Goal: Task Accomplishment & Management: Use online tool/utility

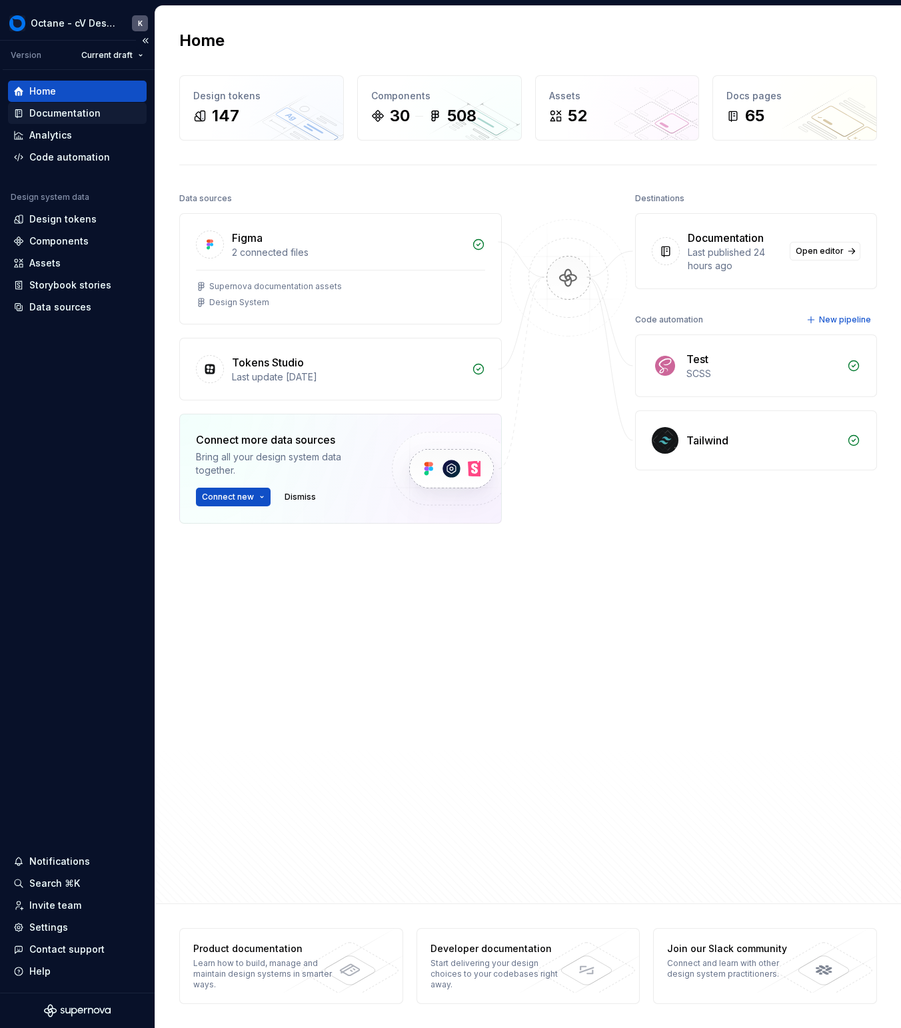
click at [91, 111] on div "Documentation" at bounding box center [64, 113] width 71 height 13
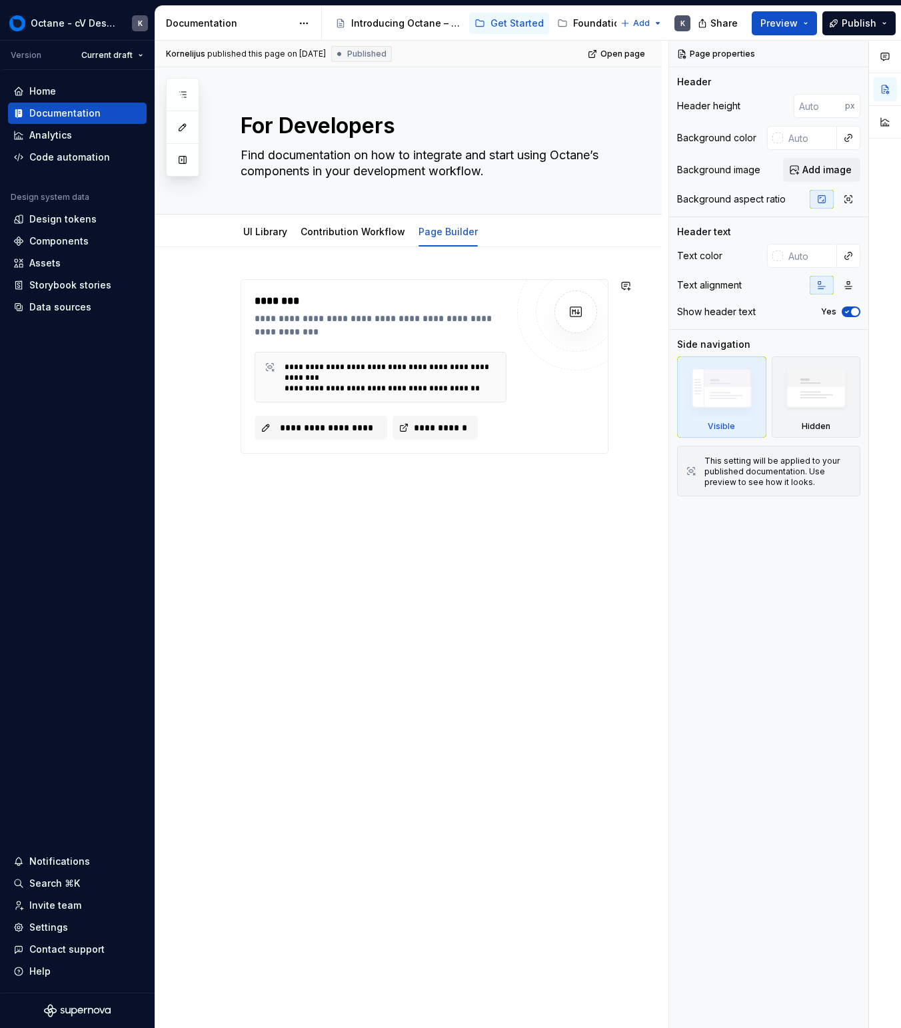
click at [358, 553] on div "**********" at bounding box center [408, 512] width 507 height 531
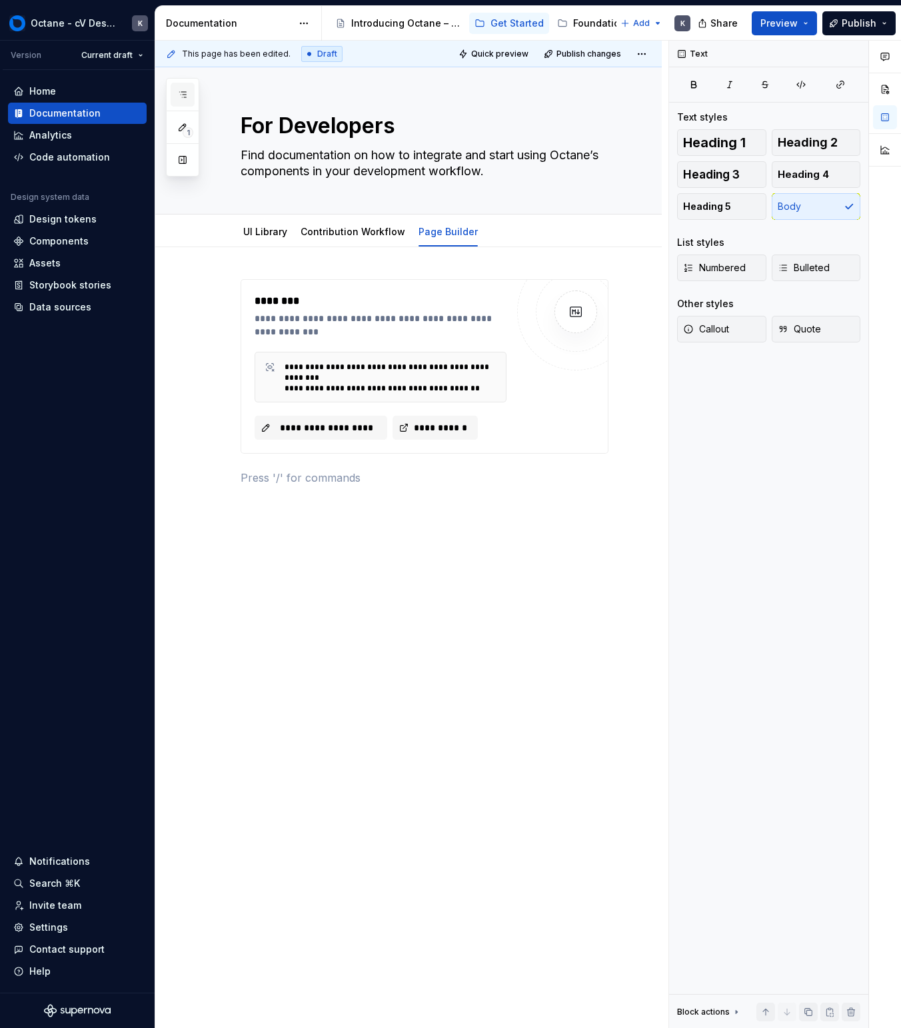
click at [189, 91] on button "button" at bounding box center [183, 95] width 24 height 24
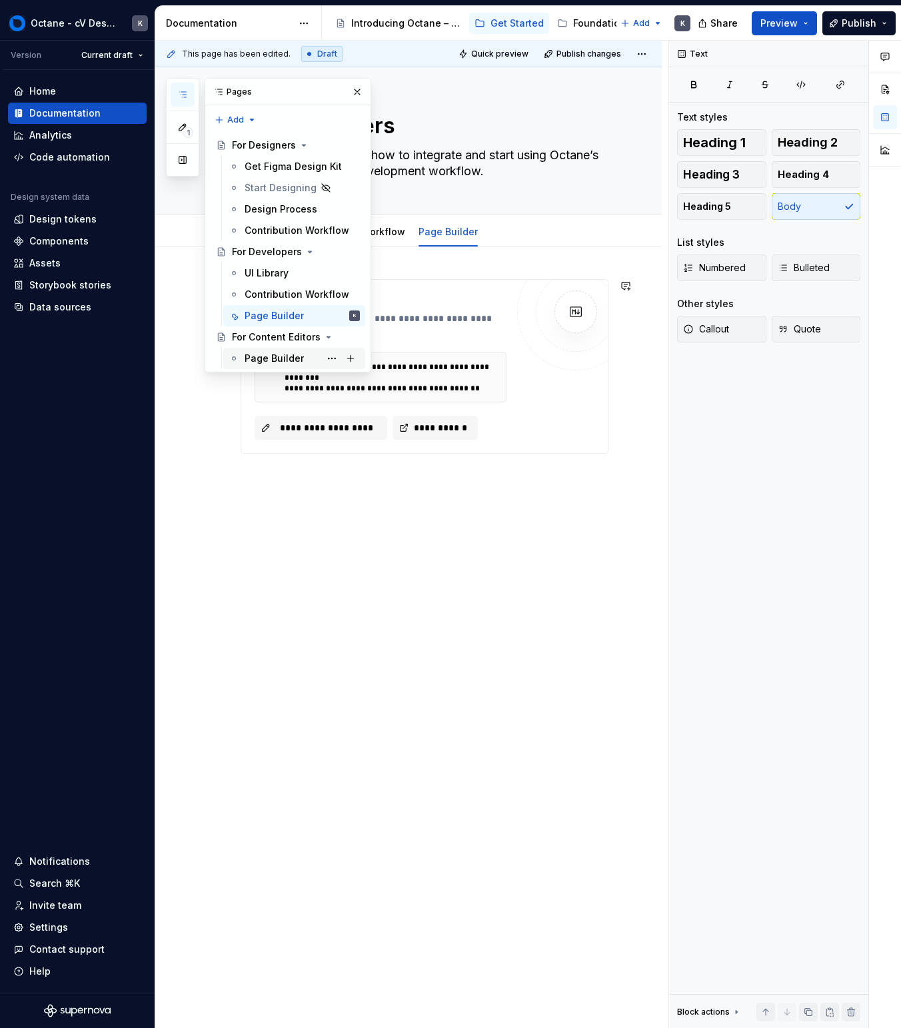
click at [280, 359] on div "Page Builder" at bounding box center [274, 358] width 59 height 13
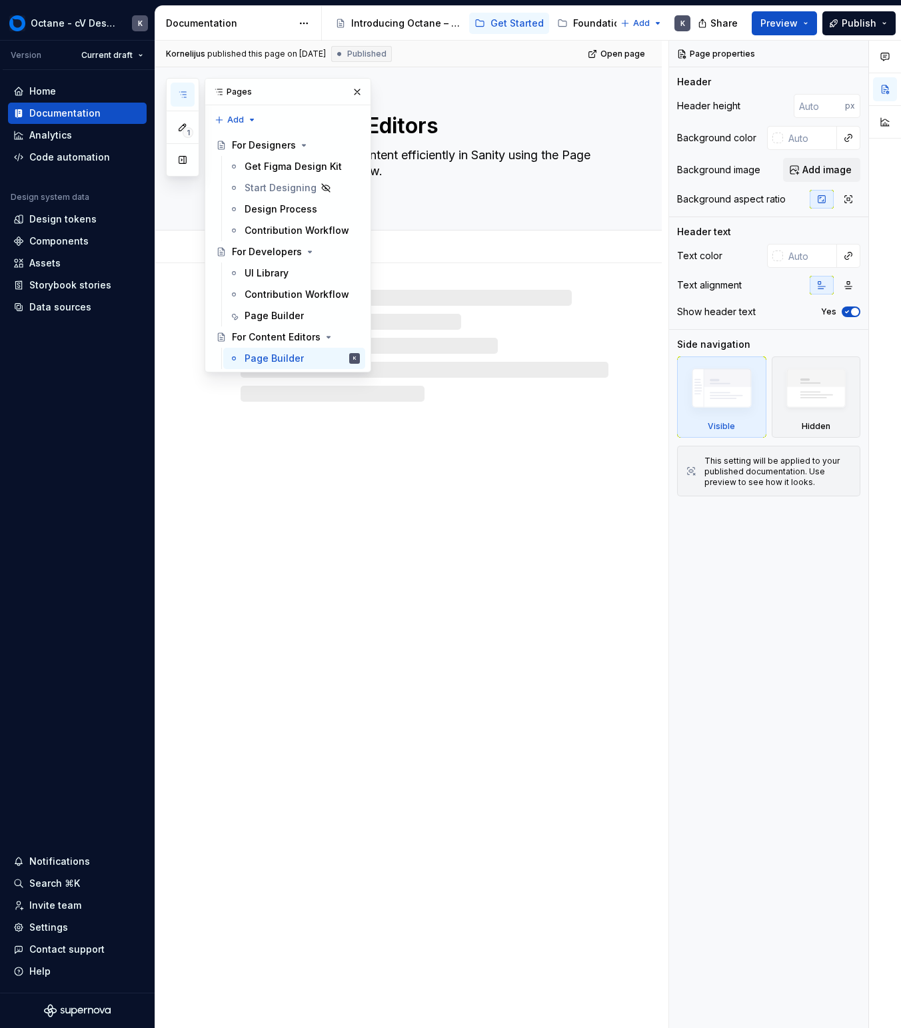
click at [355, 462] on div "For Content Editors Access and manage content efficiently in Sanity using the P…" at bounding box center [408, 548] width 507 height 962
type textarea "*"
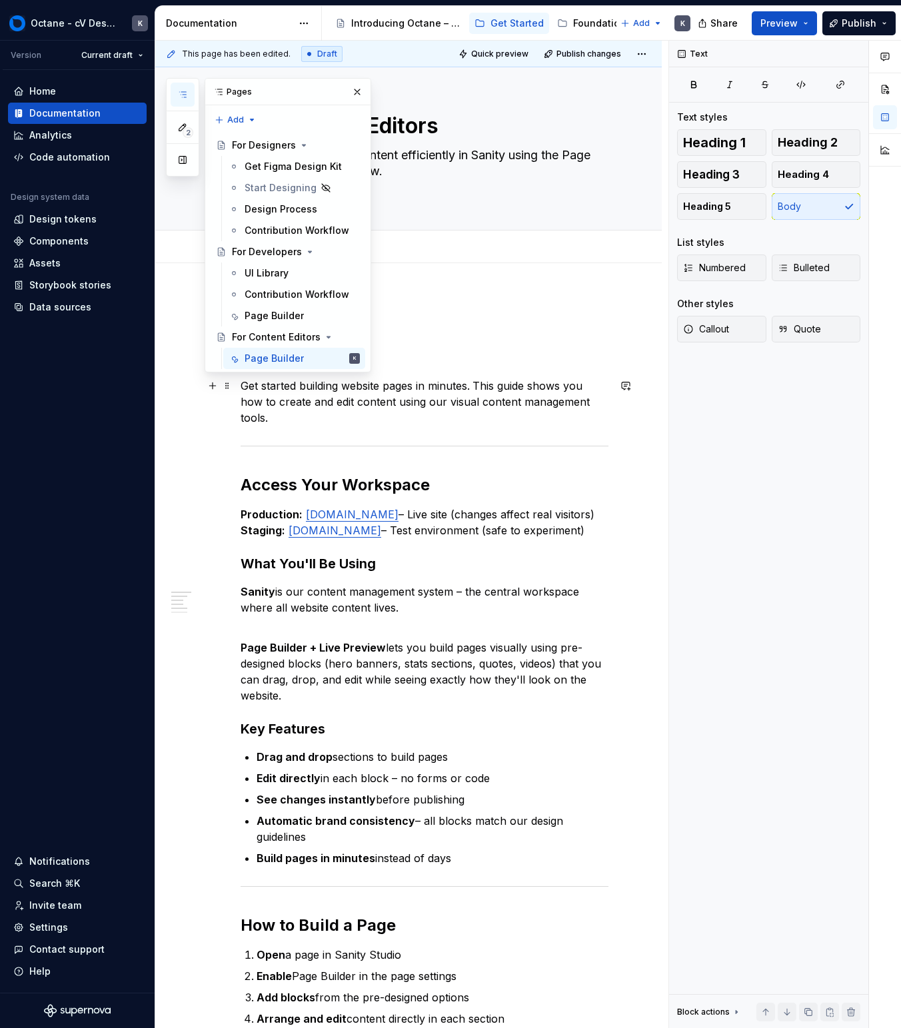
click at [548, 416] on p "Get started building website pages in minutes. This guide shows you how to crea…" at bounding box center [425, 402] width 368 height 48
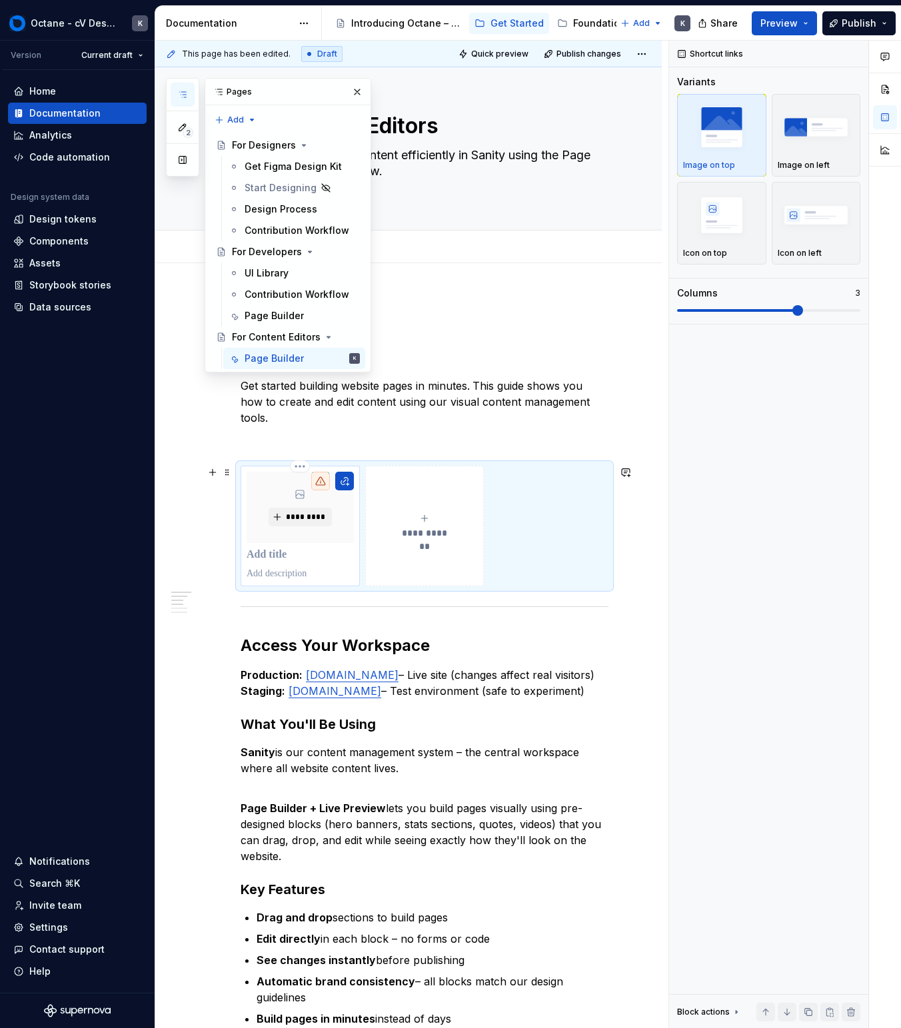
click at [301, 558] on p at bounding box center [300, 555] width 107 height 13
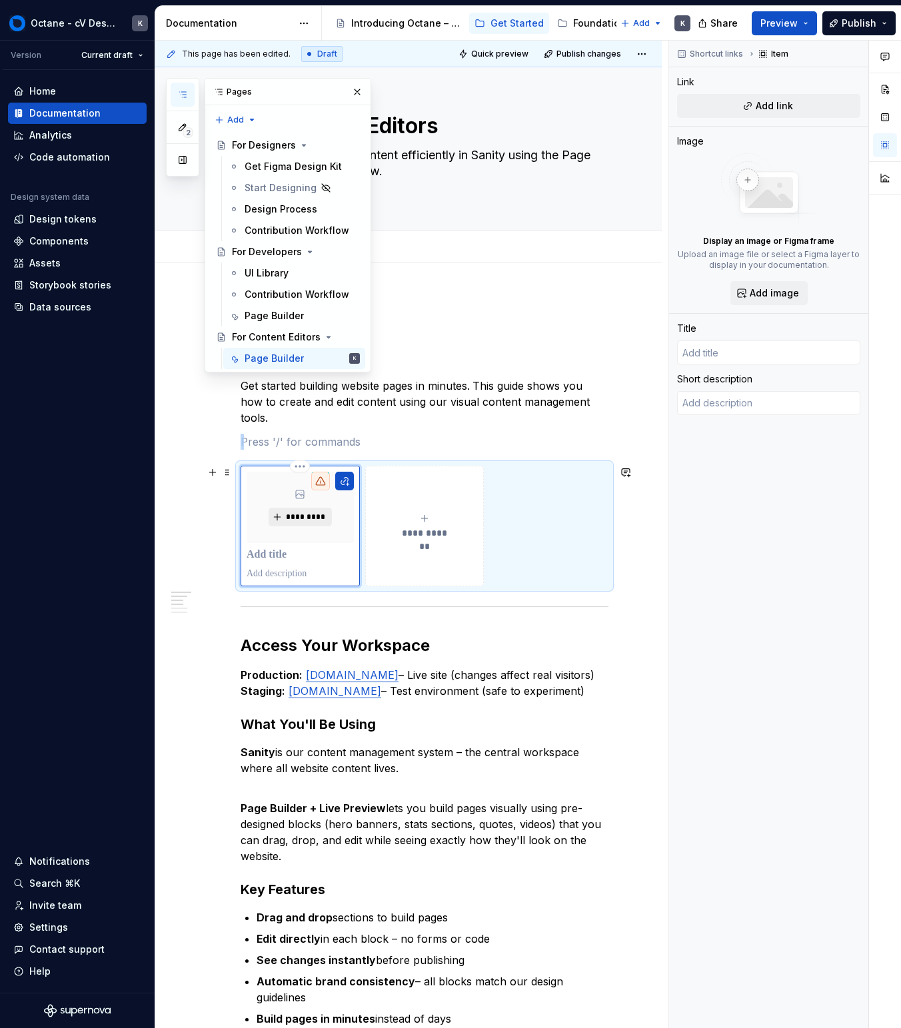
click at [311, 517] on span "*********" at bounding box center [305, 517] width 41 height 11
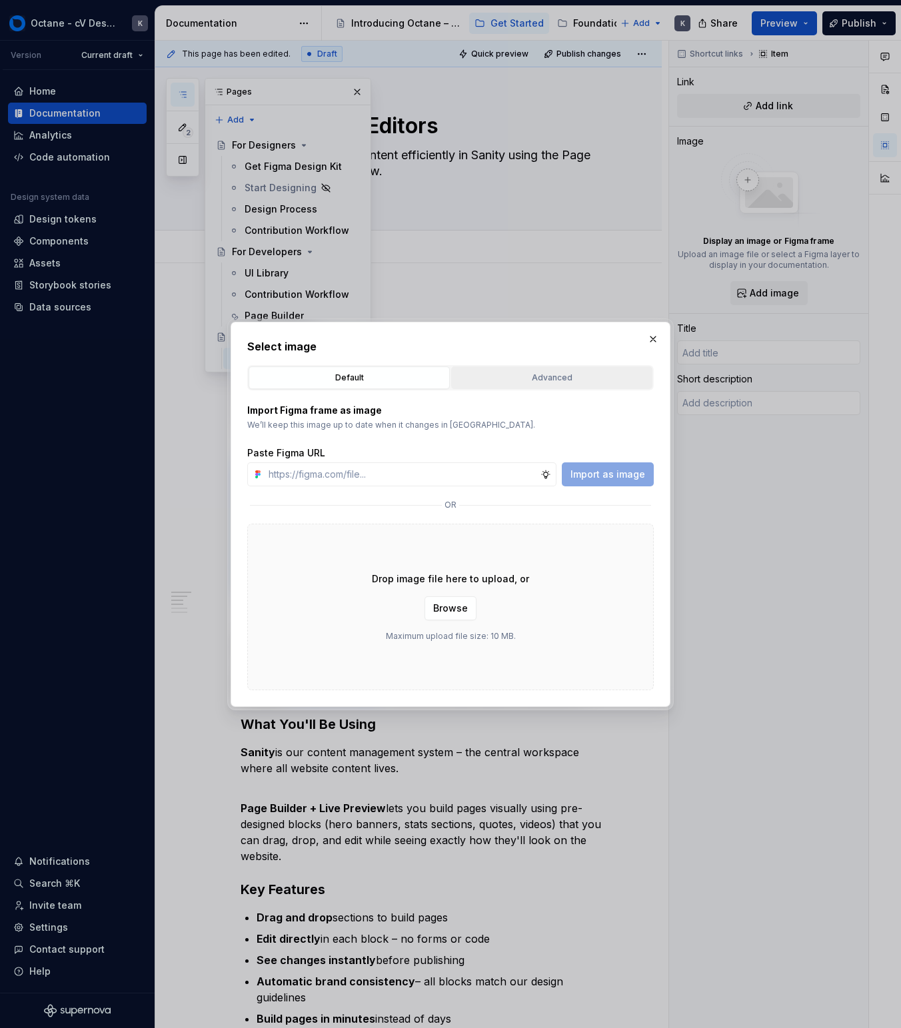
click at [505, 384] on button "Advanced" at bounding box center [551, 378] width 201 height 23
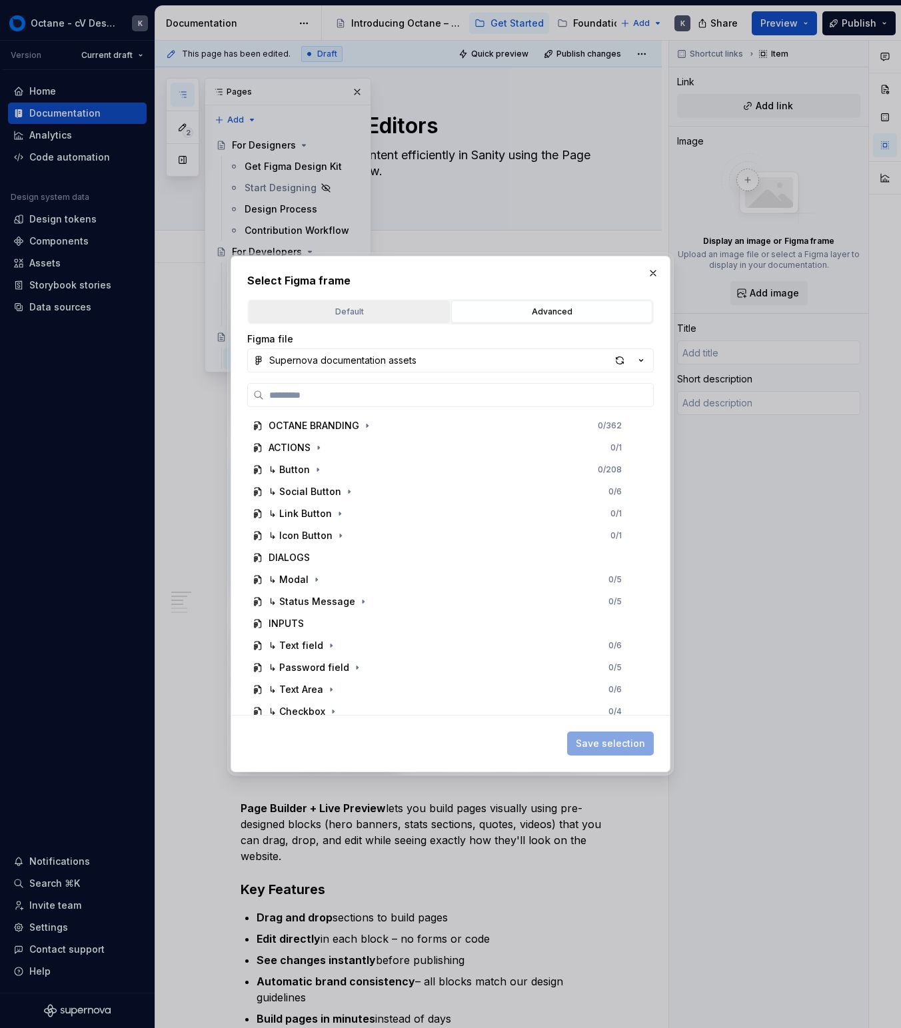
click at [373, 314] on div "Default" at bounding box center [349, 311] width 192 height 13
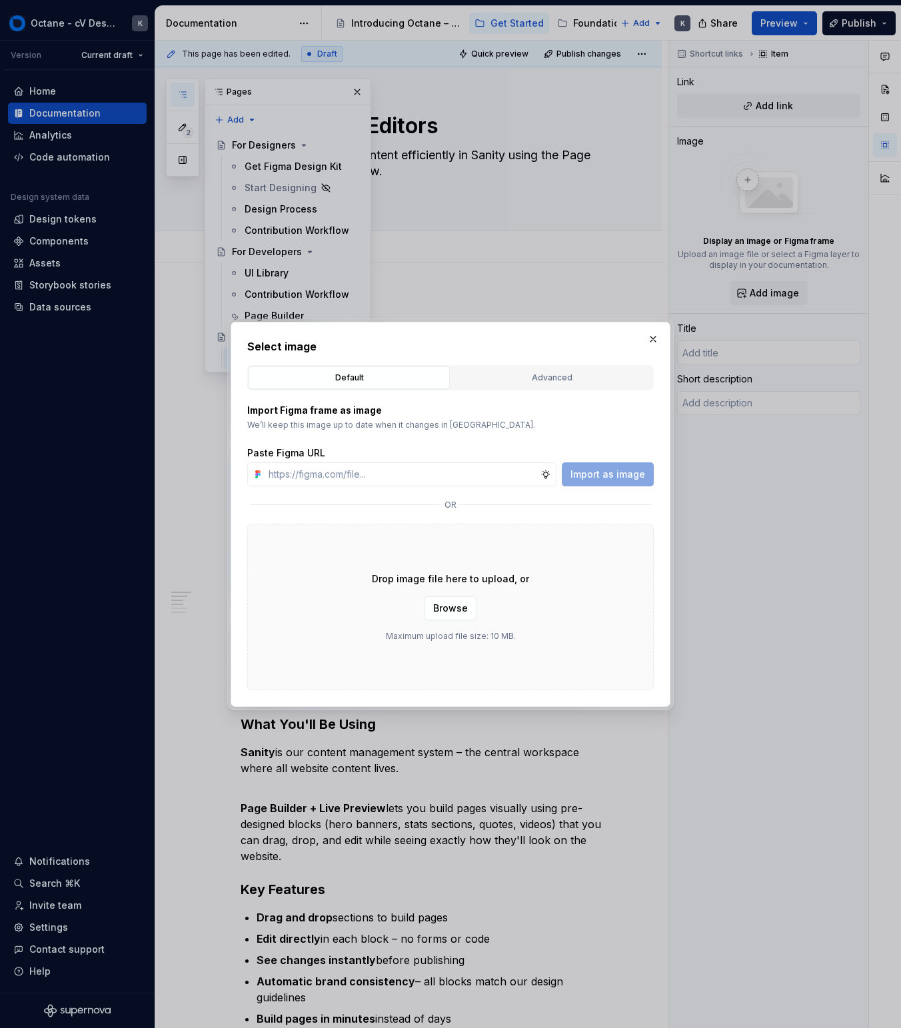
click at [423, 419] on div "Import Figma frame as image We’ll keep this image up to date when it changes in…" at bounding box center [450, 417] width 407 height 27
click at [648, 337] on button "button" at bounding box center [653, 339] width 19 height 19
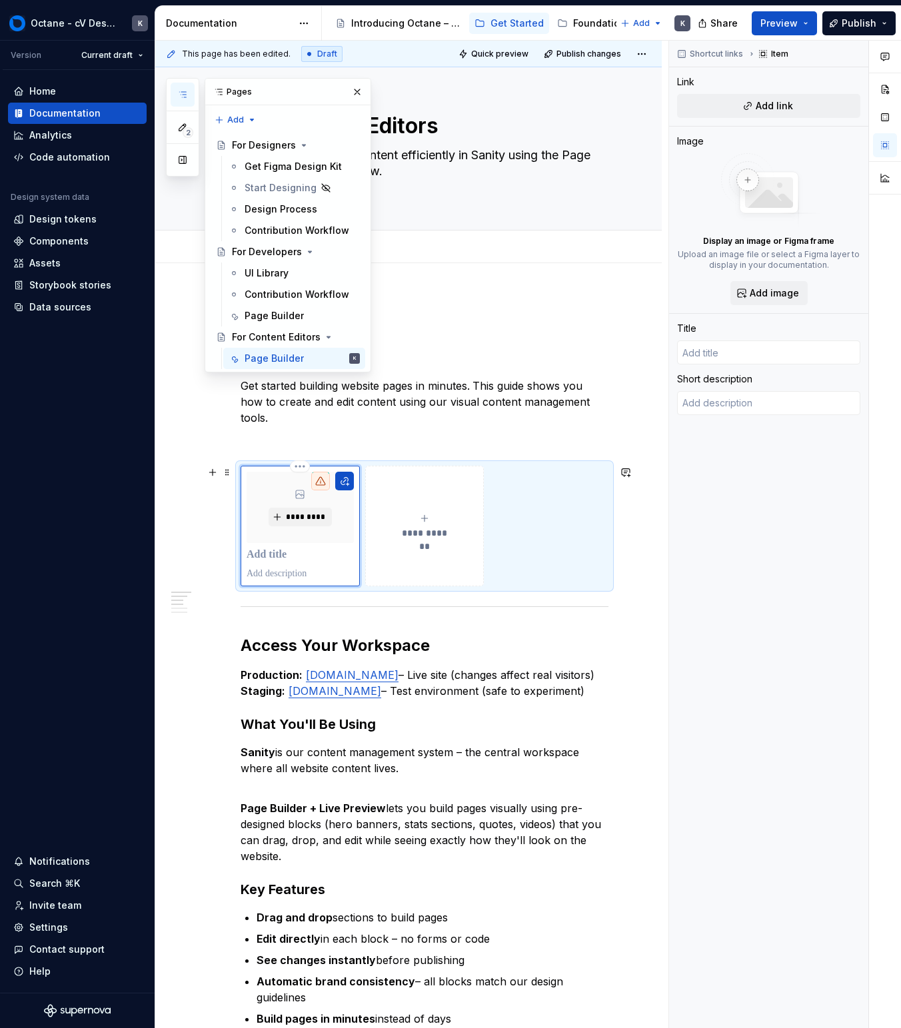
click at [296, 557] on p at bounding box center [300, 555] width 107 height 13
click at [341, 483] on button "button" at bounding box center [344, 481] width 19 height 19
type textarea "*"
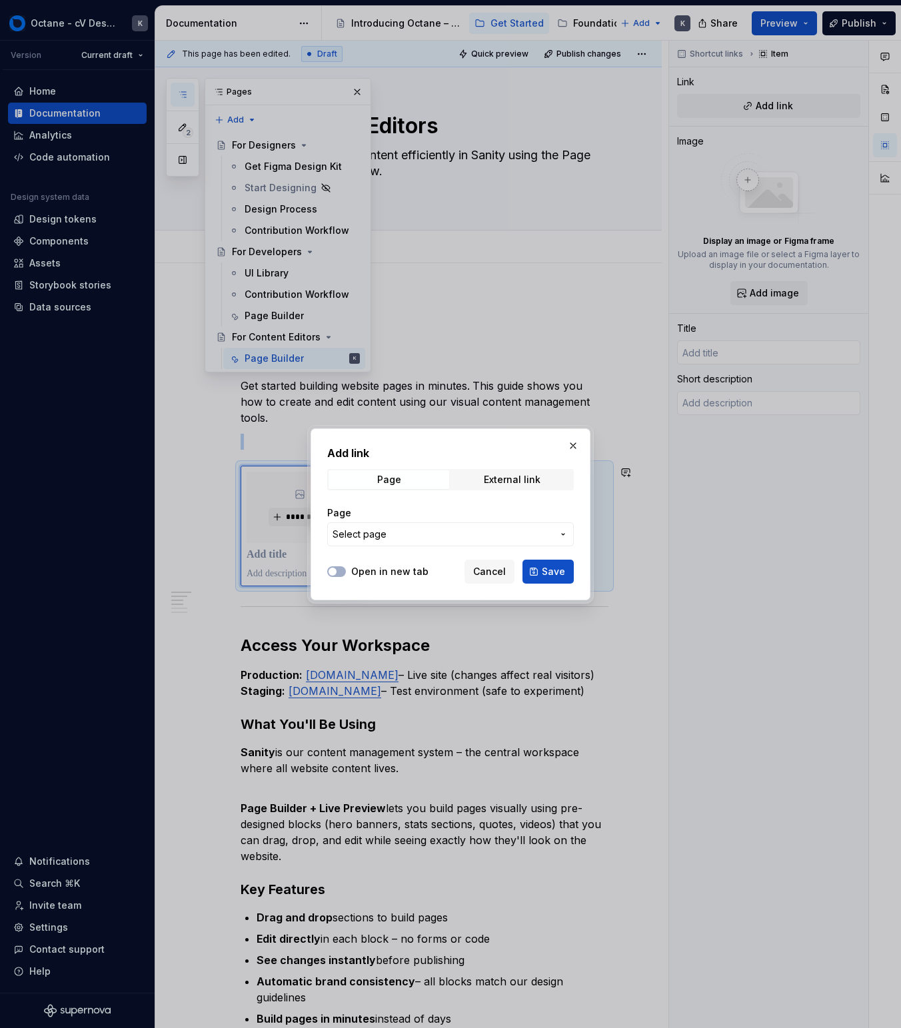
click at [411, 528] on span "Select page" at bounding box center [443, 534] width 220 height 13
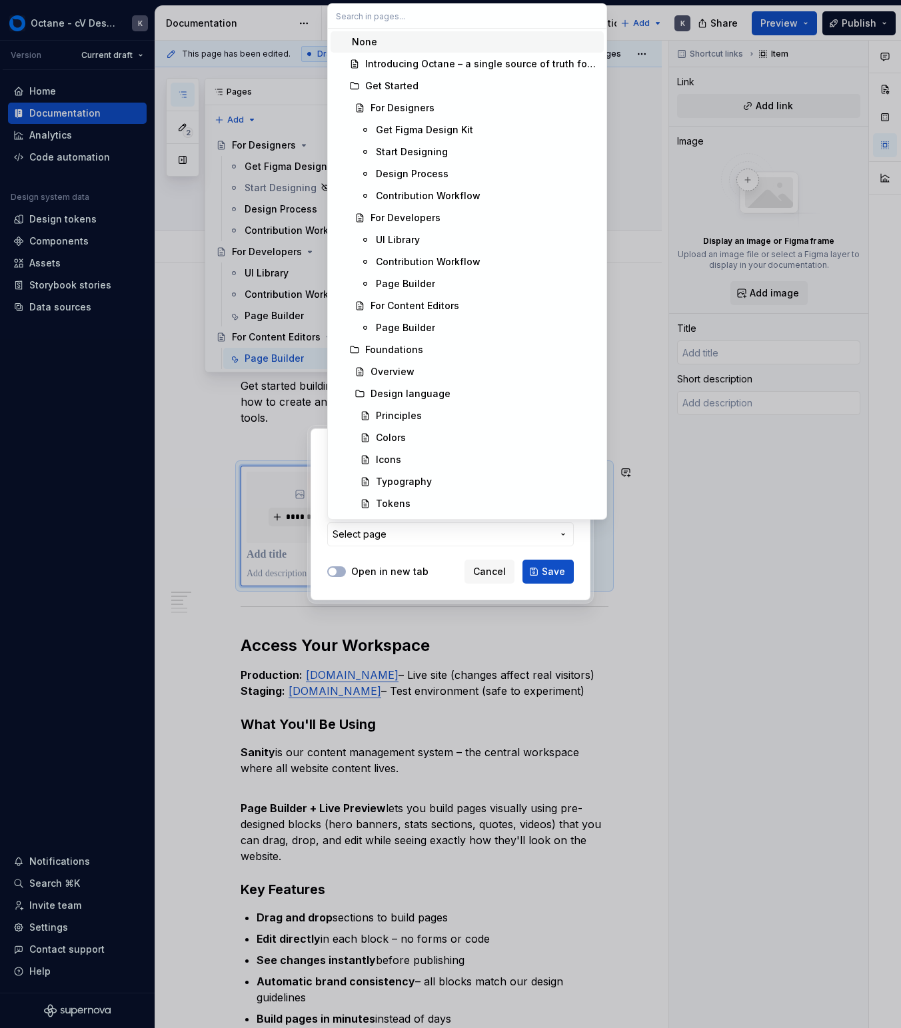
click at [411, 529] on div "Add link Page External link Page Select page Open in new tab Cancel Save" at bounding box center [450, 514] width 901 height 1028
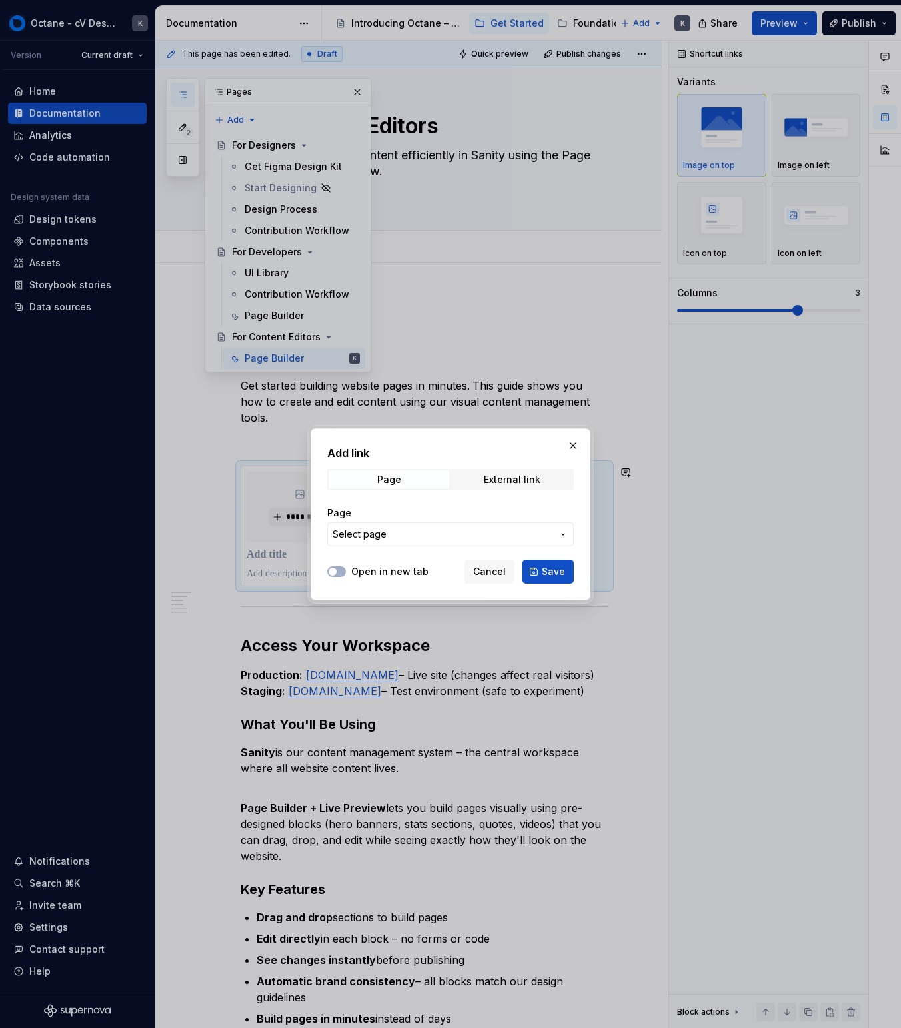
click at [412, 529] on span "Select page" at bounding box center [443, 534] width 220 height 13
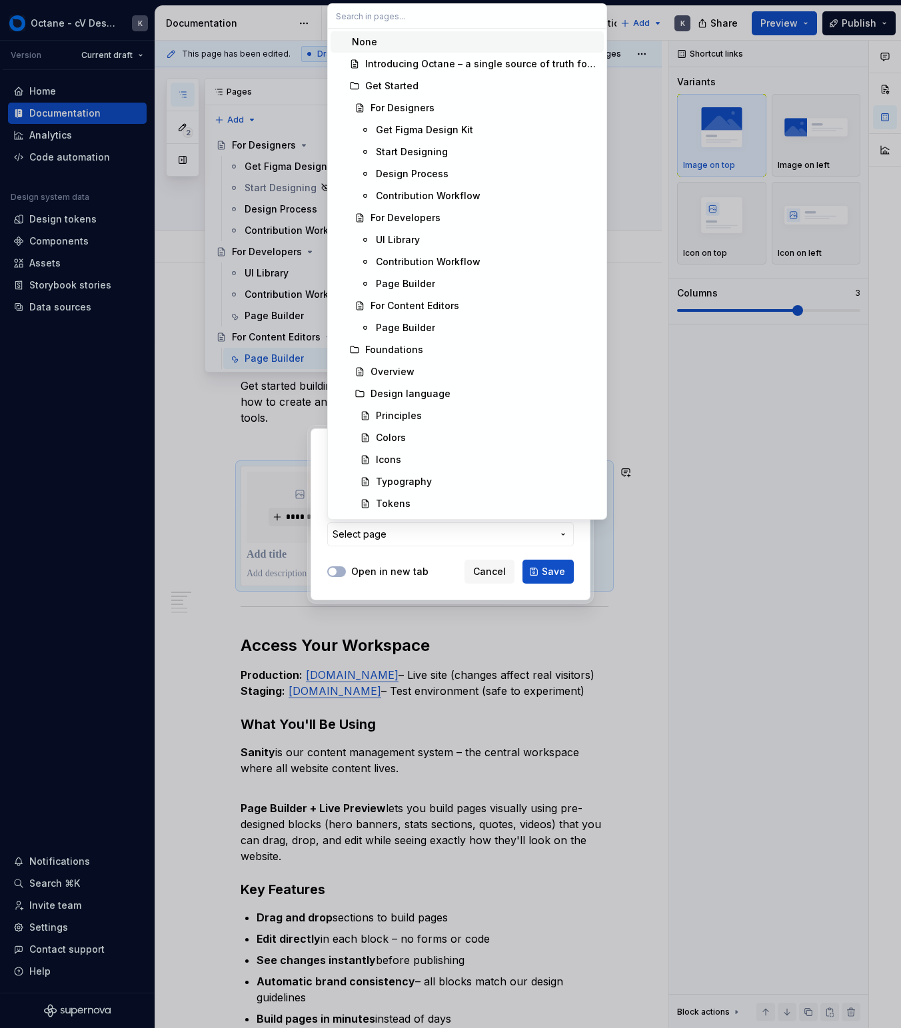
click at [412, 529] on div "Add link Page External link Page Select page Open in new tab Cancel Save" at bounding box center [450, 514] width 901 height 1028
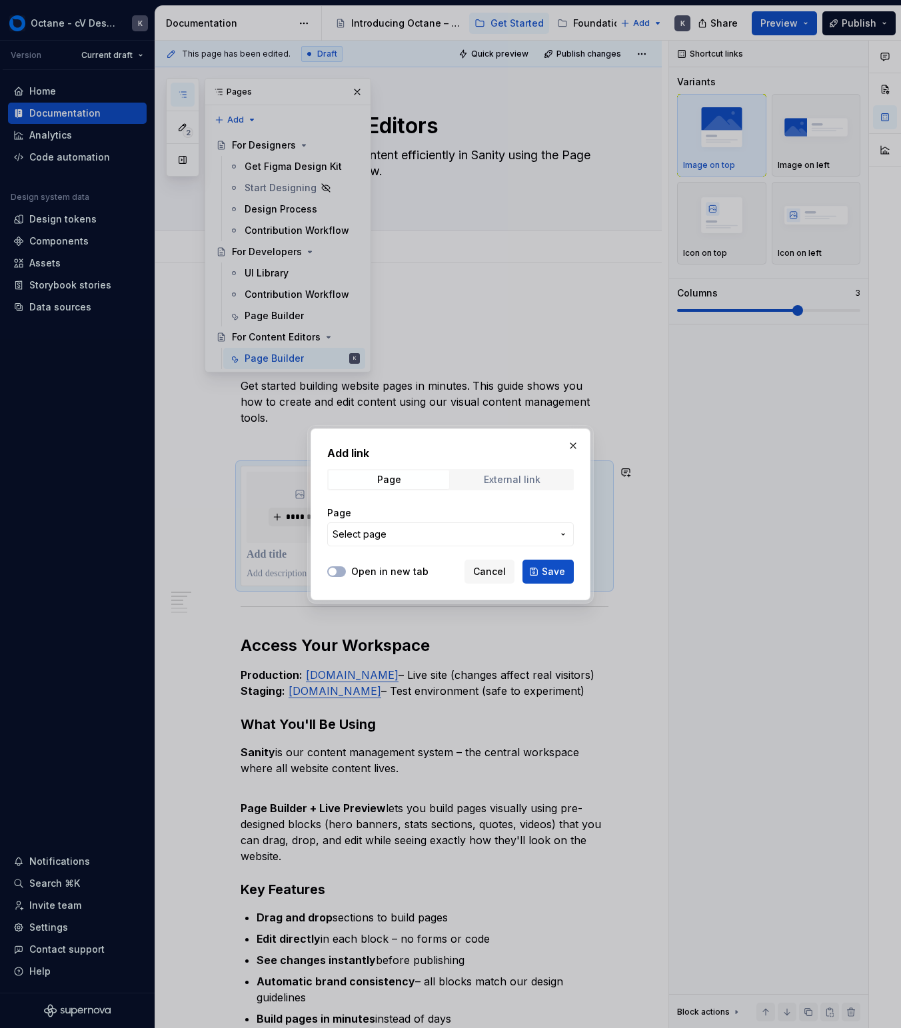
click at [511, 475] on div "External link" at bounding box center [512, 480] width 57 height 11
click at [423, 531] on input "URL" at bounding box center [450, 535] width 247 height 24
paste input "[URL][DOMAIN_NAME]"
type input "[URL][DOMAIN_NAME]"
click at [541, 569] on button "Save" at bounding box center [548, 572] width 51 height 24
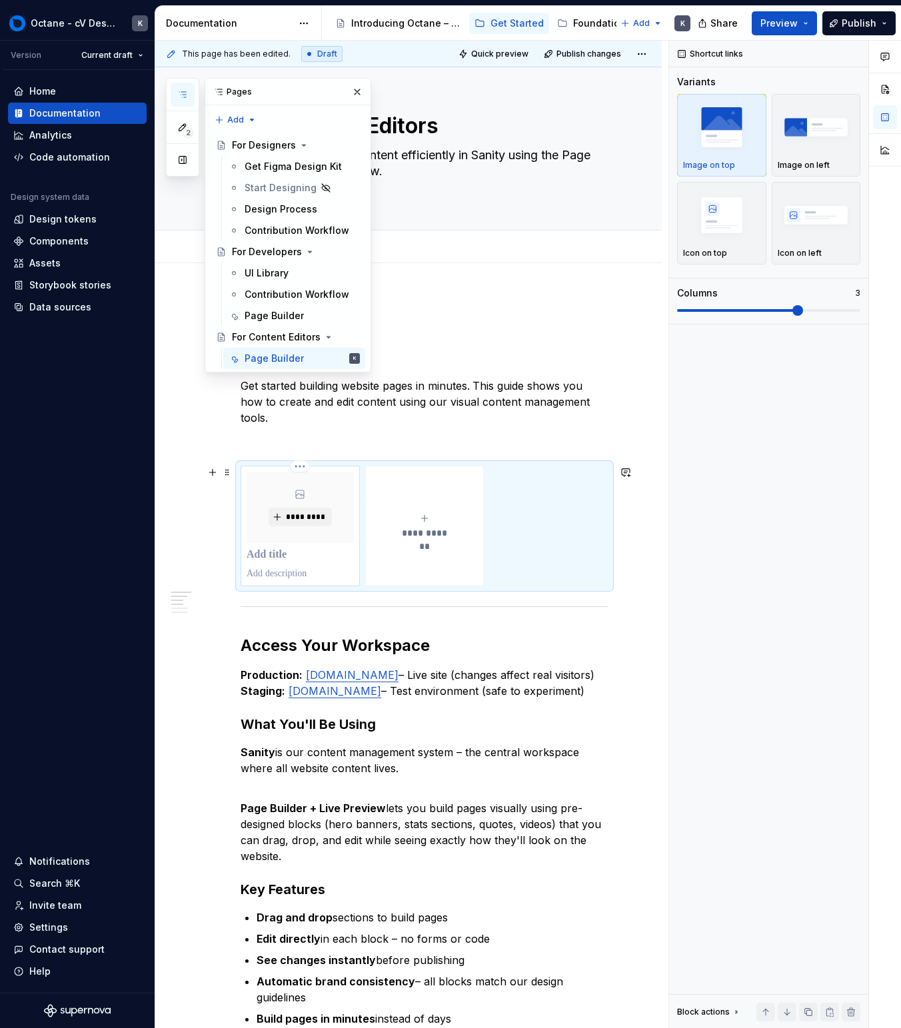
click at [309, 554] on p at bounding box center [300, 555] width 107 height 13
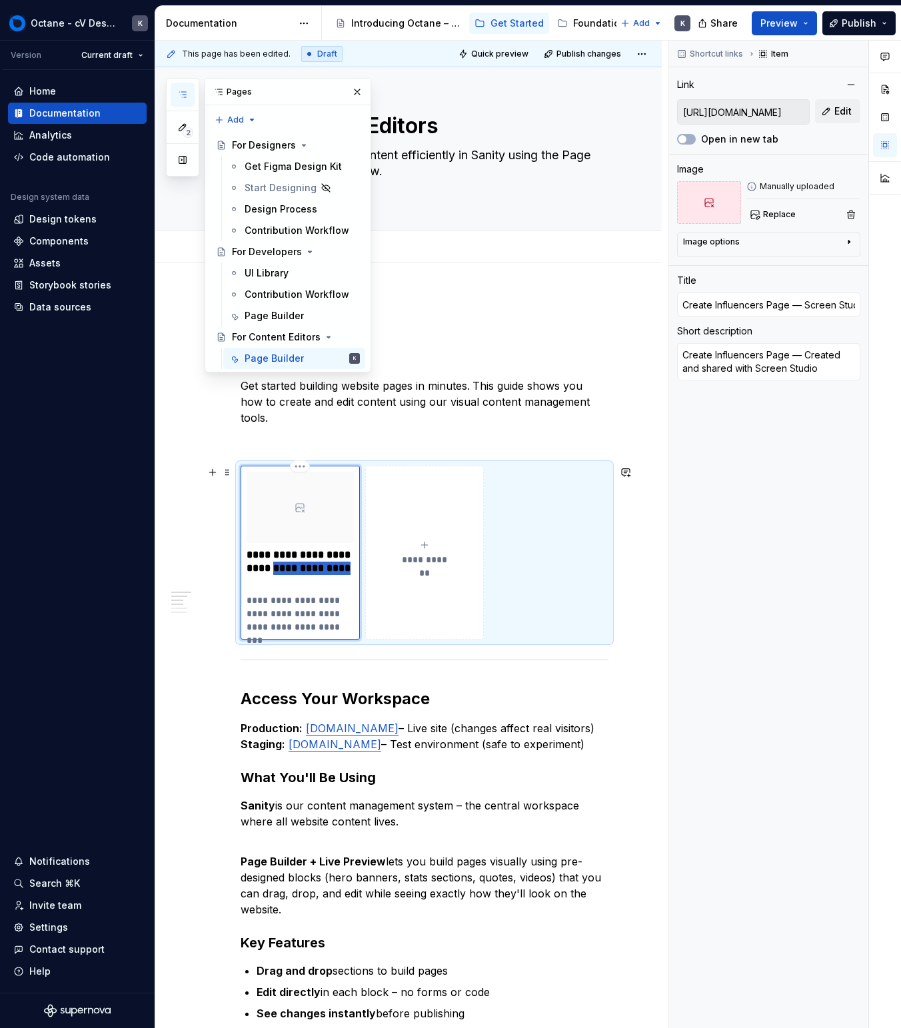
drag, startPoint x: 322, startPoint y: 579, endPoint x: 287, endPoint y: 573, distance: 35.9
click at [287, 573] on p "**********" at bounding box center [300, 569] width 107 height 40
click at [314, 581] on p "**********" at bounding box center [300, 569] width 107 height 40
drag, startPoint x: 313, startPoint y: 587, endPoint x: 296, endPoint y: 560, distance: 32.4
click at [279, 571] on p "**********" at bounding box center [300, 569] width 107 height 40
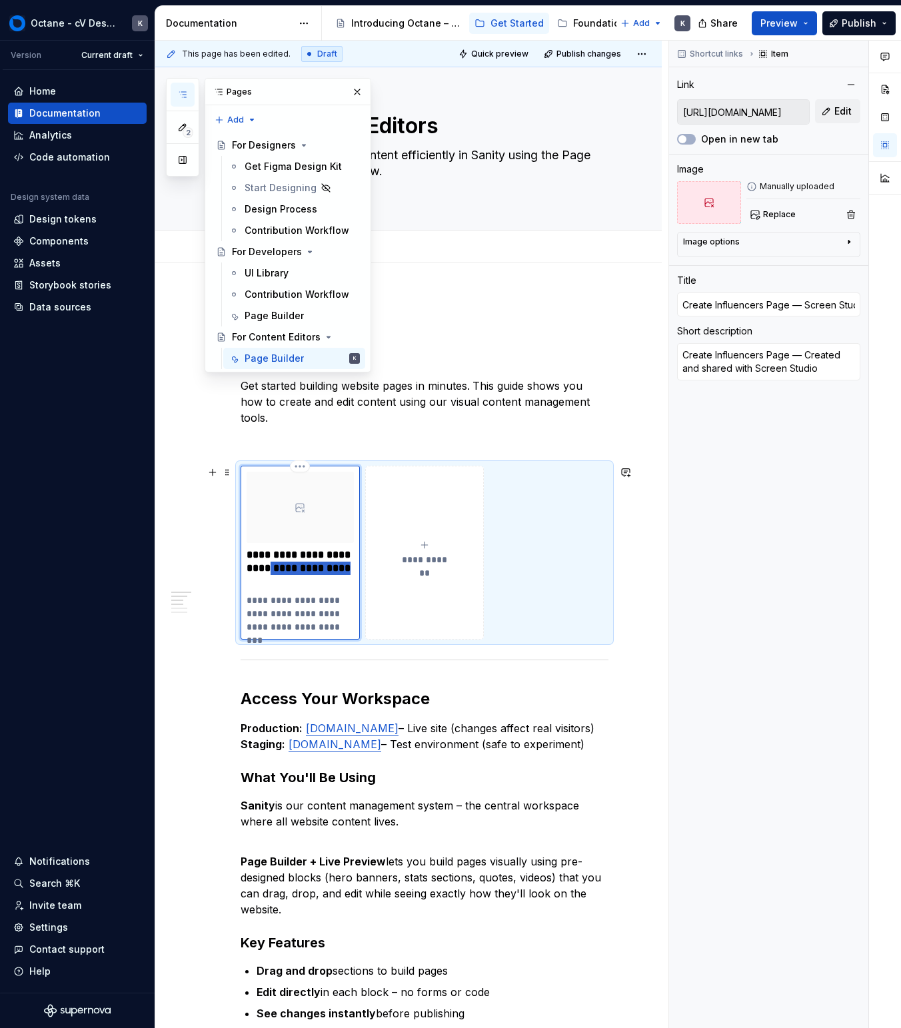
type textarea "*"
type input "Create Influencers Page"
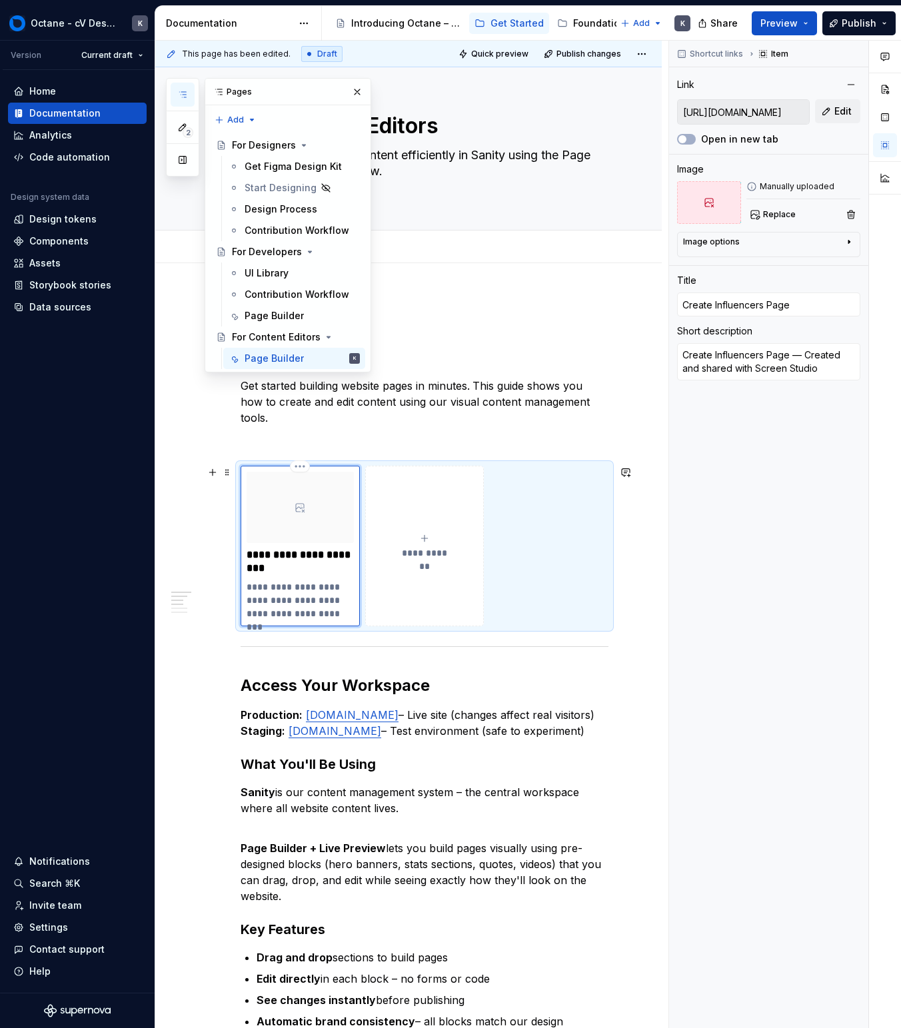
click at [293, 606] on p "**********" at bounding box center [300, 601] width 107 height 40
type textarea "*"
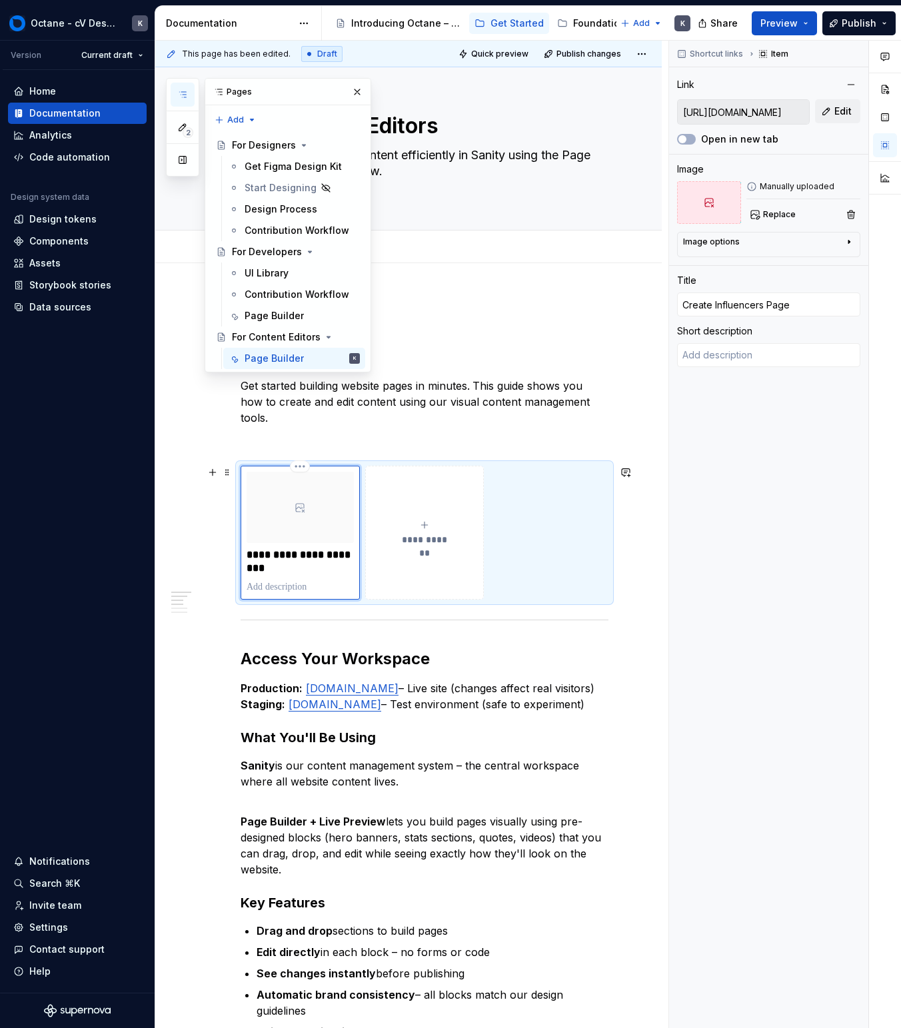
click at [247, 552] on p "**********" at bounding box center [300, 562] width 107 height 27
type textarea "*"
type input "[Create Influencers Page"
type textarea "*"
type input "[DCreate Influencers Page"
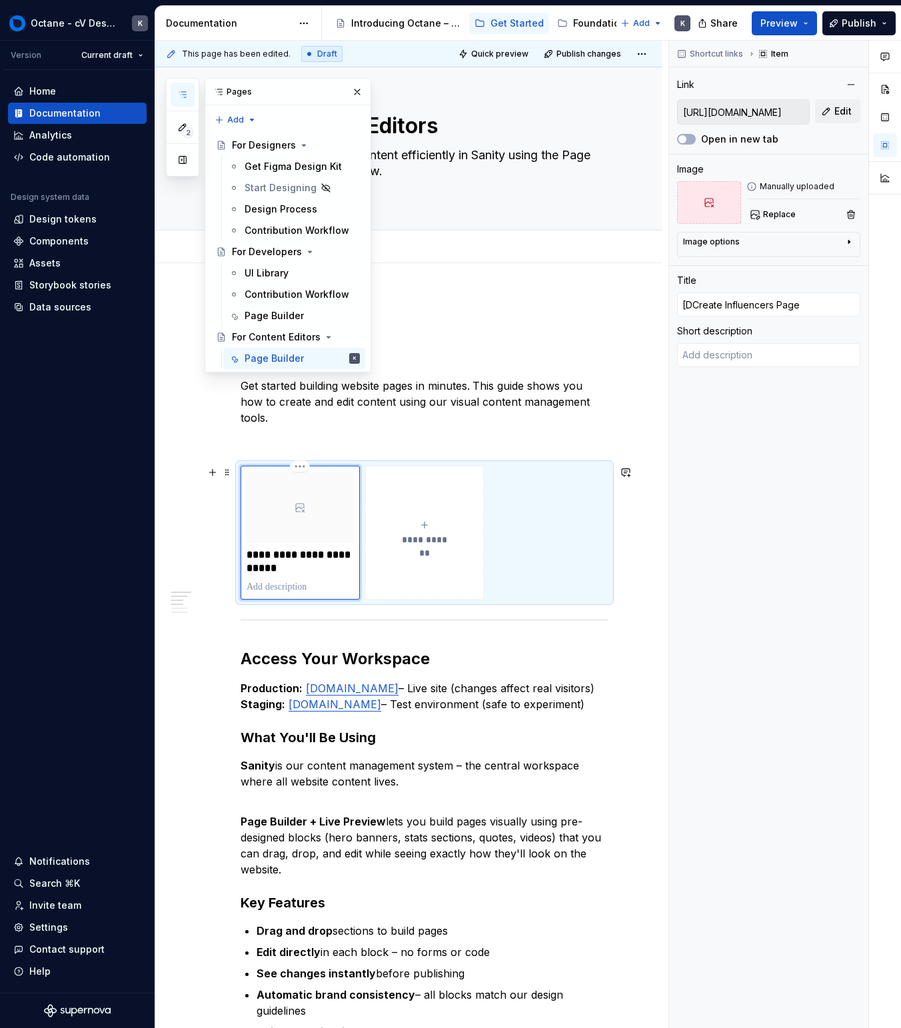
type textarea "*"
type input "[DECreate Influencers Page"
type textarea "*"
type input "[DEMCreate Influencers Page"
type textarea "*"
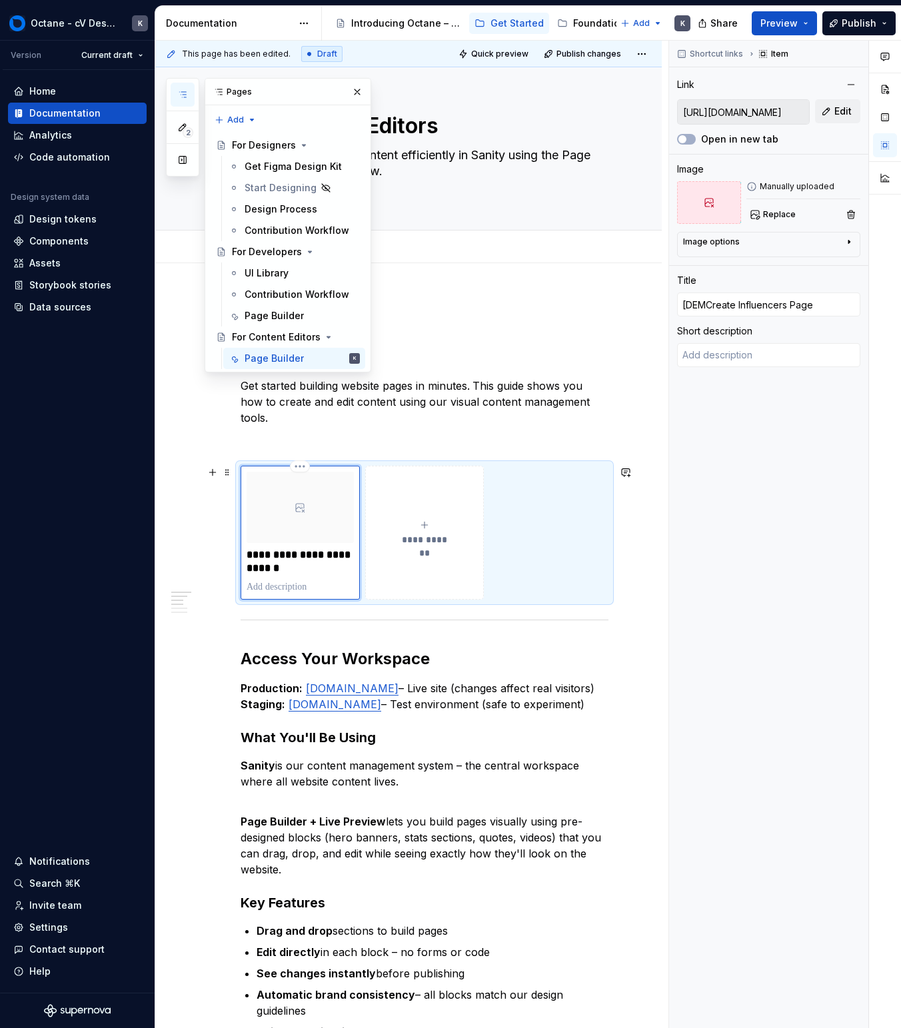
type input "[DEMOCreate Influencers Page"
type textarea "*"
type input "[DEMO]Create Influencers Page"
type textarea "*"
type input "[DEMO] Create Influencers Page"
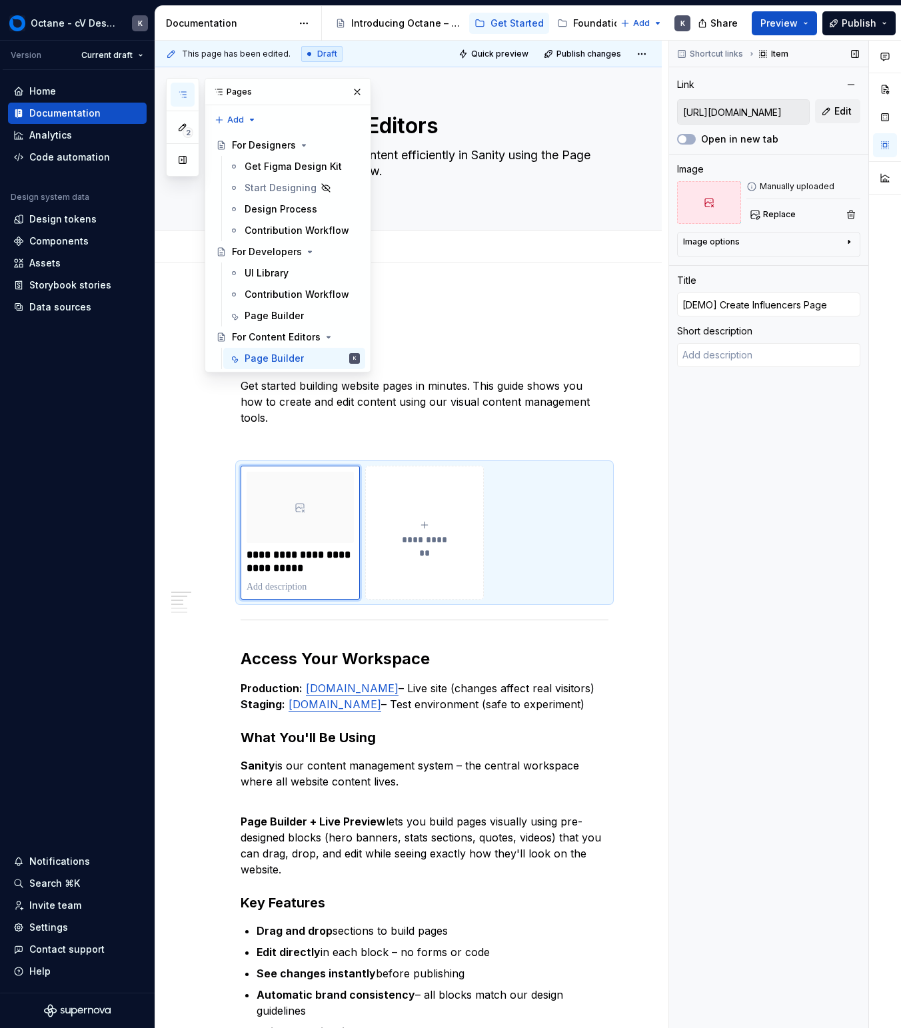
click at [734, 419] on div "Shortcut links Item Link [URL][DOMAIN_NAME] Edit Open in new tab Image Manually…" at bounding box center [768, 535] width 199 height 988
click at [801, 180] on div "Image Manually uploaded Replace" at bounding box center [768, 193] width 183 height 61
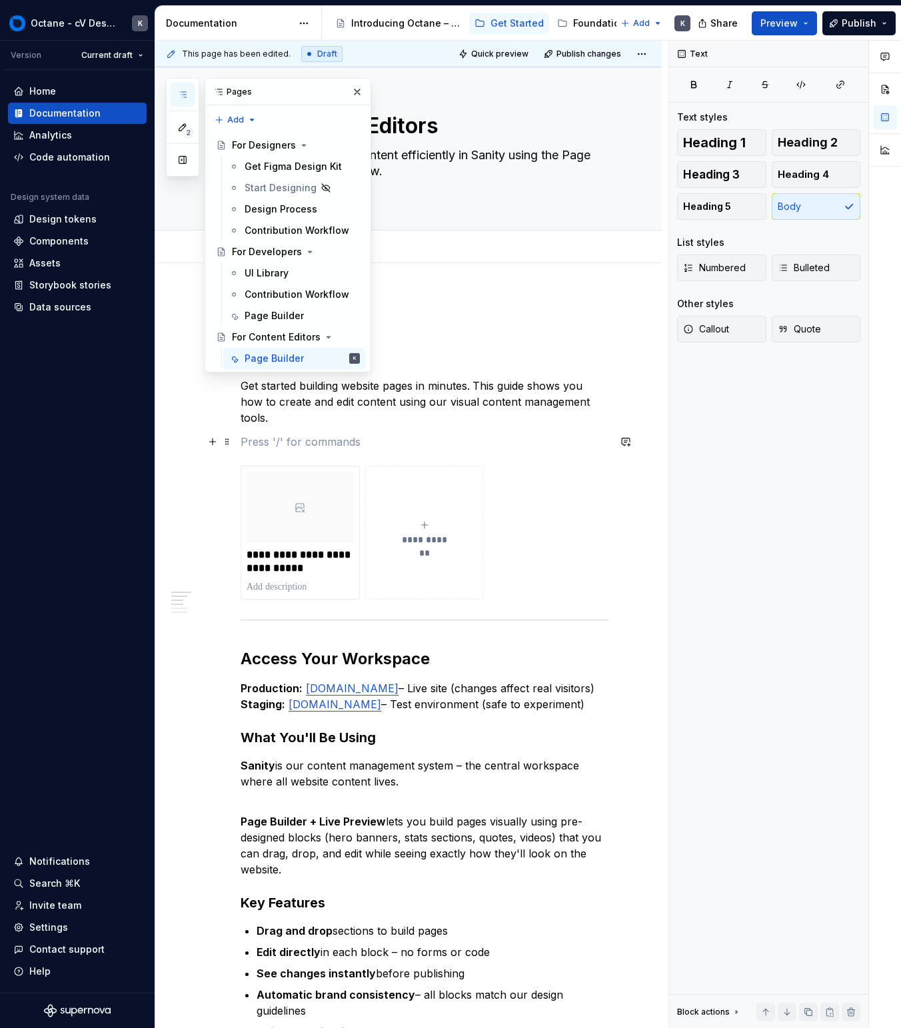
click at [326, 436] on p at bounding box center [425, 442] width 368 height 16
click at [181, 92] on icon "button" at bounding box center [182, 94] width 7 height 5
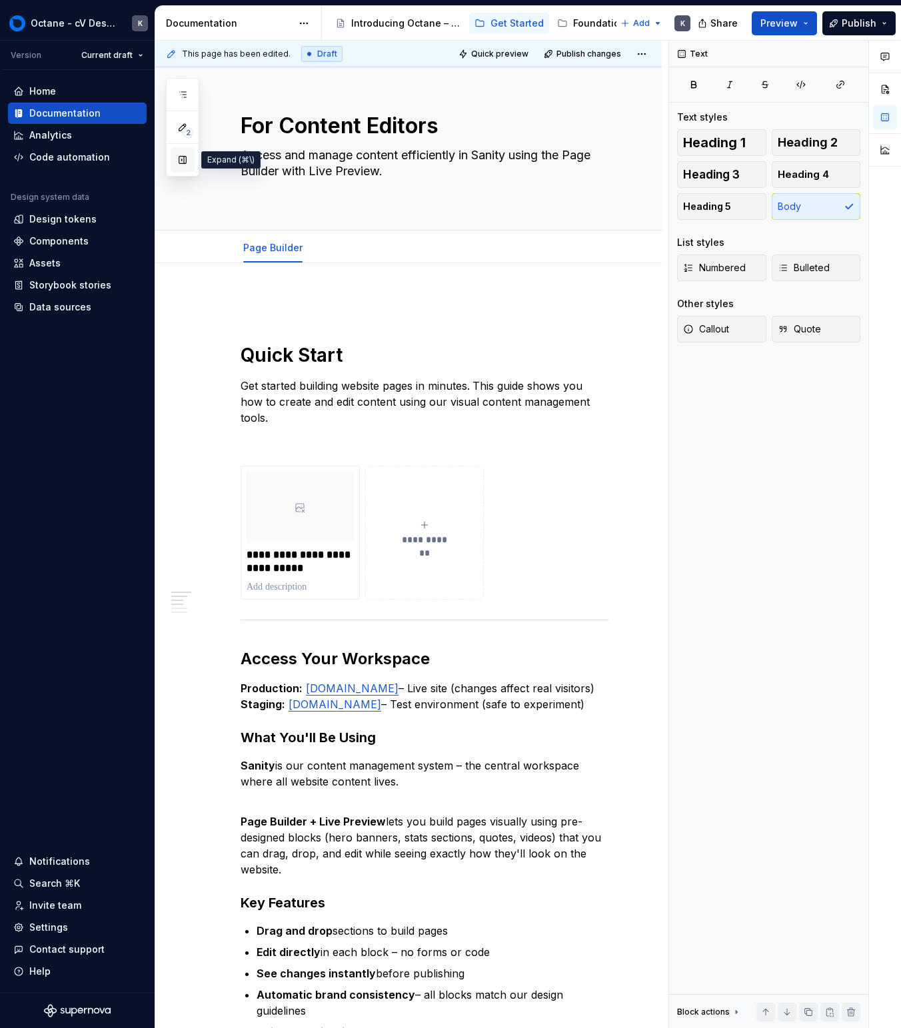
click at [189, 167] on button "button" at bounding box center [183, 160] width 24 height 24
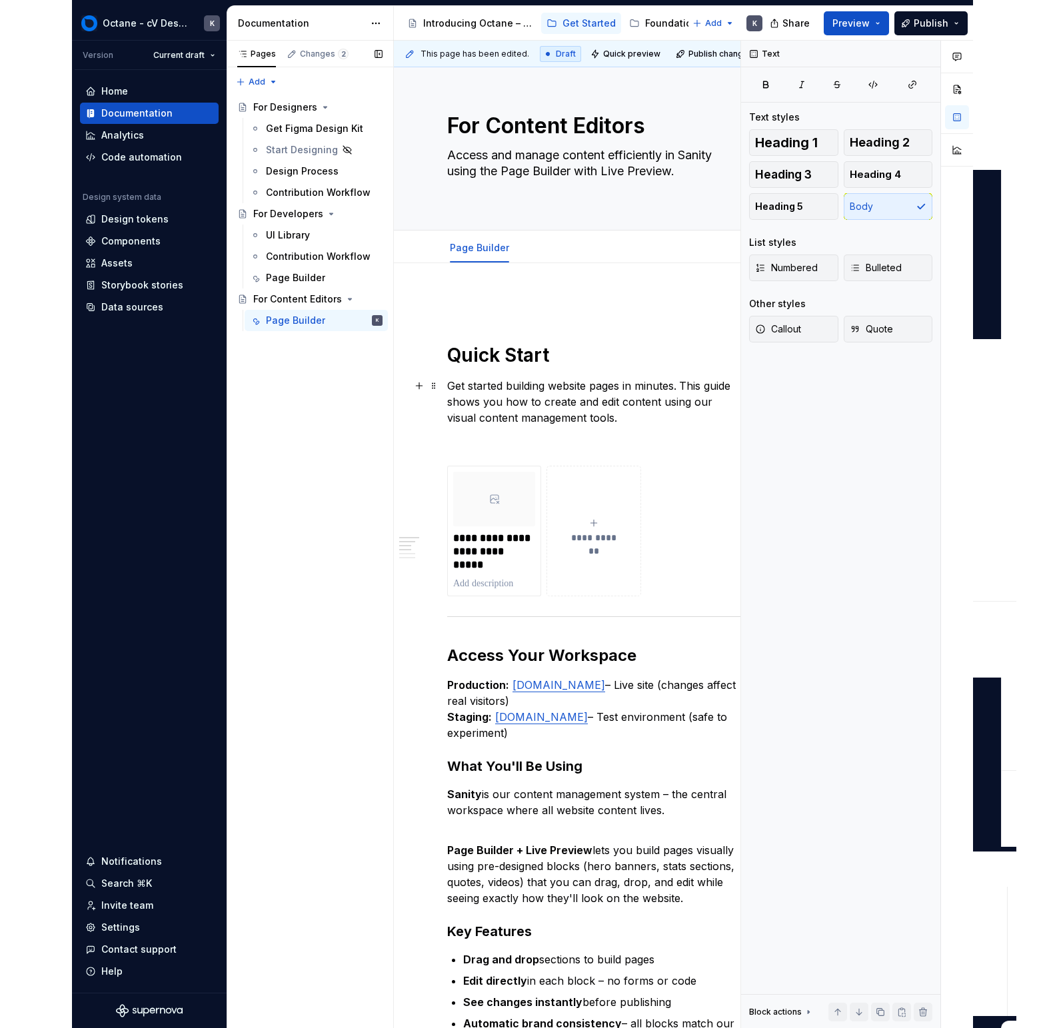
scroll to position [19, 0]
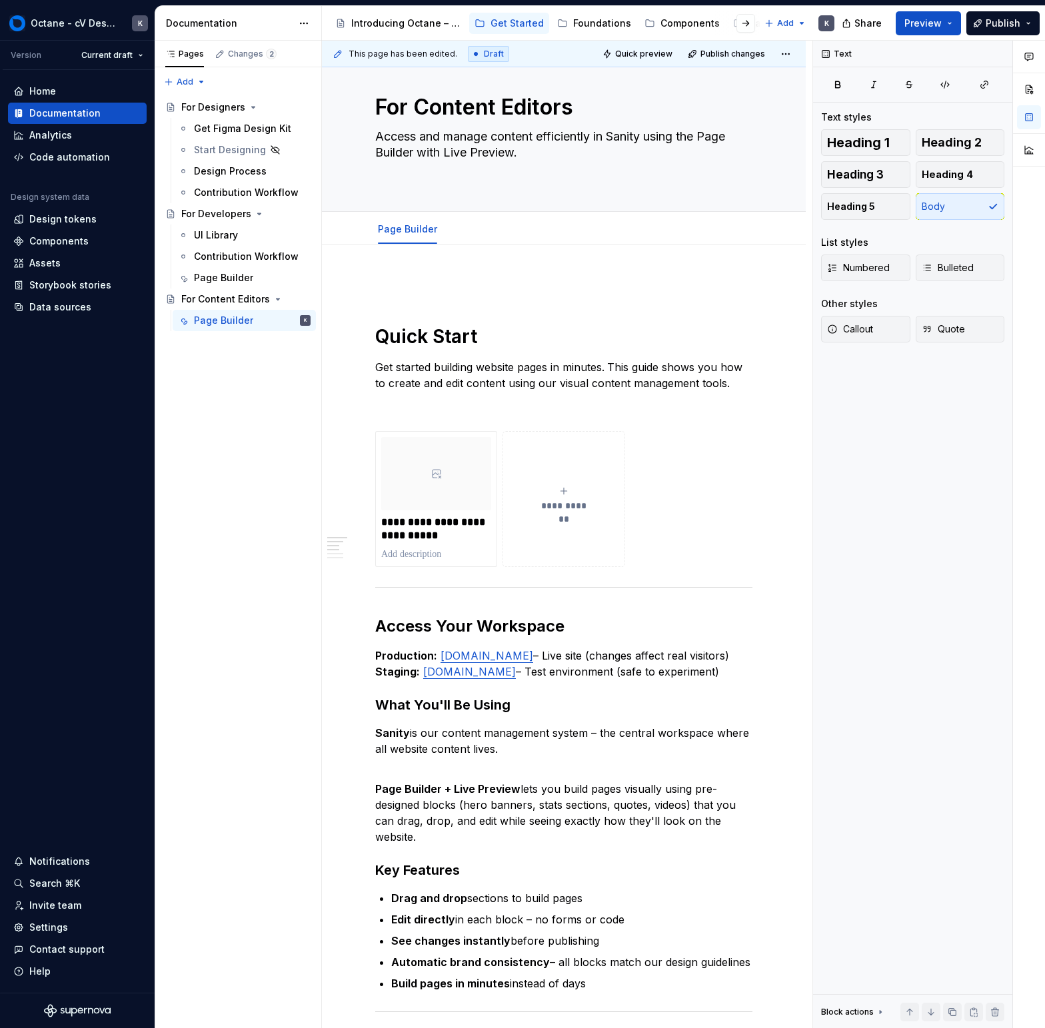
click at [0, 0] on button "Collapse sidebar" at bounding box center [0, 0] width 0 height 0
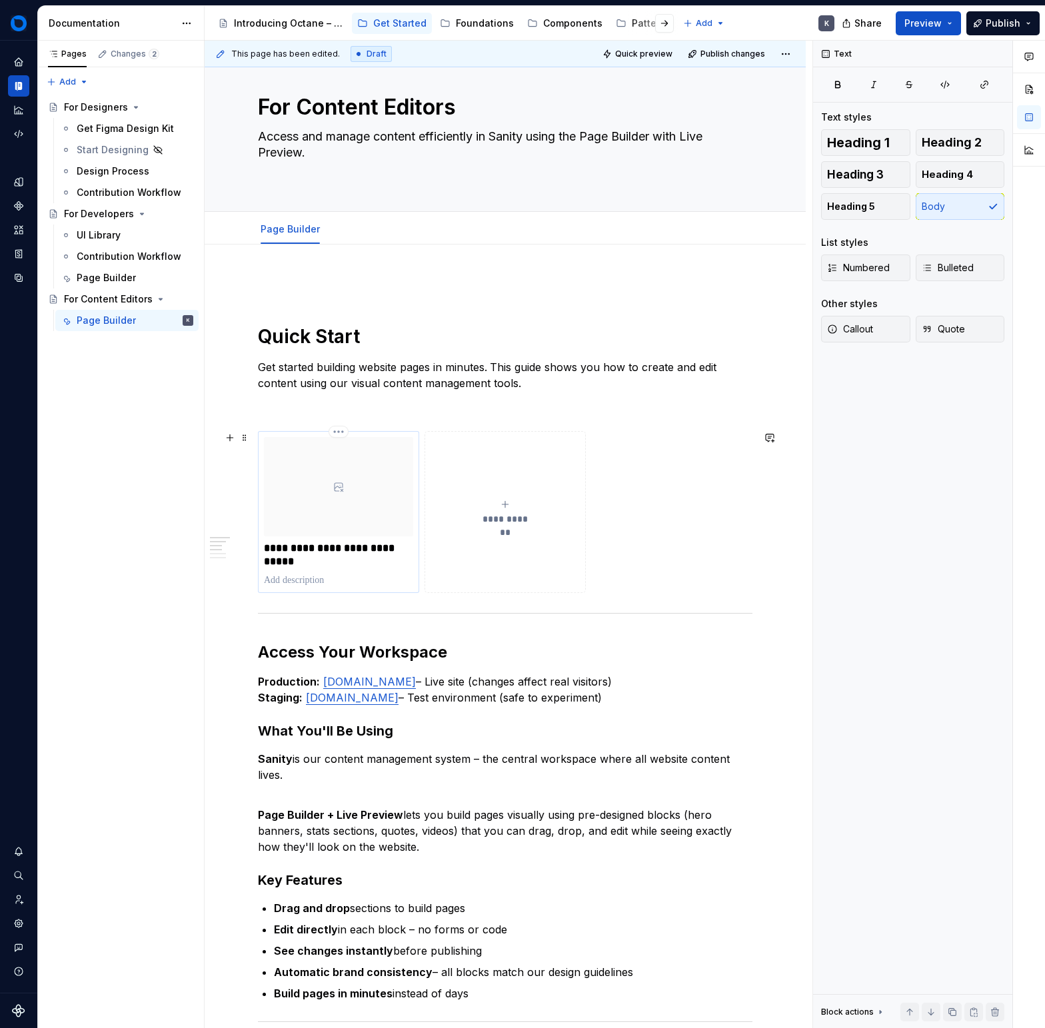
click at [343, 587] on p at bounding box center [338, 580] width 149 height 13
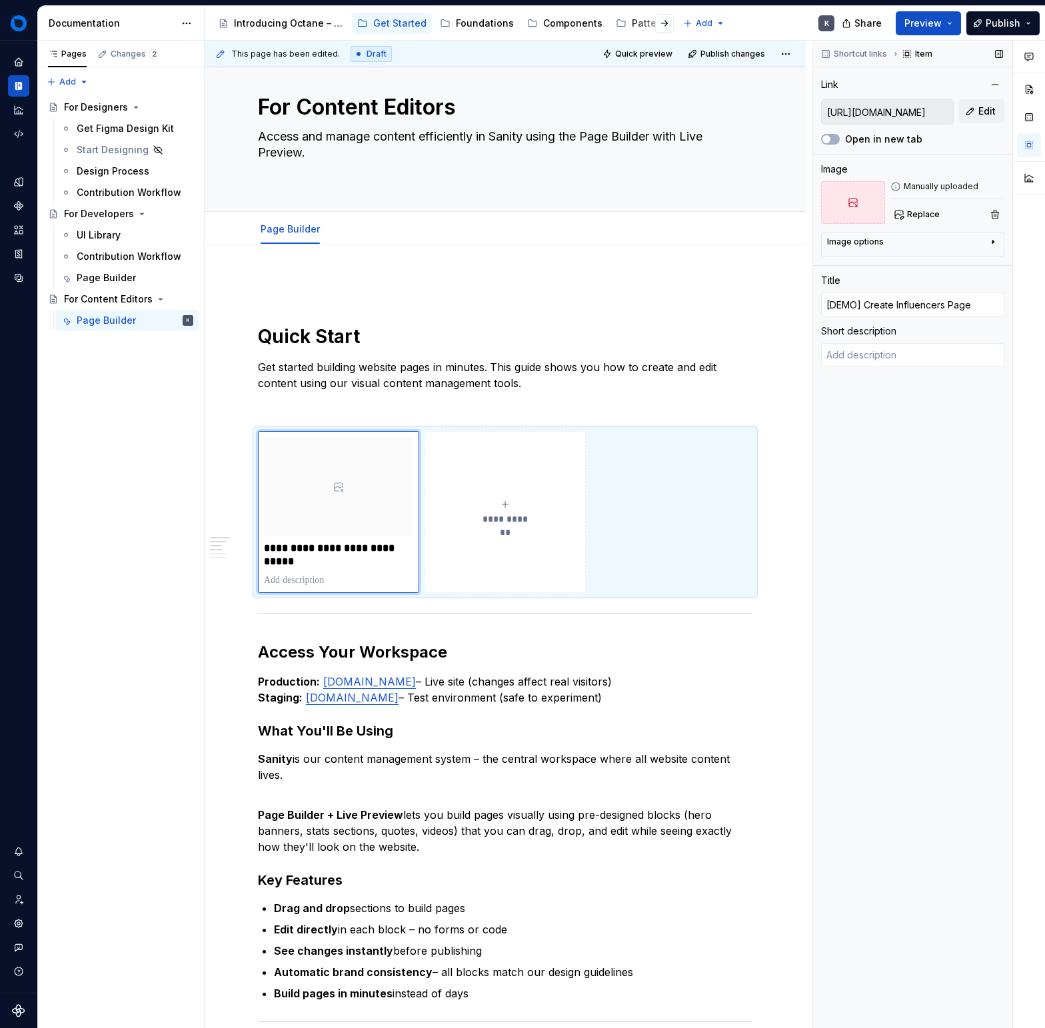
click at [852, 212] on div at bounding box center [853, 202] width 64 height 43
click at [327, 490] on div at bounding box center [338, 486] width 149 height 99
click at [876, 200] on div at bounding box center [853, 202] width 64 height 43
click at [900, 216] on span "Replace" at bounding box center [923, 214] width 33 height 11
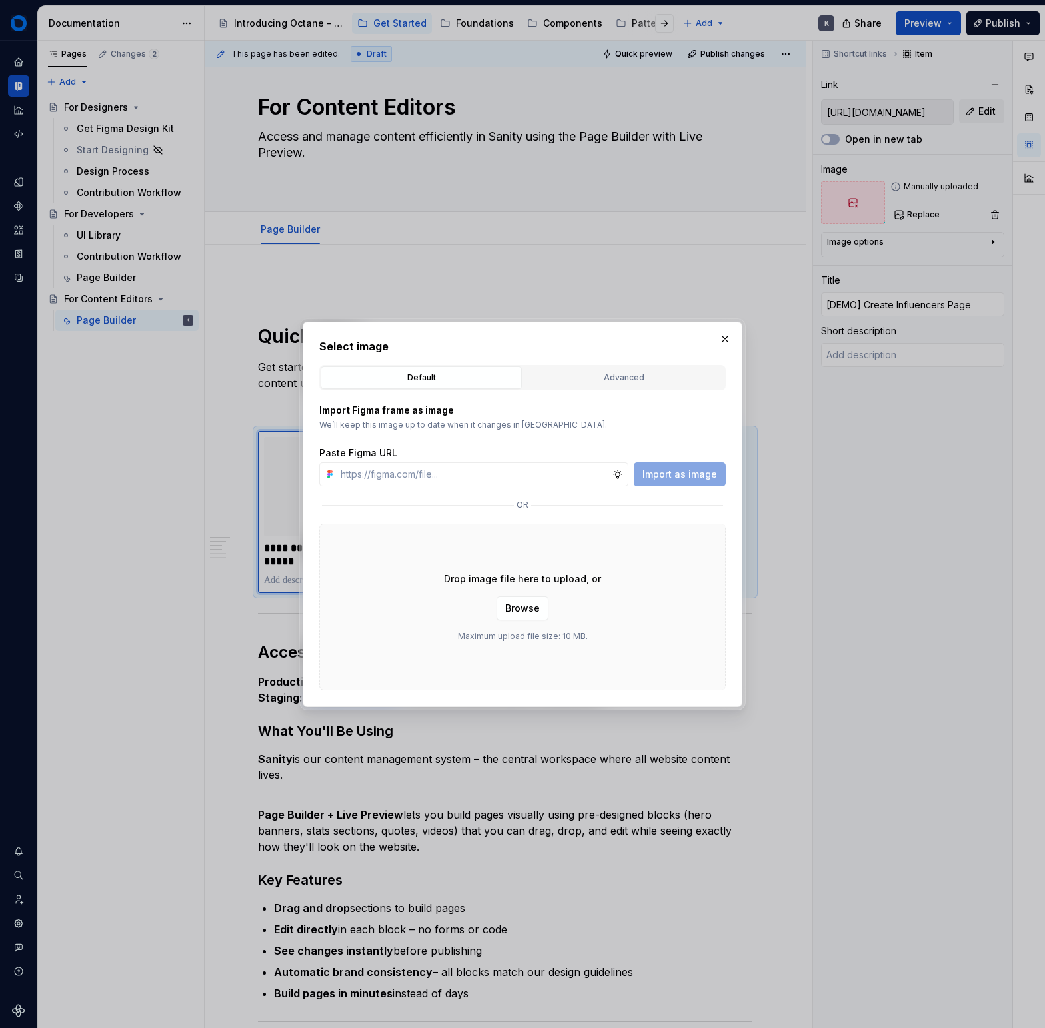
click at [639, 360] on div "Select image Default Advanced Import Figma frame as image We’ll keep this image…" at bounding box center [522, 515] width 407 height 352
drag, startPoint x: 507, startPoint y: 410, endPoint x: 523, endPoint y: 412, distance: 16.8
click at [507, 409] on p "Import Figma frame as image" at bounding box center [522, 410] width 407 height 13
click at [531, 617] on button "Browse" at bounding box center [523, 609] width 52 height 24
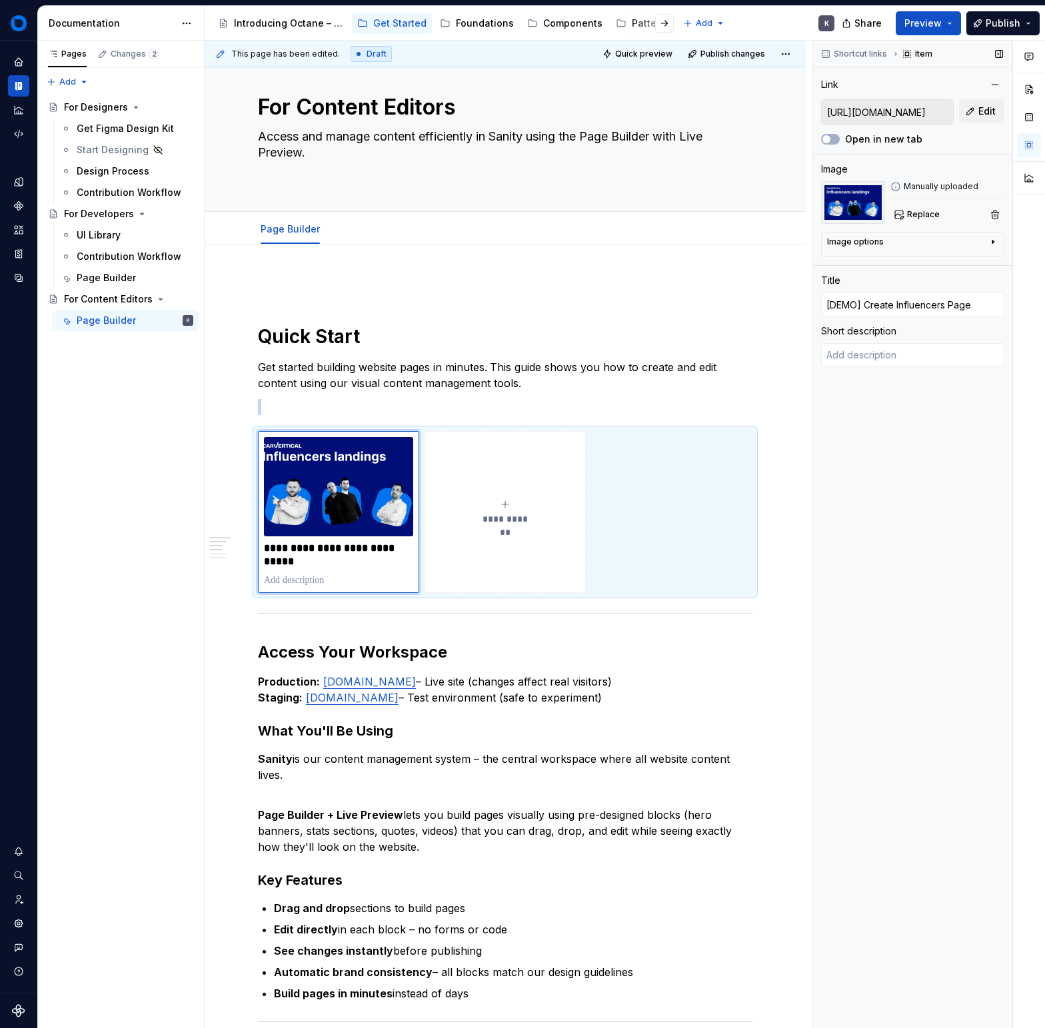
click at [900, 241] on div "Image options" at bounding box center [907, 245] width 161 height 16
click at [900, 261] on button "button" at bounding box center [933, 262] width 24 height 19
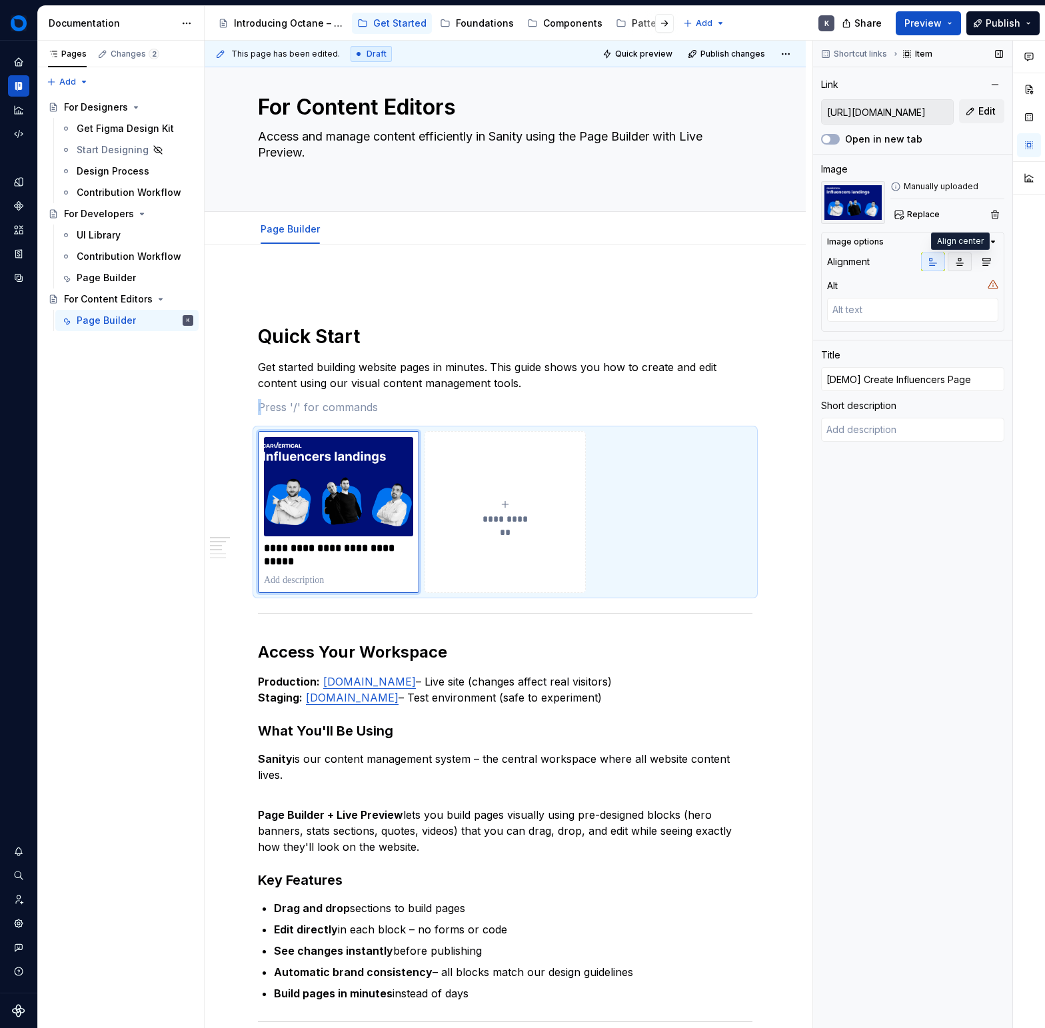
click at [900, 263] on button "button" at bounding box center [960, 262] width 24 height 19
click at [900, 263] on button "button" at bounding box center [986, 262] width 24 height 19
click at [900, 263] on icon "button" at bounding box center [933, 262] width 7 height 7
click at [900, 209] on span "Replace" at bounding box center [923, 214] width 33 height 11
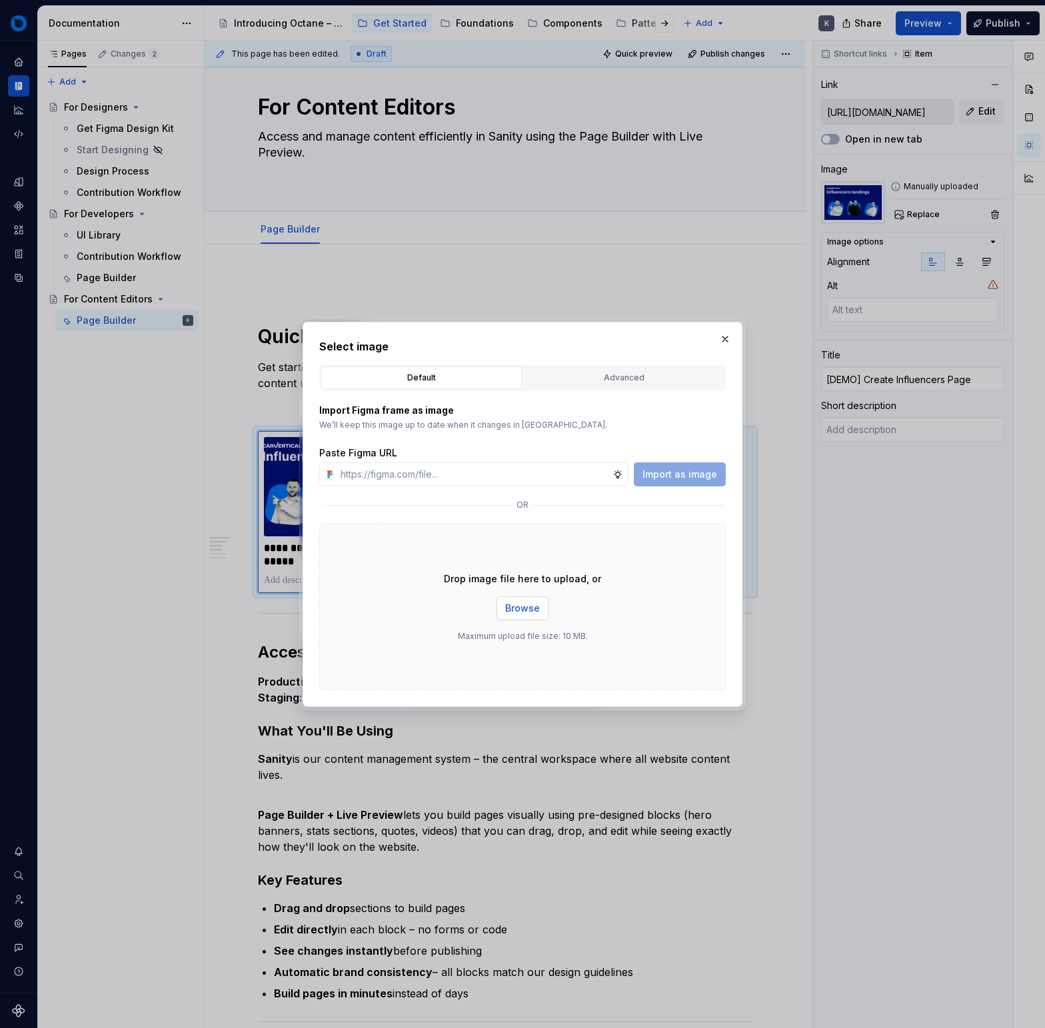
click at [534, 617] on button "Browse" at bounding box center [523, 609] width 52 height 24
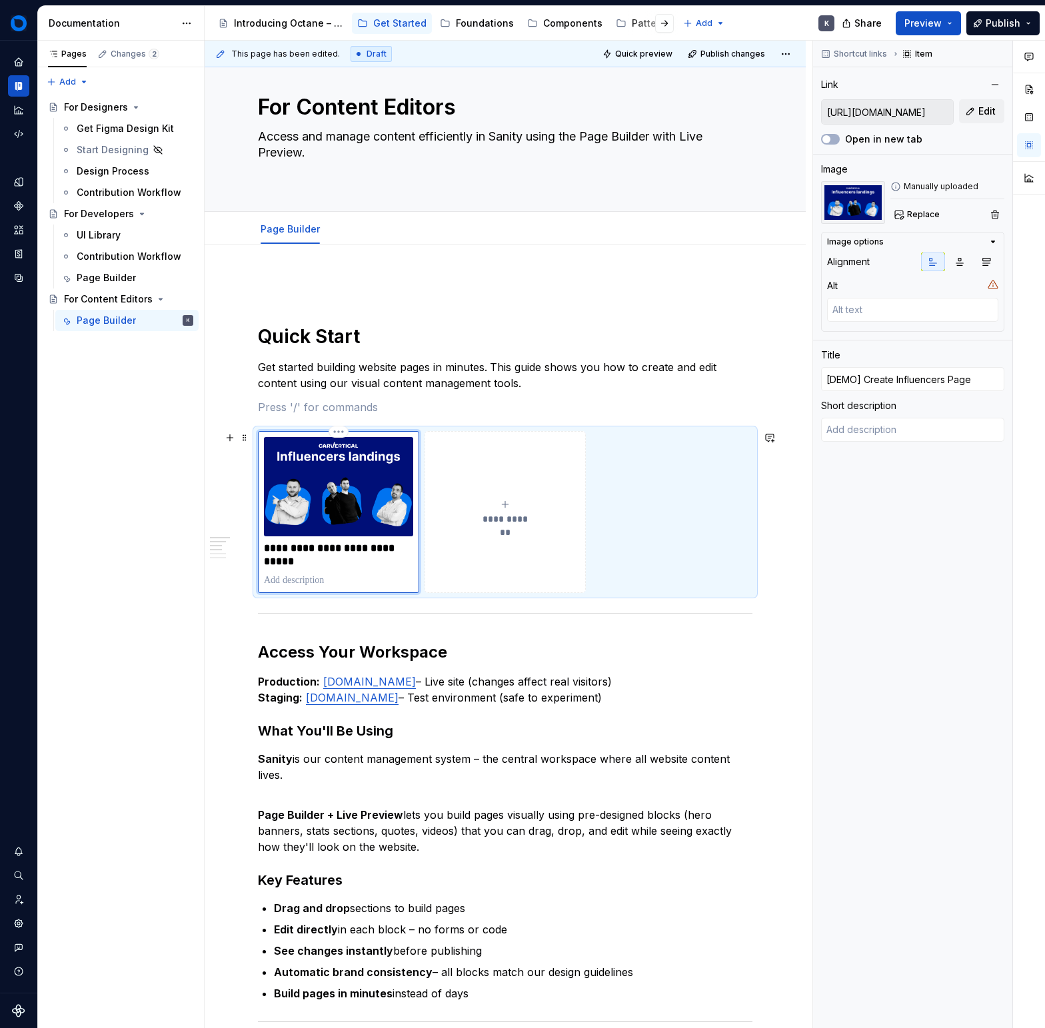
click at [333, 549] on p "**********" at bounding box center [338, 555] width 149 height 27
drag, startPoint x: 349, startPoint y: 499, endPoint x: 337, endPoint y: 498, distance: 11.4
click at [349, 499] on img at bounding box center [338, 486] width 149 height 99
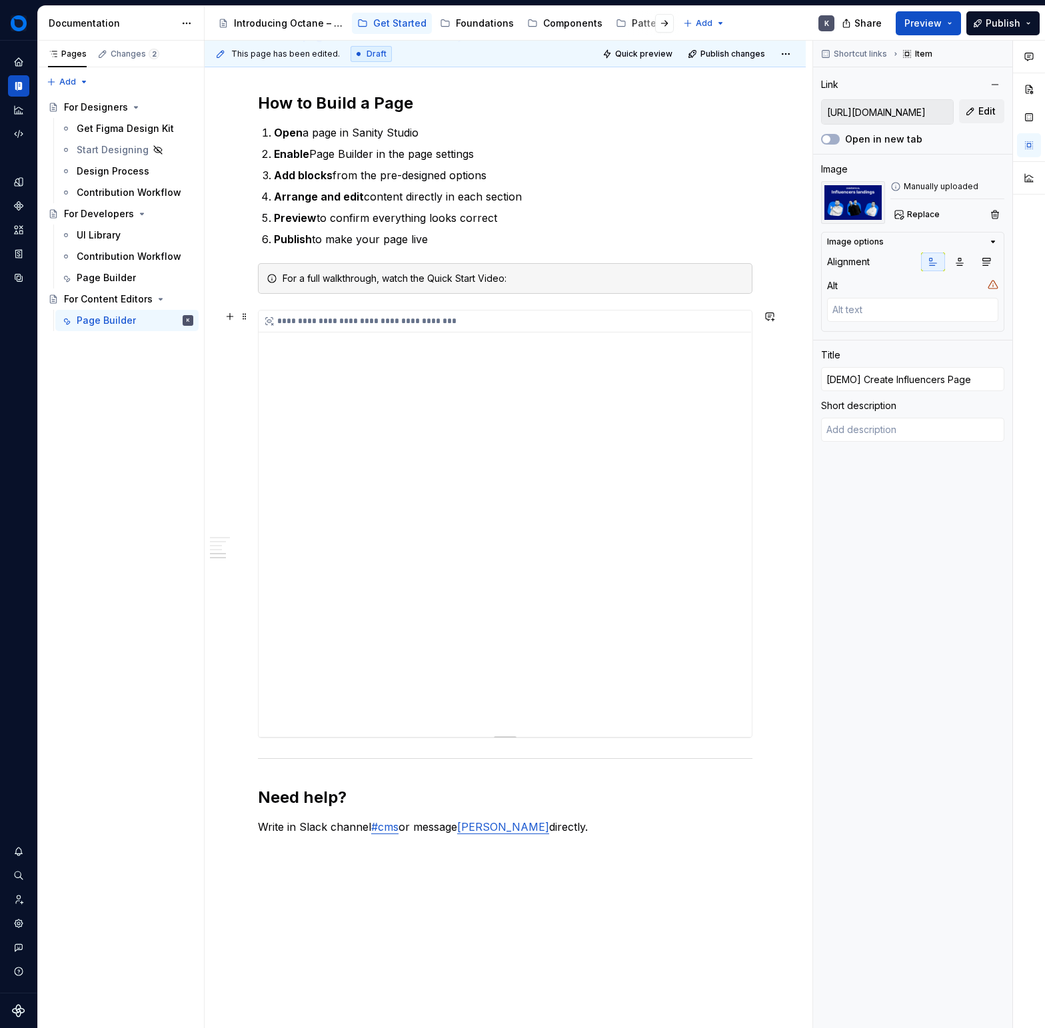
scroll to position [984, 0]
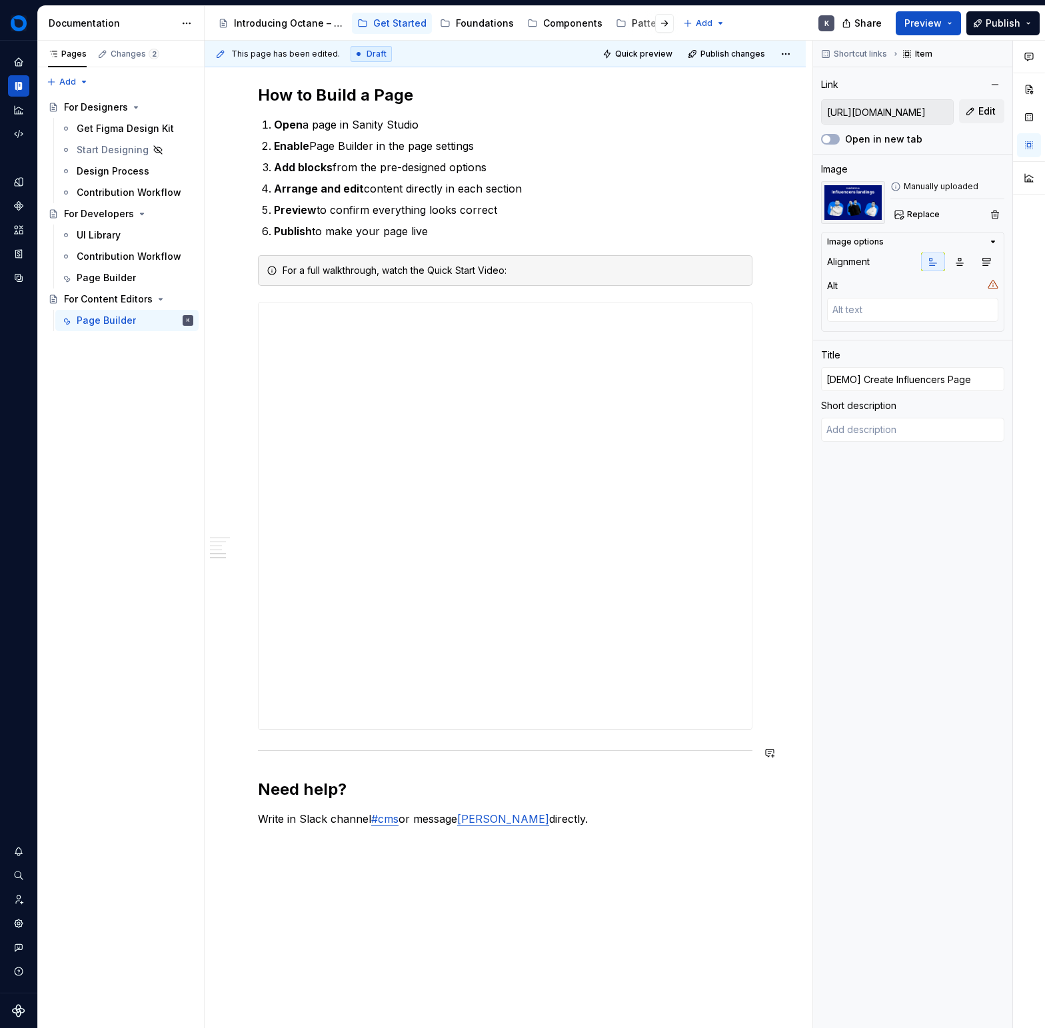
click at [626, 772] on div "**********" at bounding box center [505, 81] width 495 height 1540
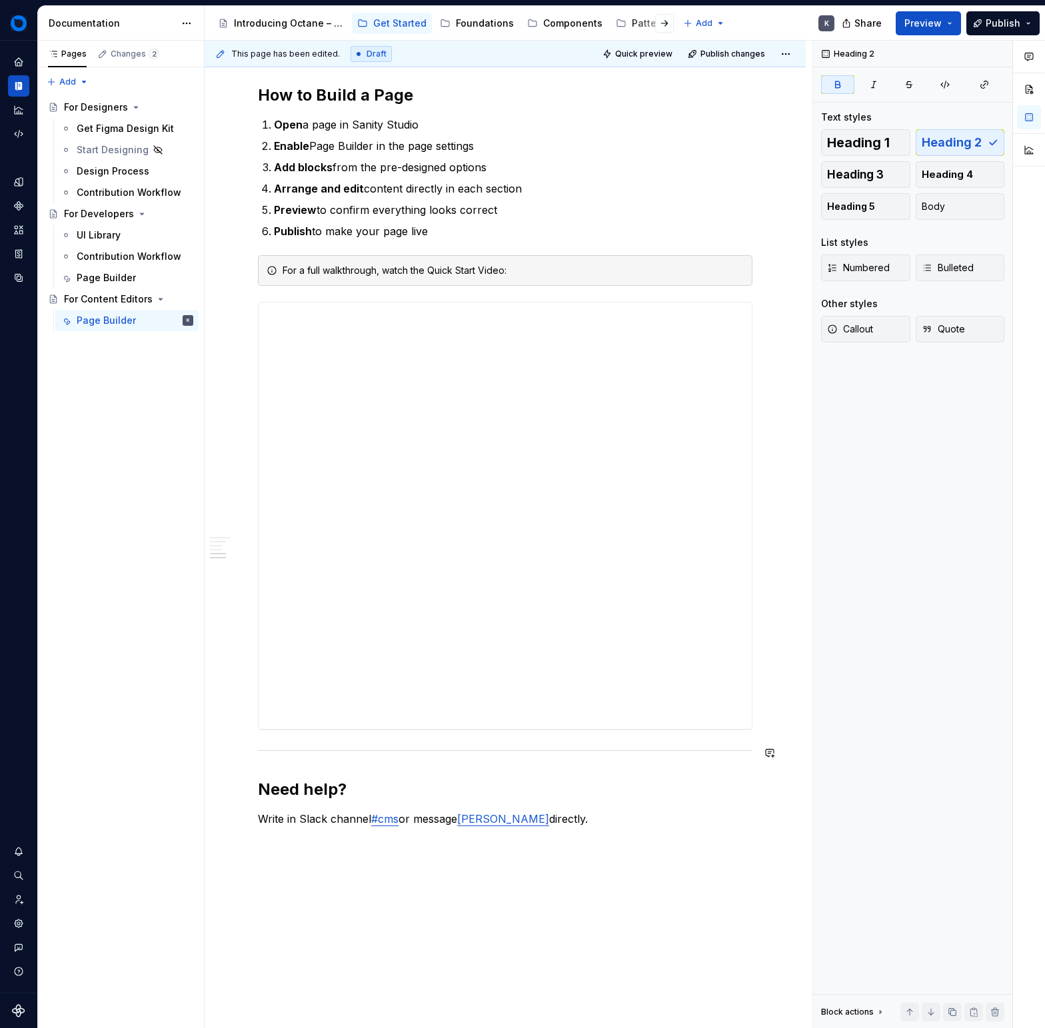
click at [629, 760] on div "**********" at bounding box center [505, 81] width 495 height 1540
click at [619, 774] on div "**********" at bounding box center [505, 81] width 495 height 1540
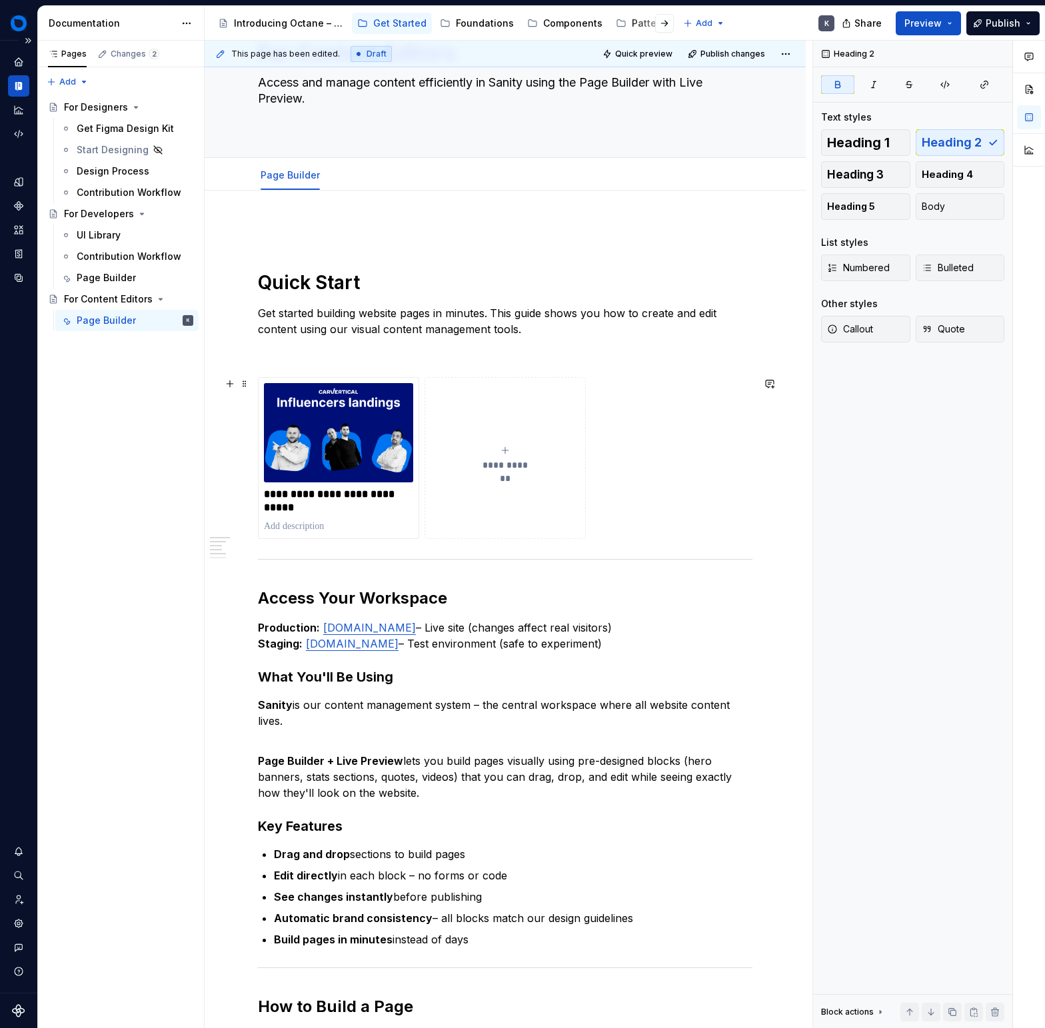
scroll to position [75, 0]
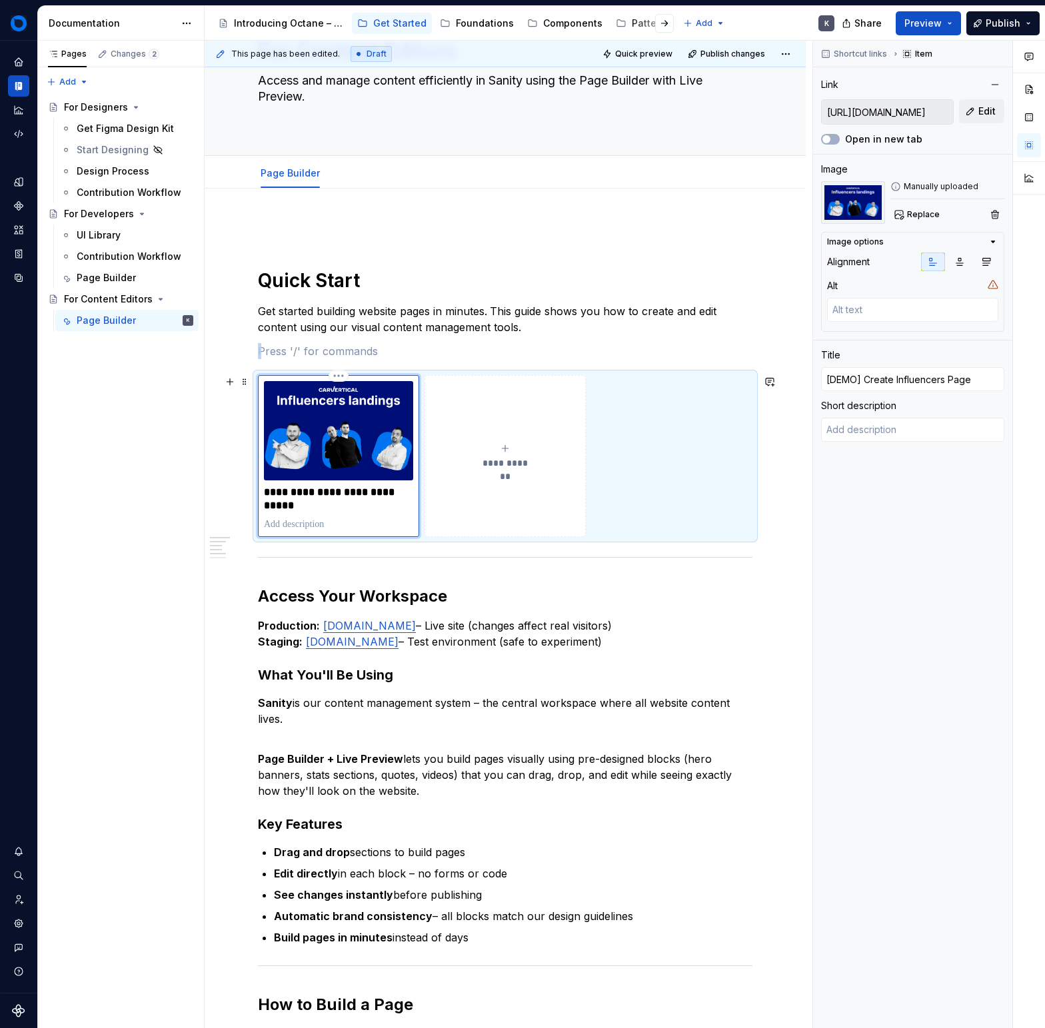
click at [365, 457] on img at bounding box center [338, 430] width 149 height 99
click at [836, 140] on button "Open in new tab" at bounding box center [830, 139] width 19 height 11
type textarea "*"
type textarea "Create Influencers Page — Created and shared with Screen Studio"
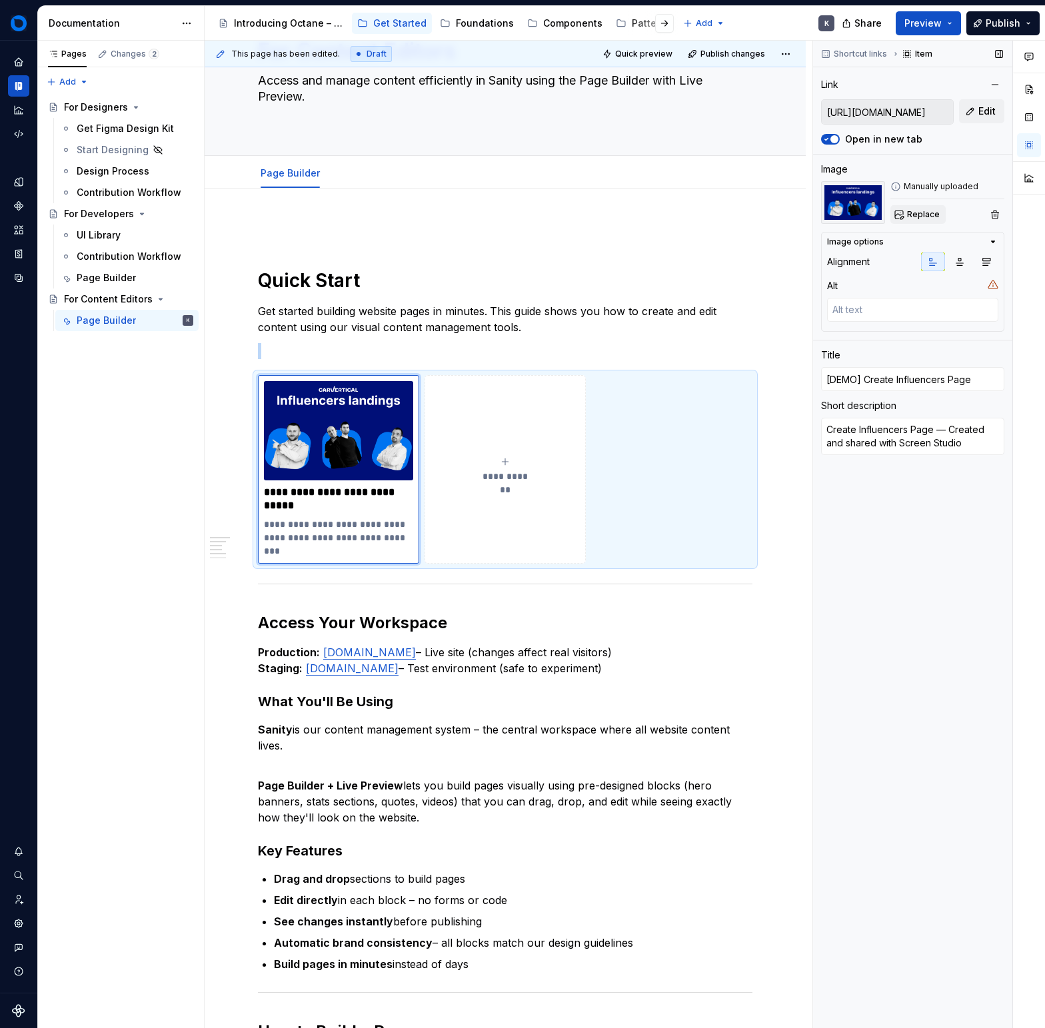
click at [900, 217] on span "Replace" at bounding box center [923, 214] width 33 height 11
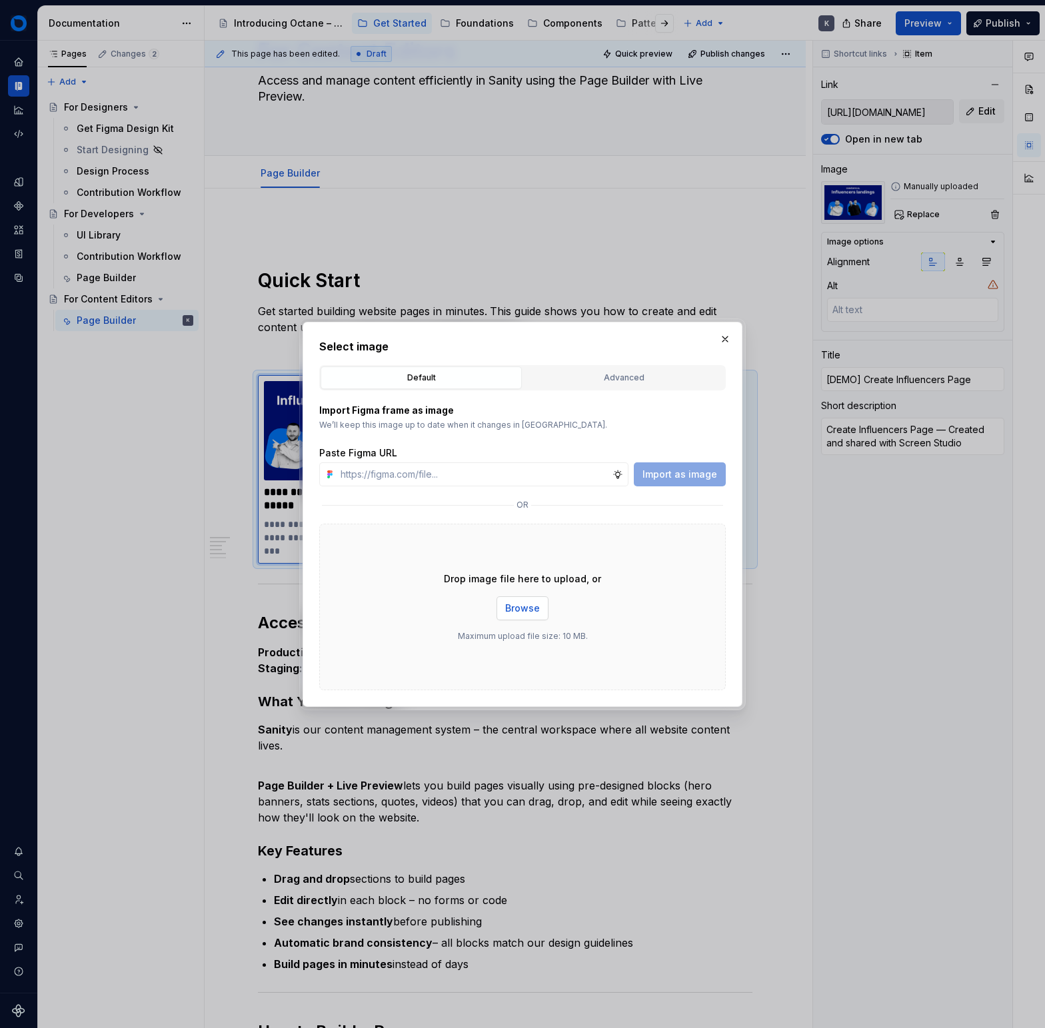
click at [533, 599] on button "Browse" at bounding box center [523, 609] width 52 height 24
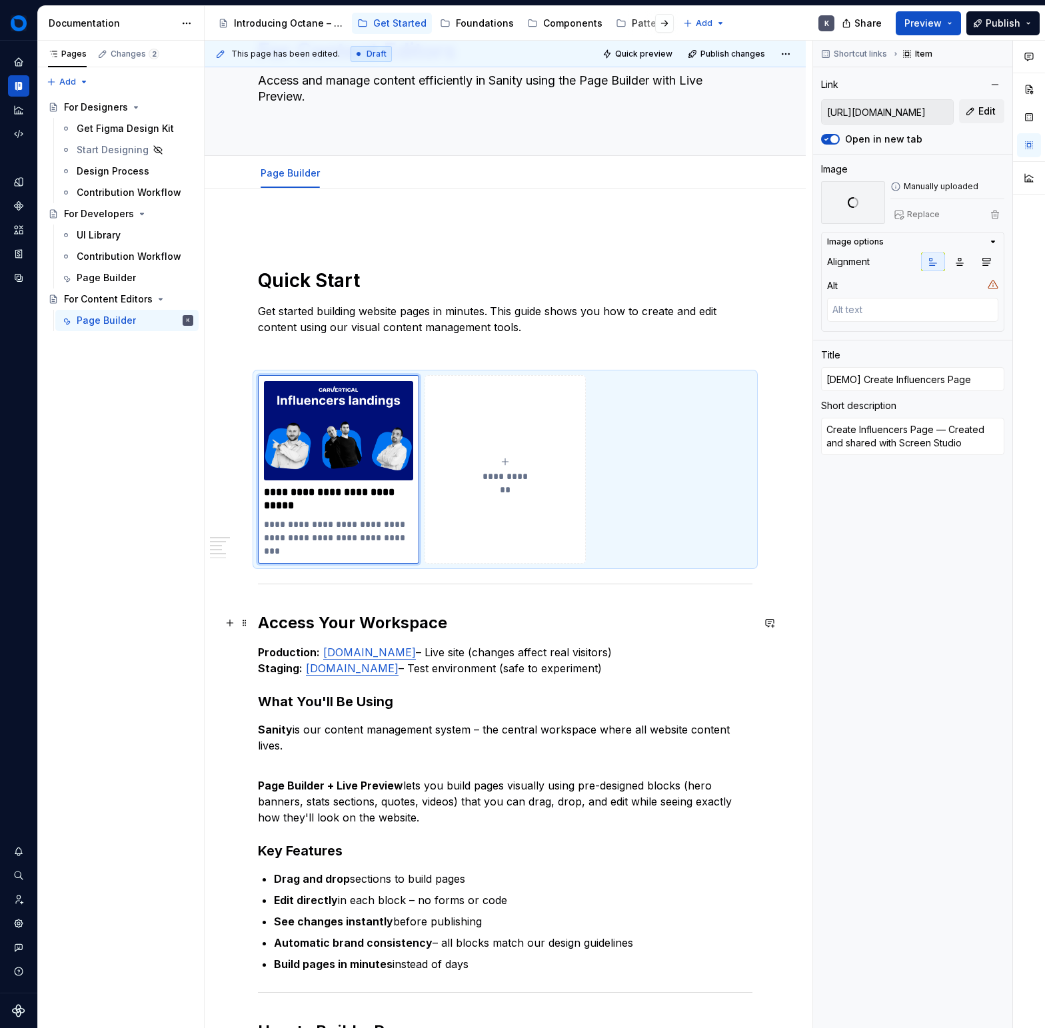
scroll to position [75, 0]
click at [369, 521] on p "**********" at bounding box center [338, 537] width 149 height 40
click at [341, 505] on p "**********" at bounding box center [338, 498] width 149 height 27
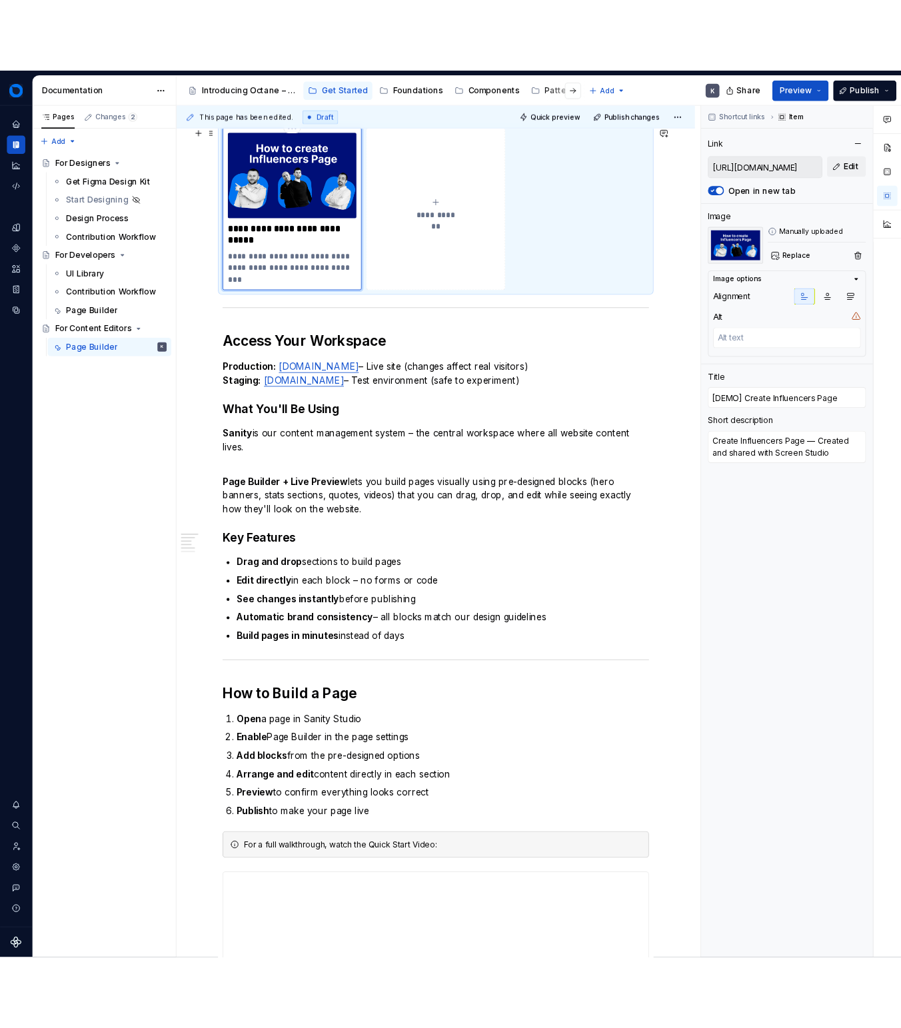
scroll to position [91, 0]
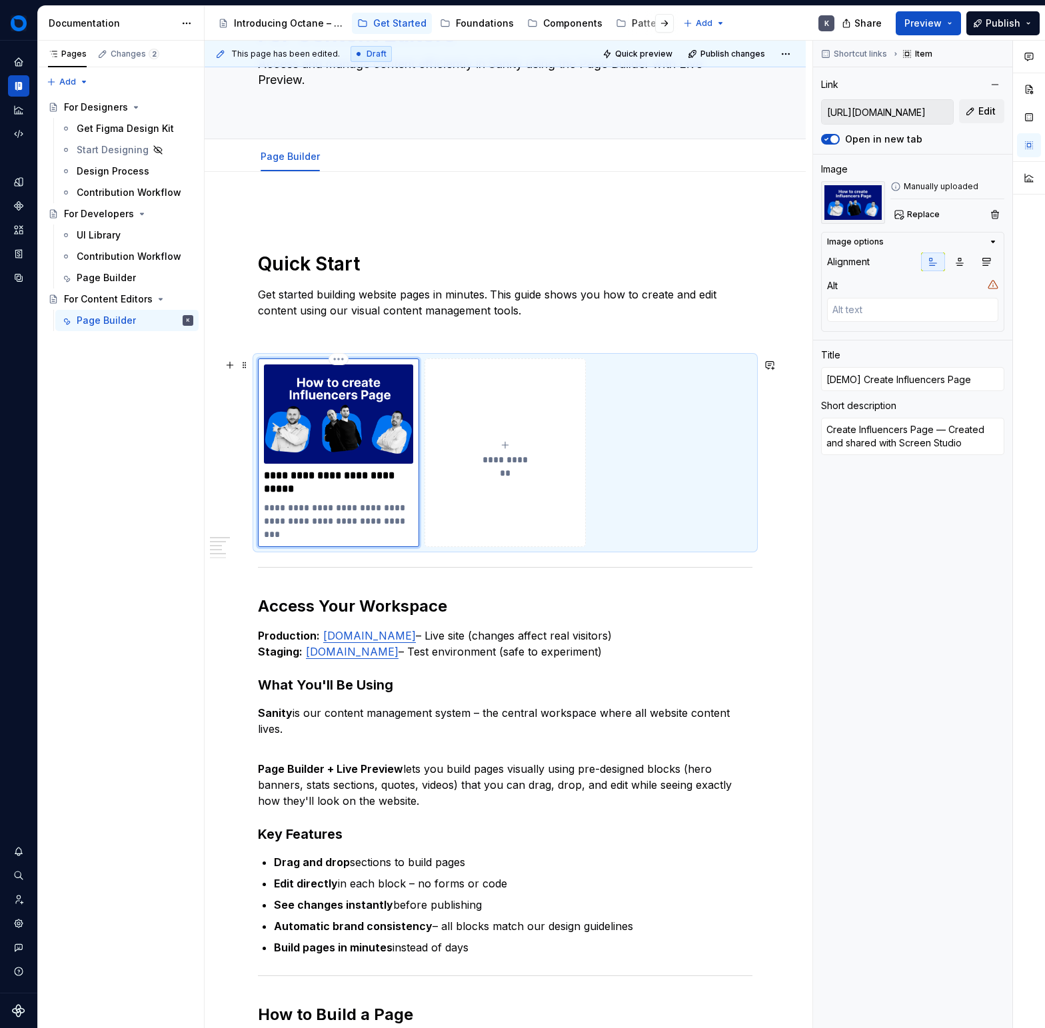
click at [332, 487] on p "**********" at bounding box center [338, 482] width 149 height 27
drag, startPoint x: 333, startPoint y: 487, endPoint x: 249, endPoint y: 471, distance: 86.3
click at [331, 525] on p "**********" at bounding box center [338, 521] width 149 height 40
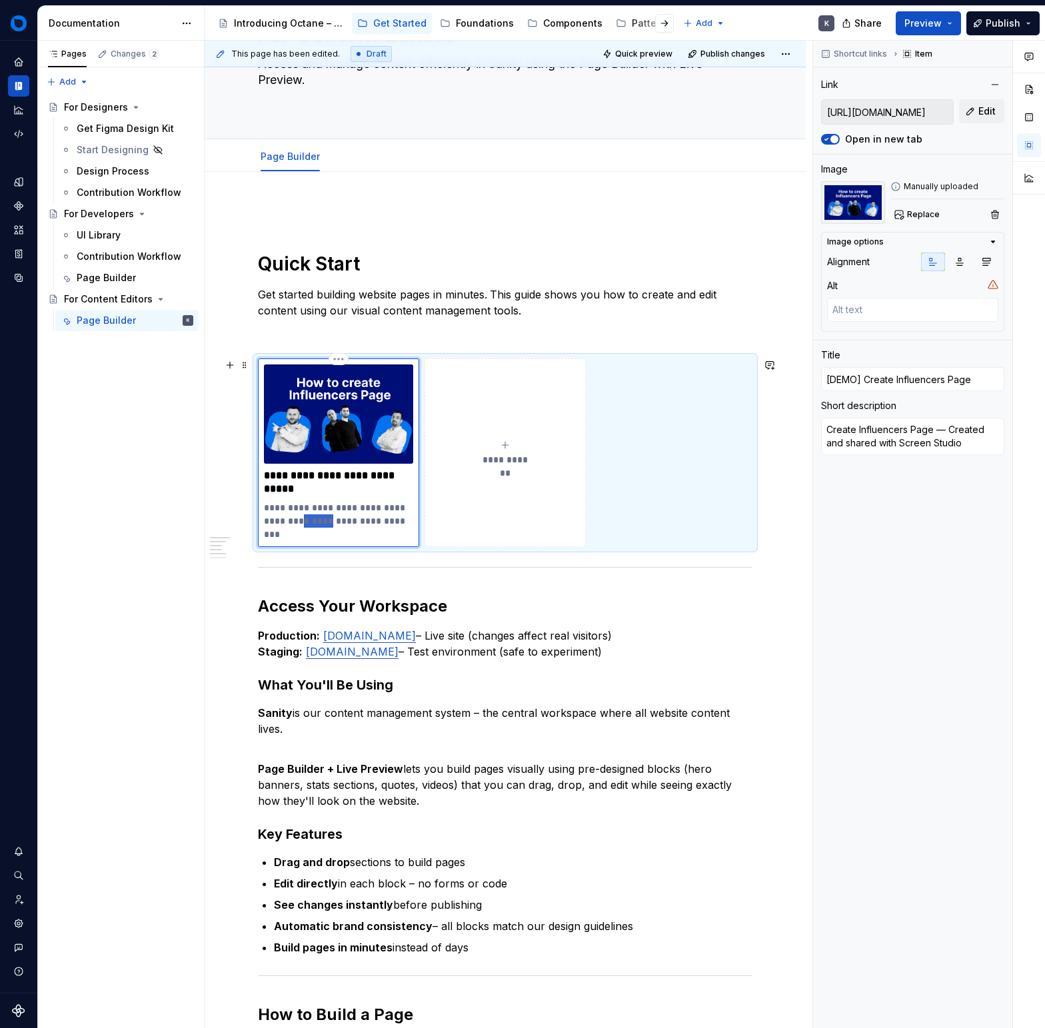
click at [331, 525] on p "**********" at bounding box center [338, 521] width 149 height 40
type textarea "*"
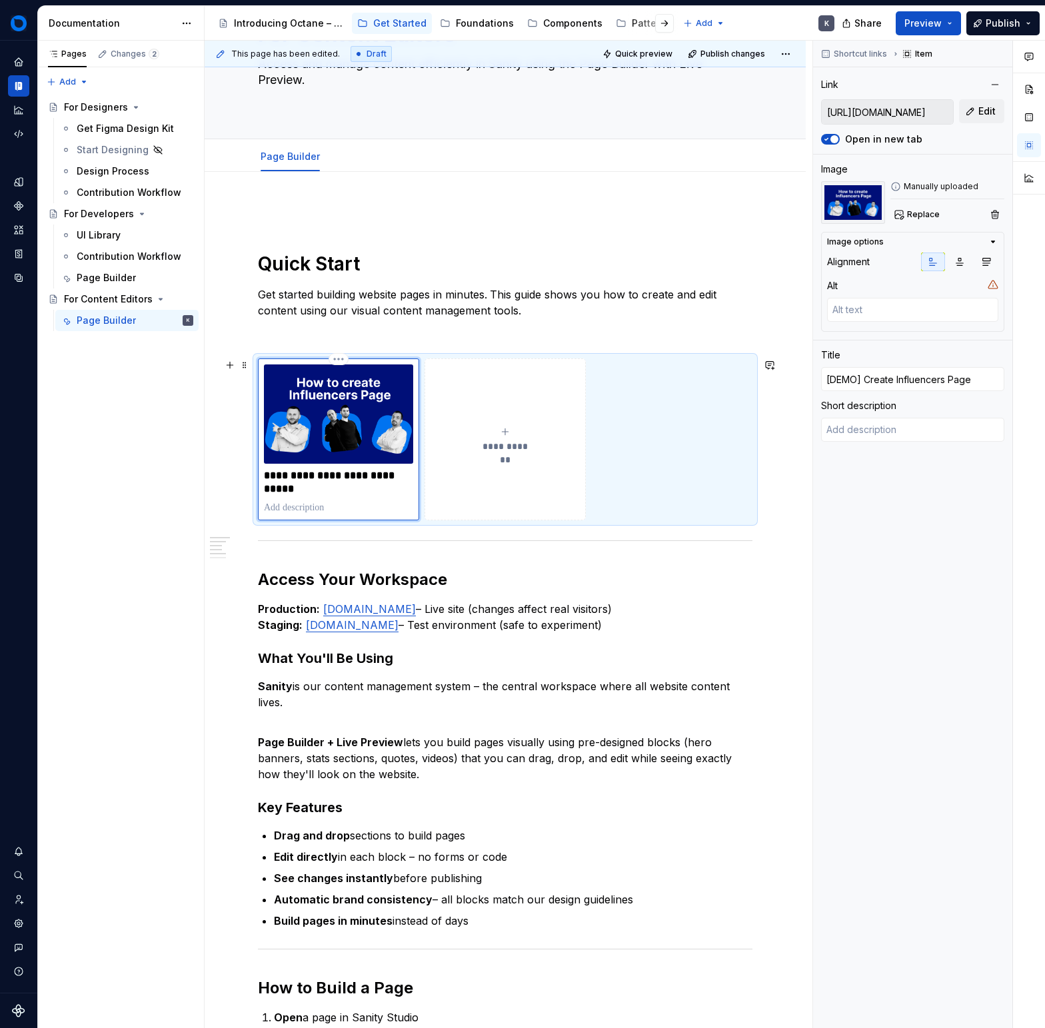
drag, startPoint x: 316, startPoint y: 481, endPoint x: 307, endPoint y: 479, distance: 8.8
click at [314, 481] on p "**********" at bounding box center [338, 482] width 149 height 27
click at [307, 479] on p "**********" at bounding box center [338, 482] width 149 height 27
type textarea "*"
type input "Create Influencers Page"
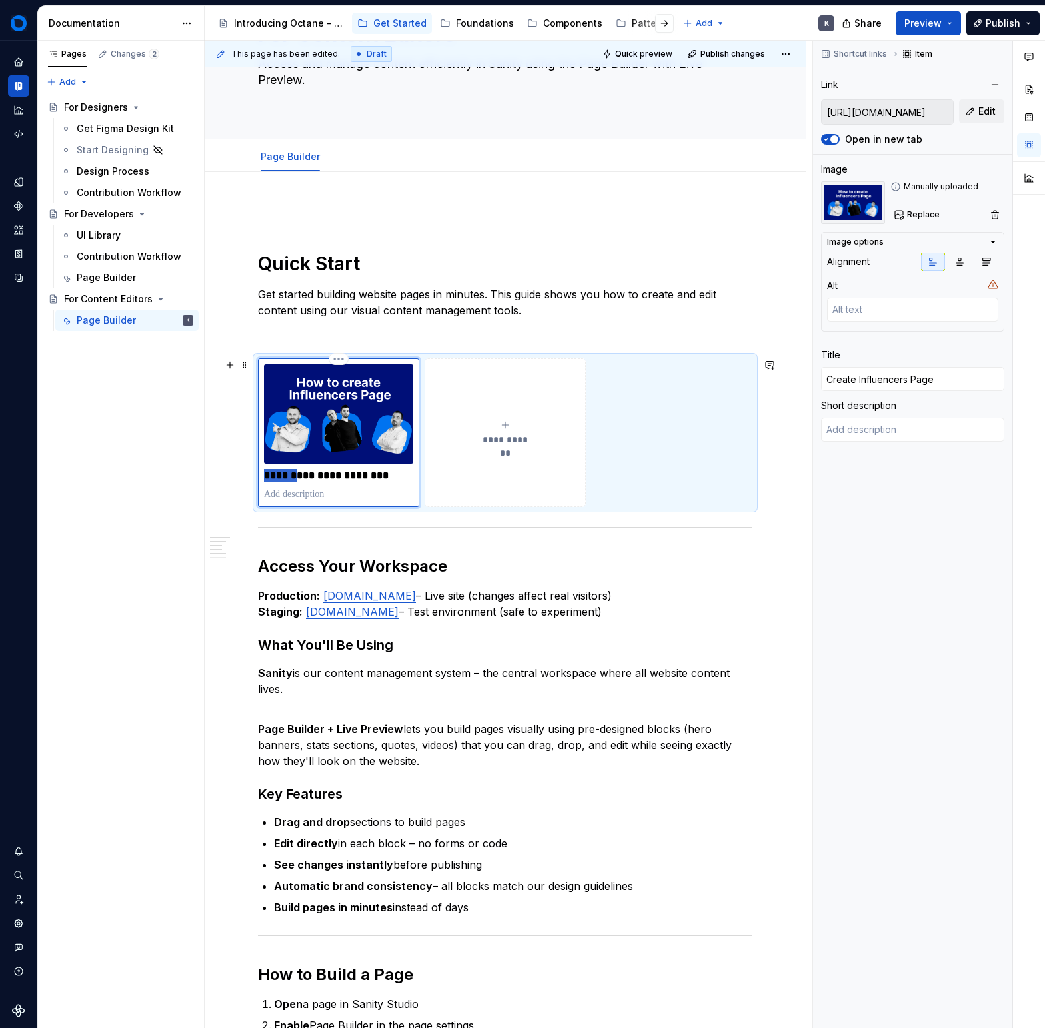
type textarea "*"
type input "V Influencers Page"
type textarea "*"
type input "VI Influencers Page"
type textarea "*"
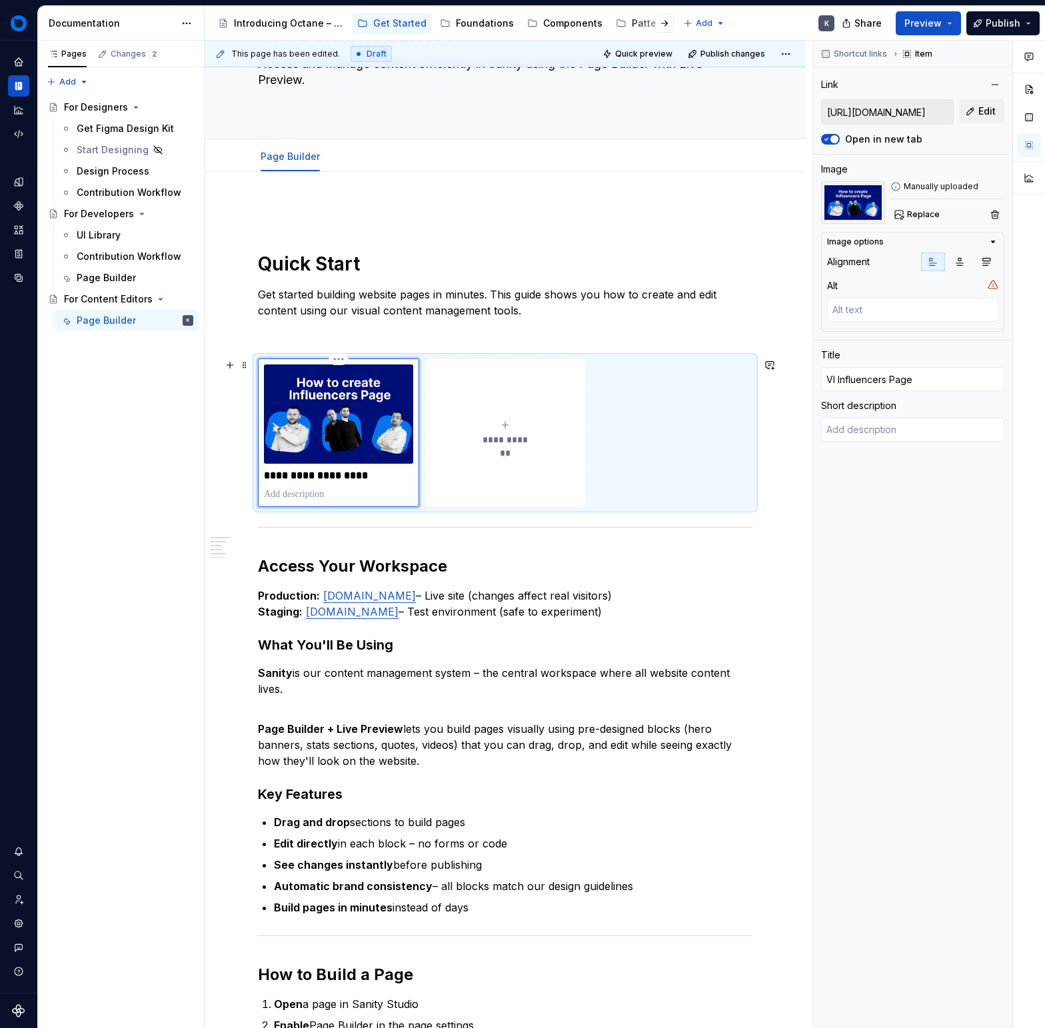
type input "VId Influencers Page"
type textarea "*"
type input "VIde Influencers Page"
type textarea "*"
type input "VIdeo Influencers Page"
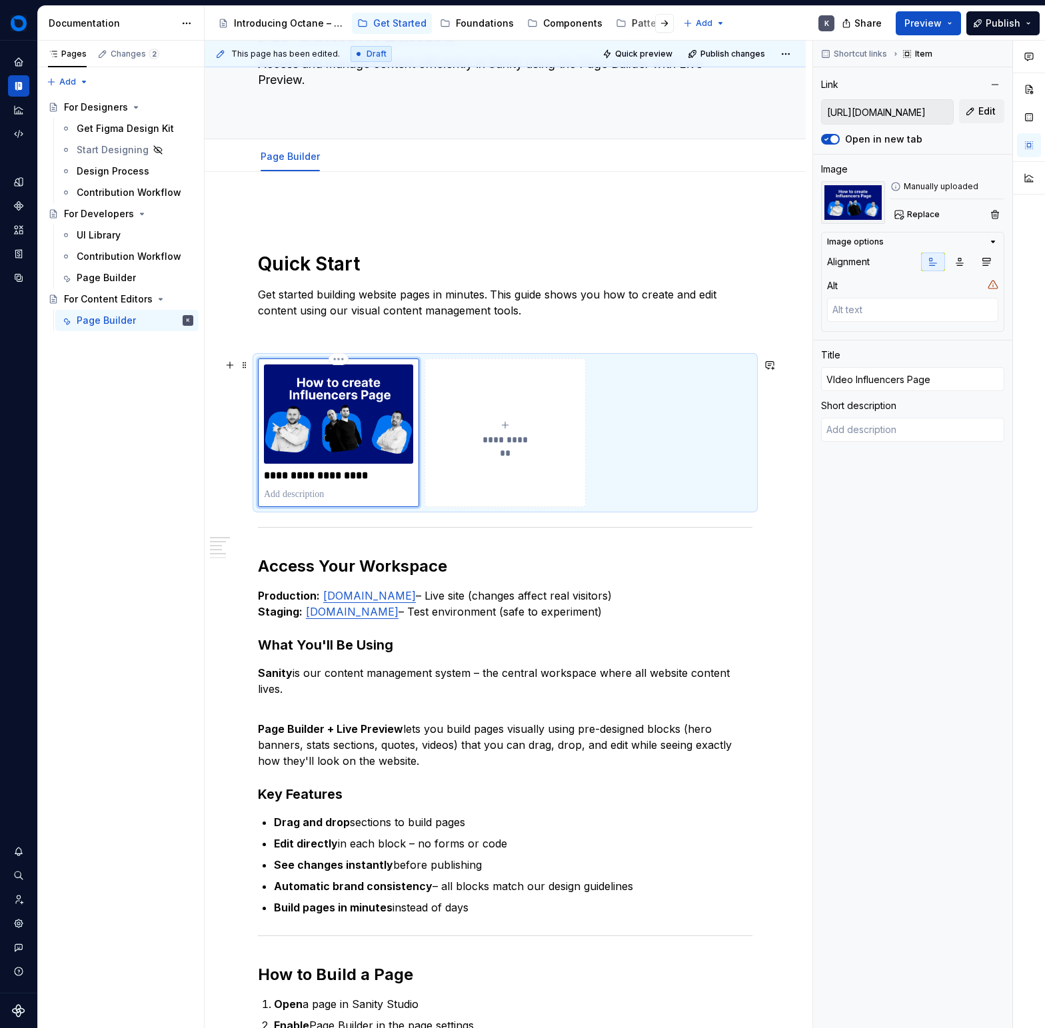
type textarea "*"
type input "VIdeo Influencers Page"
type textarea "*"
type input "VIdeo Influencers Page"
type textarea "*"
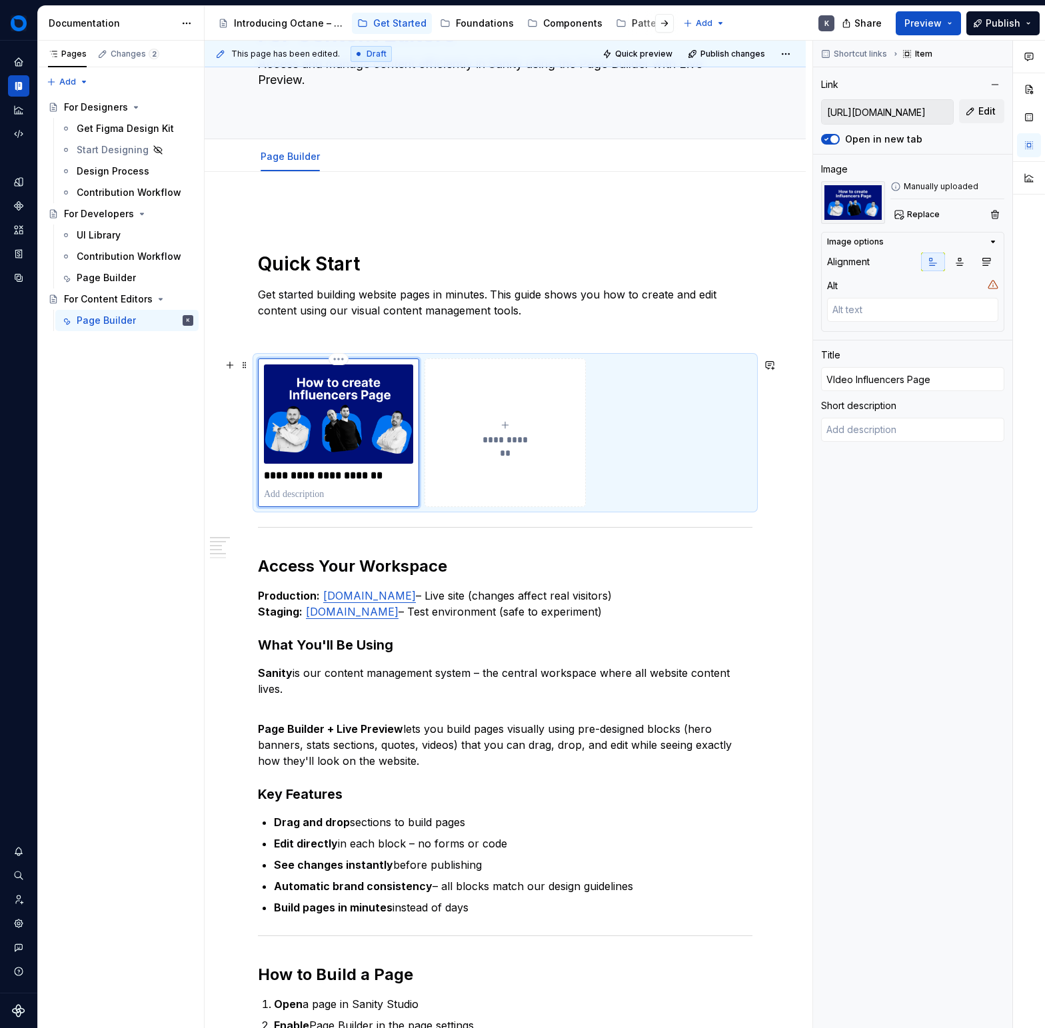
type input "VIde Influencers Page"
type textarea "*"
type input "VId Influencers Page"
type textarea "*"
type input "VI Influencers Page"
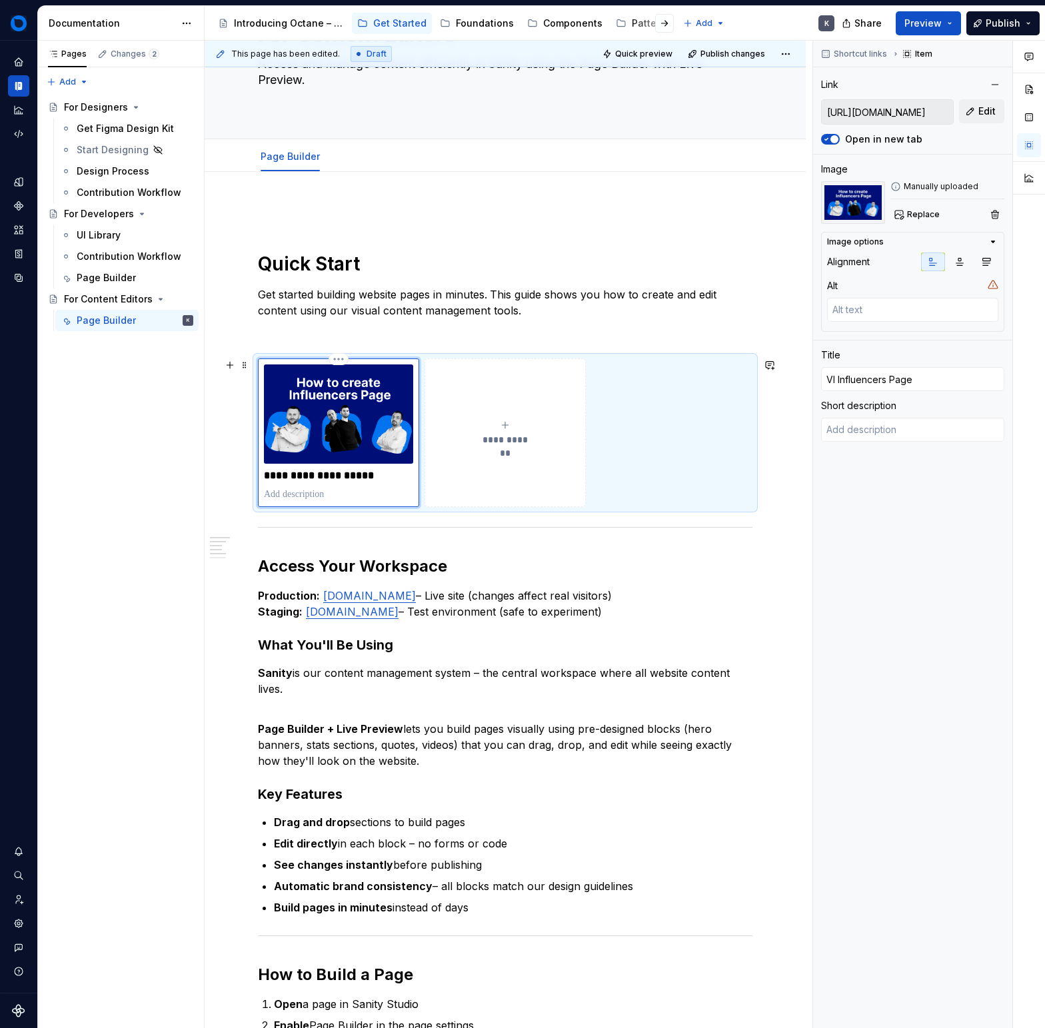
type textarea "*"
type input "VIi Influencers Page"
type textarea "*"
type input "VI Influencers Page"
type textarea "*"
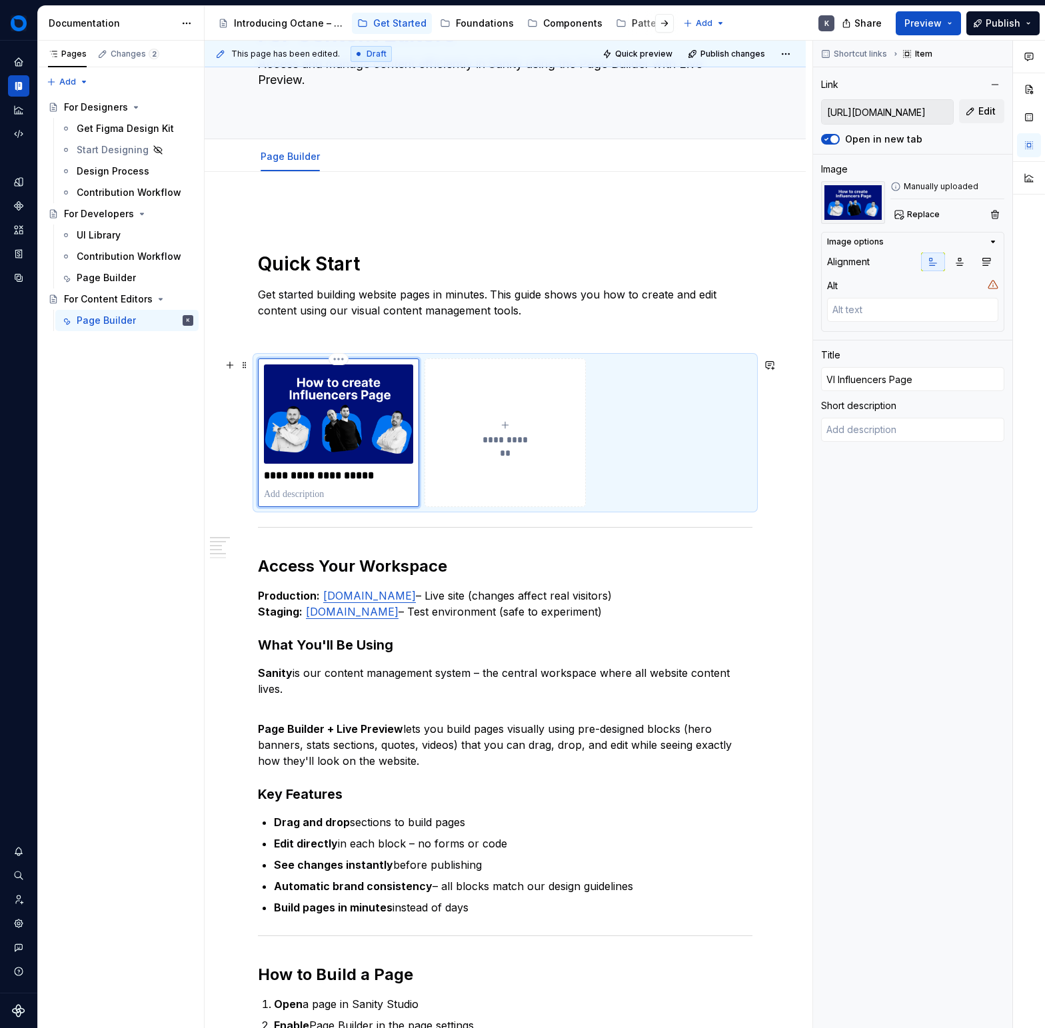
type input "V Influencers Page"
type textarea "*"
type input "Vi Influencers Page"
type textarea "*"
type input "Vide Influencers Page"
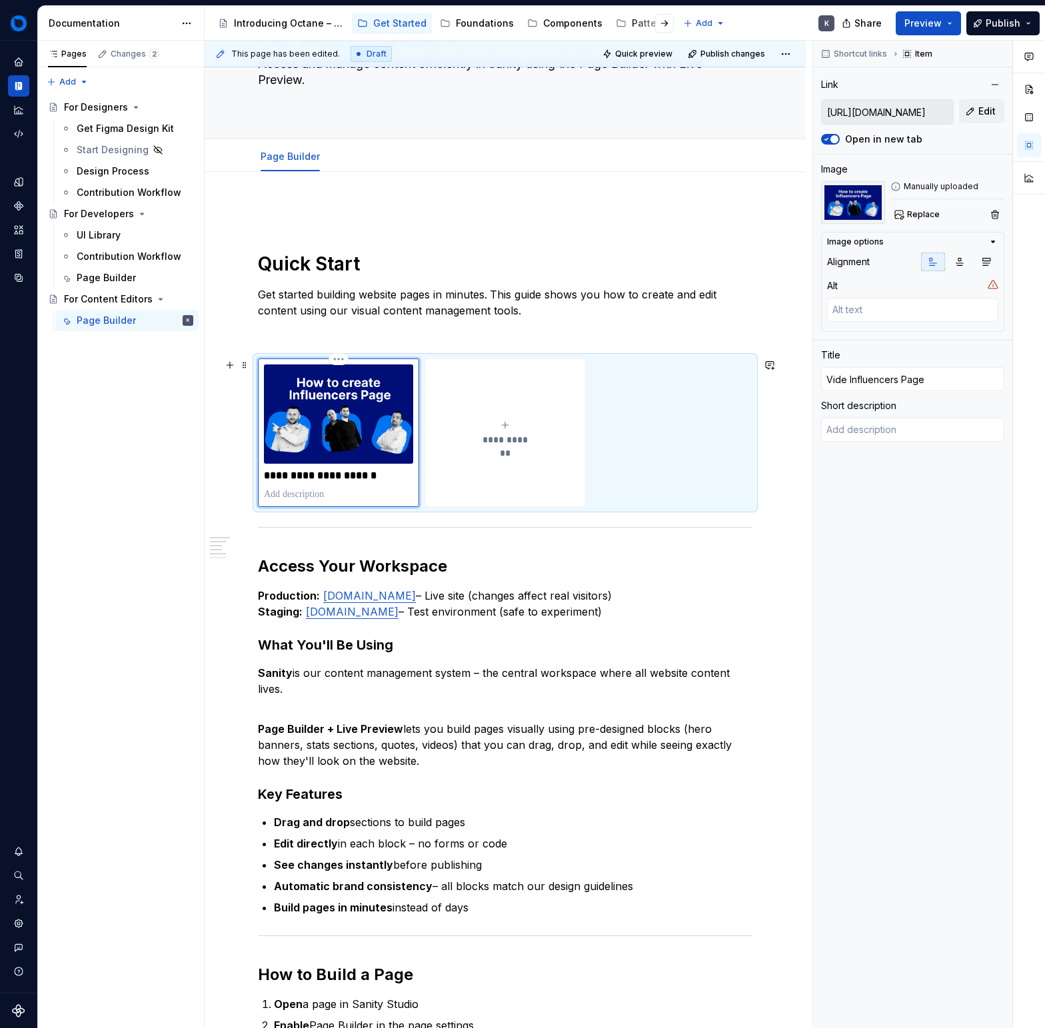
type textarea "*"
type input "Video Influencers Page"
type textarea "*"
type input "Video Influencers Page"
type textarea "*"
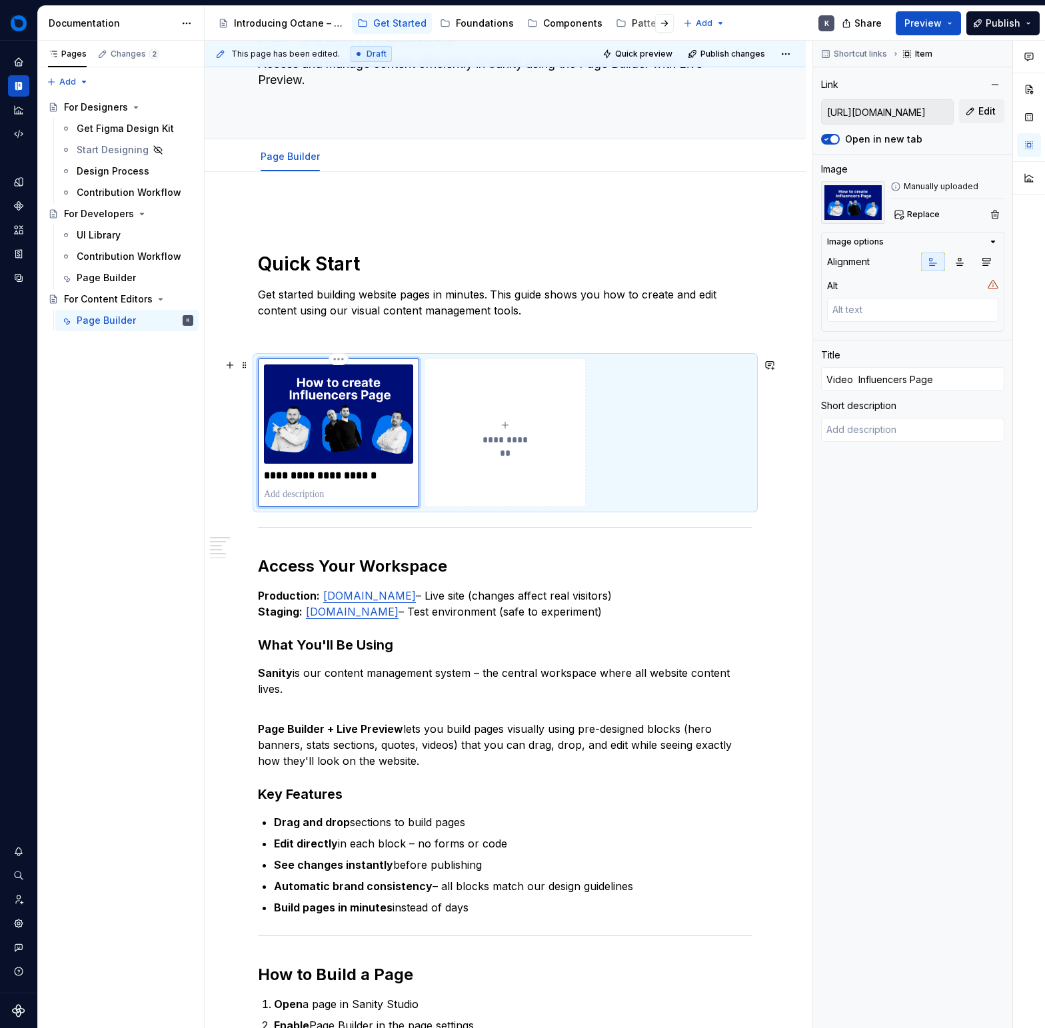
type input "Video o Influencers Page"
type textarea "*"
type input "Video on Influencers Page"
type textarea "*"
type input "Video on h Influencers Page"
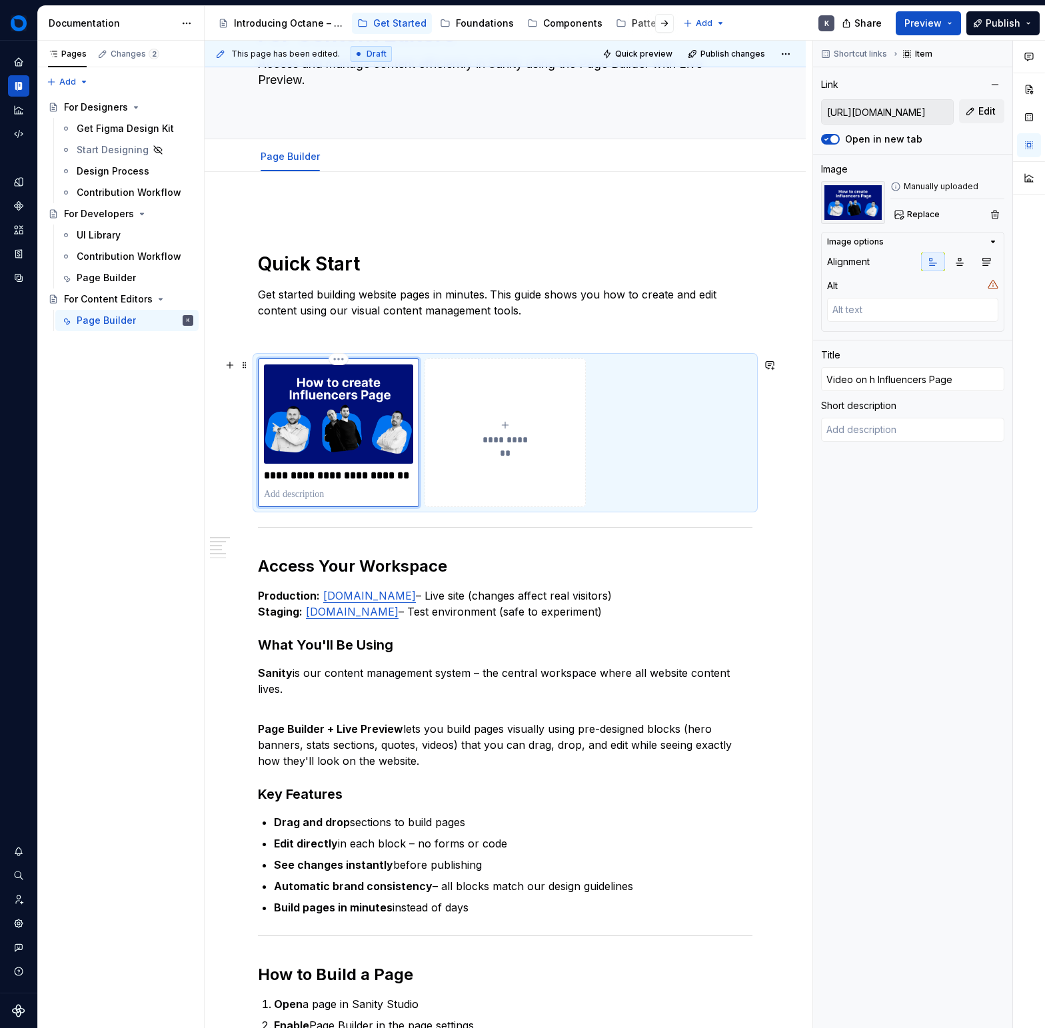
type textarea "*"
type input "Video on ho Influencers Page"
type textarea "*"
type input "Video on how Influencers Page"
type textarea "*"
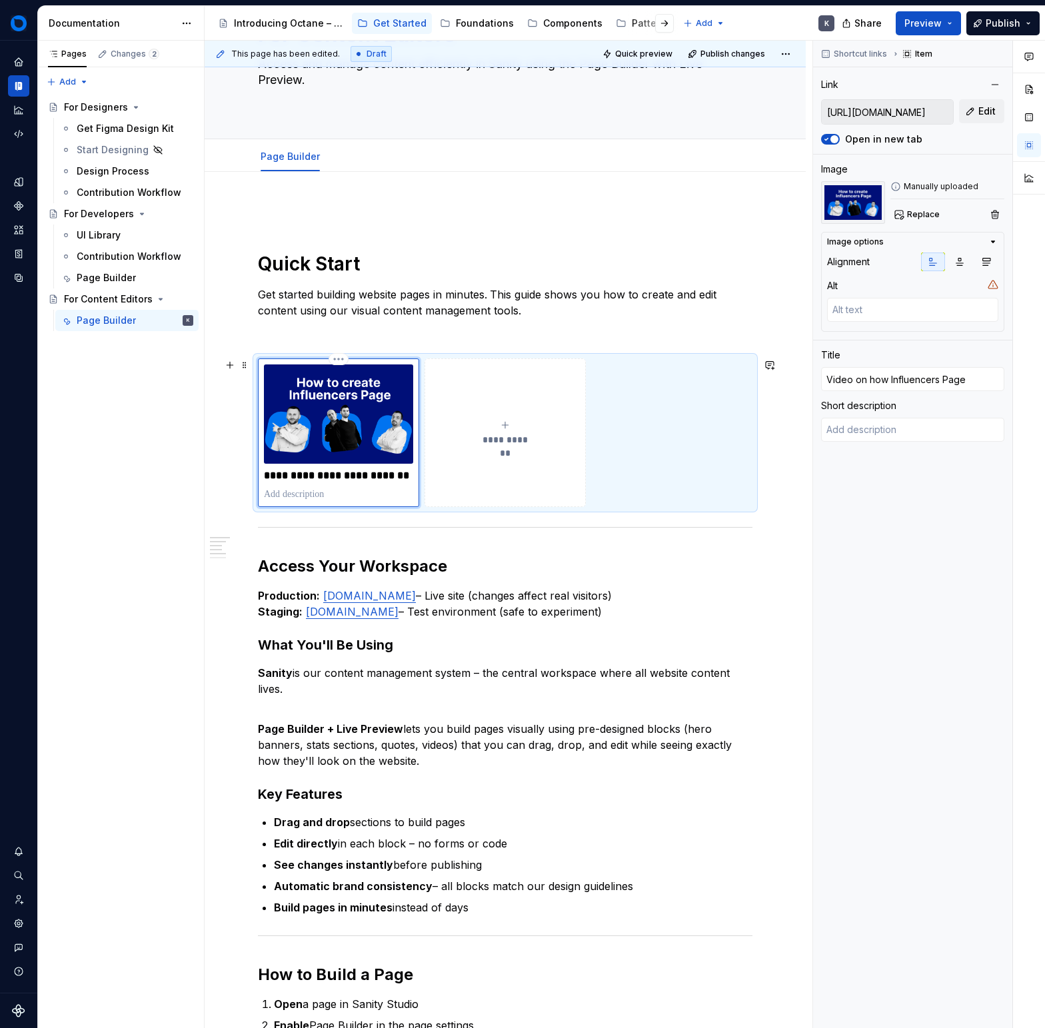
type input "Video on how Influencers Page"
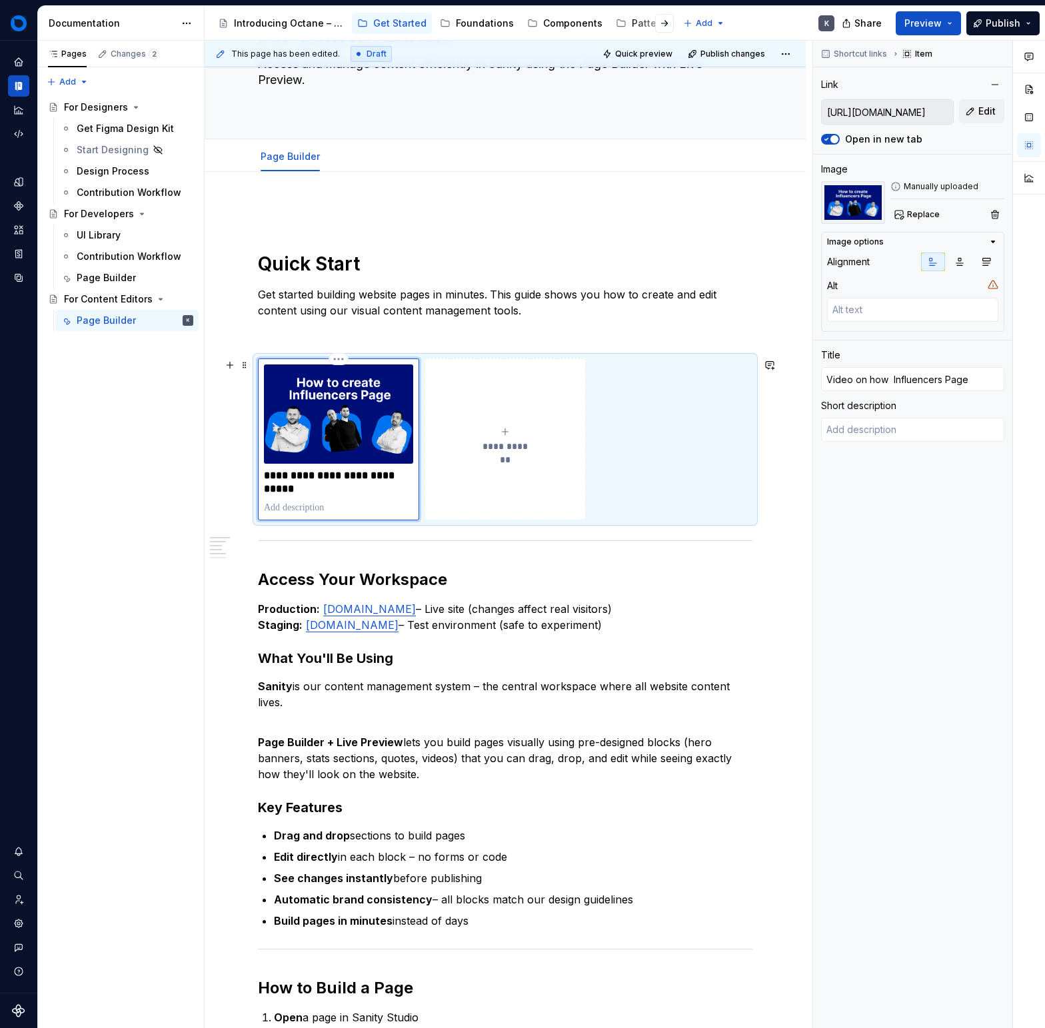
type textarea "*"
type input "Video on how t Influencers Page"
type textarea "*"
type input "Video on how to Influencers Page"
type textarea "*"
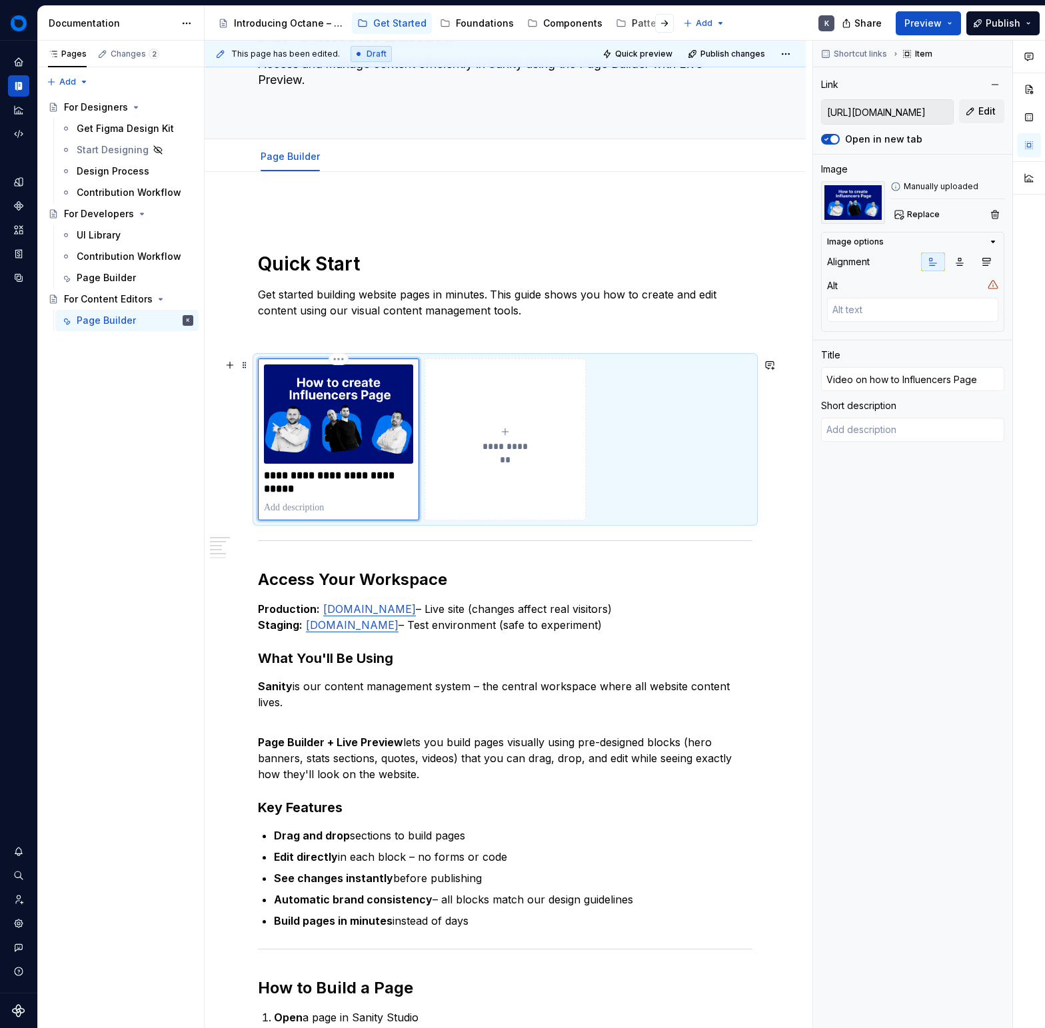
type input "Video on how to Influencers Page"
type textarea "*"
type input "Video on how to c Influencers Page"
type textarea "*"
type input "Video on how to cr Influencers Page"
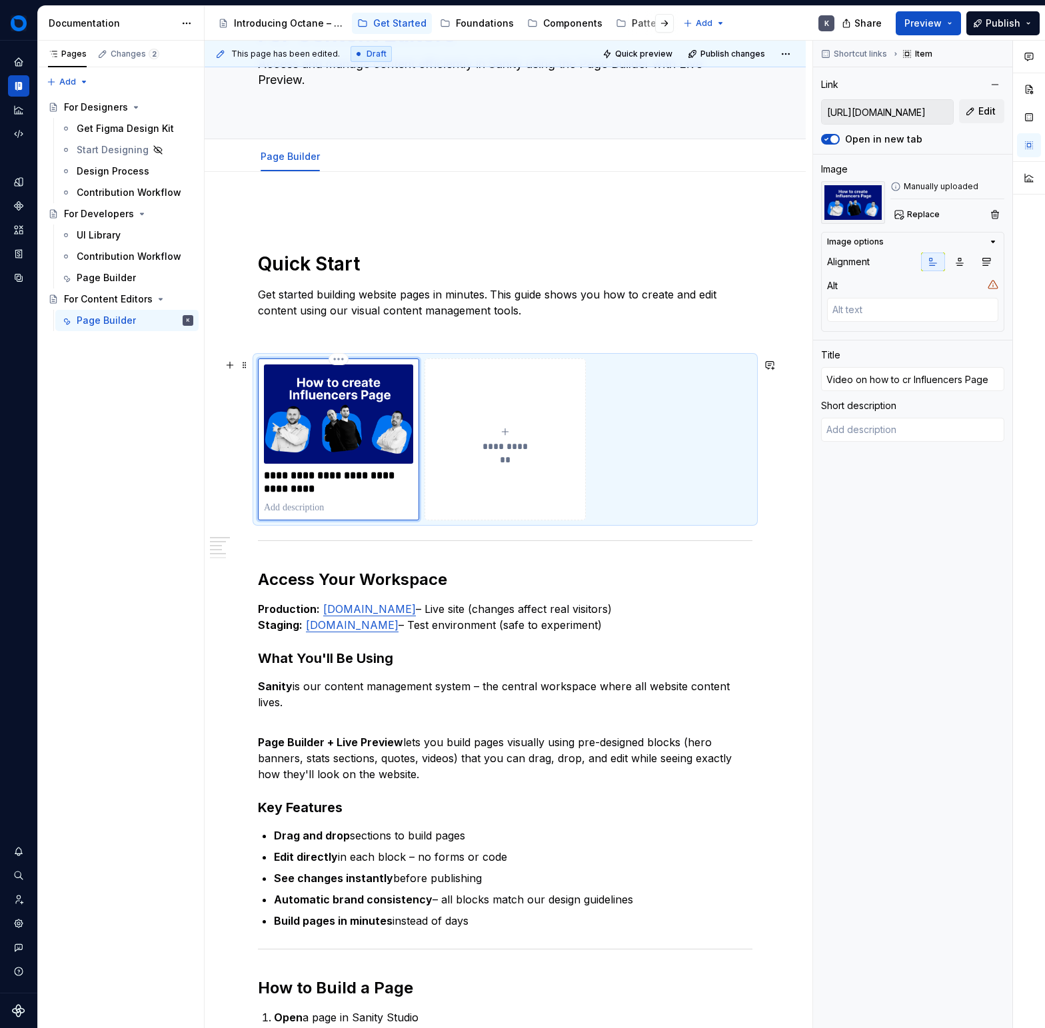
type textarea "*"
type input "Video on how to cre Influencers Page"
type textarea "*"
type input "Video on how to crea Influencers Page"
type textarea "*"
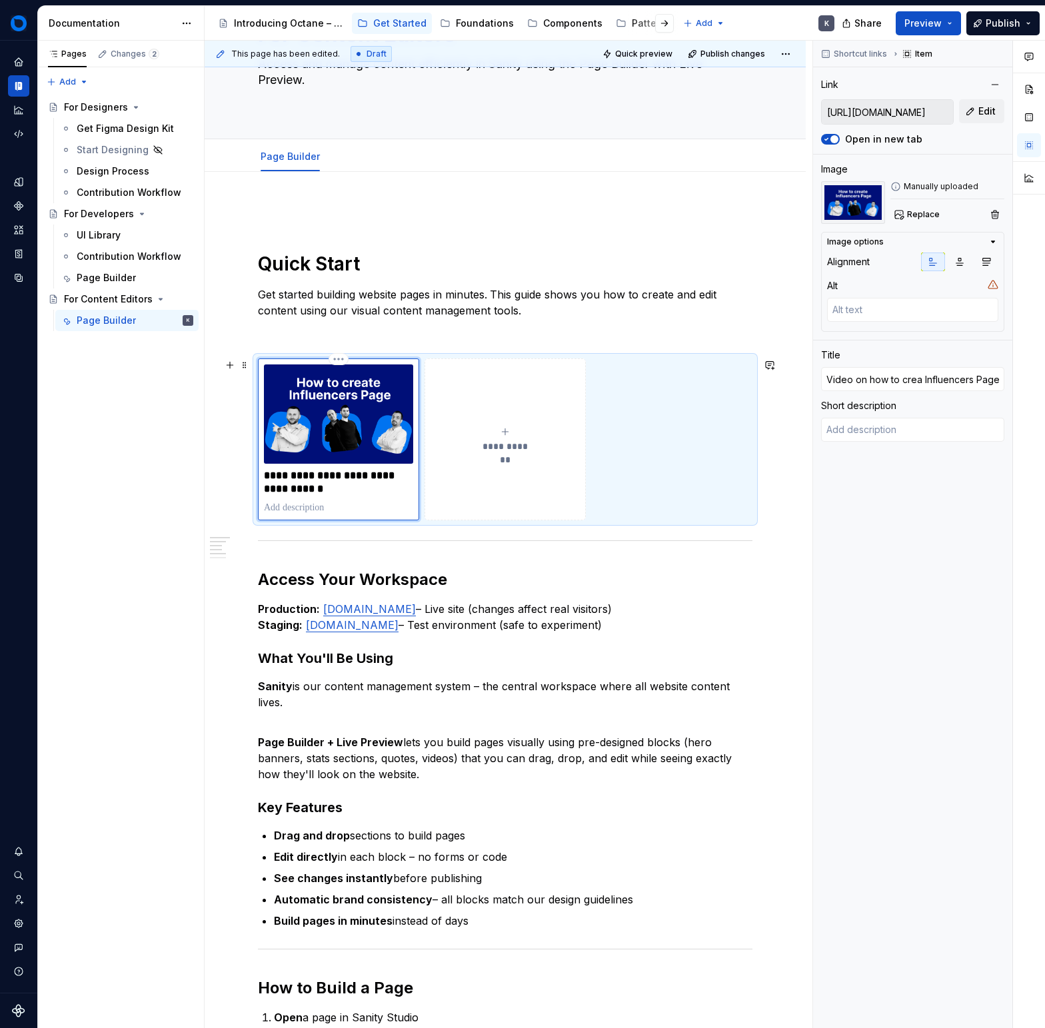
type input "Video on how to creat Influencers Page"
type textarea "*"
type input "Video on how to create Influencers Page"
type textarea "*"
type input "Video on how to create nfluencers Page"
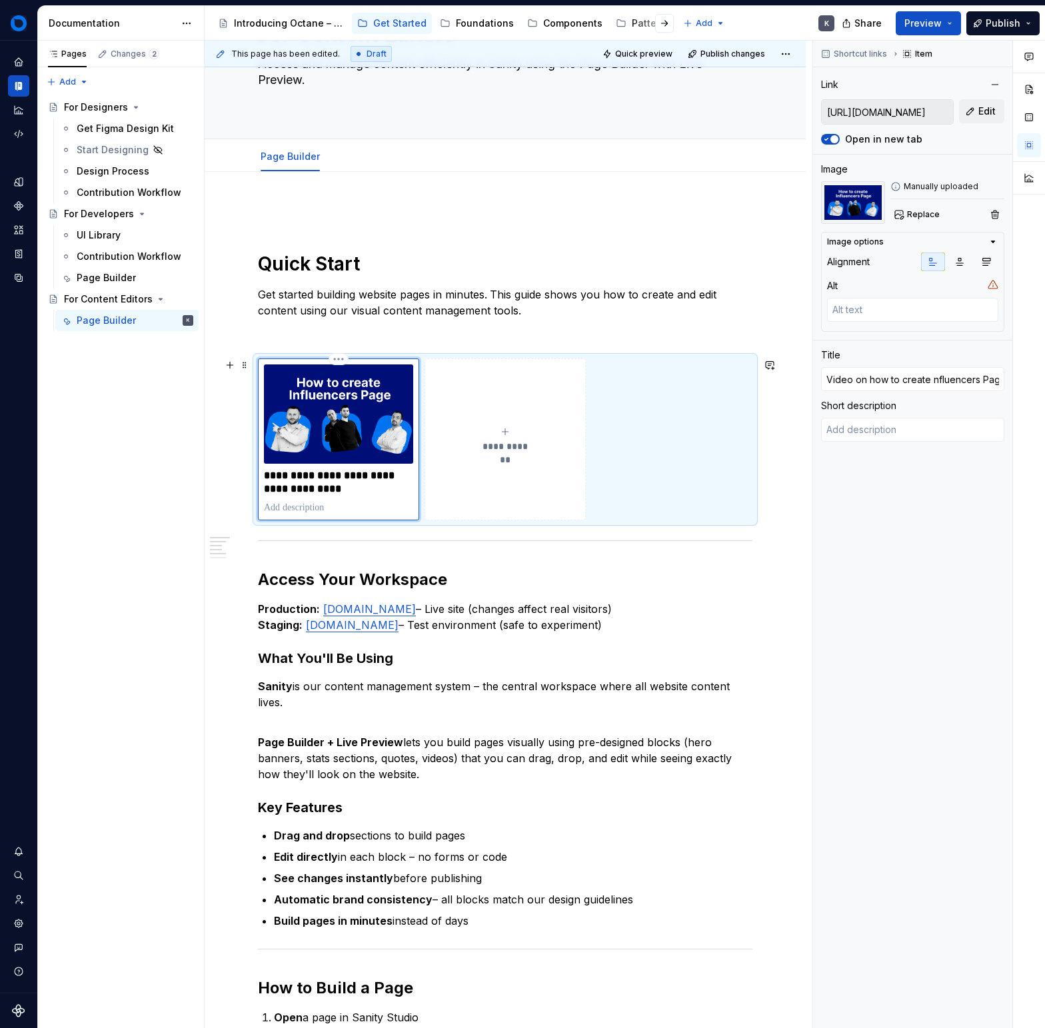
type textarea "*"
type input "Video on how to create influencers Page"
type textarea "*"
type input "Video on how to create Influencers Page"
click at [422, 563] on div "**********" at bounding box center [505, 974] width 495 height 1540
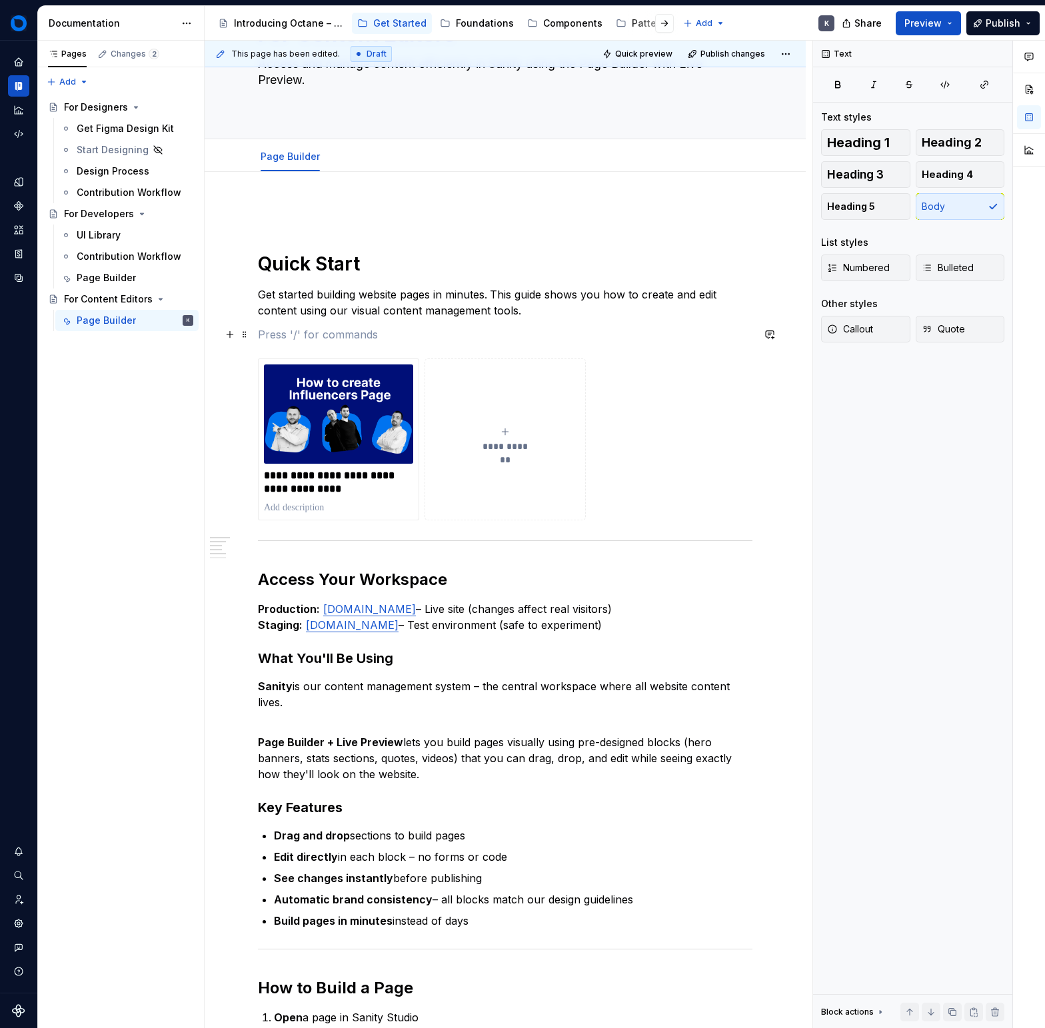
click at [417, 333] on p at bounding box center [505, 335] width 495 height 16
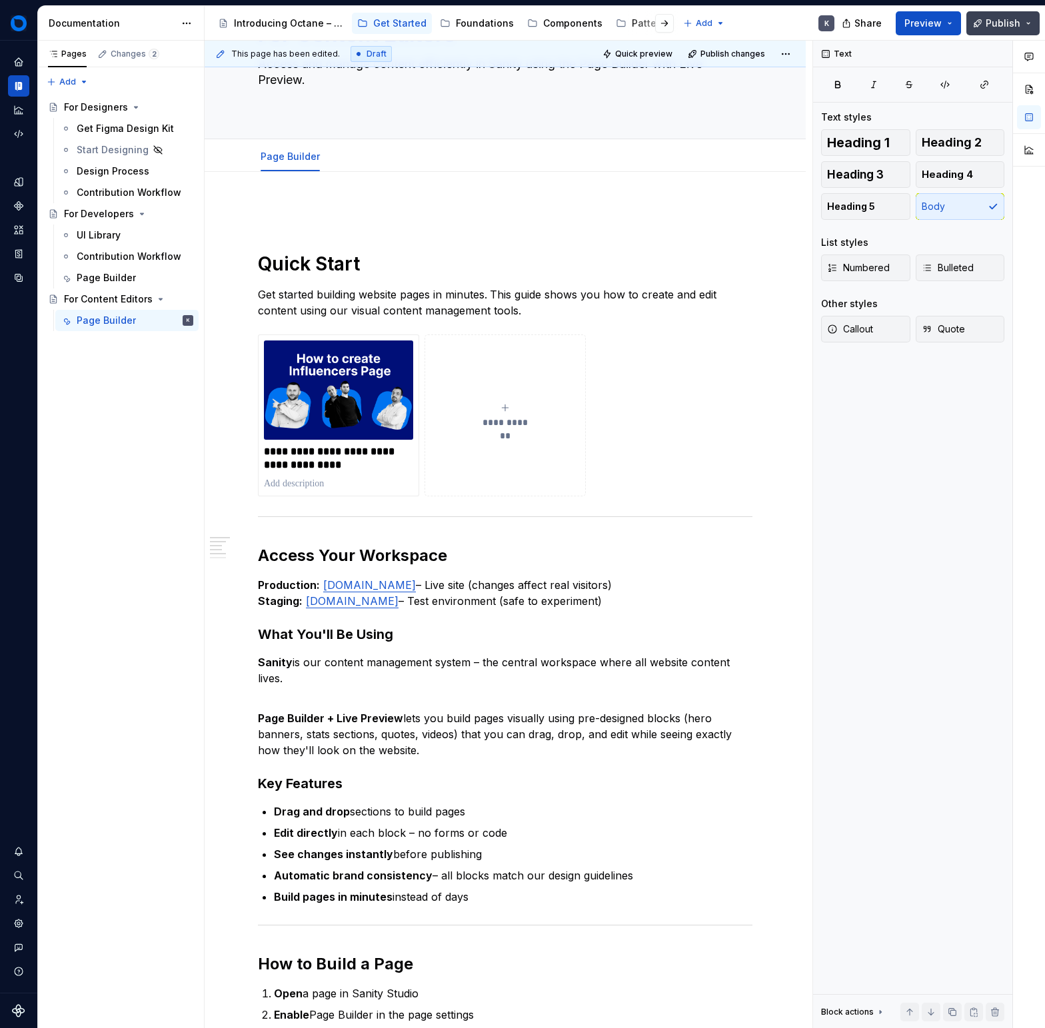
click at [900, 13] on button "Publish" at bounding box center [1002, 23] width 73 height 24
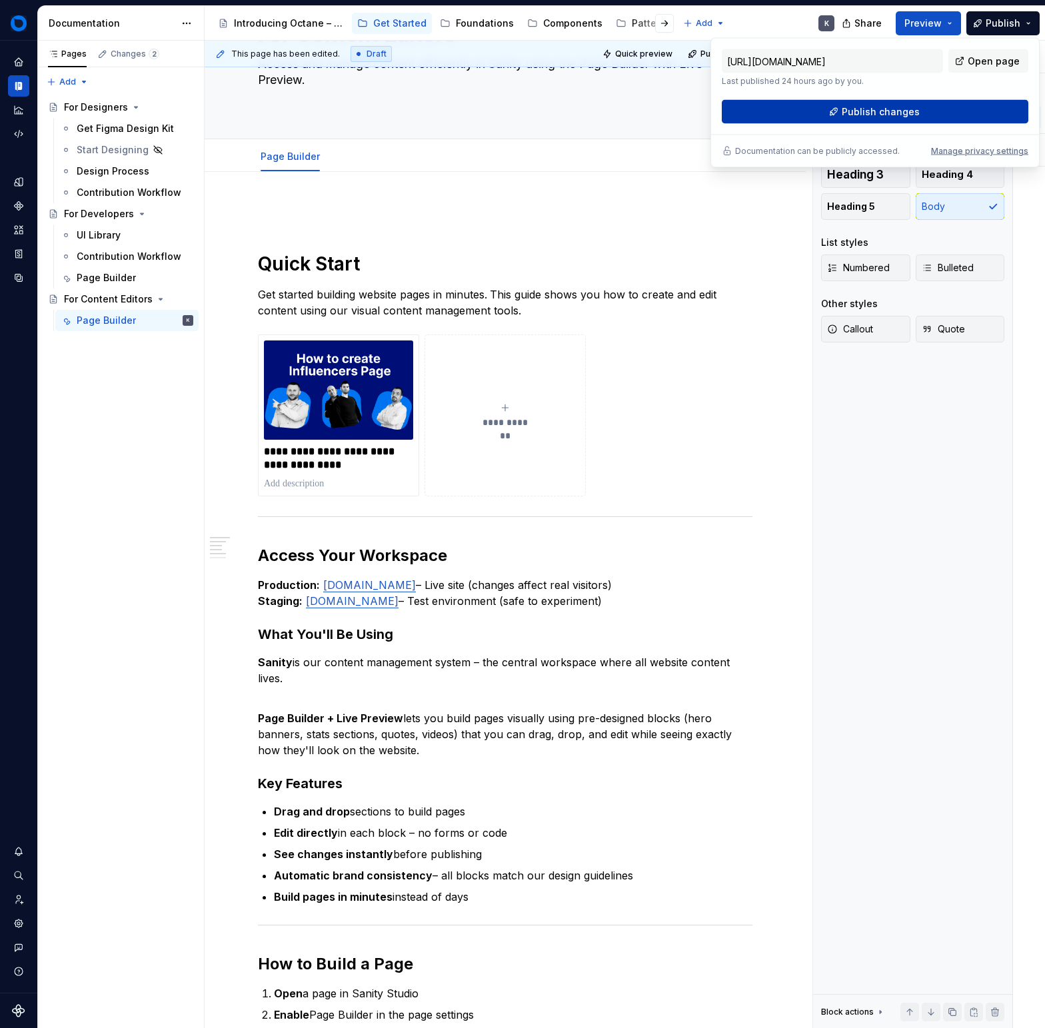
click at [900, 119] on button "Publish changes" at bounding box center [875, 112] width 307 height 24
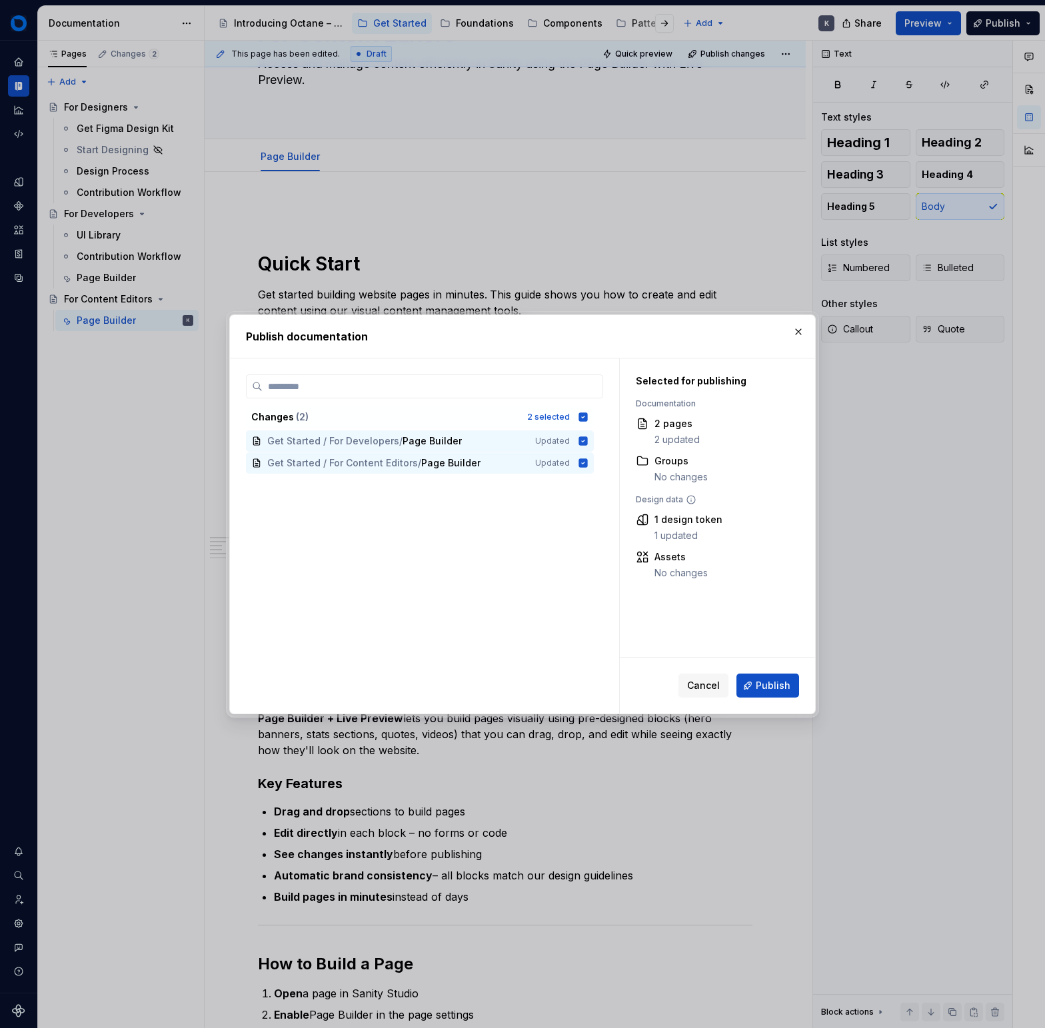
click at [782, 677] on button "Publish" at bounding box center [767, 686] width 63 height 24
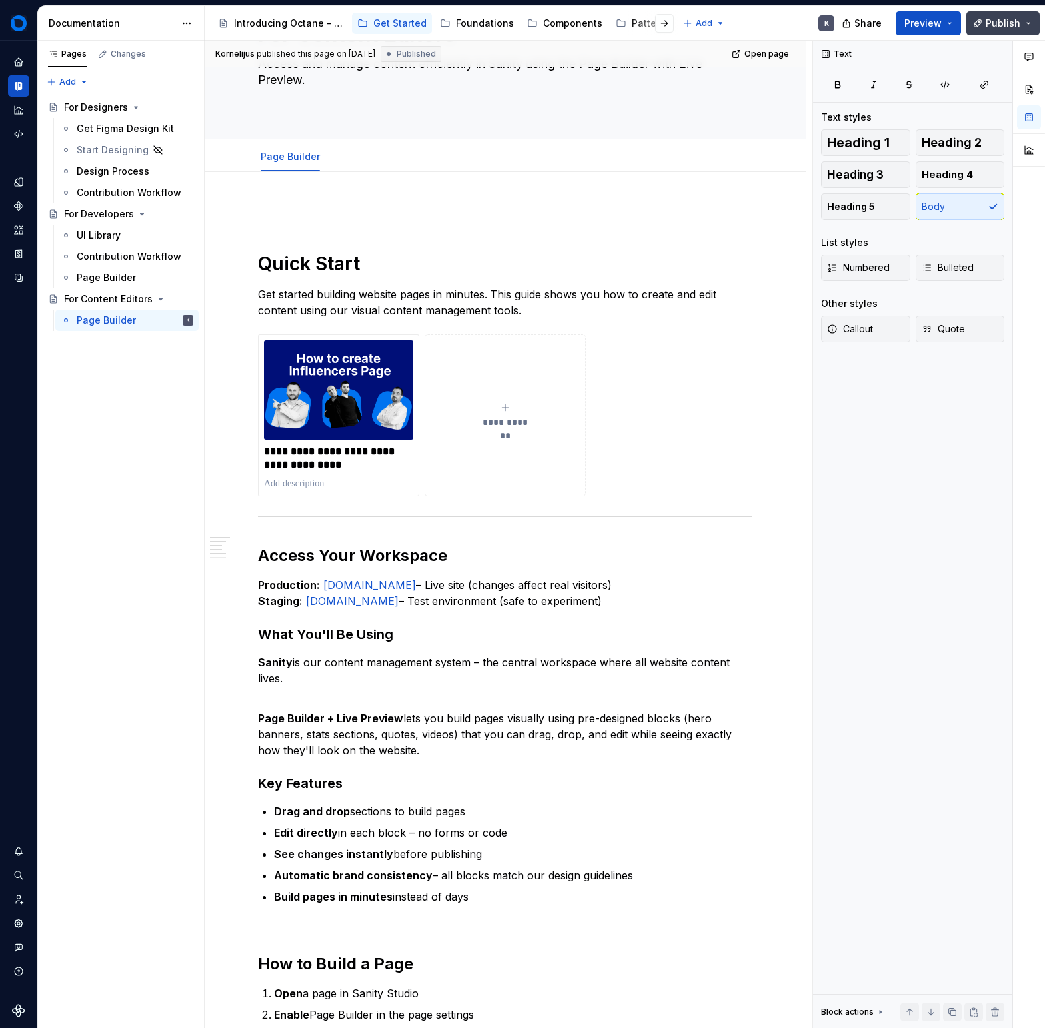
click at [900, 25] on span "Publish" at bounding box center [1003, 23] width 35 height 13
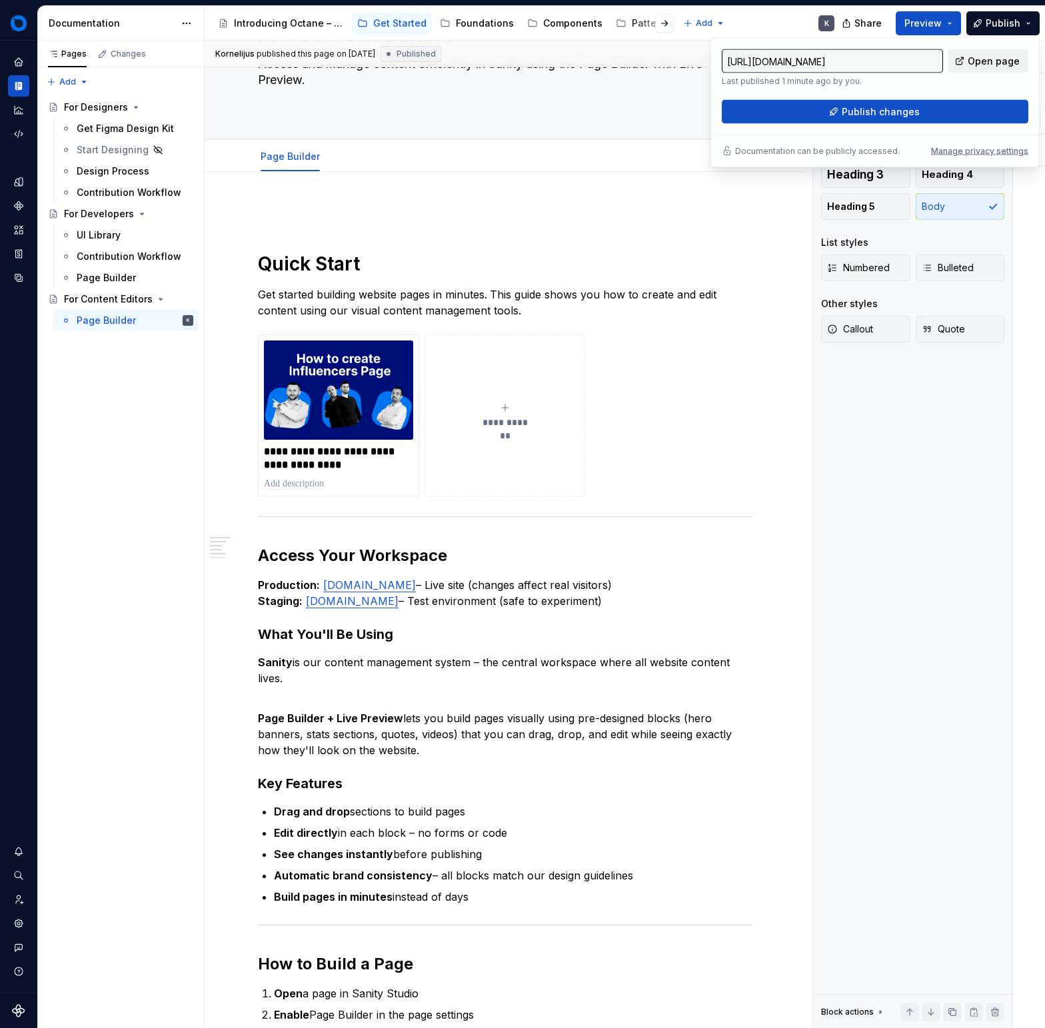
click at [900, 63] on span "Open page" at bounding box center [994, 61] width 52 height 13
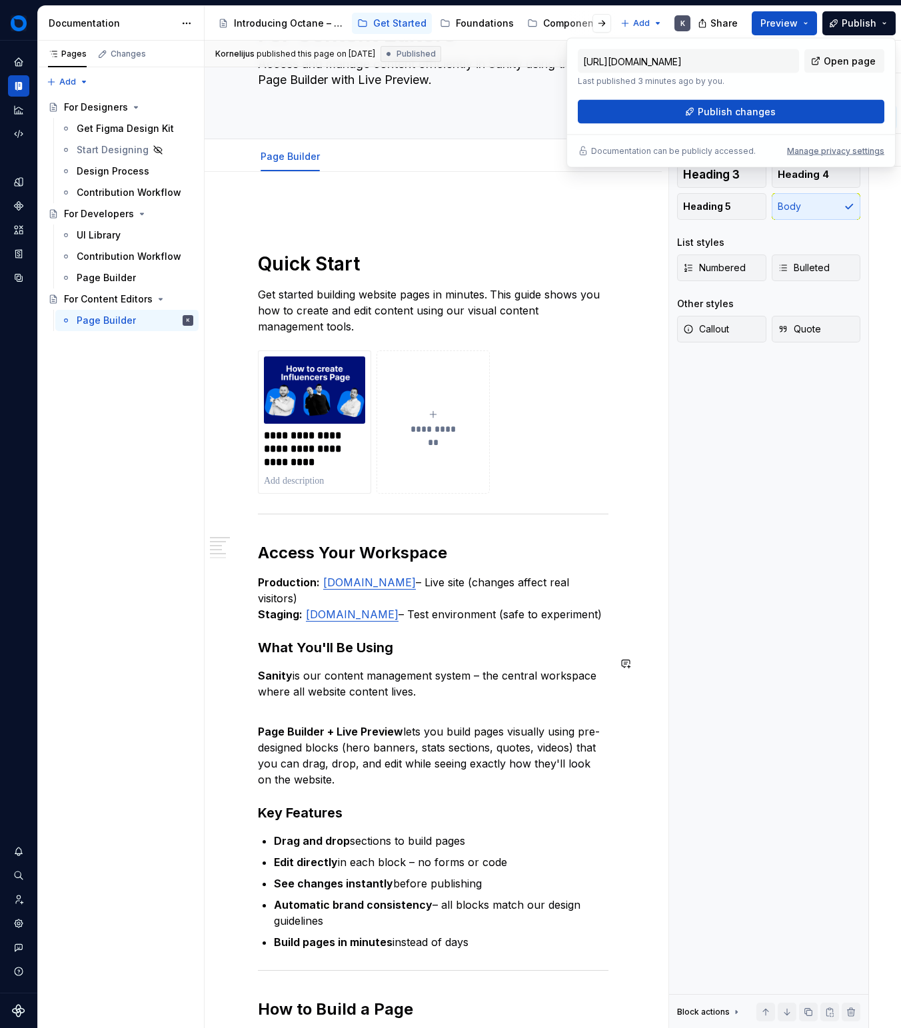
click at [438, 641] on div "**********" at bounding box center [433, 985] width 351 height 1562
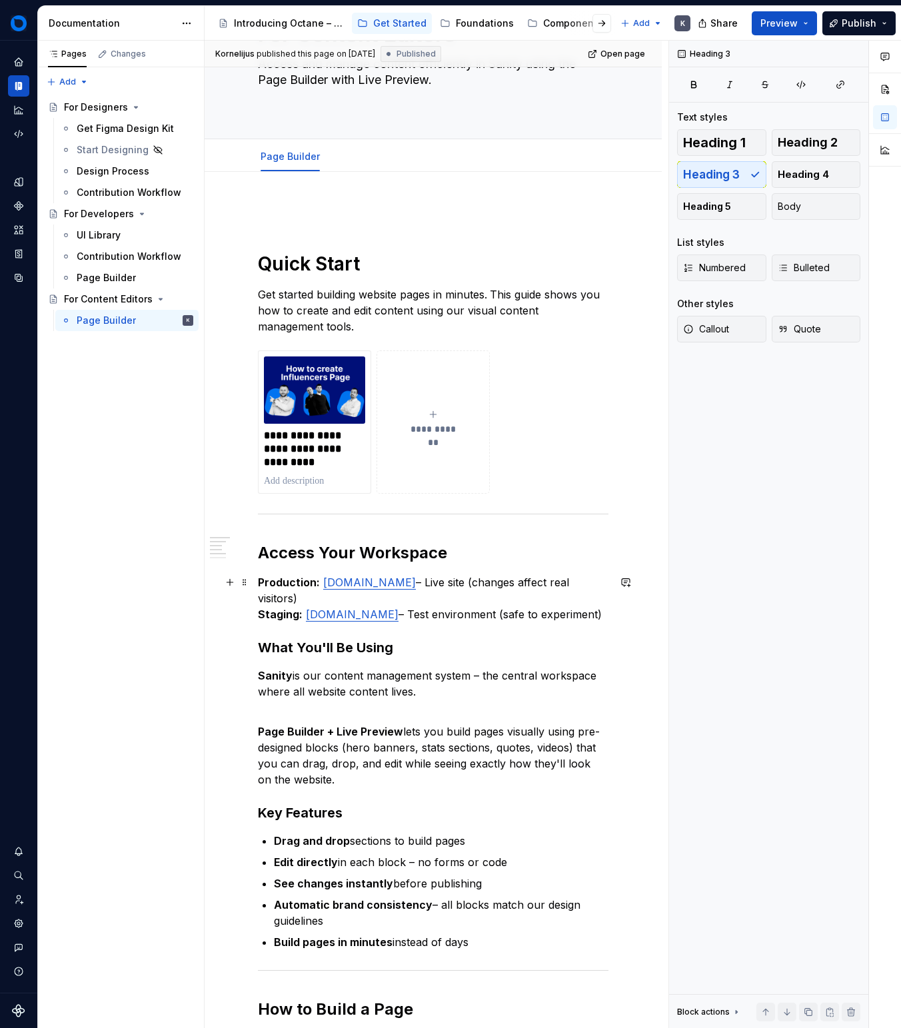
click at [438, 623] on p "Production: [DOMAIN_NAME] – Live site (changes affect real visitors) Staging: […" at bounding box center [433, 599] width 351 height 48
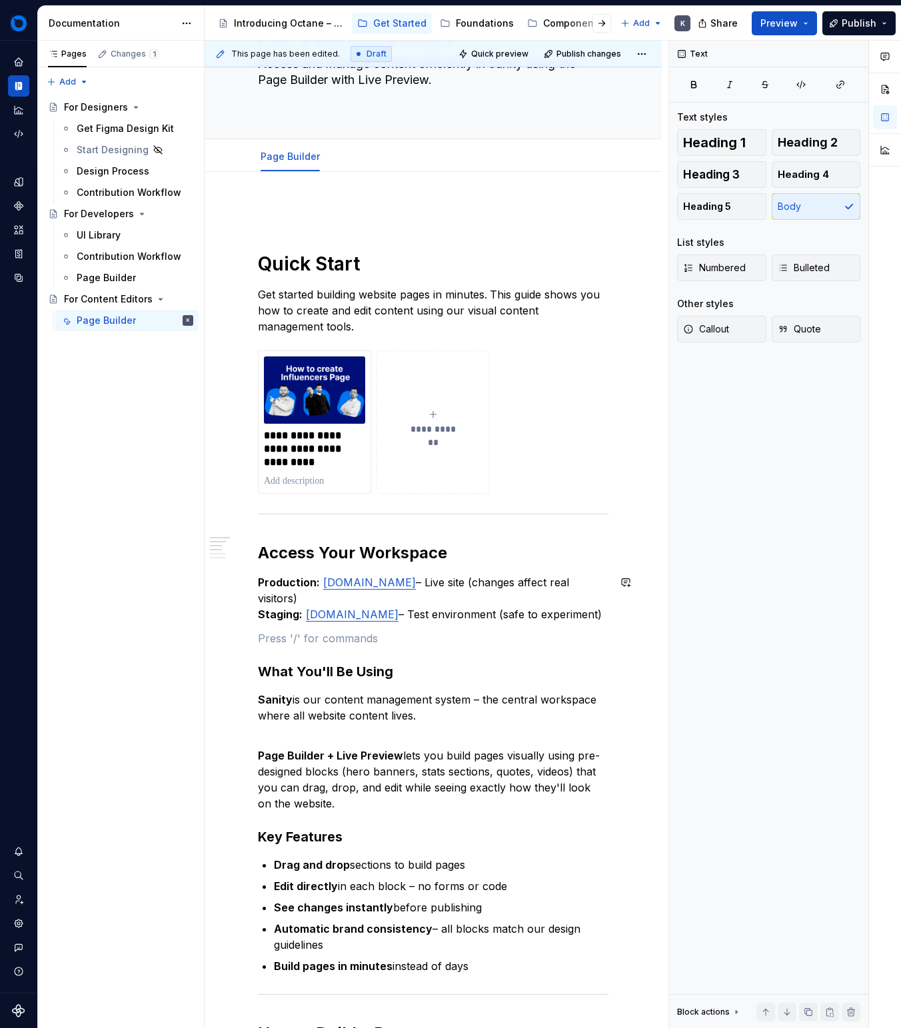
type textarea "*"
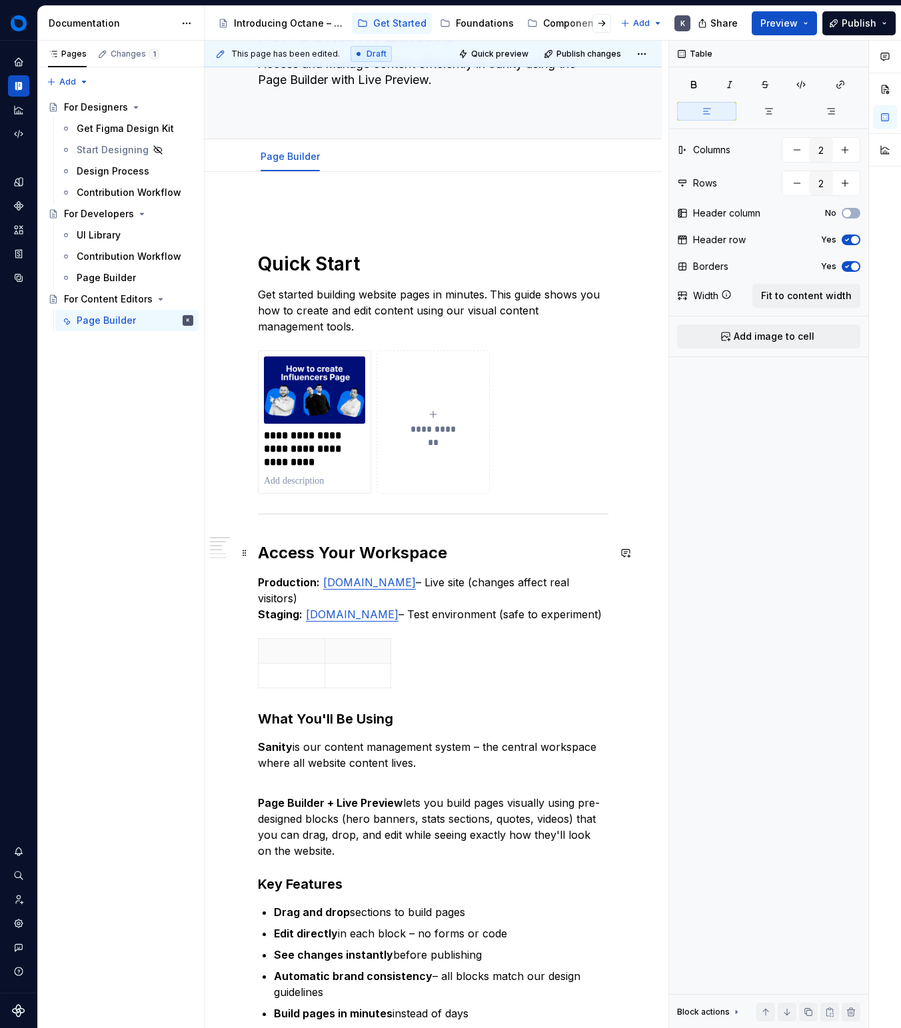
click at [501, 559] on h2 "Access Your Workspace" at bounding box center [433, 553] width 351 height 21
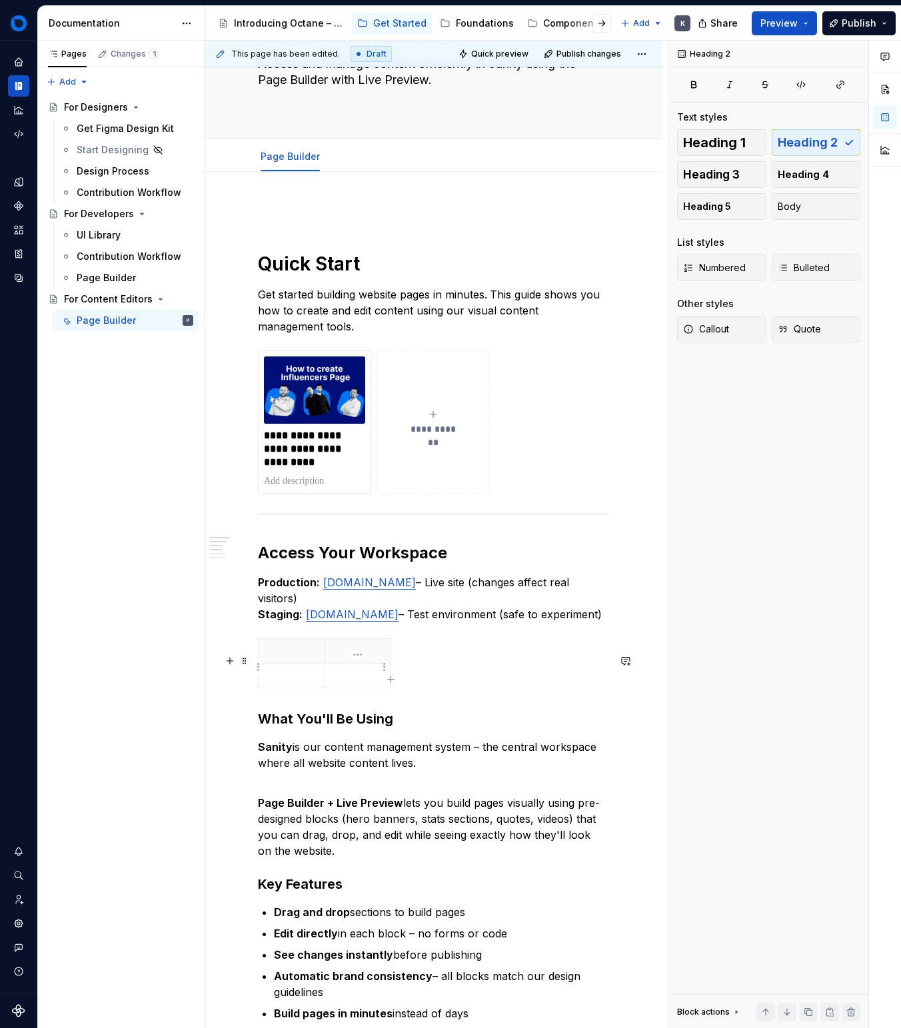
click at [321, 661] on html "Octane - cV Design System K Design system data Documentation Accessibility guid…" at bounding box center [450, 514] width 901 height 1028
drag, startPoint x: 311, startPoint y: 662, endPoint x: 318, endPoint y: 664, distance: 7.6
click at [311, 662] on html "Octane - cV Design System K Design system data Documentation Accessibility guid…" at bounding box center [450, 514] width 901 height 1028
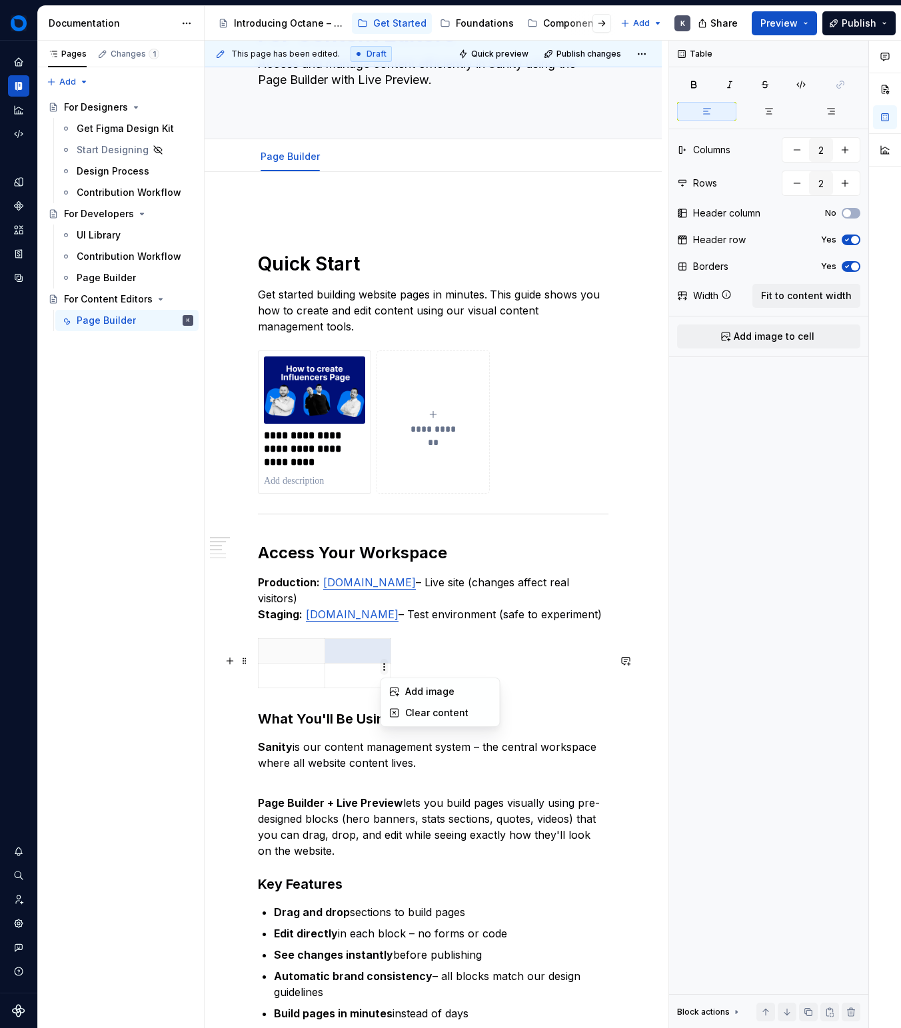
click at [380, 663] on html "Octane - cV Design System K Design system data Documentation Accessibility guid…" at bounding box center [450, 514] width 901 height 1028
drag, startPoint x: 850, startPoint y: 149, endPoint x: 845, endPoint y: 168, distance: 19.4
click at [850, 150] on div "Comments Open comments No comments yet Select ‘Comment’ from the block context …" at bounding box center [785, 535] width 232 height 988
click at [845, 173] on button "button" at bounding box center [845, 183] width 24 height 24
type input "3"
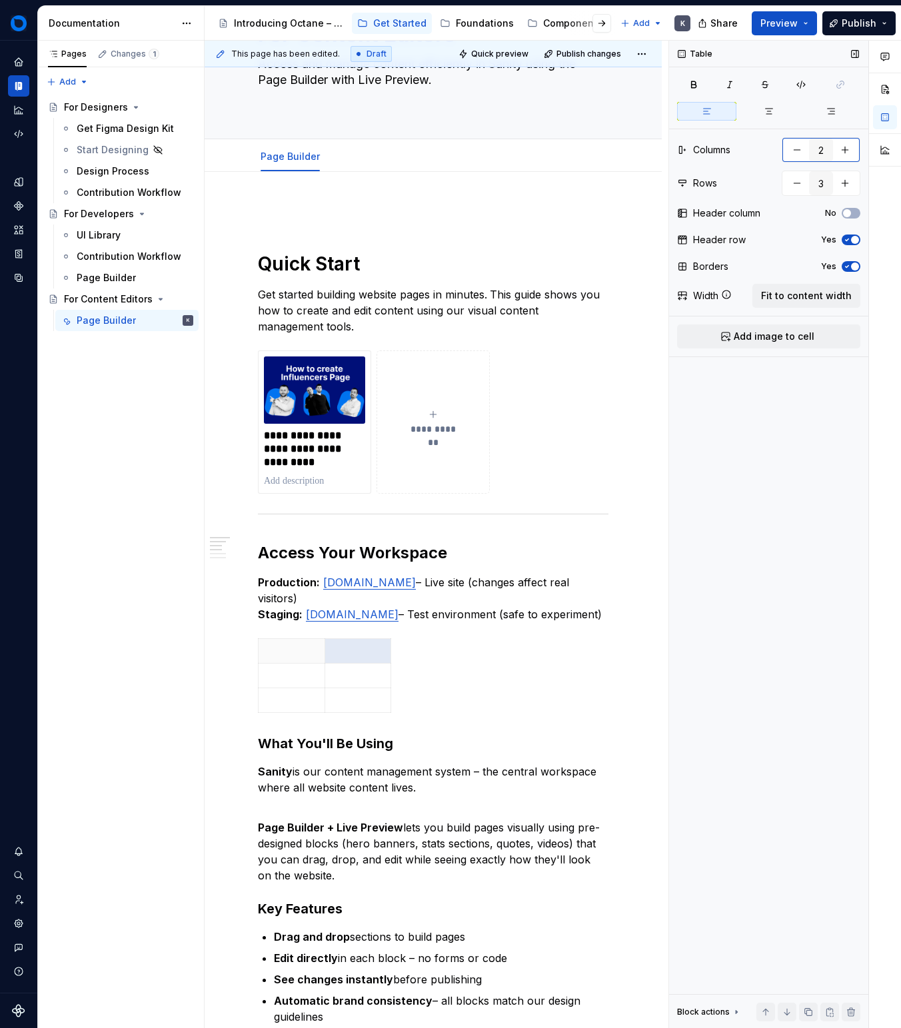
click at [848, 151] on button "button" at bounding box center [845, 150] width 24 height 24
type input "3"
click at [845, 292] on span "Fit to content width" at bounding box center [806, 295] width 91 height 13
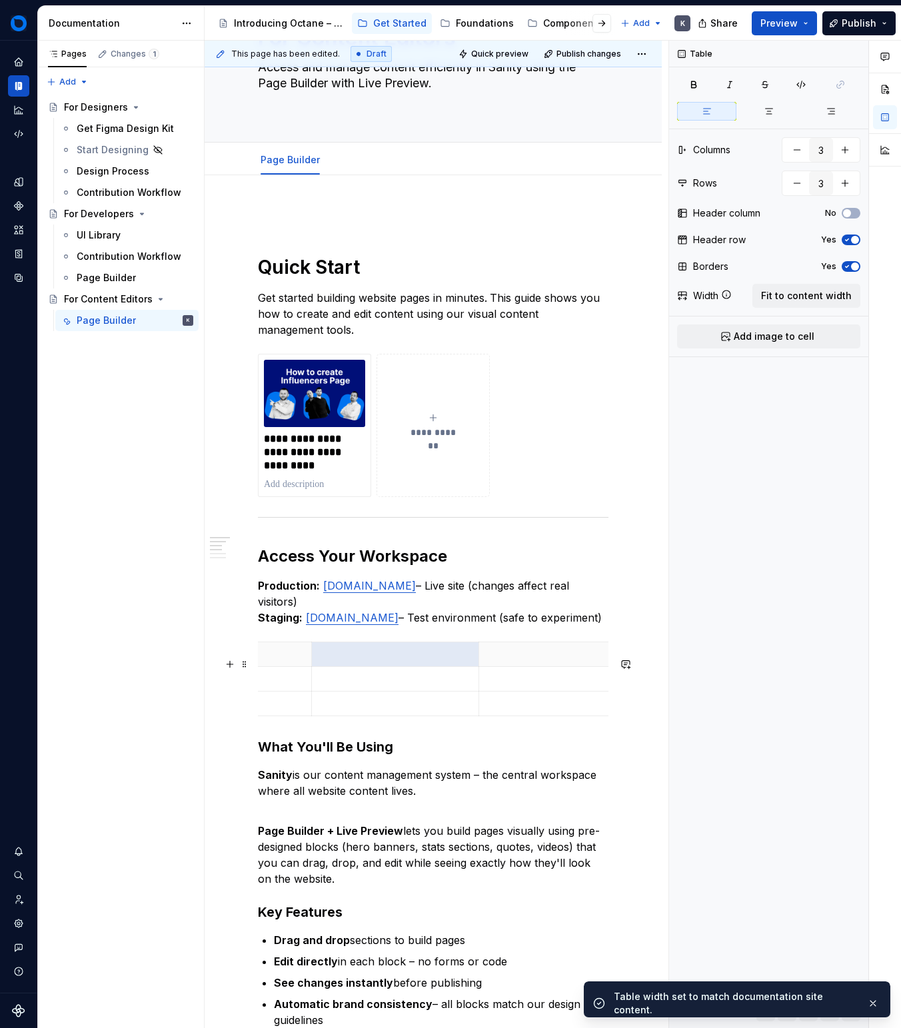
scroll to position [0, 0]
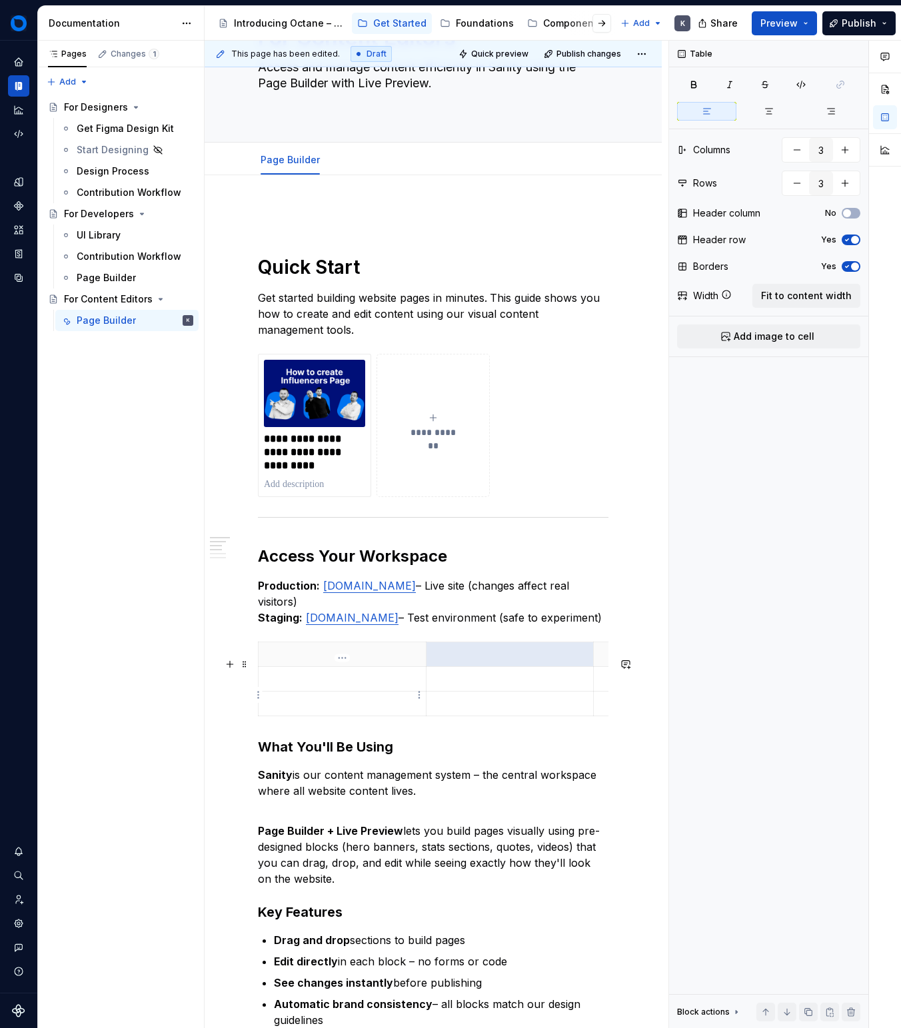
click at [353, 667] on th at bounding box center [343, 655] width 168 height 25
click at [845, 296] on span "Fit to content width" at bounding box center [806, 295] width 91 height 13
type textarea "*"
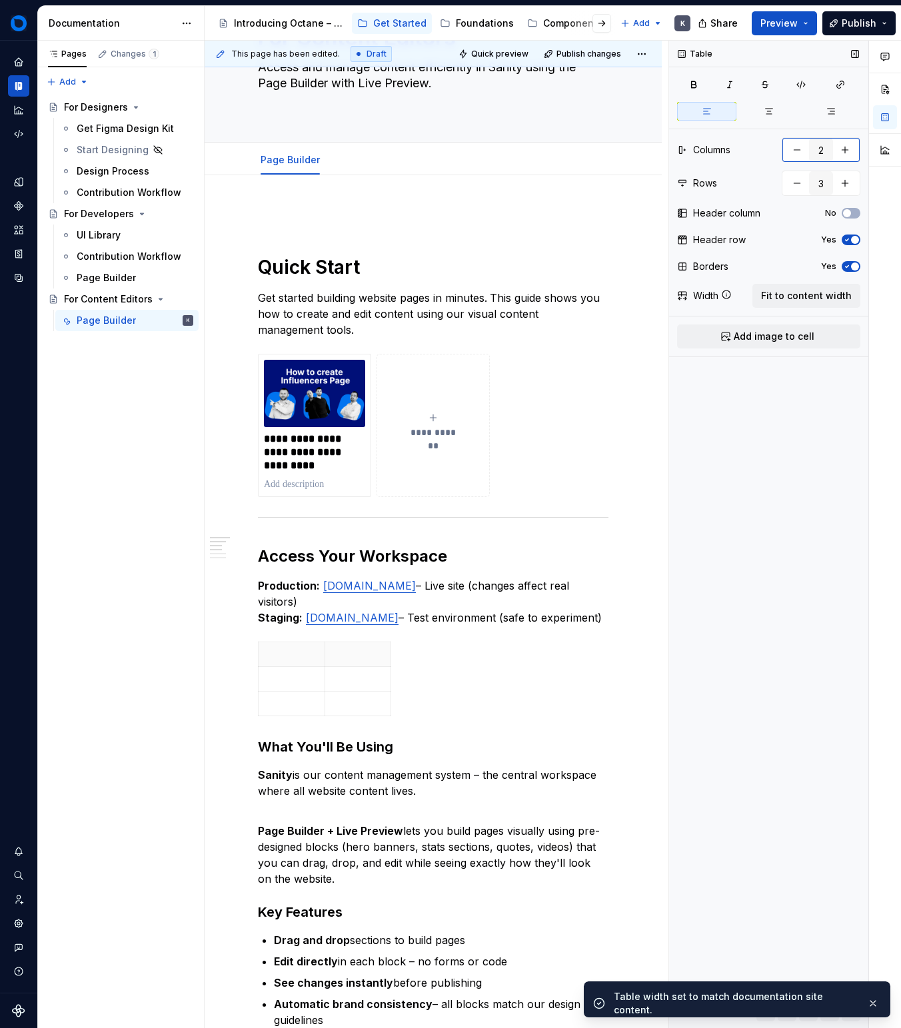
click at [854, 151] on button "button" at bounding box center [845, 150] width 24 height 24
type input "3"
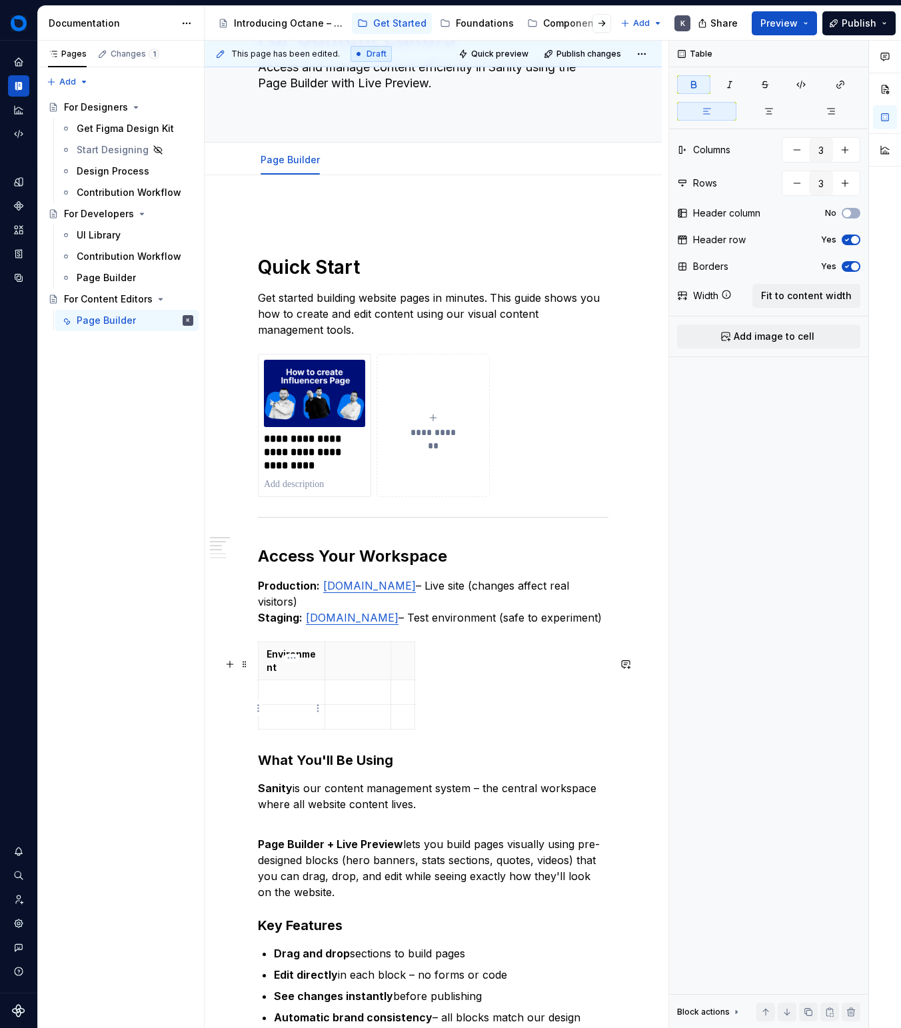
click at [291, 699] on p at bounding box center [292, 692] width 50 height 13
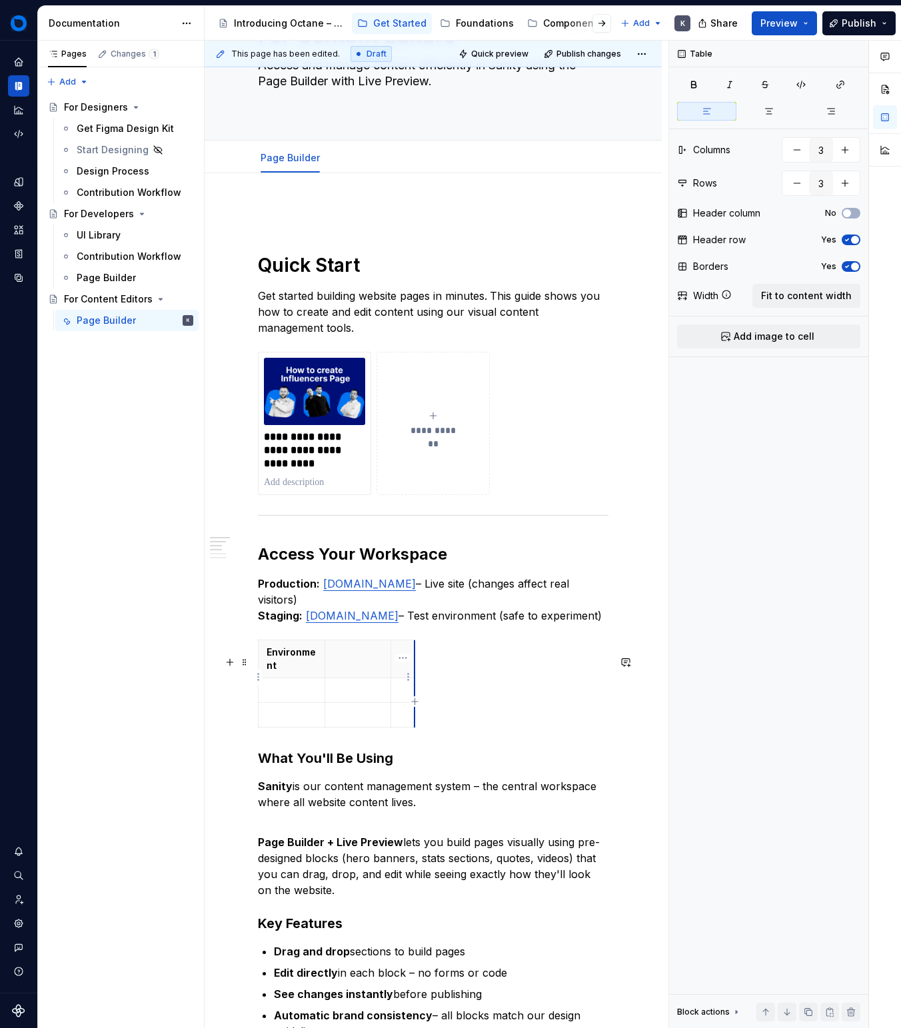
scroll to position [87, 0]
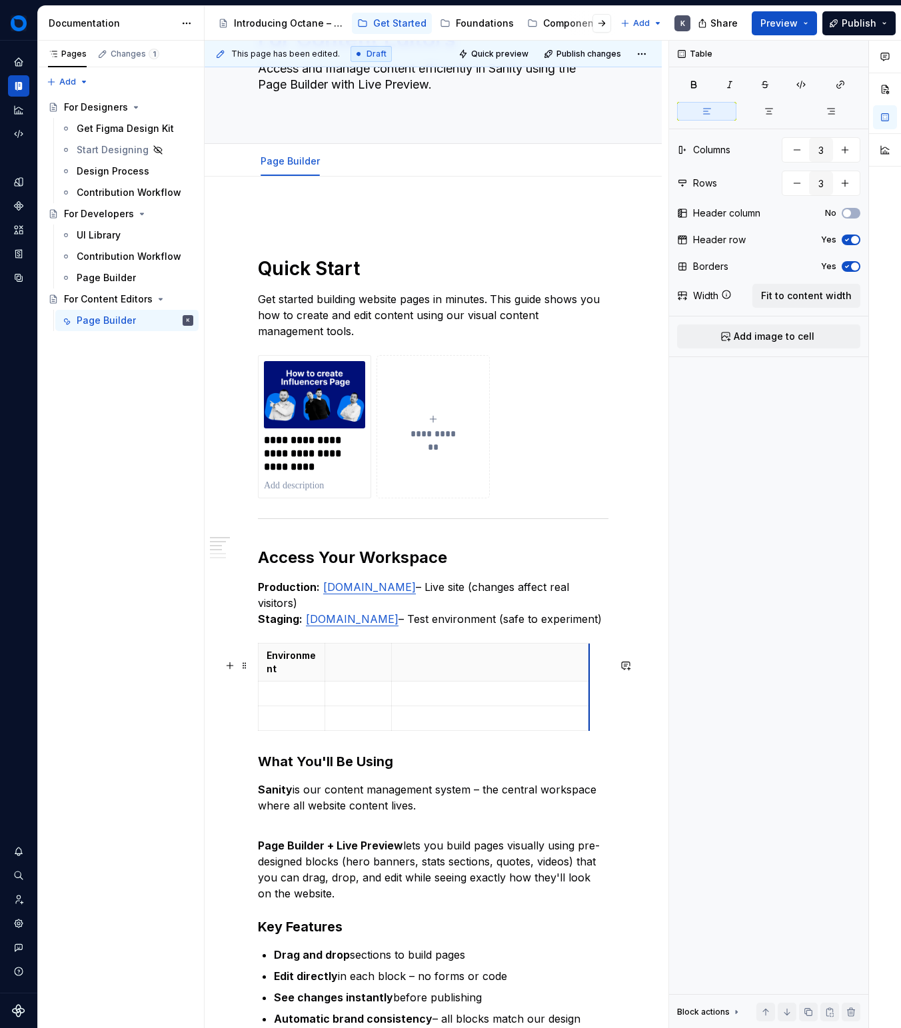
drag, startPoint x: 427, startPoint y: 671, endPoint x: 589, endPoint y: 667, distance: 161.3
click at [824, 295] on span "Fit to content width" at bounding box center [806, 295] width 91 height 13
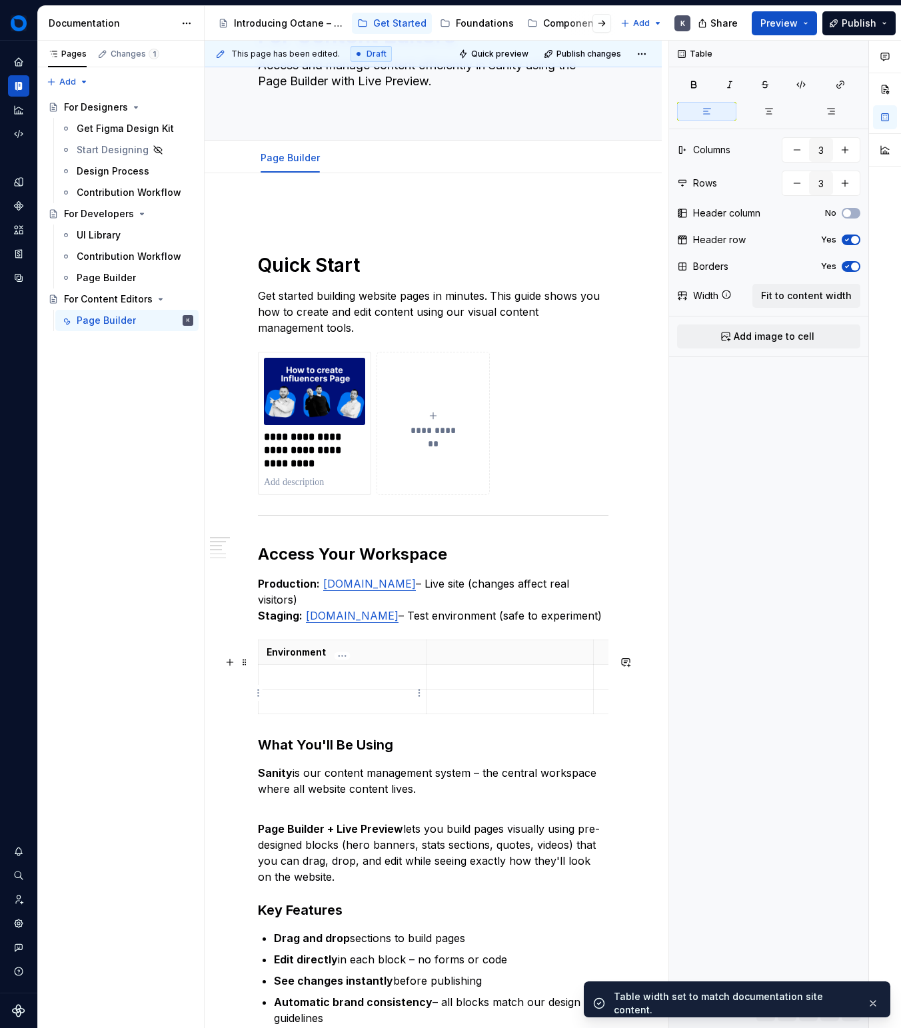
click at [385, 684] on p at bounding box center [342, 677] width 151 height 13
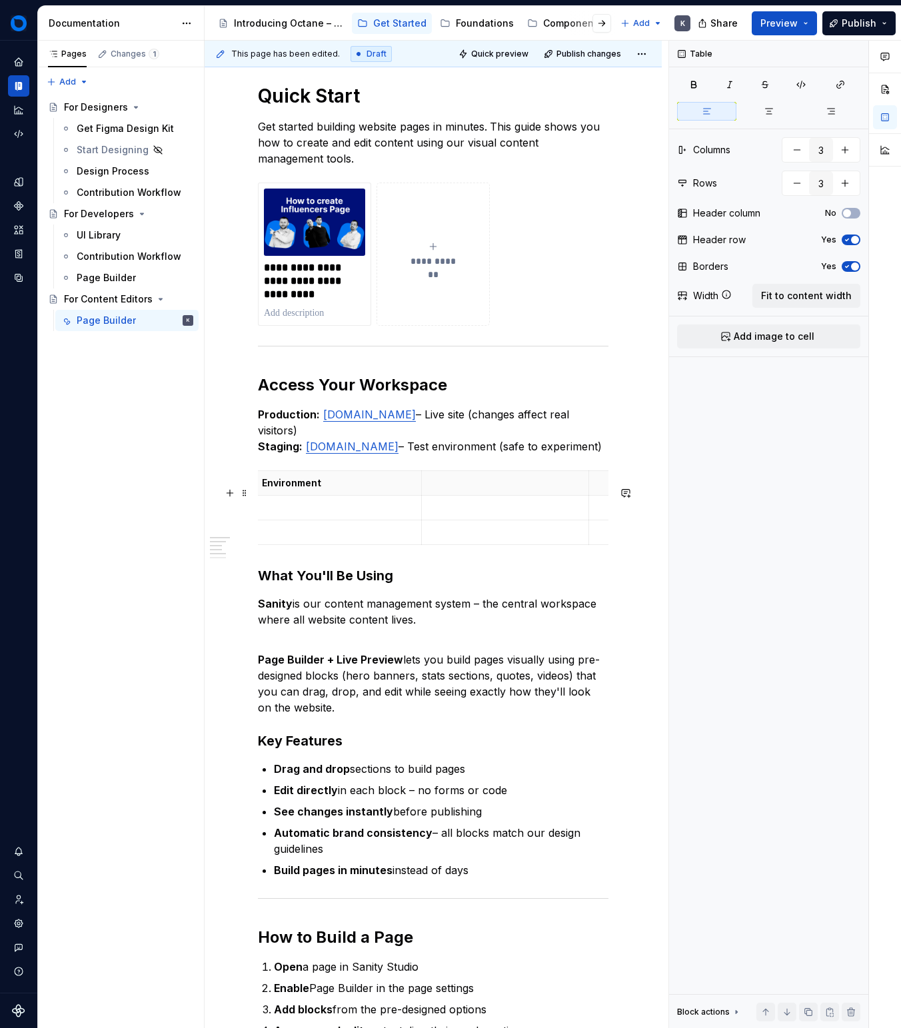
scroll to position [0, 0]
click at [468, 496] on th at bounding box center [510, 483] width 168 height 25
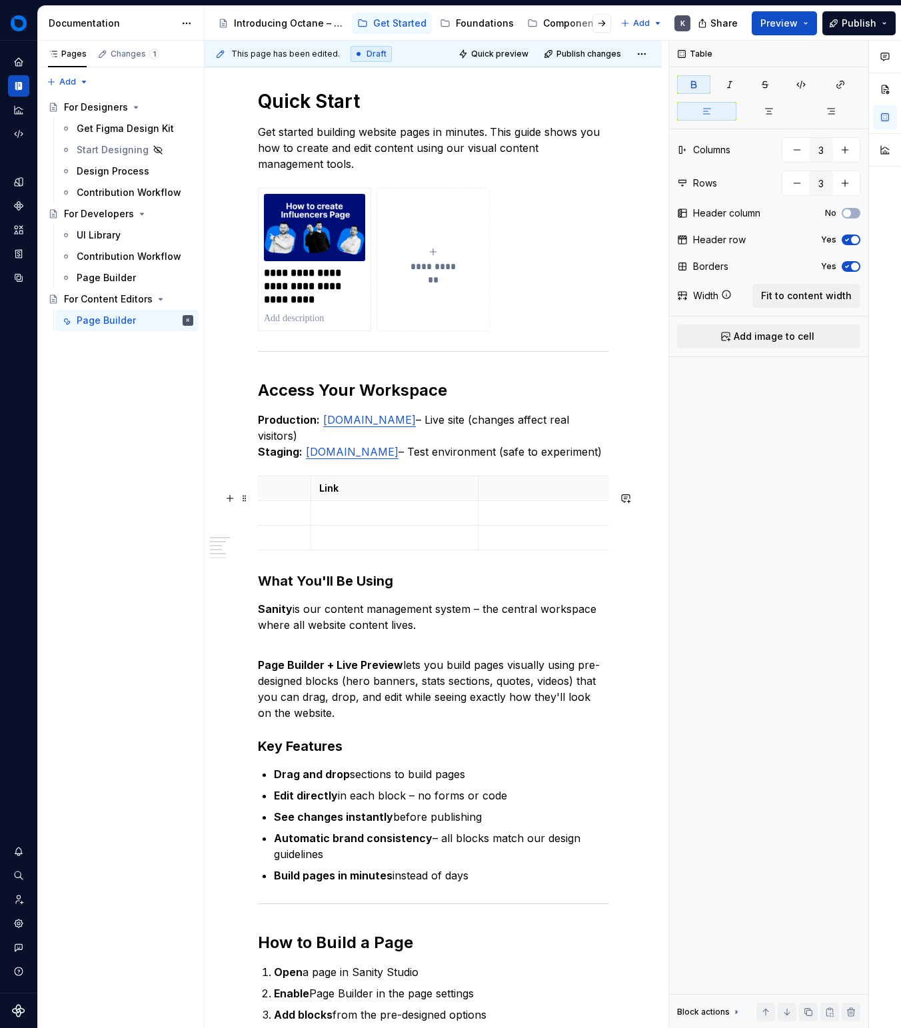
click at [497, 495] on p at bounding box center [562, 488] width 151 height 13
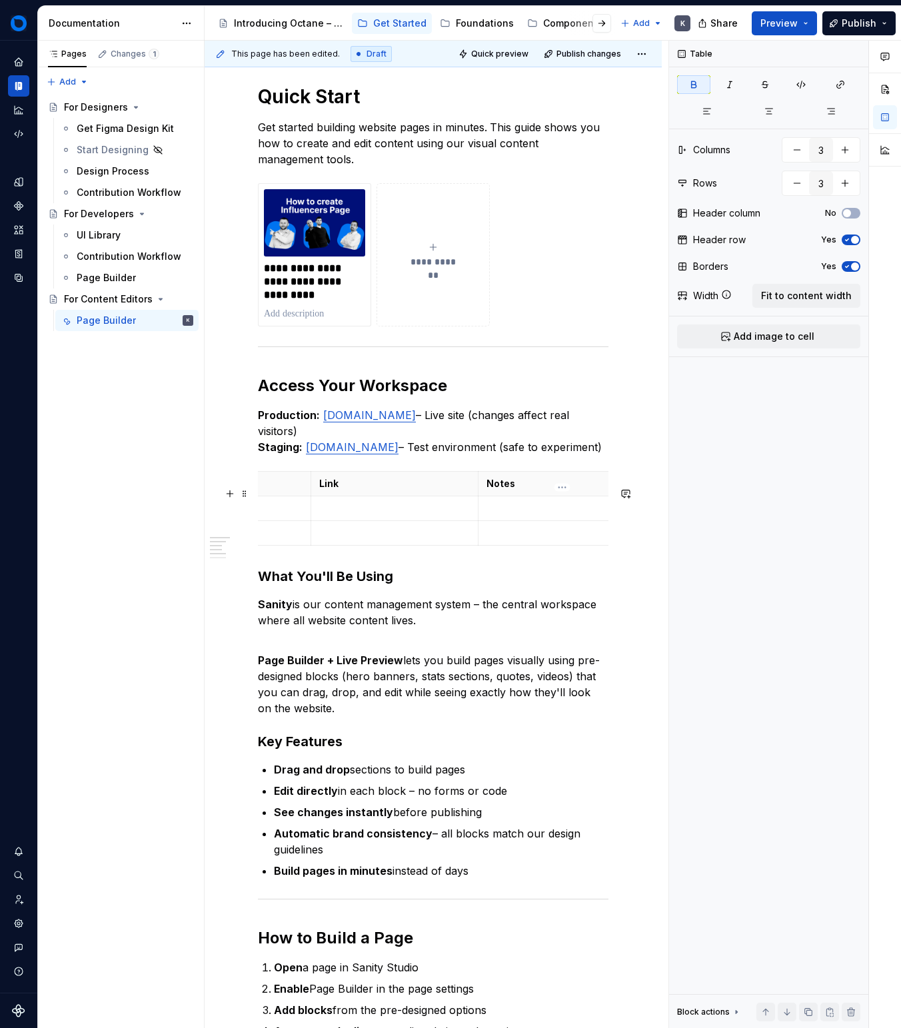
click at [541, 515] on p at bounding box center [562, 508] width 151 height 13
click at [532, 540] on p at bounding box center [562, 533] width 151 height 13
drag, startPoint x: 533, startPoint y: 525, endPoint x: 541, endPoint y: 525, distance: 8.0
click at [534, 515] on p "Live site – edits go public" at bounding box center [562, 508] width 151 height 13
drag, startPoint x: 535, startPoint y: 550, endPoint x: 548, endPoint y: 552, distance: 13.5
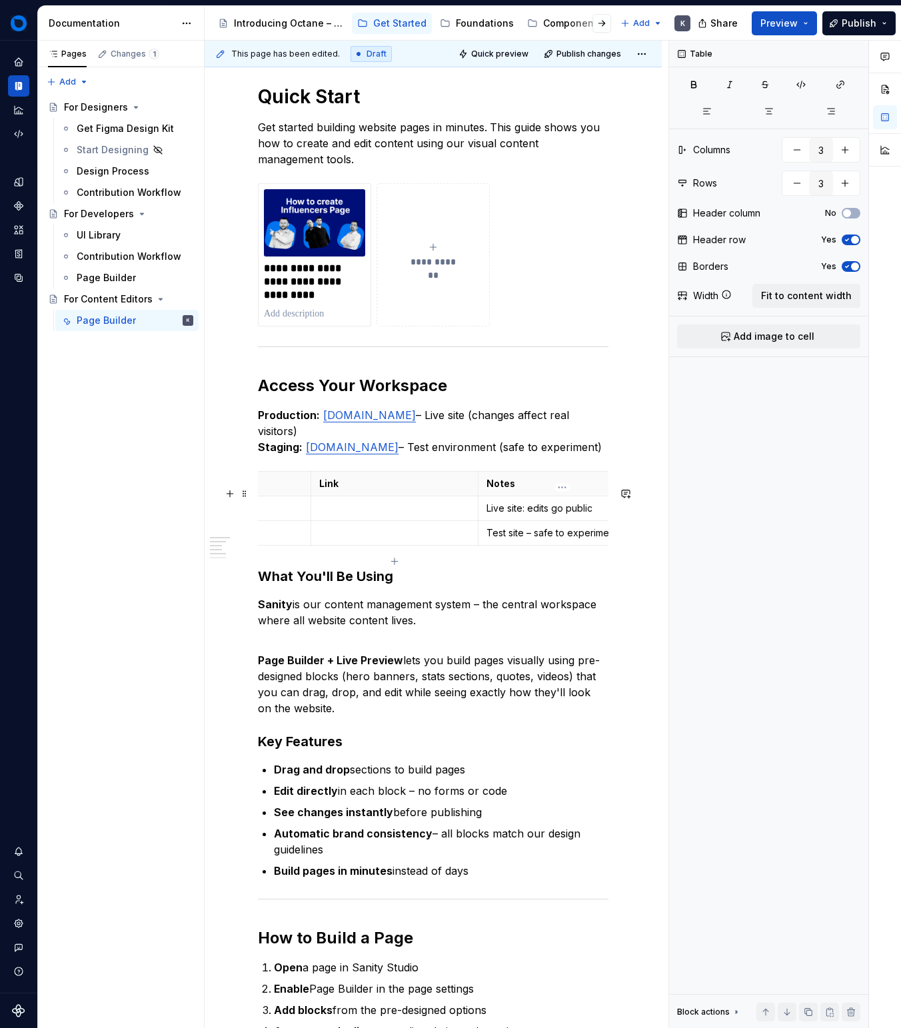
click at [535, 540] on p "Test site – safe to experiment" at bounding box center [562, 533] width 151 height 13
click at [472, 515] on p at bounding box center [510, 508] width 151 height 13
click at [469, 540] on p at bounding box center [510, 533] width 151 height 13
click at [309, 515] on p at bounding box center [342, 508] width 151 height 13
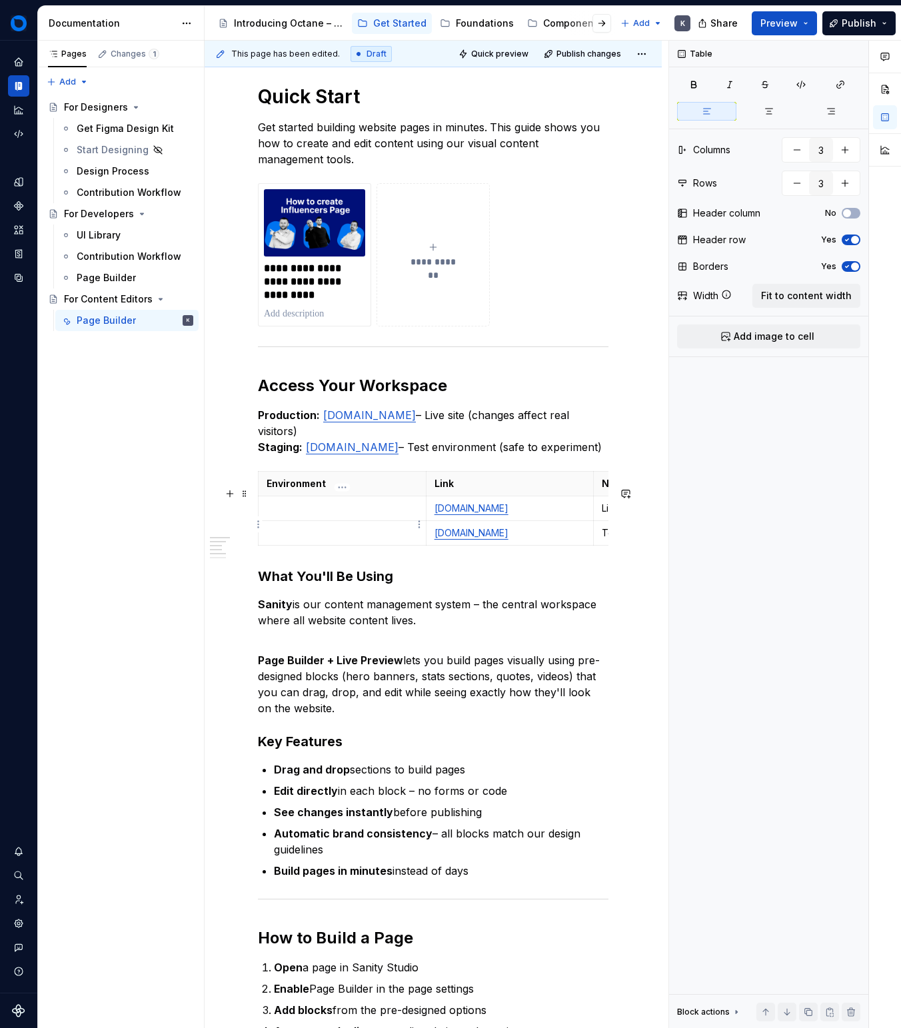
click at [373, 521] on td at bounding box center [343, 509] width 168 height 25
click at [363, 540] on p at bounding box center [342, 533] width 151 height 13
click at [301, 542] on td at bounding box center [343, 533] width 168 height 25
click at [357, 515] on p "Production" at bounding box center [342, 508] width 151 height 13
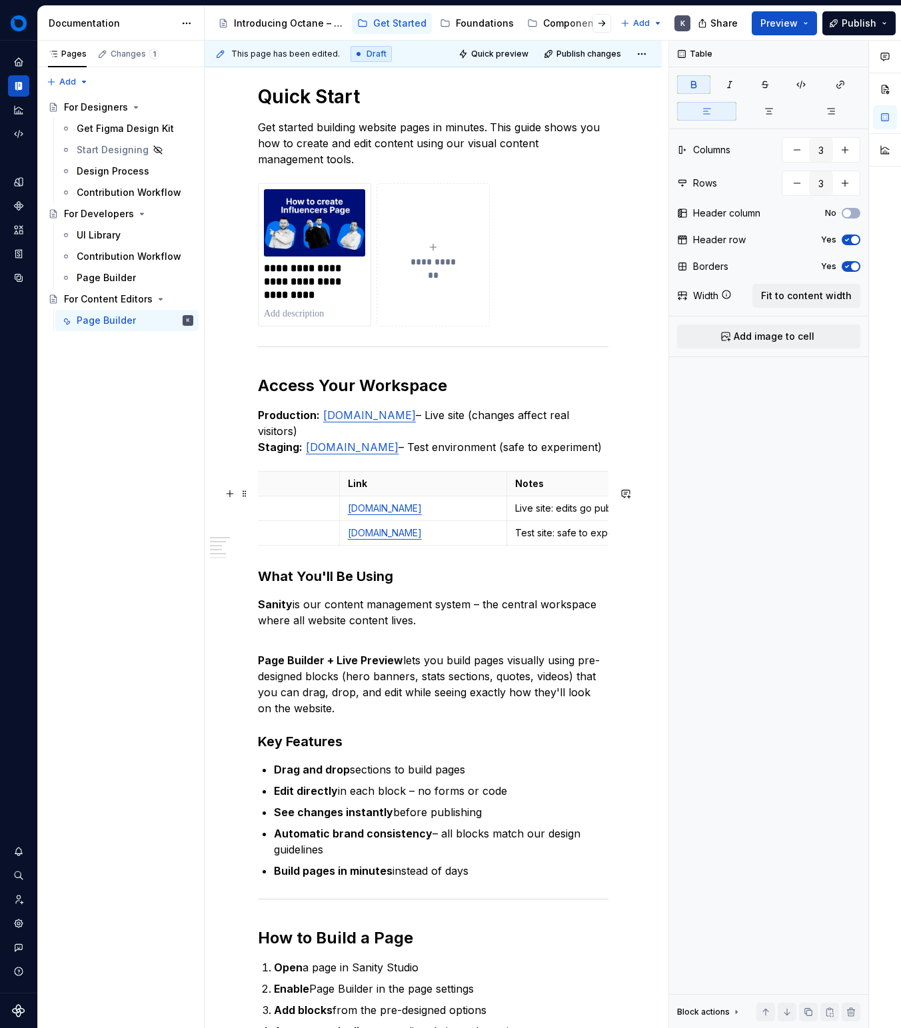
scroll to position [0, 154]
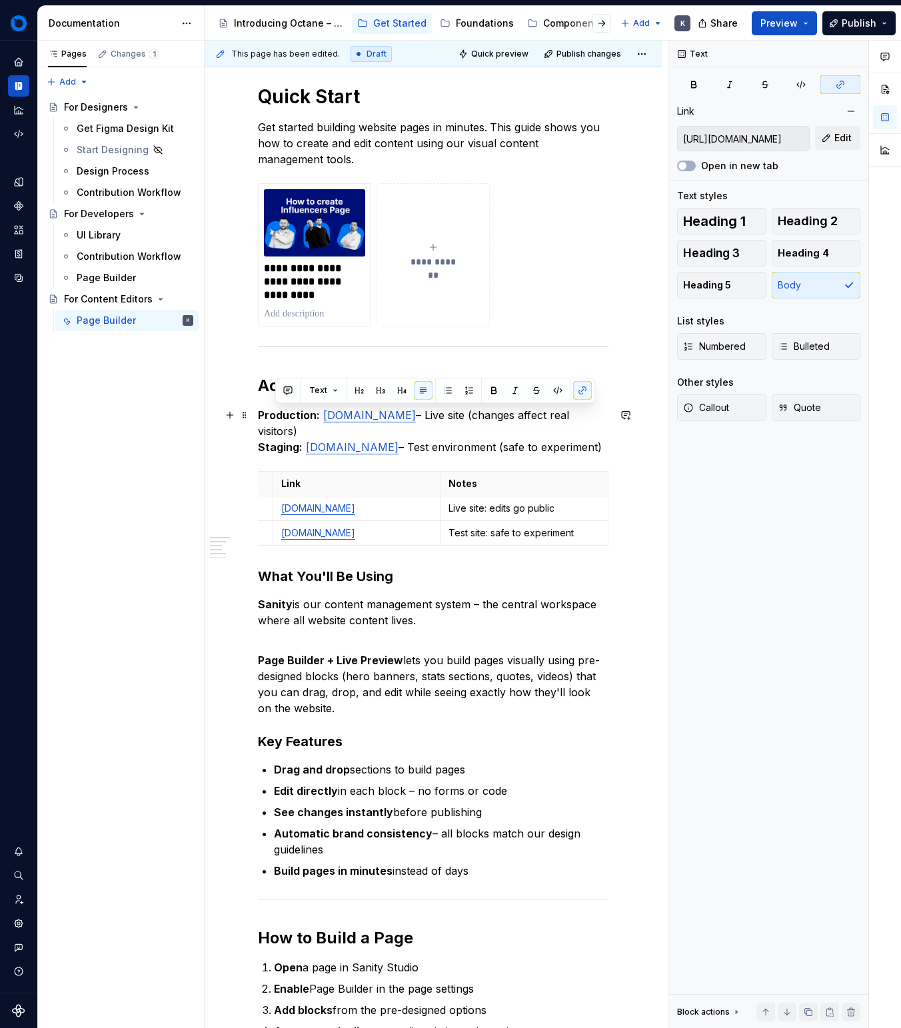
drag, startPoint x: 398, startPoint y: 458, endPoint x: 291, endPoint y: 424, distance: 111.9
click at [258, 421] on div "**********" at bounding box center [433, 874] width 351 height 1674
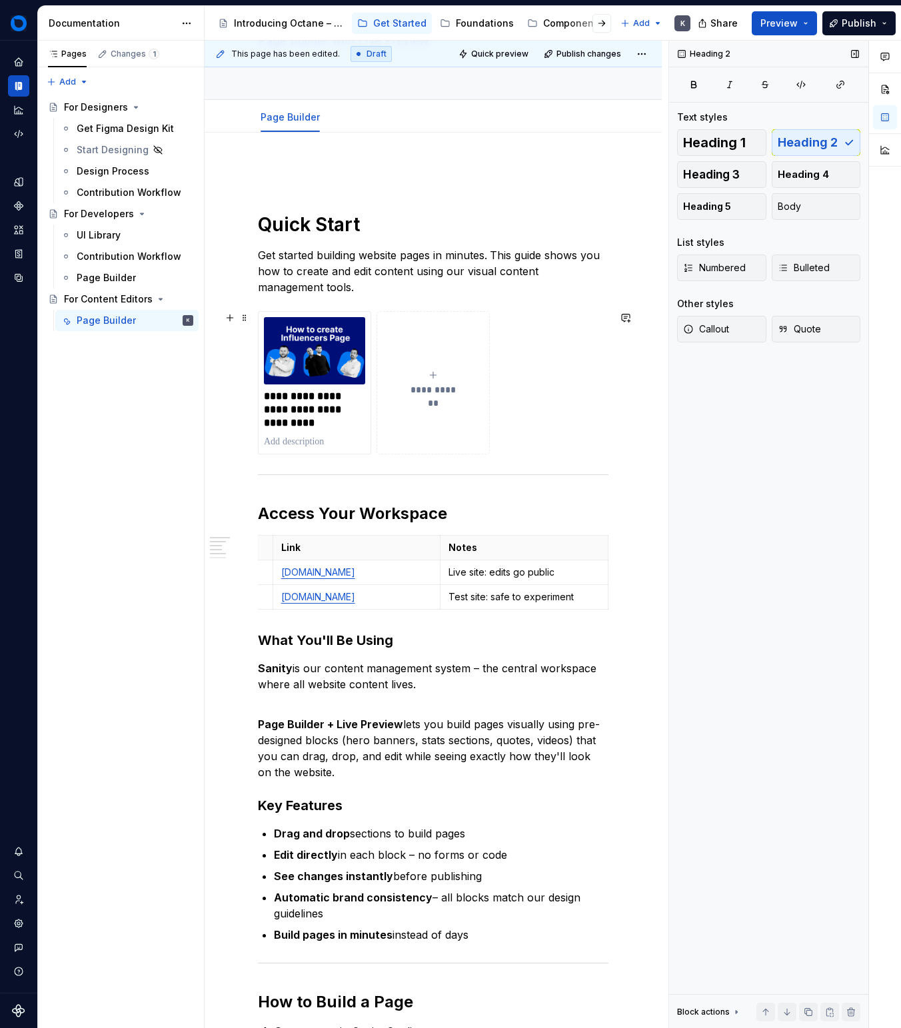
scroll to position [129, 0]
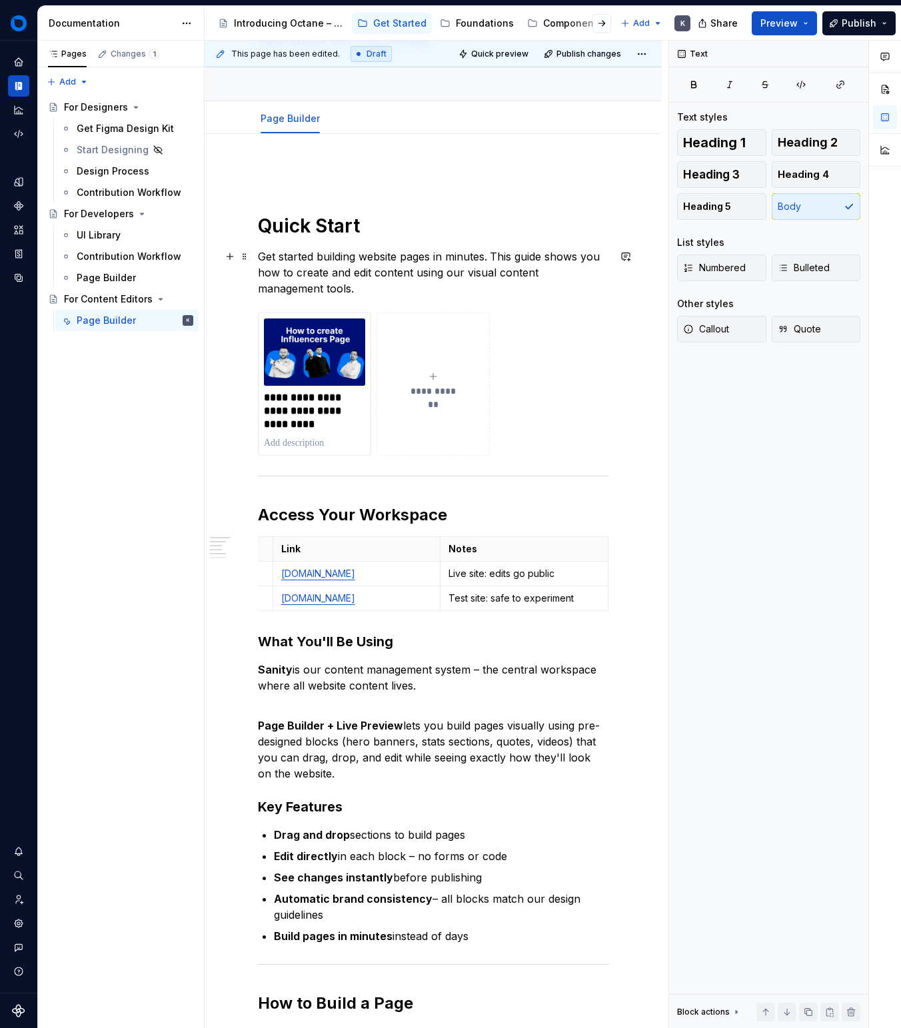
click at [334, 285] on p "Get started building website pages in minutes. This guide shows you how to crea…" at bounding box center [433, 273] width 351 height 48
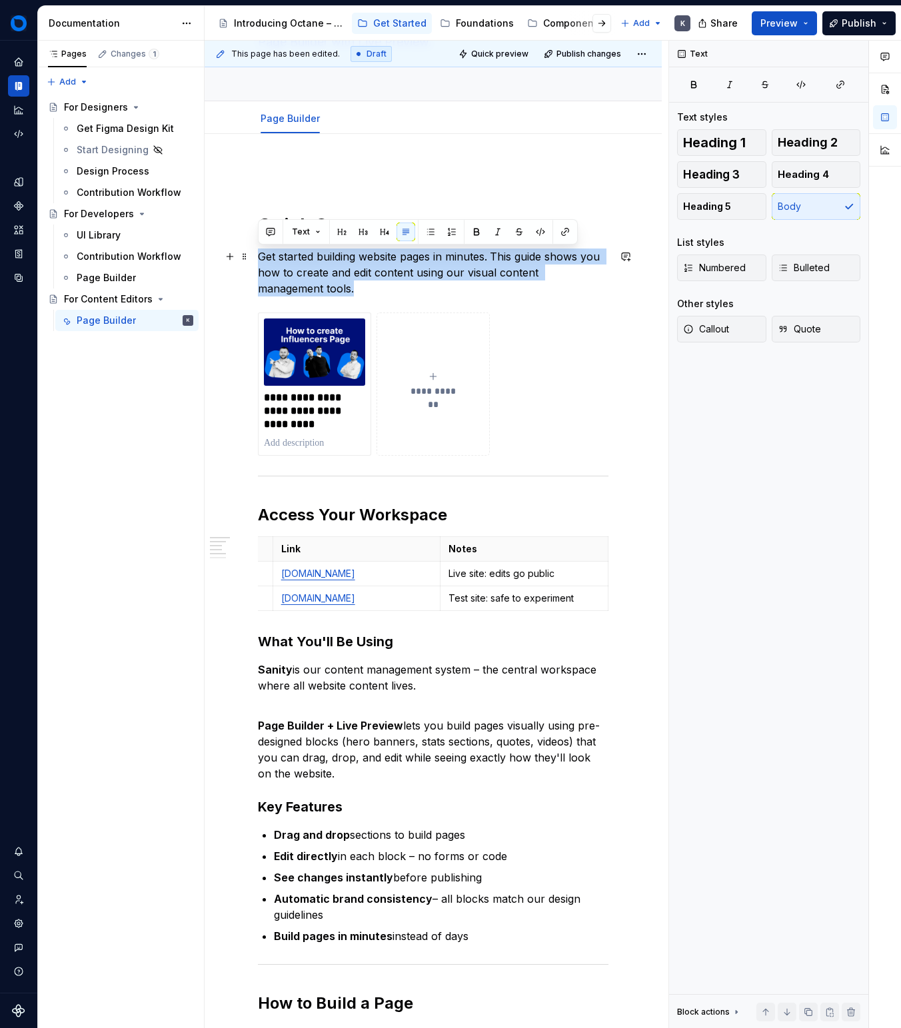
click at [334, 285] on p "Get started building website pages in minutes. This guide shows you how to crea…" at bounding box center [433, 273] width 351 height 48
drag, startPoint x: 262, startPoint y: 255, endPoint x: 315, endPoint y: 284, distance: 60.9
click at [315, 284] on p "Get started building website pages in minutes. This guide shows you how to crea…" at bounding box center [433, 273] width 351 height 48
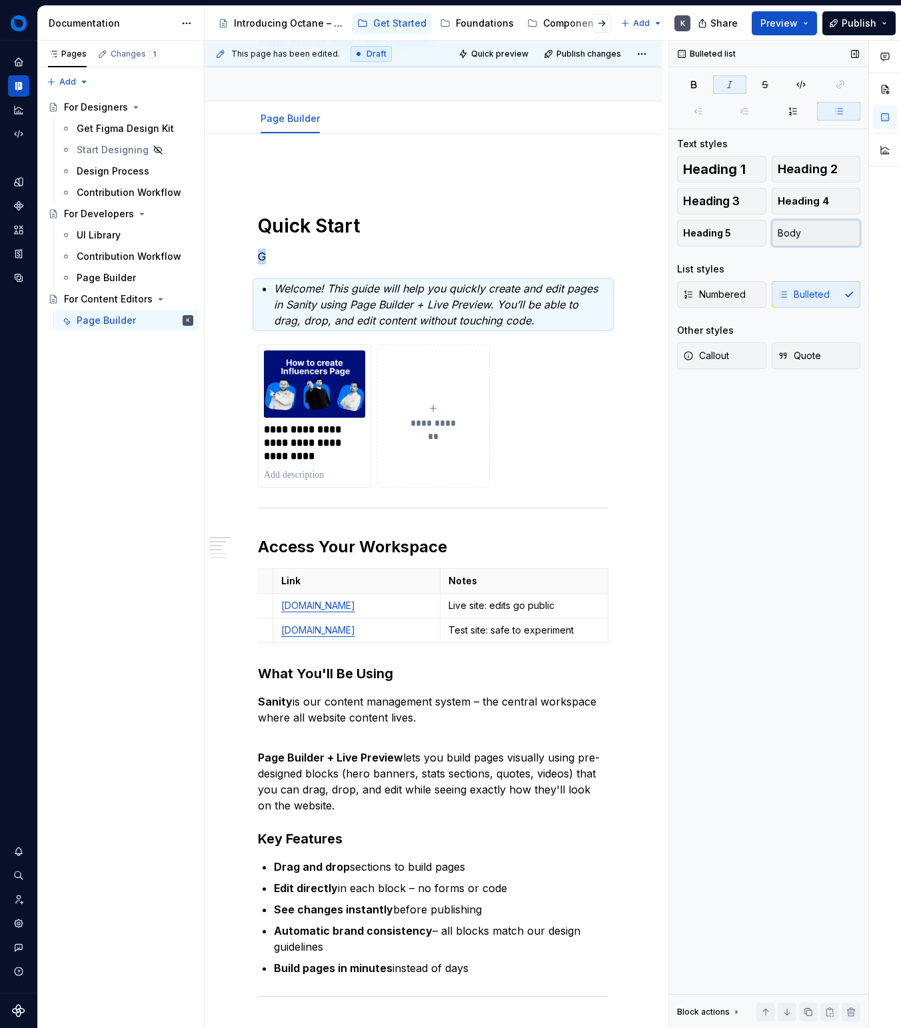
click at [789, 235] on span "Body" at bounding box center [789, 233] width 23 height 13
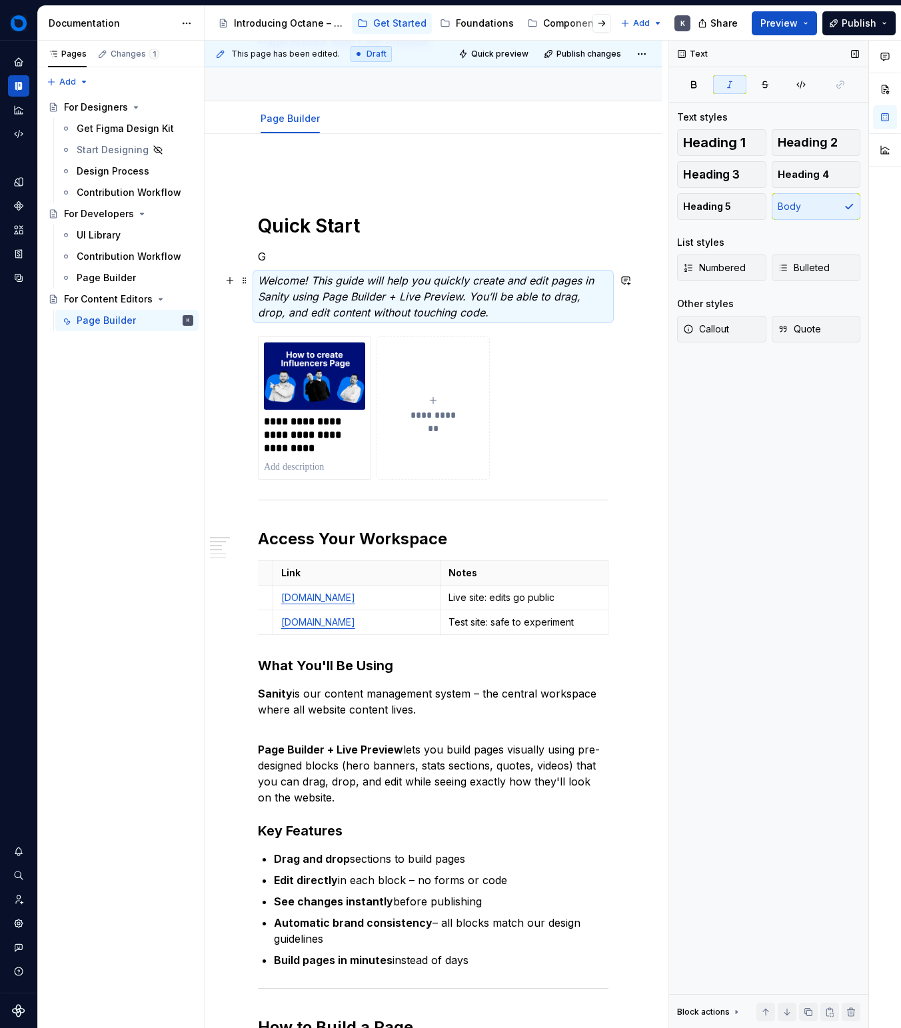
click at [291, 272] on div "**********" at bounding box center [433, 975] width 351 height 1618
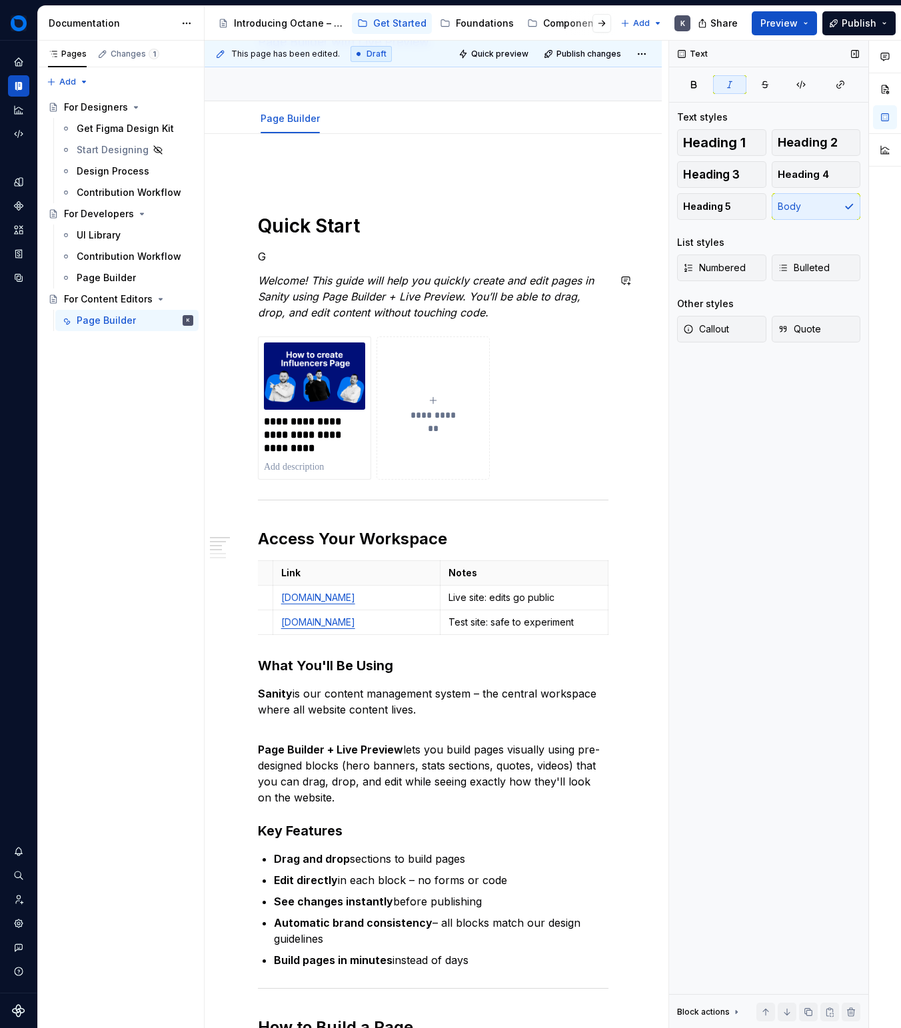
click at [301, 258] on p "G" at bounding box center [433, 257] width 351 height 16
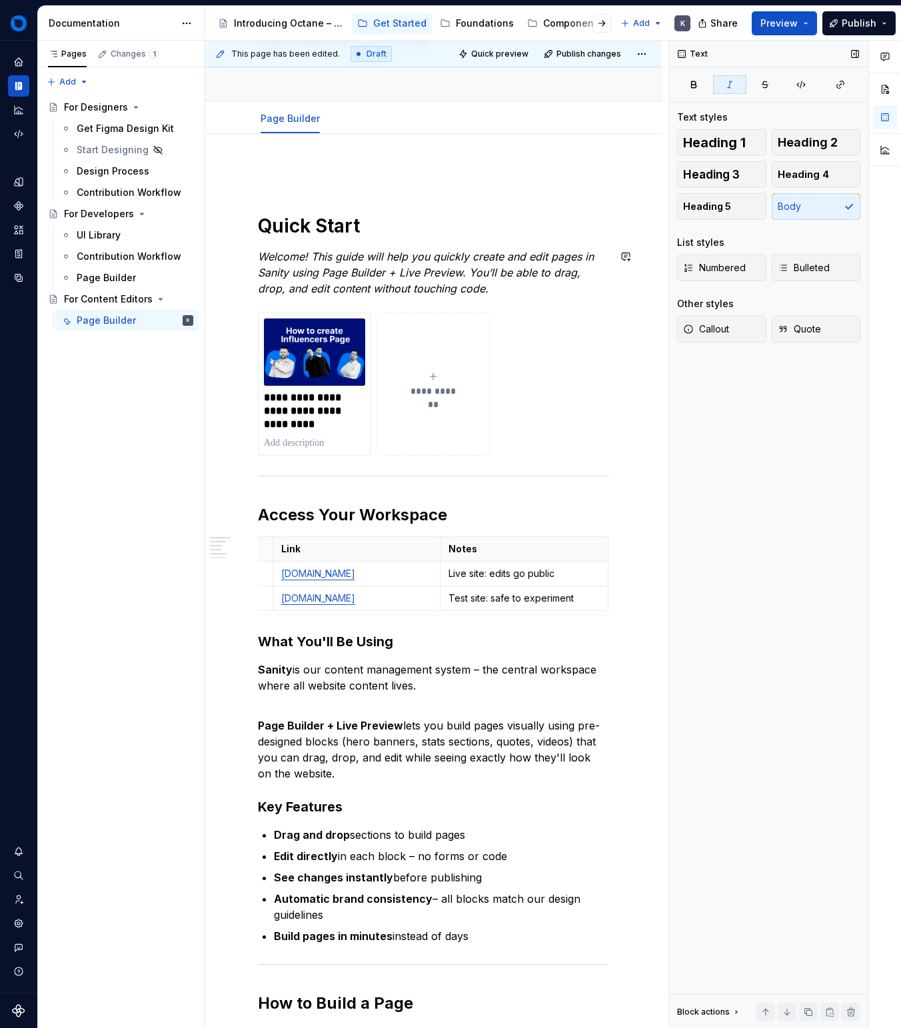
click at [304, 250] on em "Welcome! This guide will help you quickly create and edit pages in Sanity using…" at bounding box center [427, 272] width 339 height 45
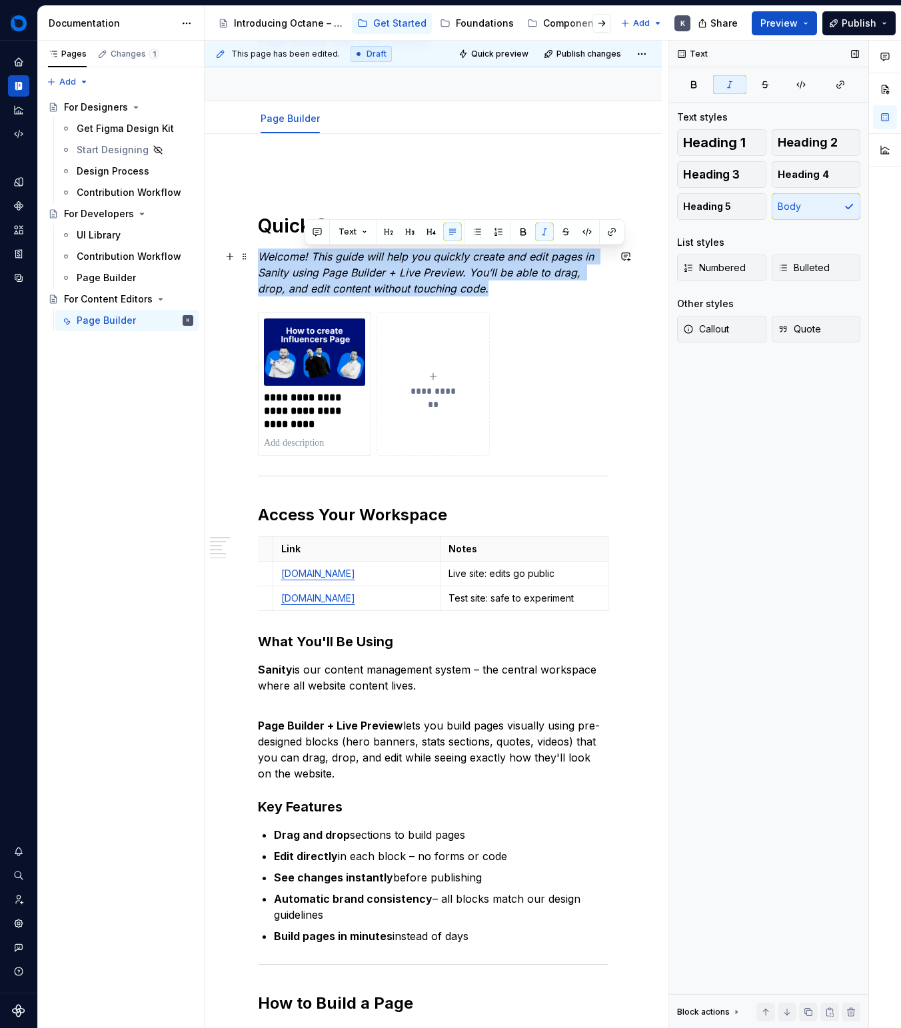
click at [304, 250] on em "Welcome! This guide will help you quickly create and edit pages in Sanity using…" at bounding box center [427, 272] width 339 height 45
click at [503, 233] on button "button" at bounding box center [498, 232] width 19 height 19
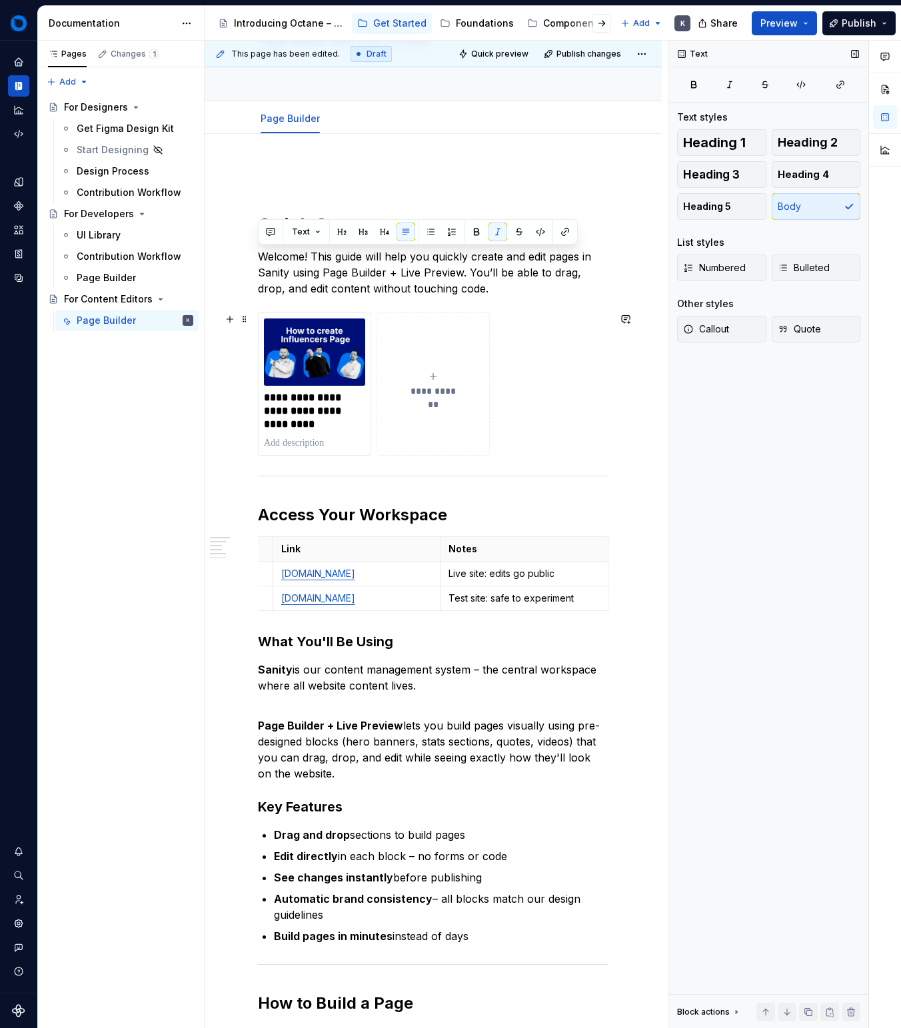
drag, startPoint x: 561, startPoint y: 385, endPoint x: 587, endPoint y: 385, distance: 26.0
click at [561, 385] on div "**********" at bounding box center [433, 384] width 351 height 143
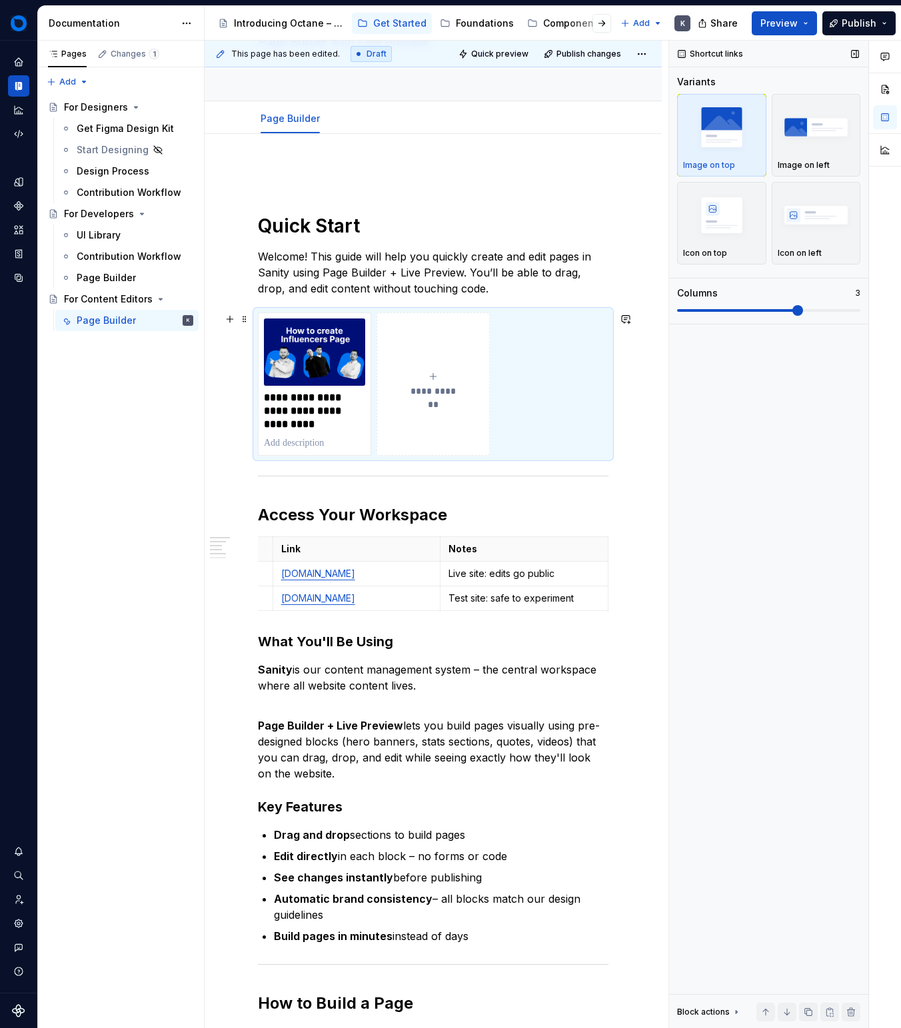
click at [564, 429] on div "**********" at bounding box center [433, 384] width 351 height 143
click at [597, 461] on div "**********" at bounding box center [433, 963] width 351 height 1594
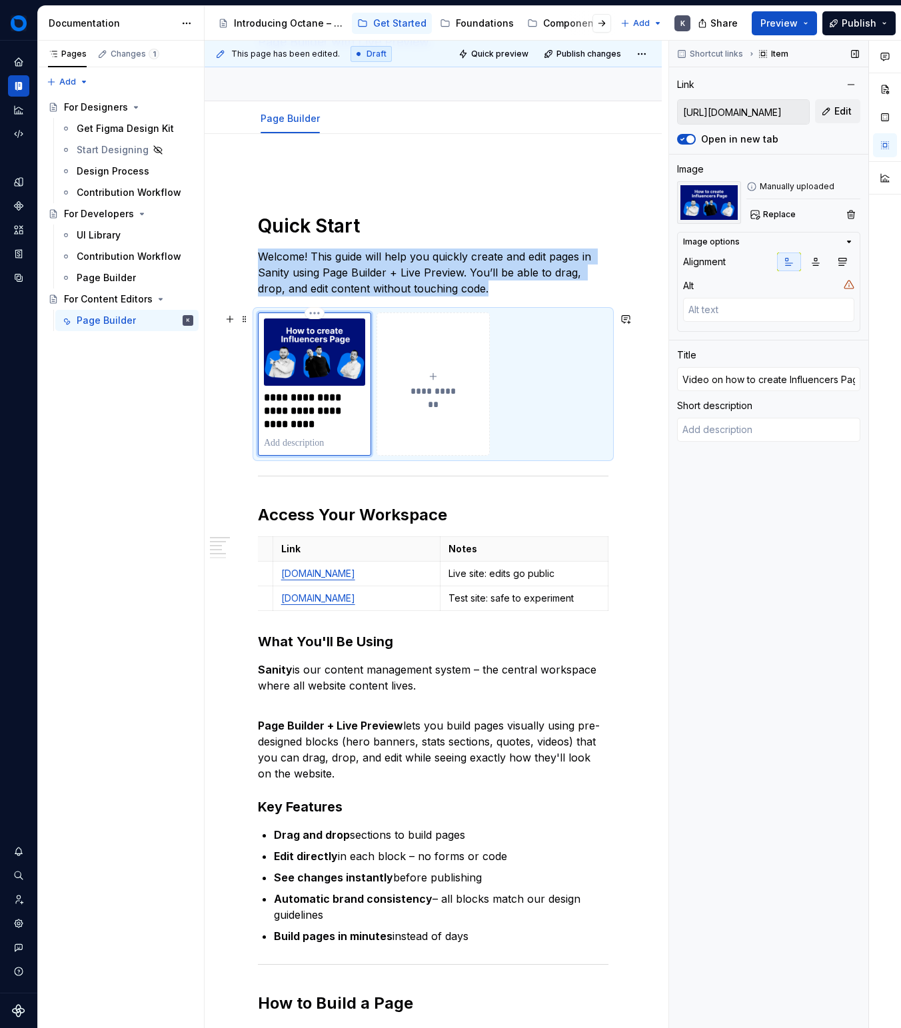
click at [321, 361] on img at bounding box center [314, 352] width 101 height 67
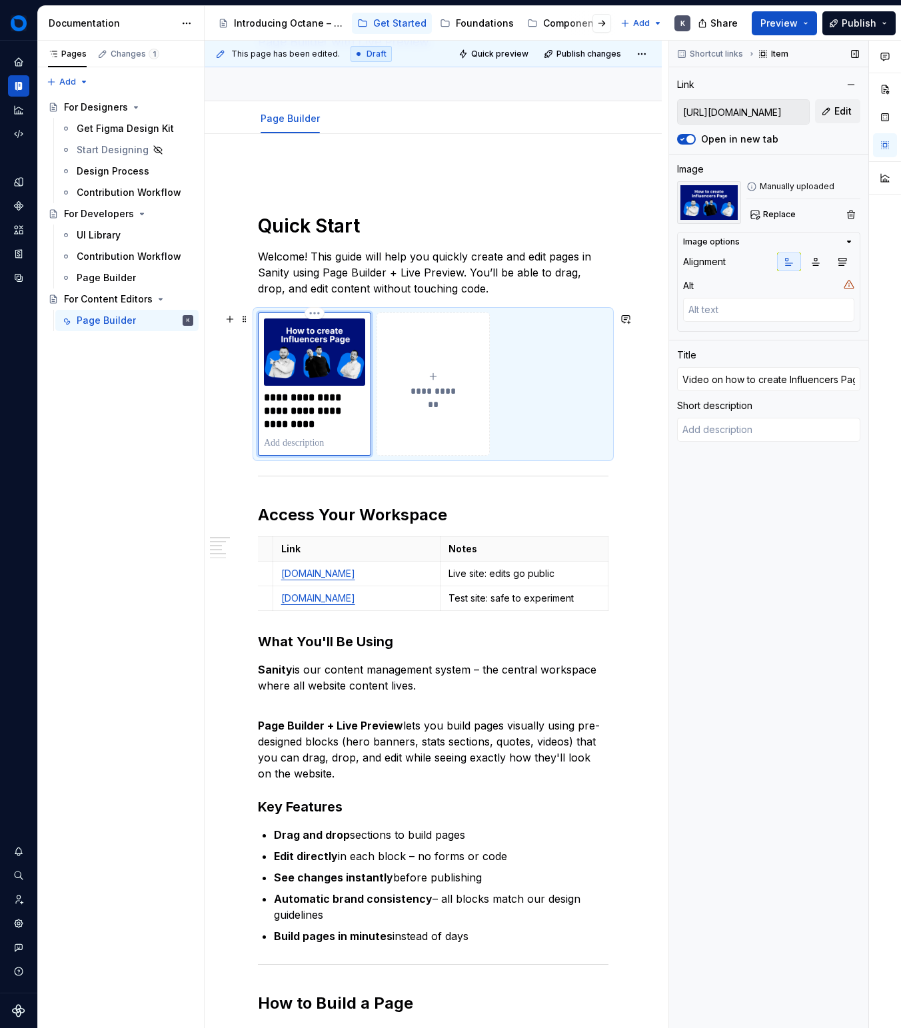
click at [337, 400] on p "**********" at bounding box center [314, 411] width 101 height 40
click at [315, 401] on p "**********" at bounding box center [314, 411] width 101 height 40
type textarea "*"
type input "create Influencers Page"
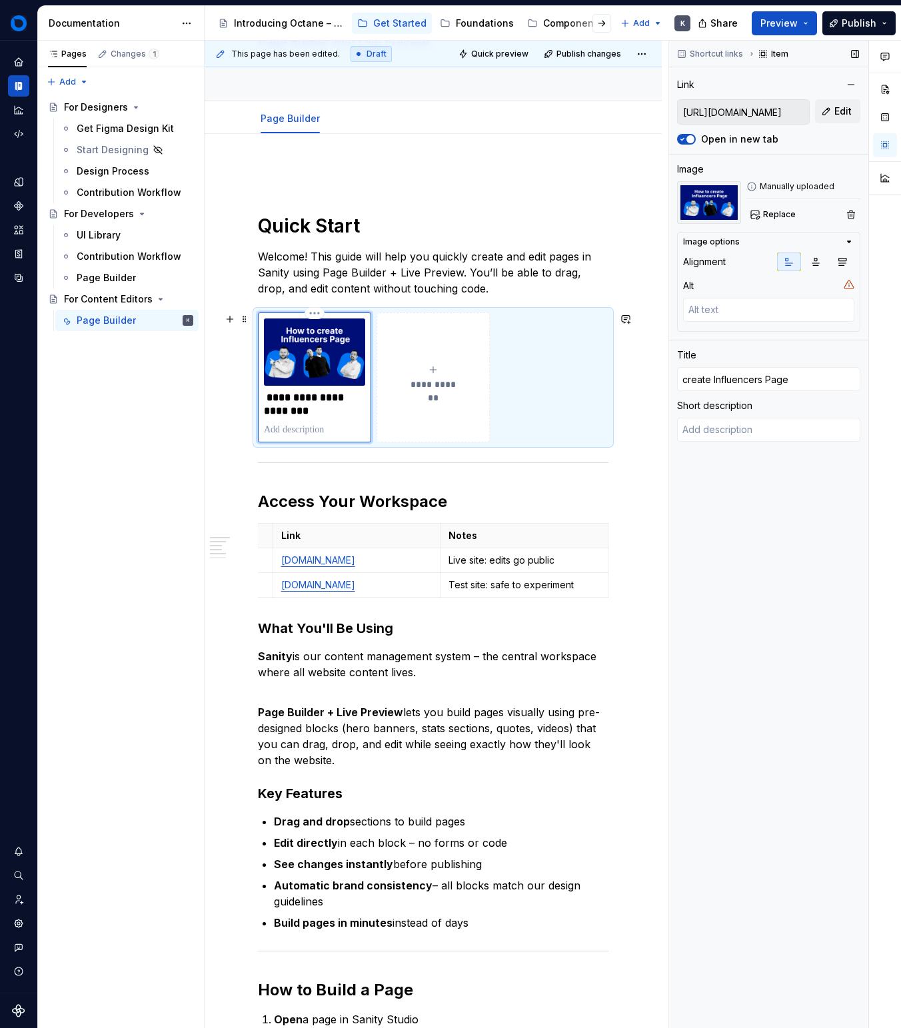
type textarea "*"
type input "reate Influencers Page"
type textarea "*"
type input "reate Influencers Page"
type textarea "*"
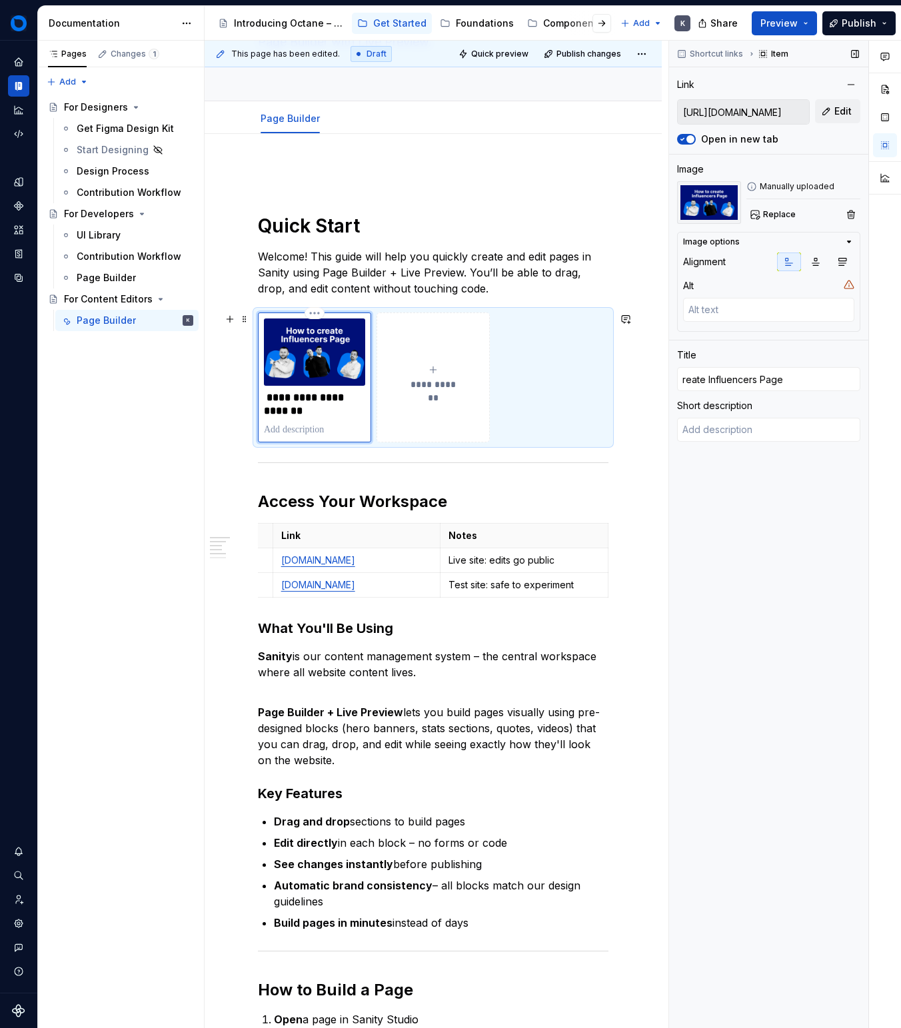
type input "Create Influencers Page"
click at [504, 277] on p "Welcome! This guide will help you quickly create and edit pages in Sanity using…" at bounding box center [433, 273] width 351 height 48
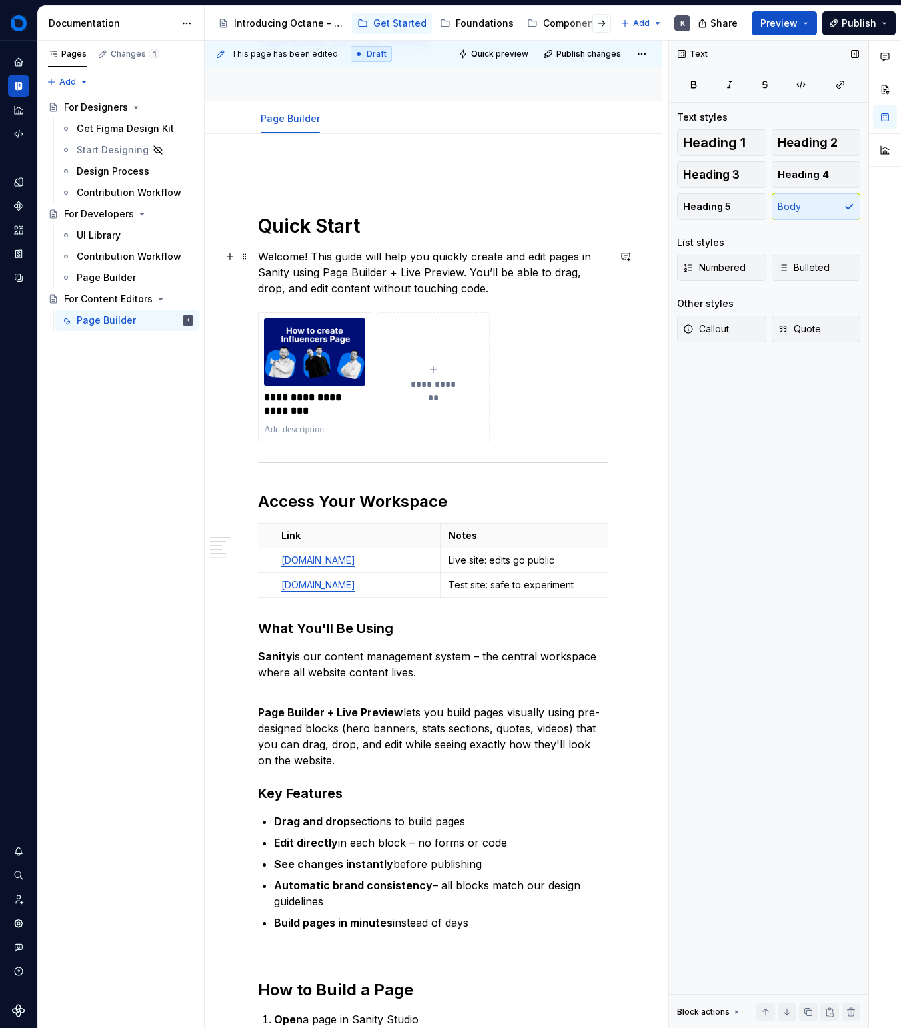
click at [505, 283] on p "Welcome! This guide will help you quickly create and edit pages in Sanity using…" at bounding box center [433, 273] width 351 height 48
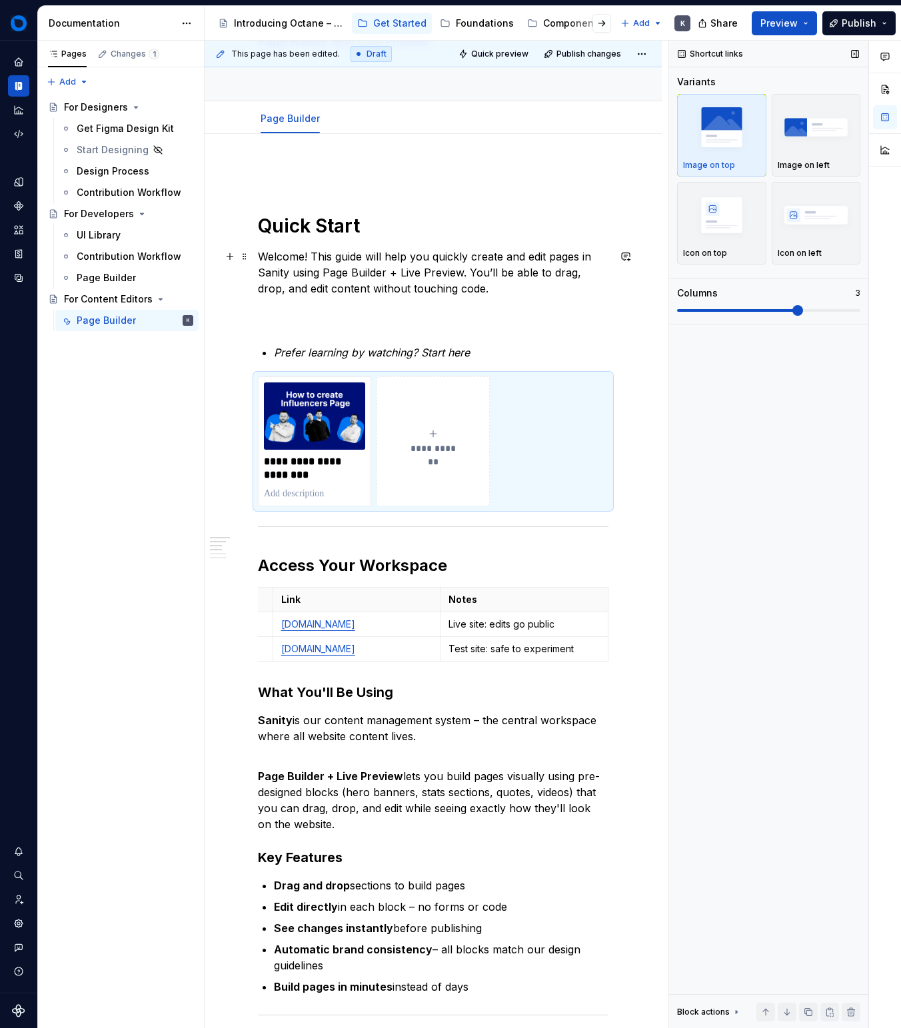
drag, startPoint x: 493, startPoint y: 349, endPoint x: 483, endPoint y: 355, distance: 11.3
click at [492, 349] on p "Prefer learning by watching? Start here" at bounding box center [441, 353] width 335 height 16
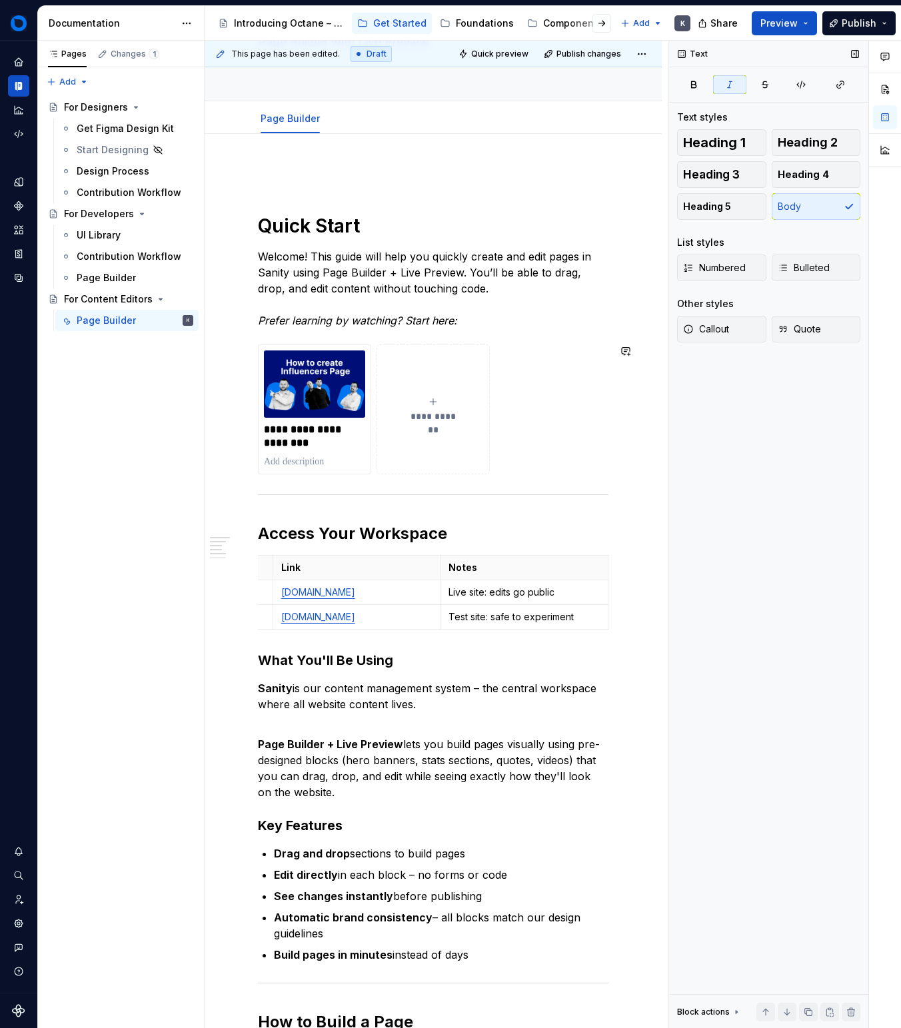
click at [375, 332] on div "**********" at bounding box center [433, 972] width 351 height 1612
click at [379, 329] on div "**********" at bounding box center [433, 972] width 351 height 1612
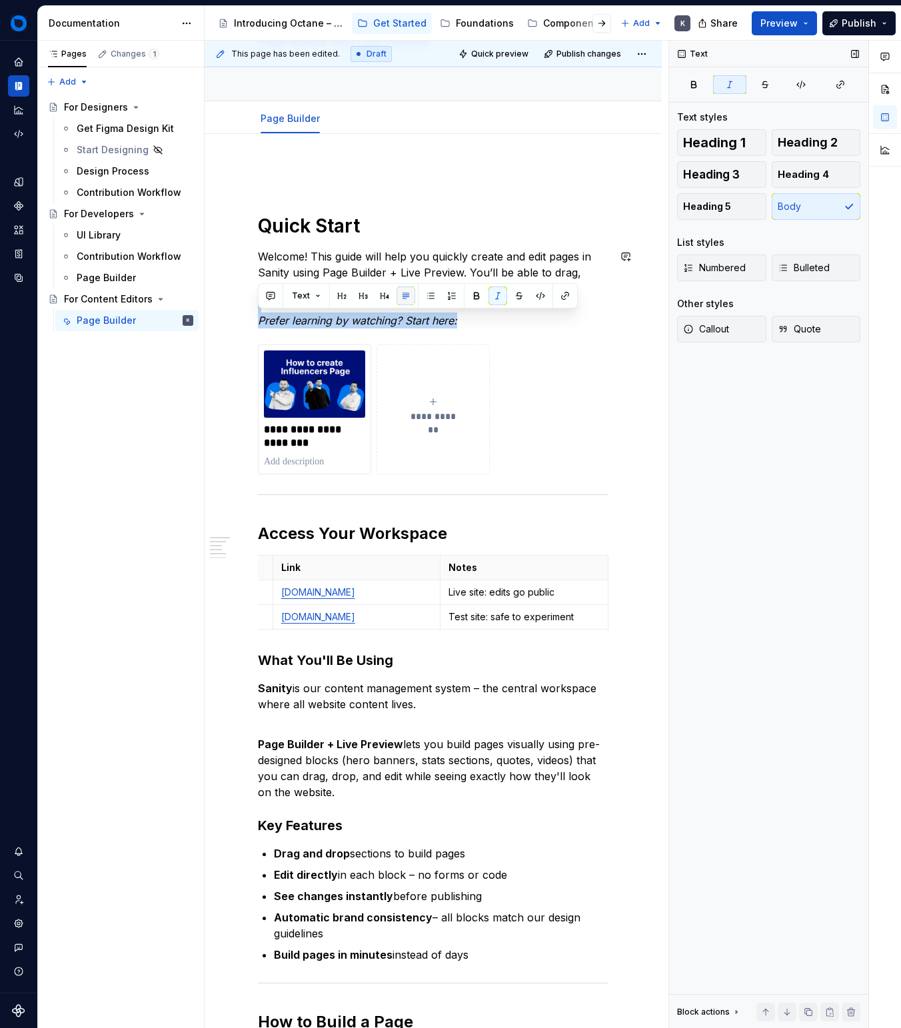
click at [409, 301] on button "button" at bounding box center [406, 296] width 19 height 19
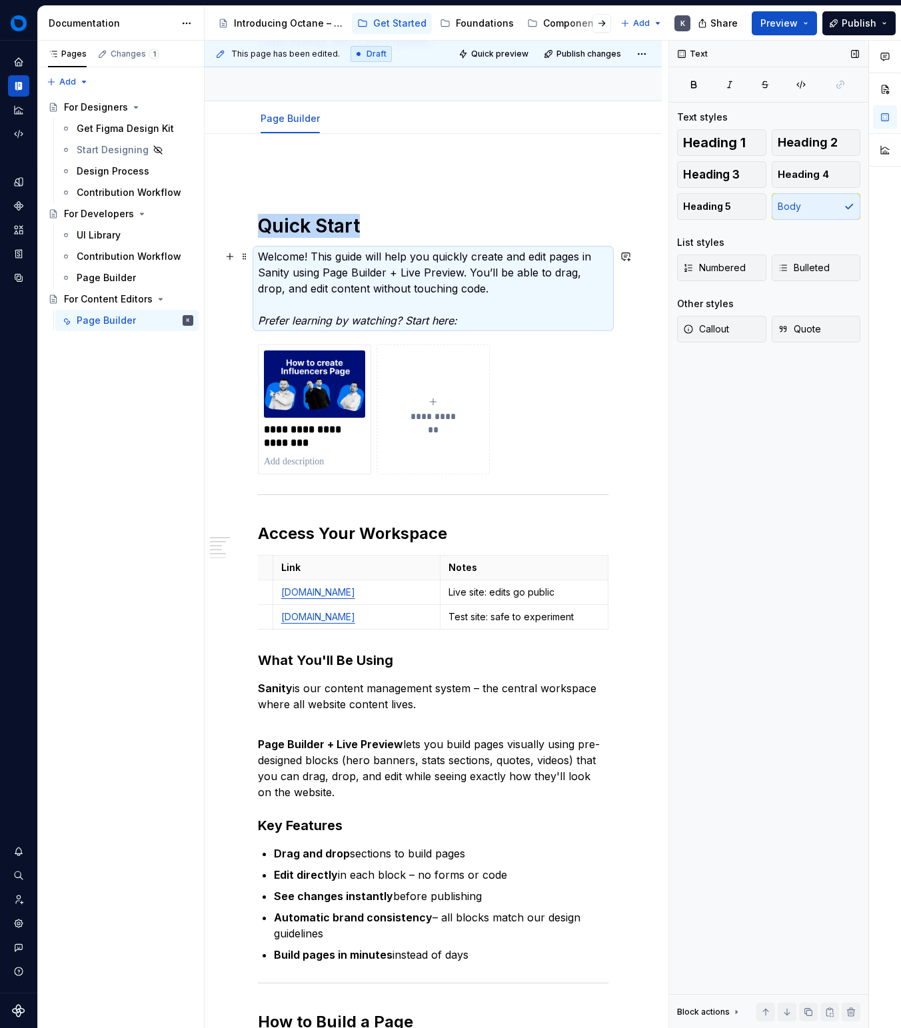
click at [417, 309] on p "Welcome! This guide will help you quickly create and edit pages in Sanity using…" at bounding box center [433, 289] width 351 height 80
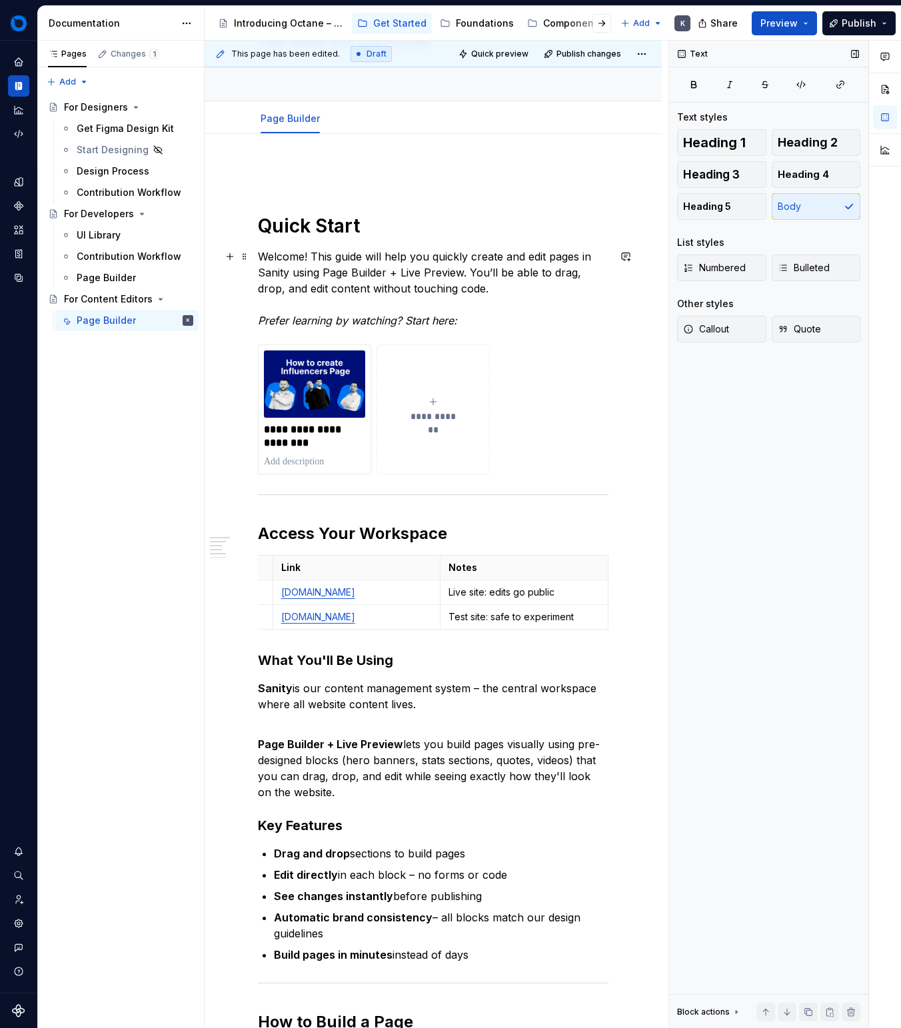
click at [417, 312] on p "Welcome! This guide will help you quickly create and edit pages in Sanity using…" at bounding box center [433, 289] width 351 height 80
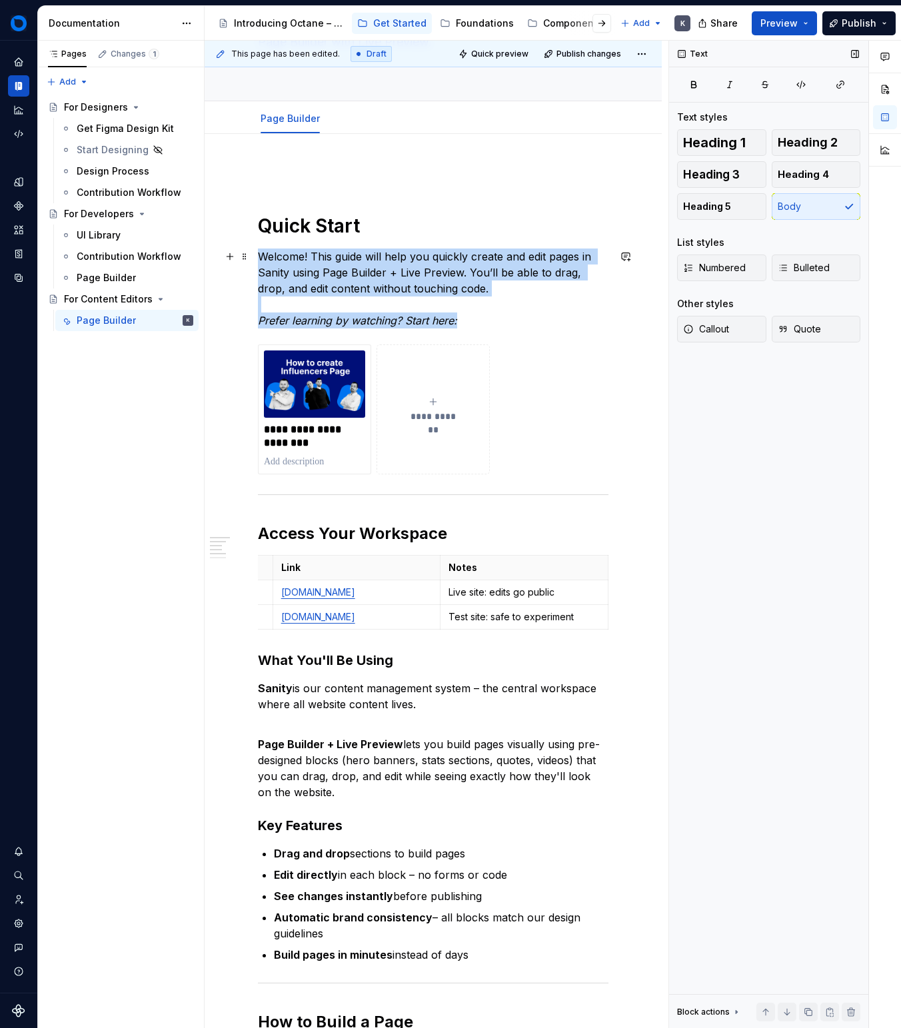
click at [417, 312] on p "Welcome! This guide will help you quickly create and edit pages in Sanity using…" at bounding box center [433, 289] width 351 height 80
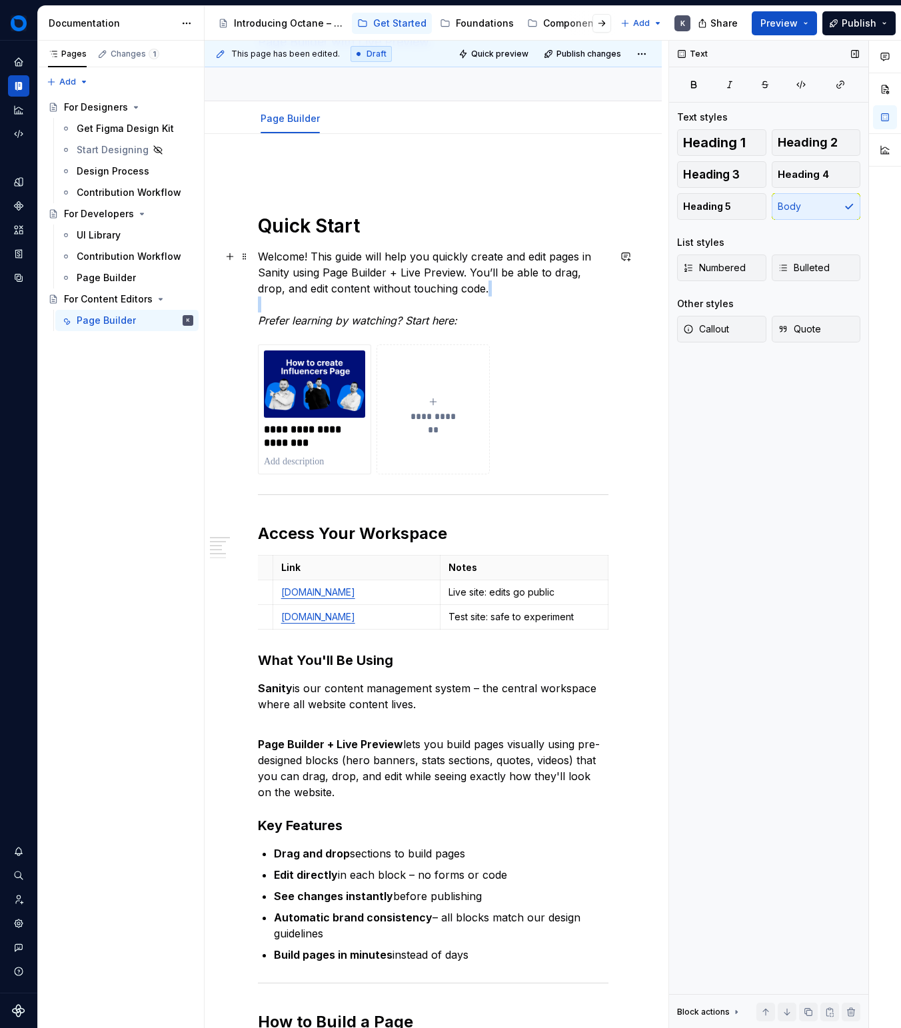
click at [417, 312] on p "Welcome! This guide will help you quickly create and edit pages in Sanity using…" at bounding box center [433, 289] width 351 height 80
click at [431, 317] on em "Prefer learning by watching? Start here:" at bounding box center [357, 320] width 199 height 13
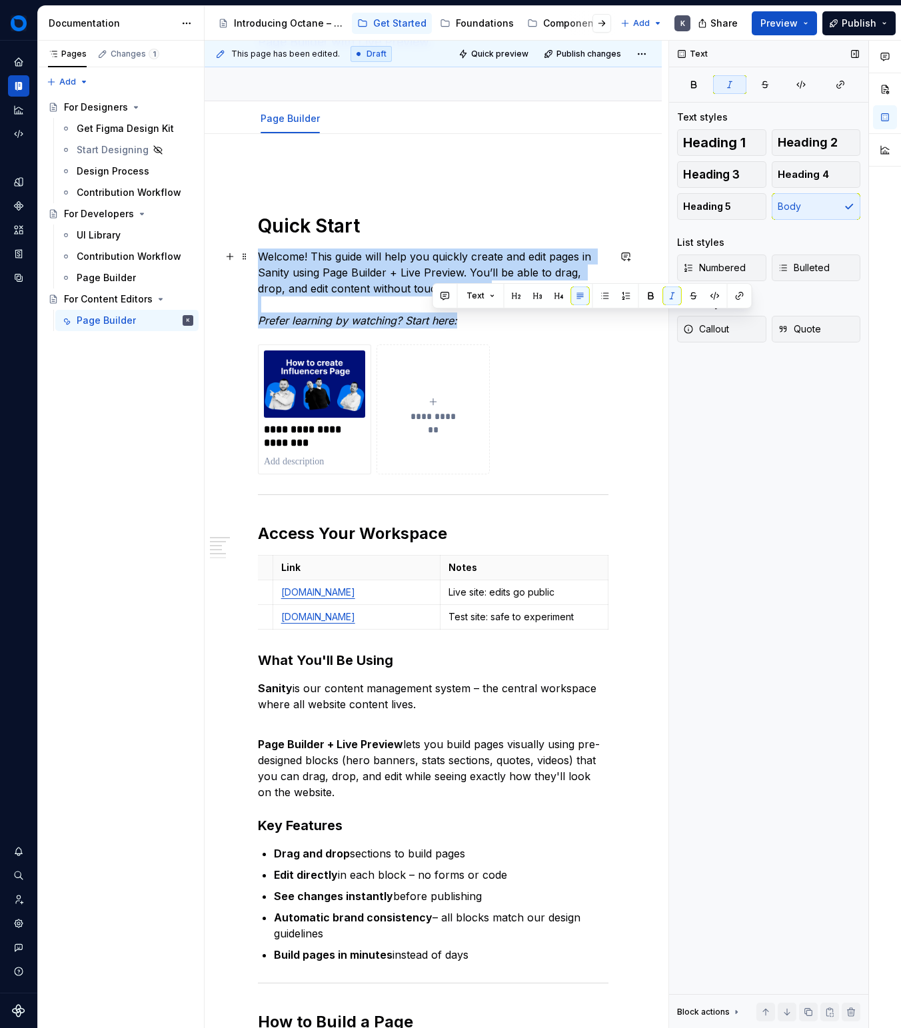
click at [431, 317] on em "Prefer learning by watching? Start here:" at bounding box center [357, 320] width 199 height 13
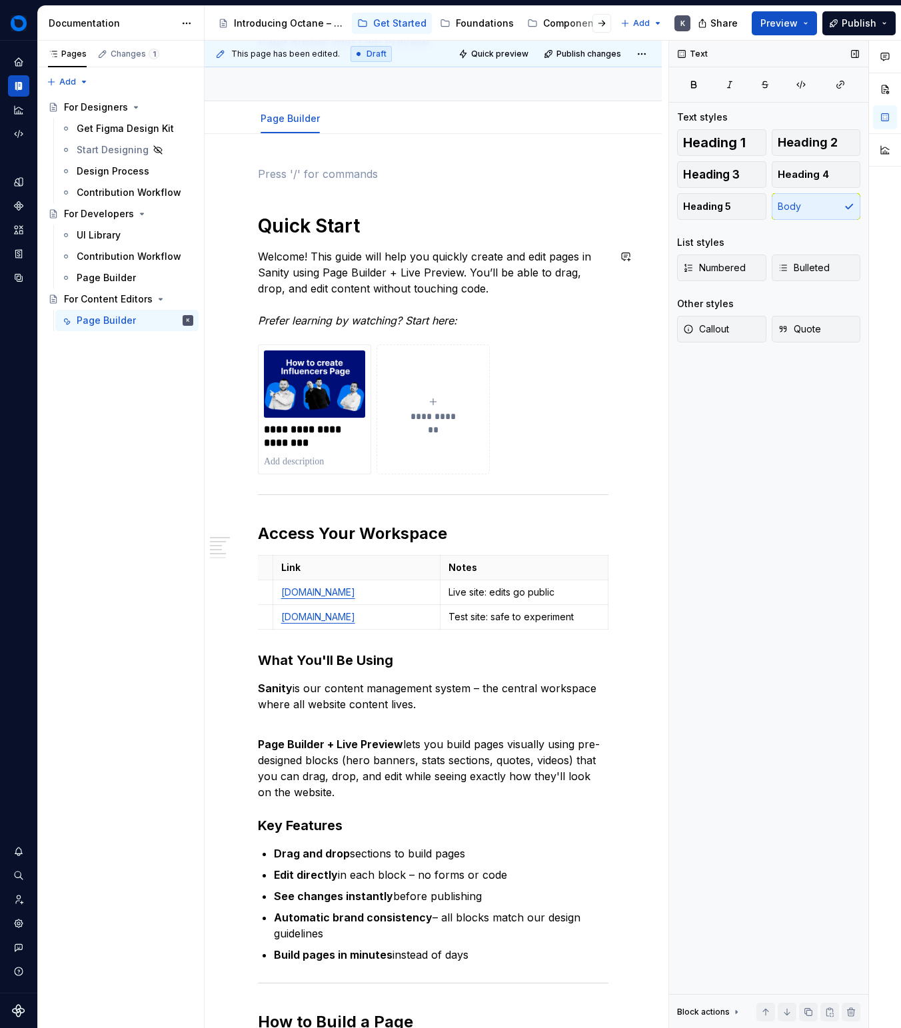
click at [447, 331] on div "**********" at bounding box center [433, 972] width 351 height 1612
click at [473, 321] on p "Welcome! This guide will help you quickly create and edit pages in Sanity using…" at bounding box center [433, 289] width 351 height 80
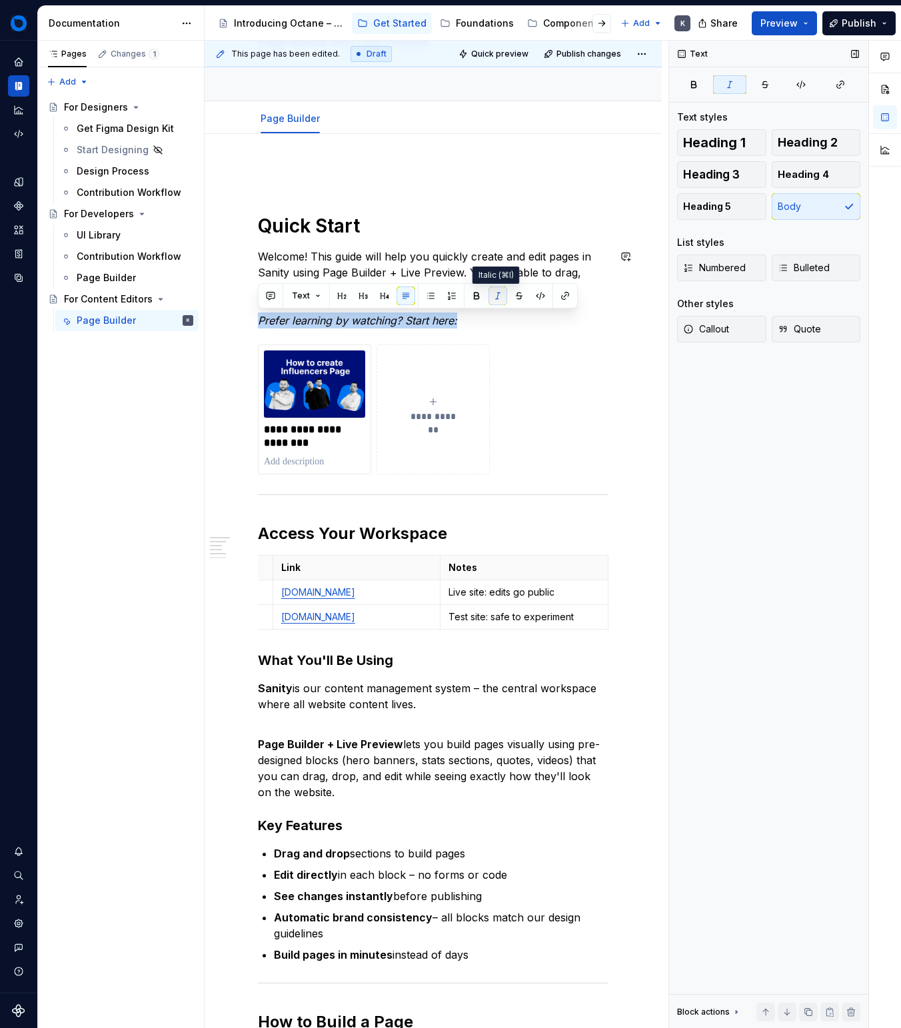
click at [495, 293] on button "button" at bounding box center [498, 296] width 19 height 19
click at [553, 326] on p "Welcome! This guide will help you quickly create and edit pages in Sanity using…" at bounding box center [433, 289] width 351 height 80
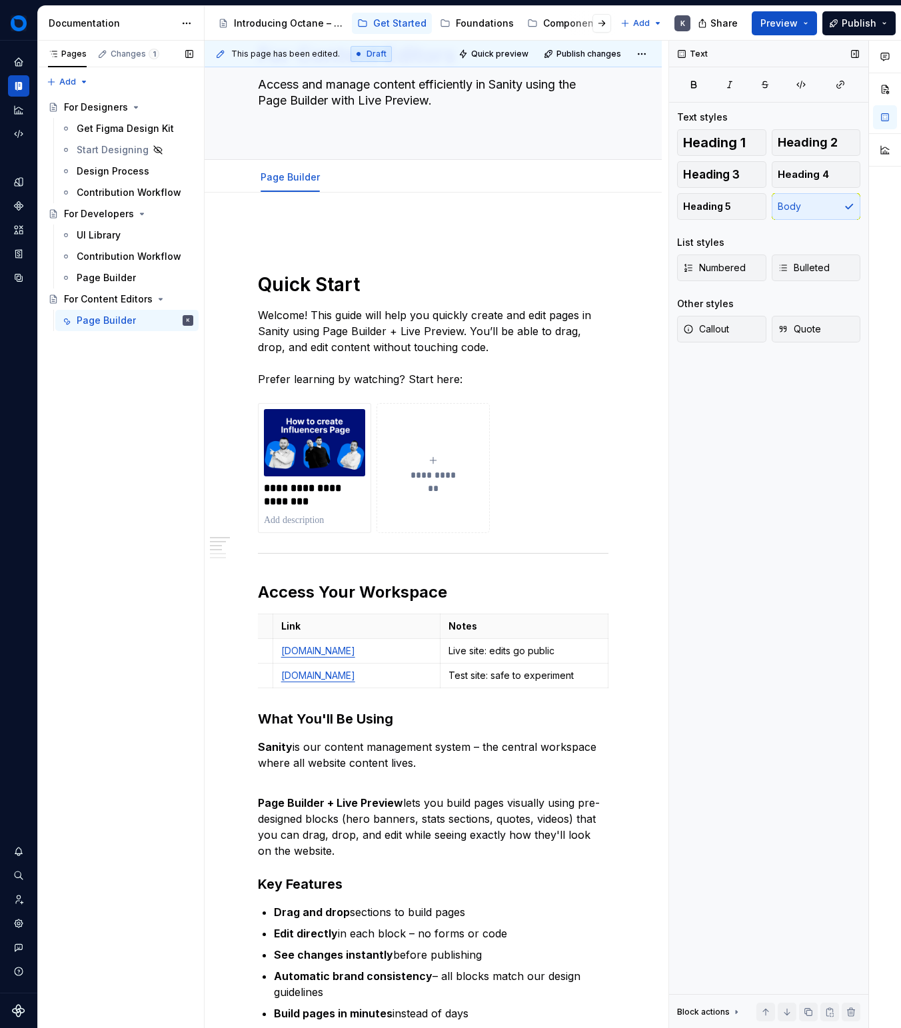
scroll to position [0, 0]
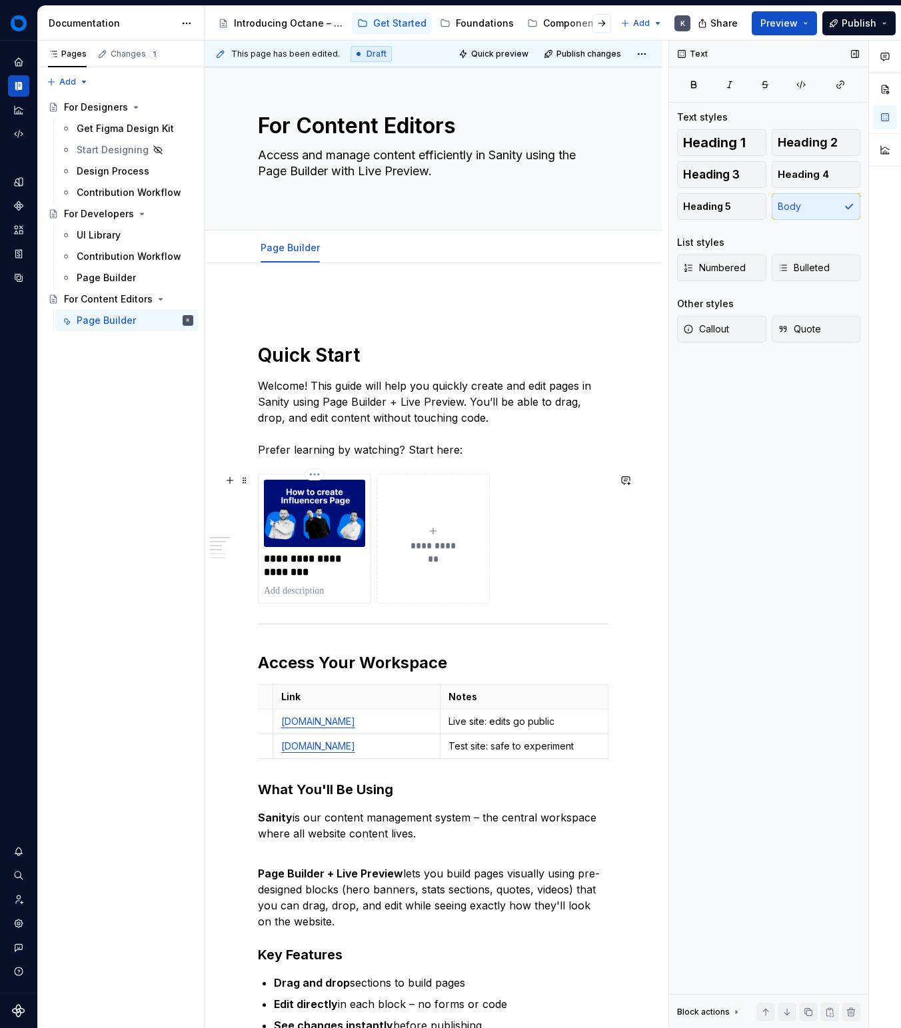
click at [473, 536] on div "**********" at bounding box center [433, 539] width 101 height 27
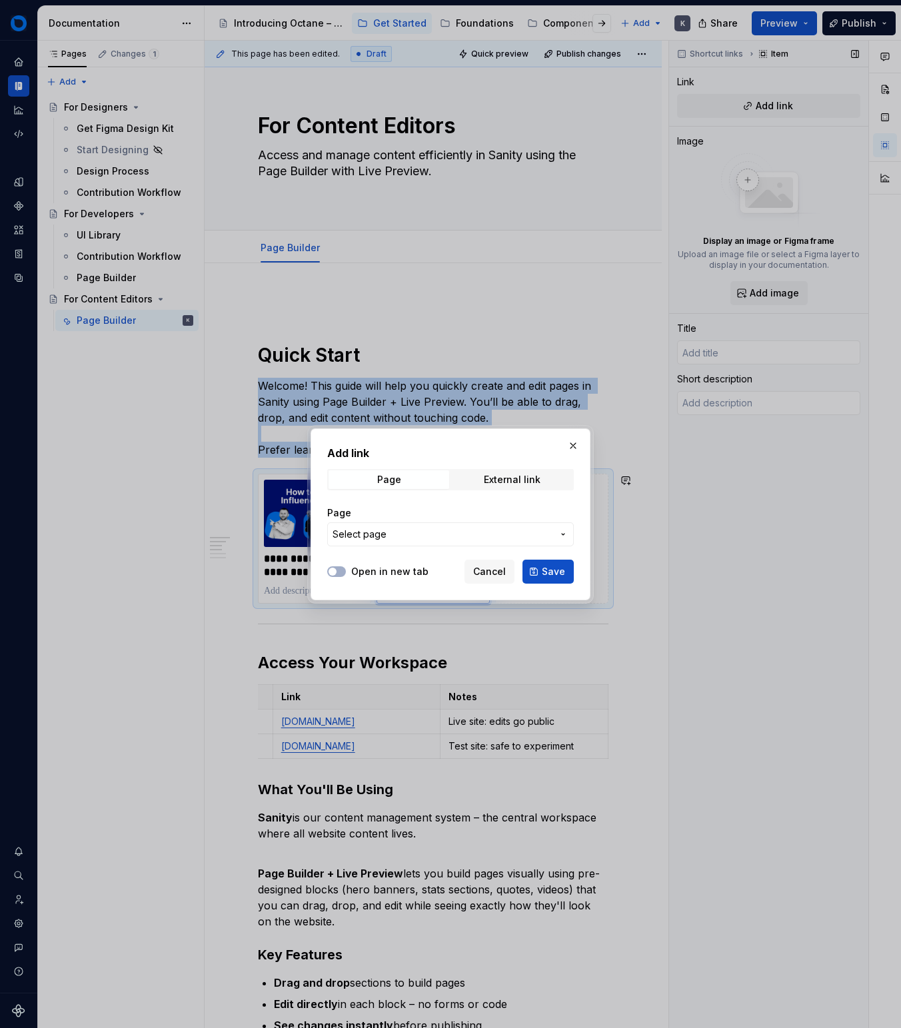
type textarea "*"
click at [489, 485] on span "External link" at bounding box center [512, 480] width 121 height 19
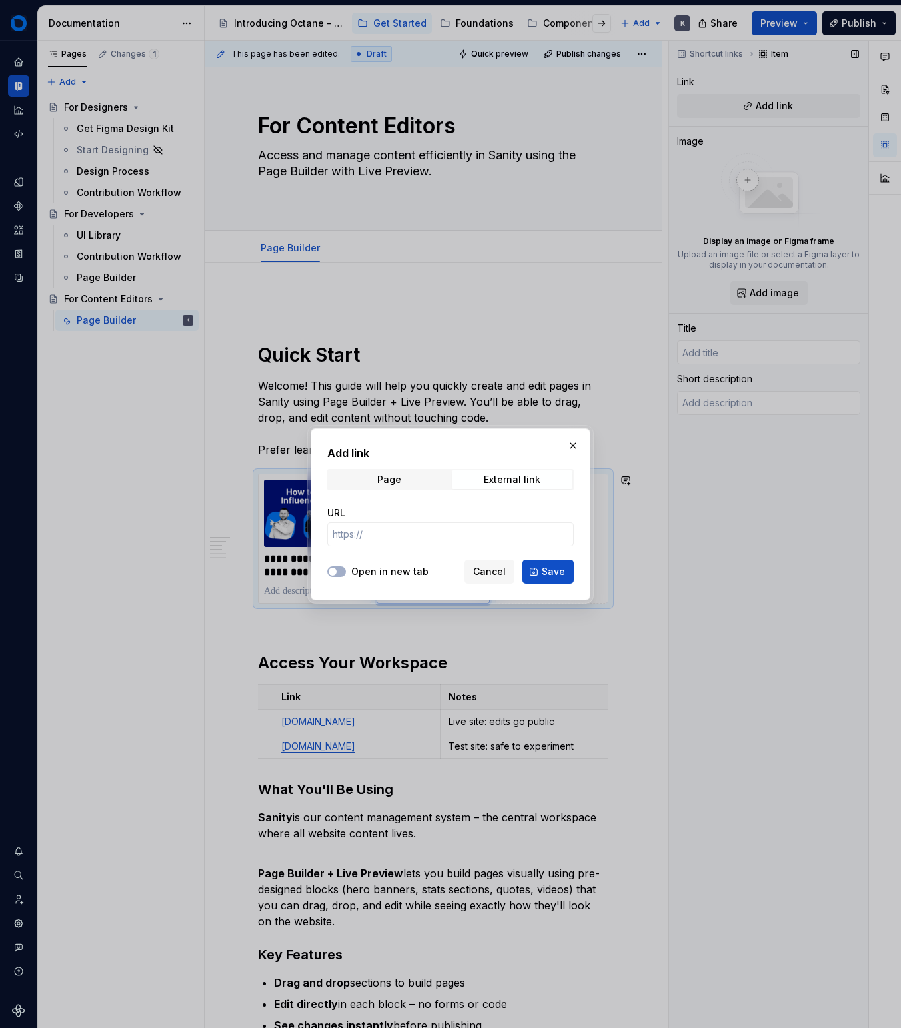
drag, startPoint x: 405, startPoint y: 530, endPoint x: 463, endPoint y: 520, distance: 58.2
click at [405, 530] on input "URL" at bounding box center [450, 535] width 247 height 24
click at [498, 561] on button "Cancel" at bounding box center [490, 572] width 50 height 24
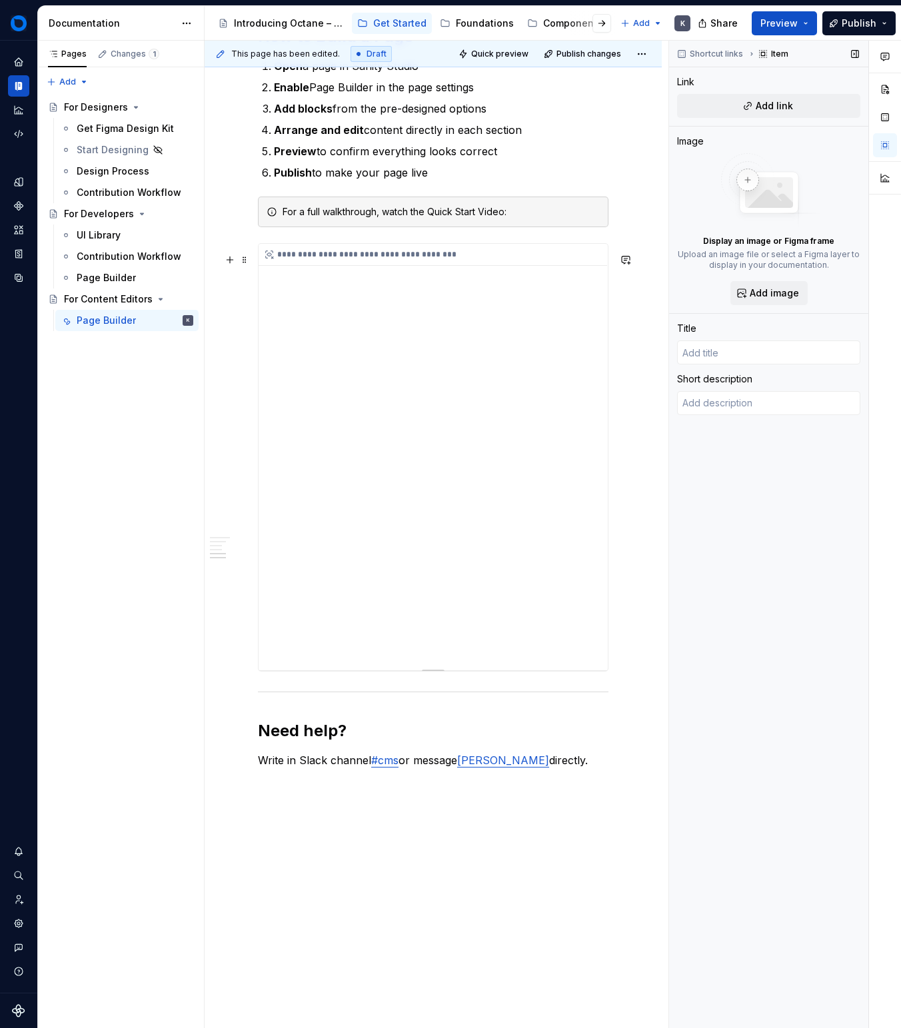
click at [459, 513] on div "**********" at bounding box center [433, 457] width 349 height 427
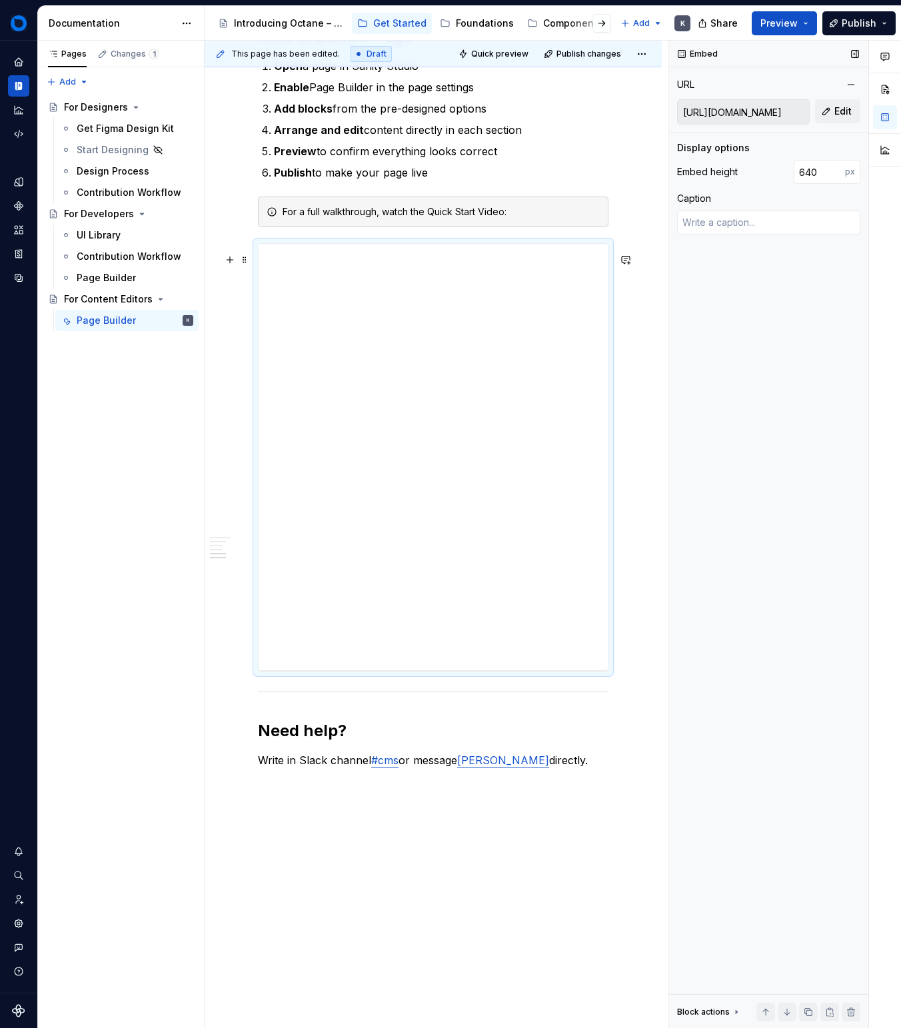
scroll to position [1114, 0]
click at [750, 105] on input "[URL][DOMAIN_NAME]" at bounding box center [743, 112] width 131 height 24
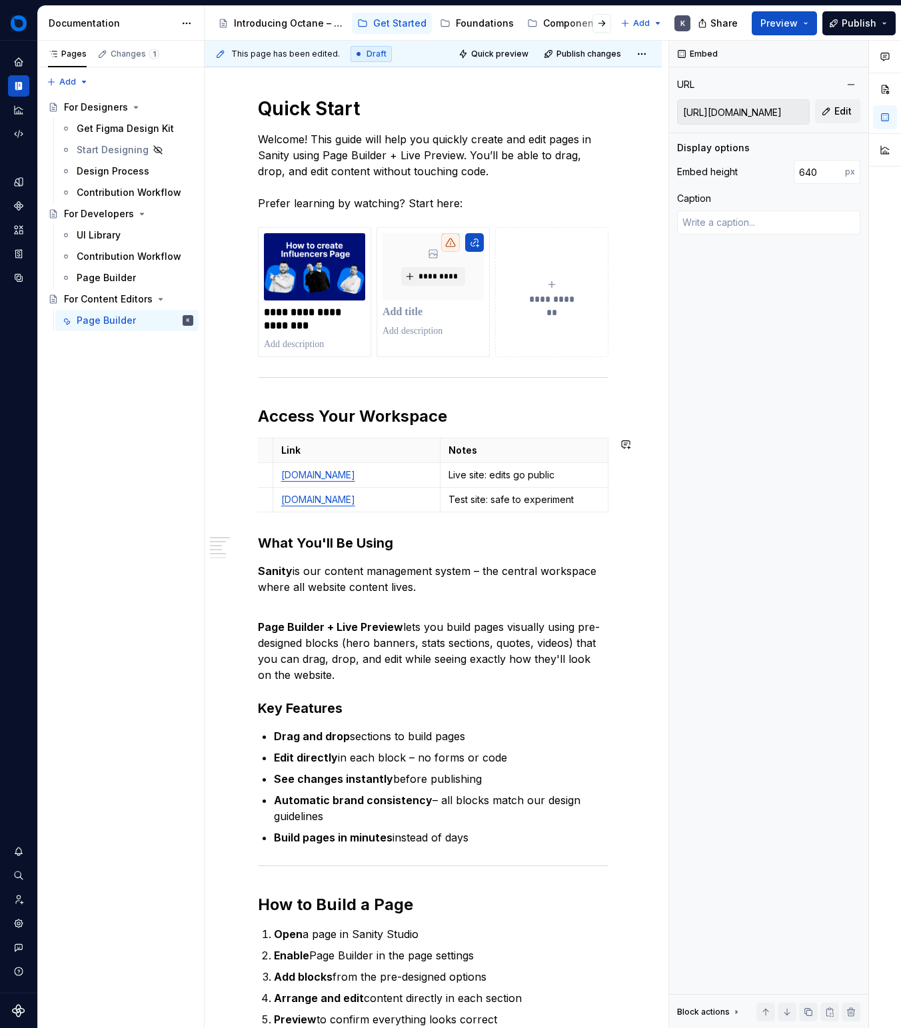
scroll to position [246, 0]
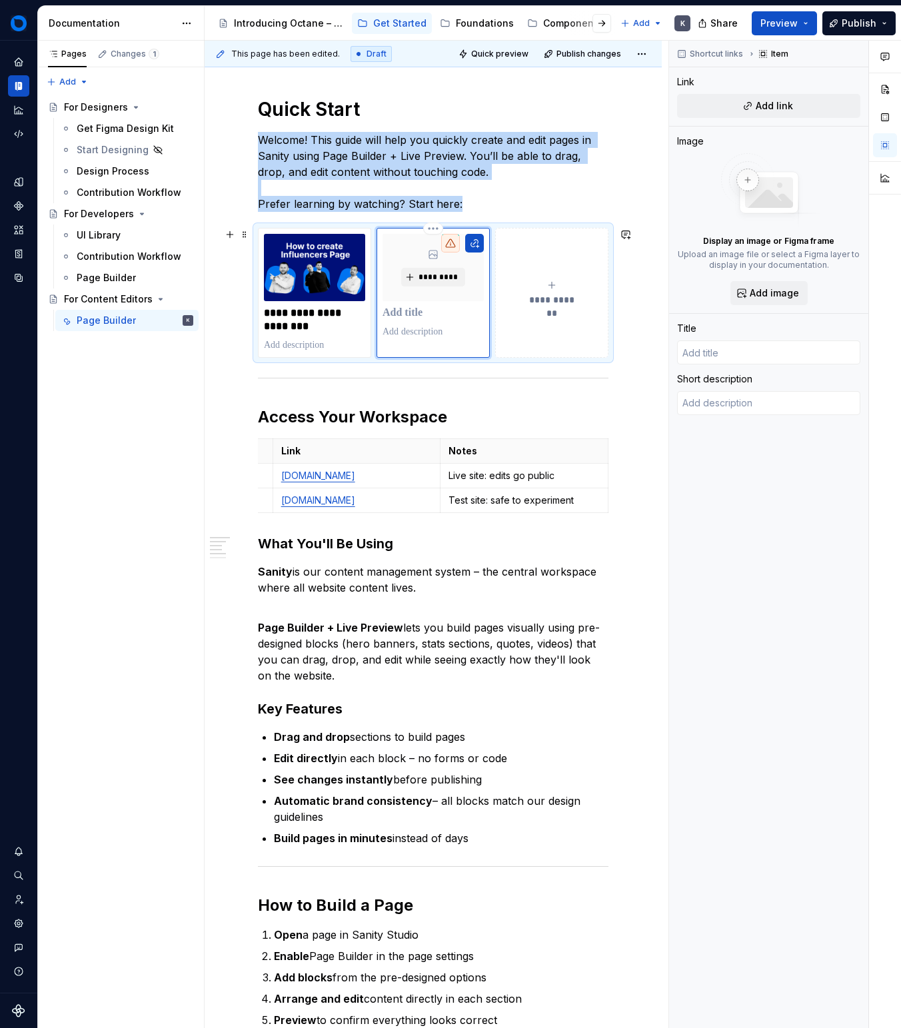
click at [428, 304] on div "*********" at bounding box center [433, 286] width 101 height 105
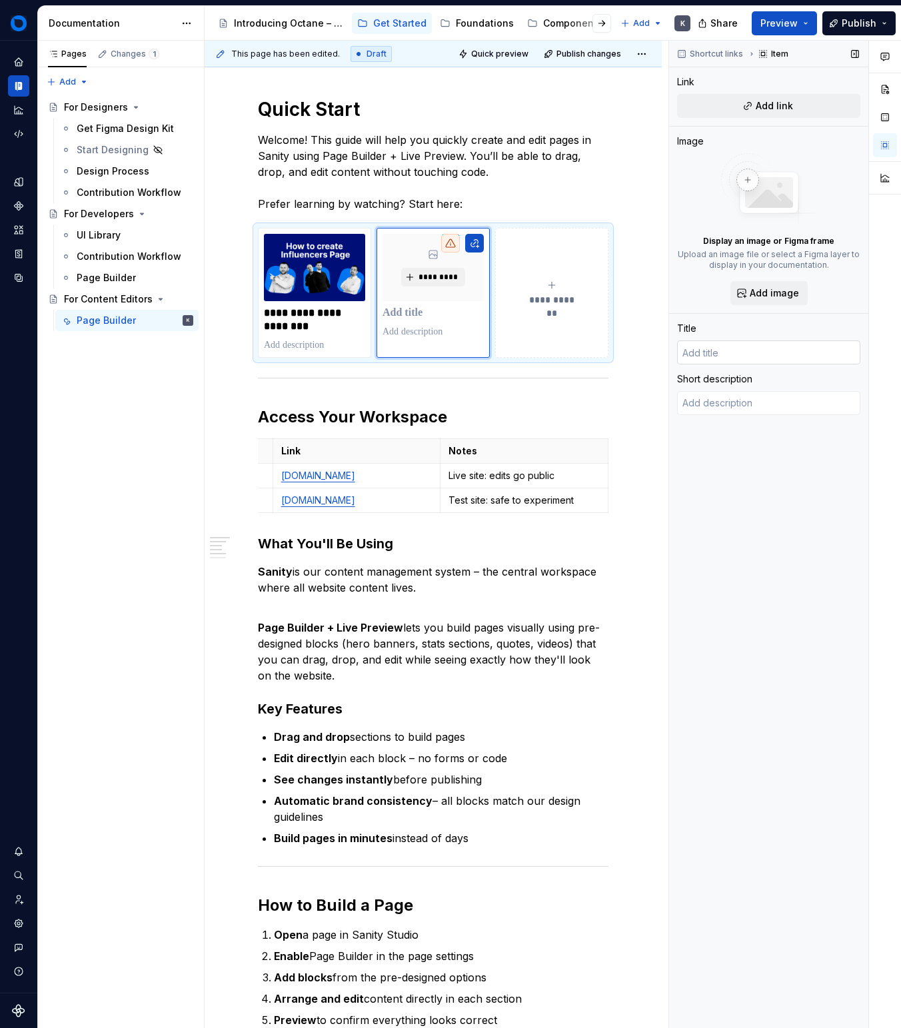
drag, startPoint x: 722, startPoint y: 339, endPoint x: 724, endPoint y: 355, distance: 16.2
click at [722, 339] on div "Title" at bounding box center [768, 343] width 183 height 43
click at [724, 355] on input "text" at bounding box center [768, 353] width 183 height 24
paste input "[URL][DOMAIN_NAME]"
type textarea "*"
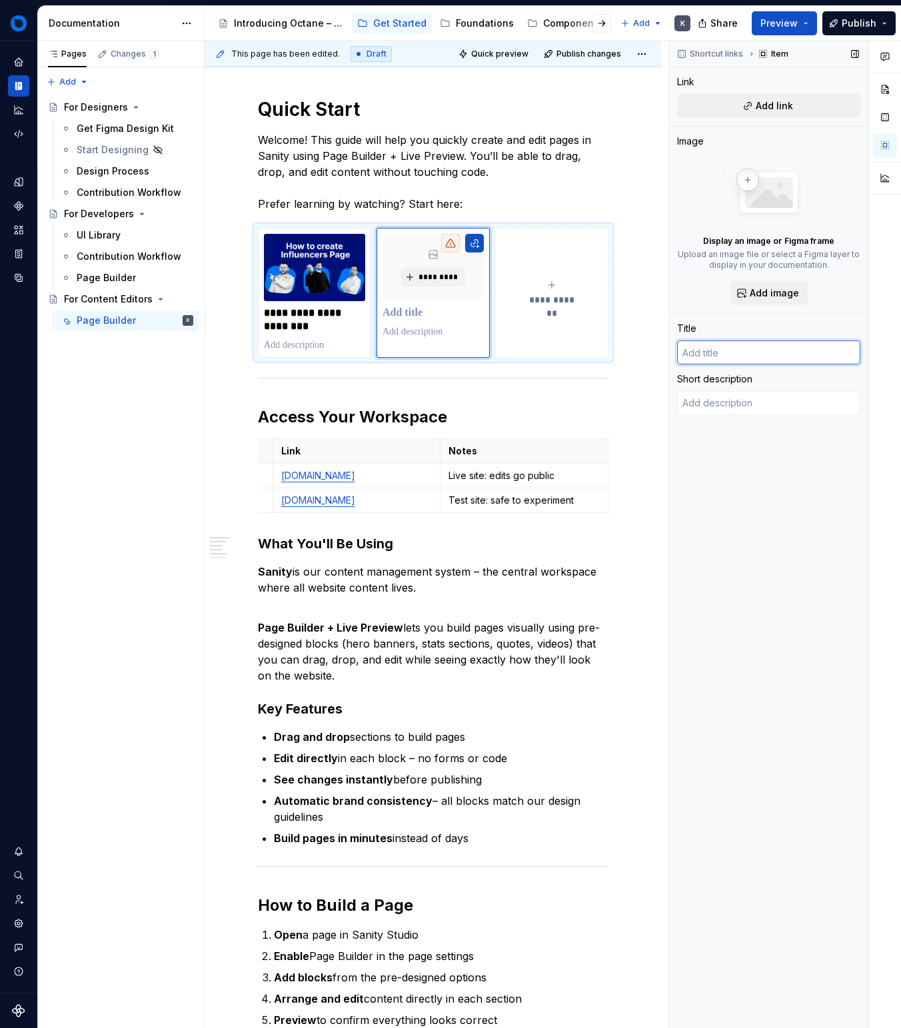
type input "[URL][DOMAIN_NAME]"
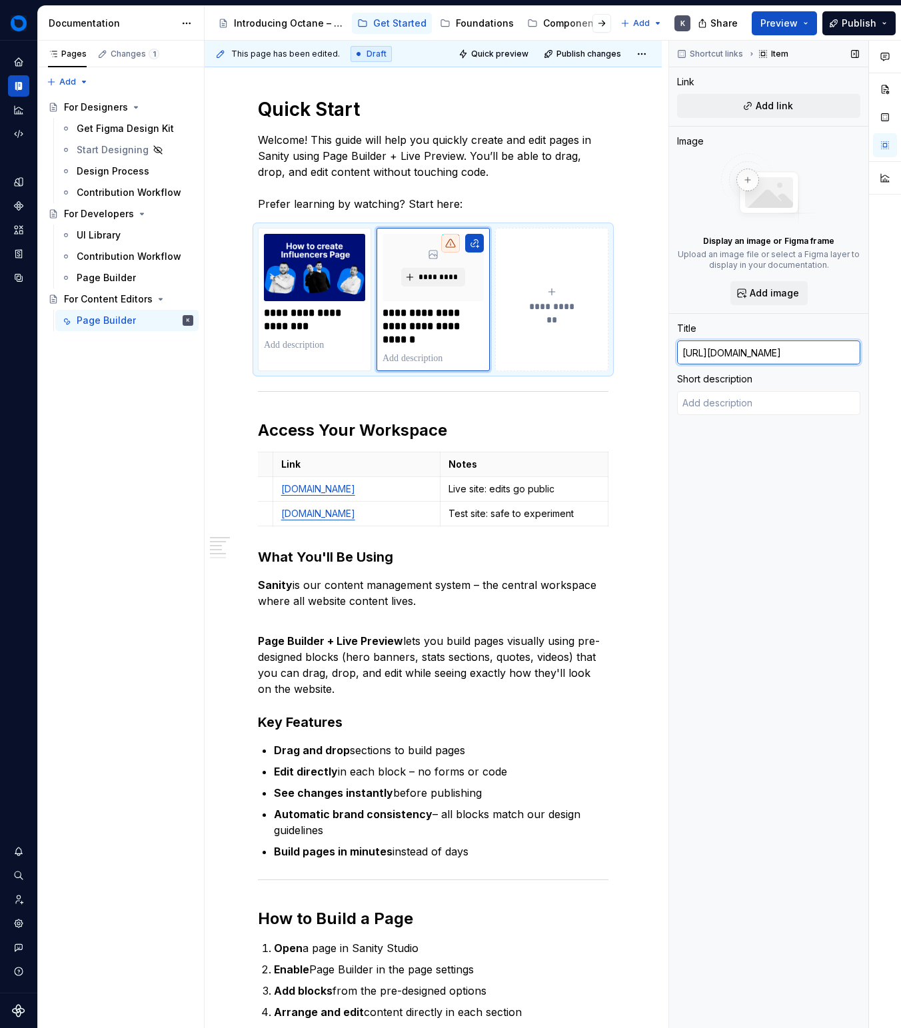
type textarea "*"
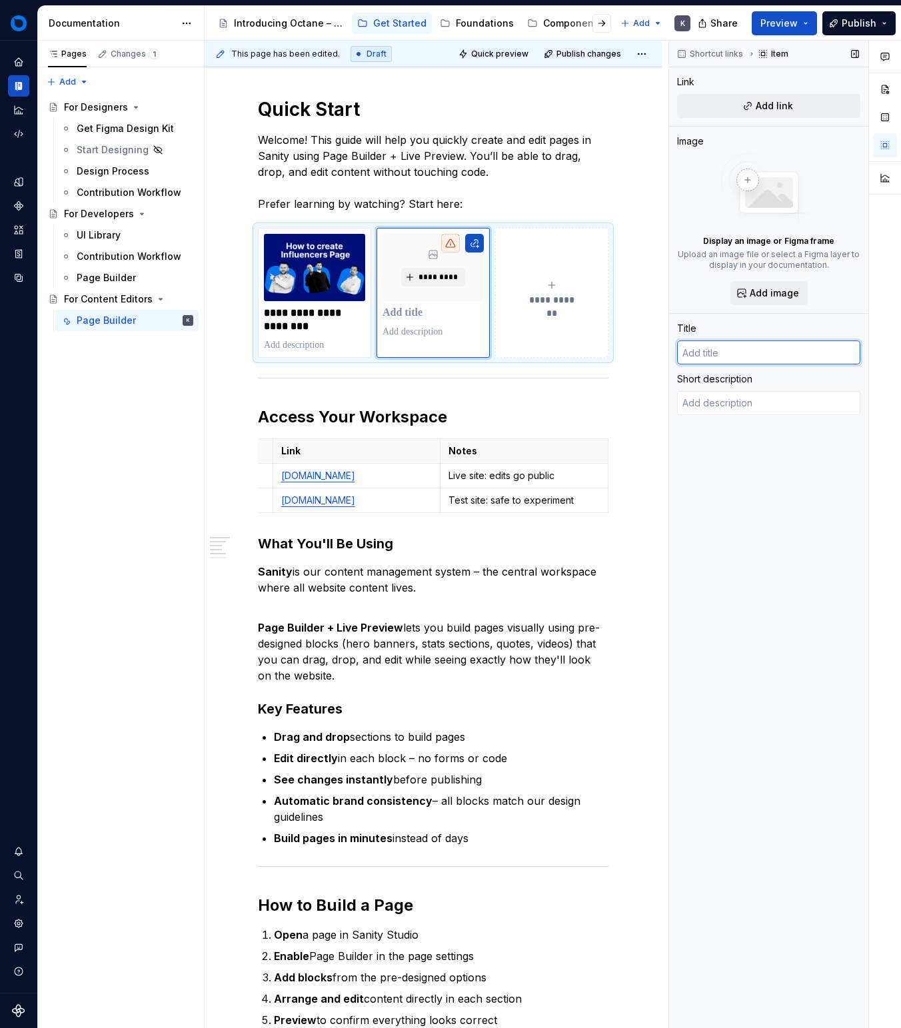
scroll to position [0, 0]
click at [766, 103] on span "Add link" at bounding box center [774, 105] width 37 height 13
type textarea "*"
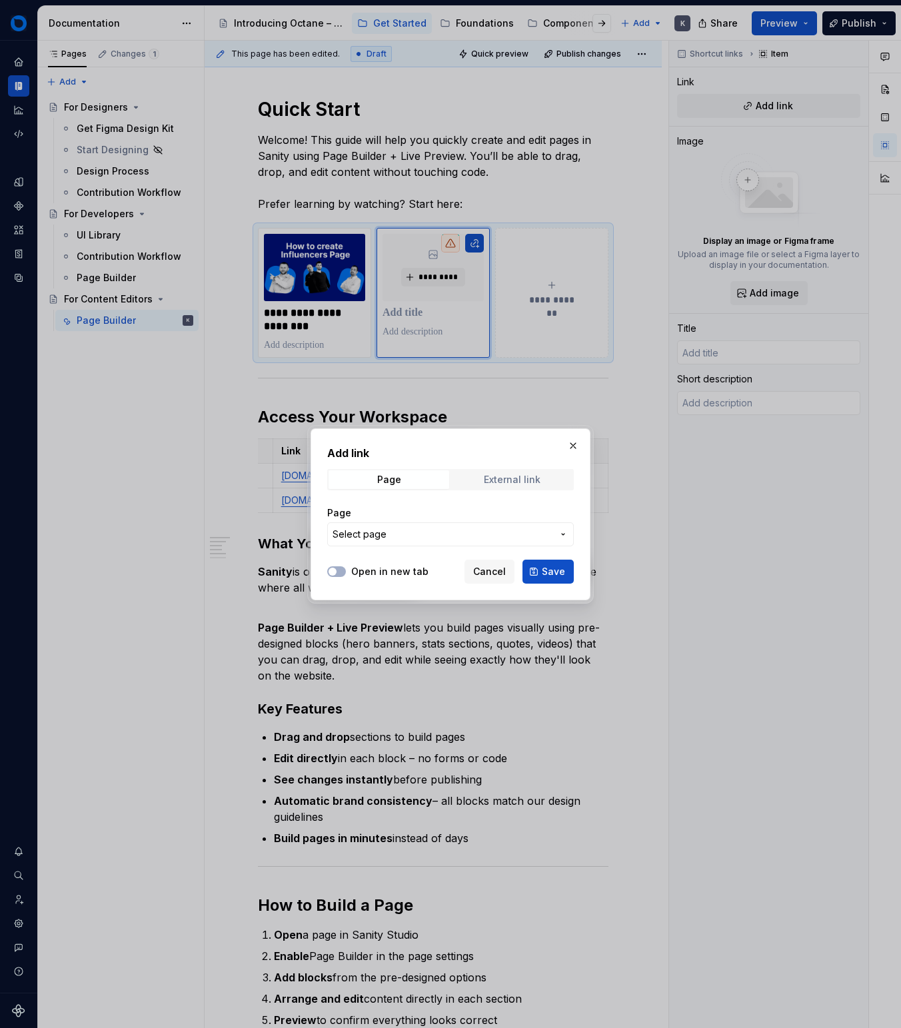
click at [520, 478] on div "External link" at bounding box center [512, 480] width 57 height 11
click at [490, 530] on input "URL" at bounding box center [450, 535] width 247 height 24
paste input "[URL][DOMAIN_NAME]"
type input "[URL][DOMAIN_NAME]"
click at [338, 574] on button "Open in new tab" at bounding box center [336, 572] width 19 height 11
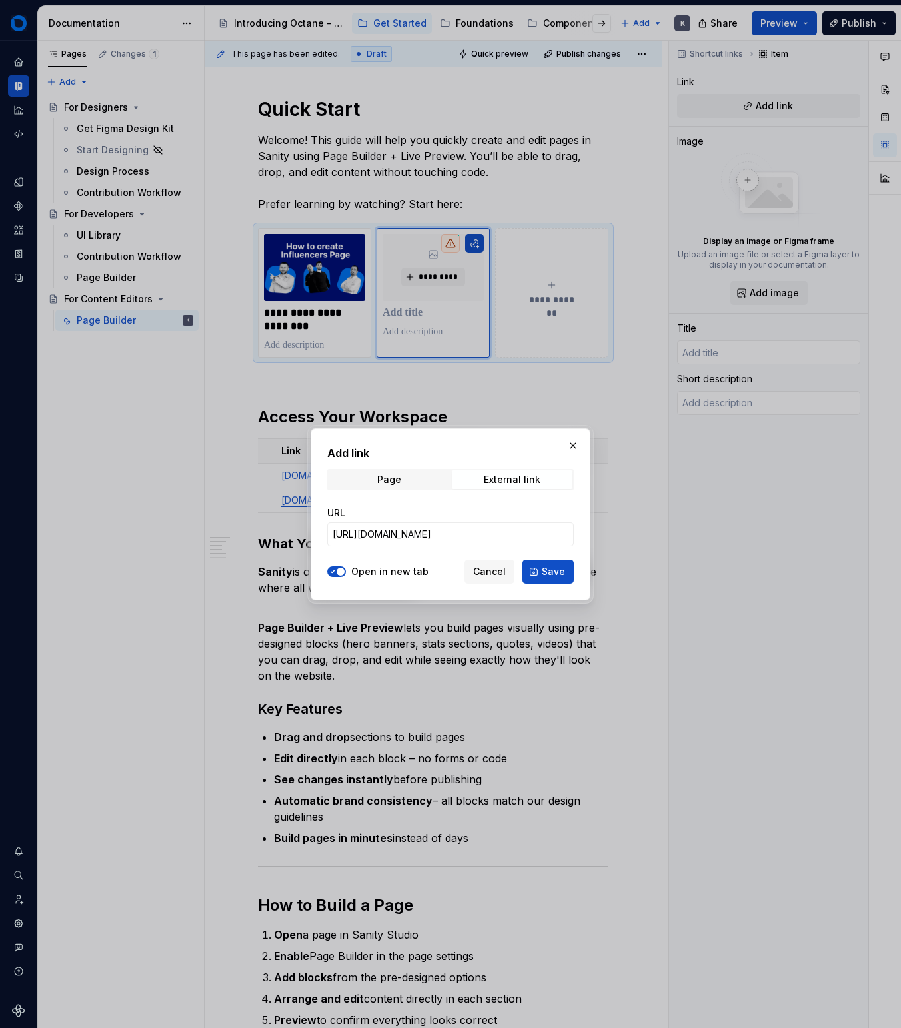
click at [546, 572] on span "Save" at bounding box center [553, 571] width 23 height 13
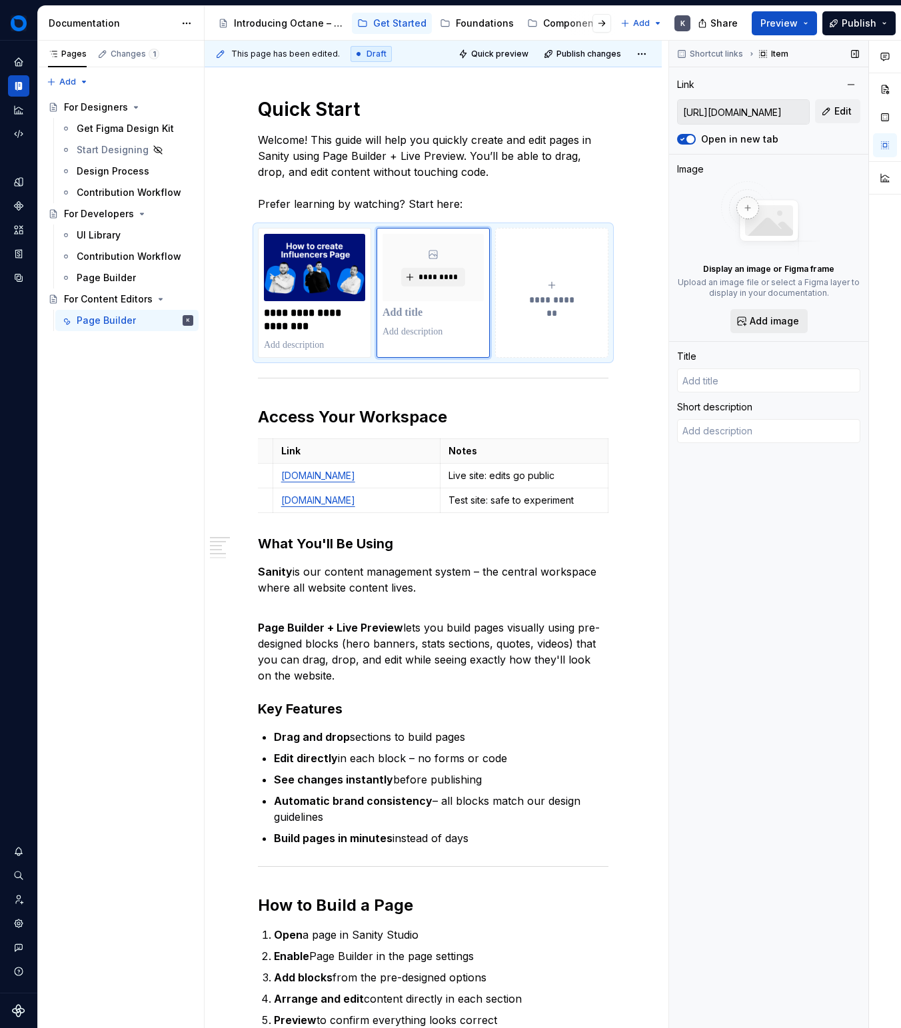
click at [771, 311] on button "Add image" at bounding box center [768, 321] width 77 height 24
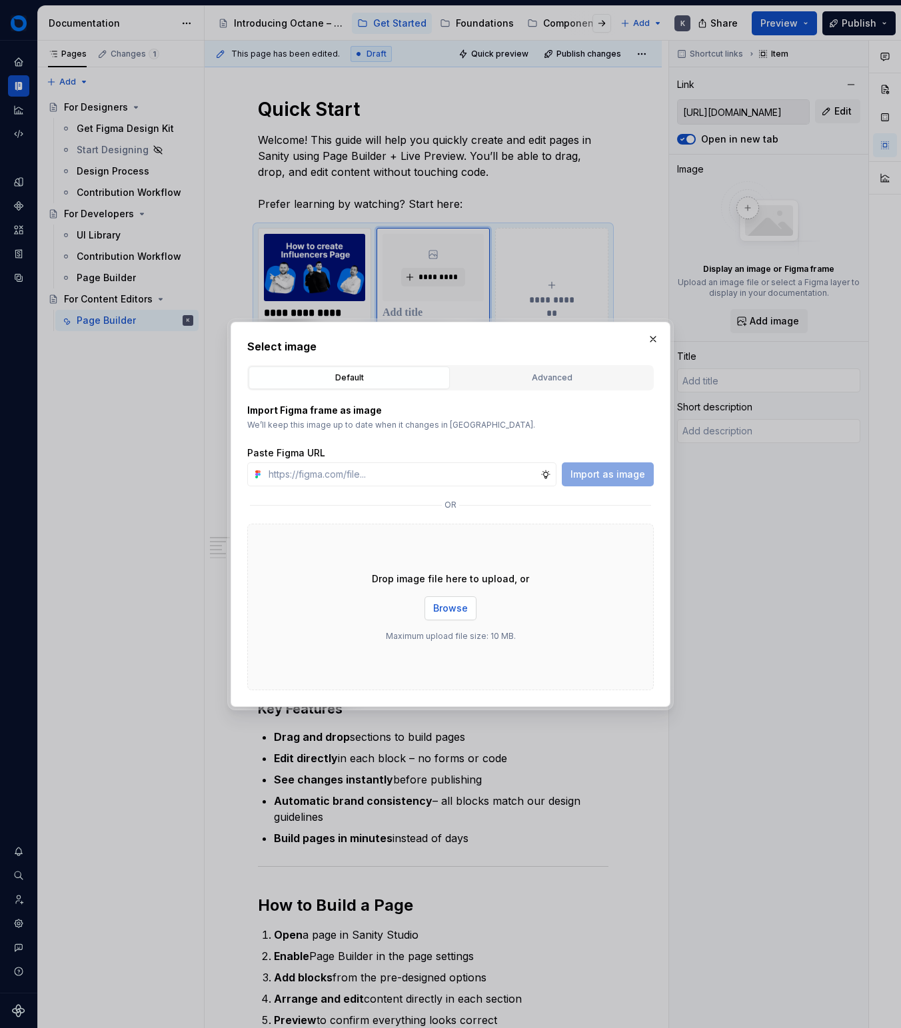
drag, startPoint x: 456, startPoint y: 627, endPoint x: 459, endPoint y: 605, distance: 22.2
click at [456, 625] on div "Drop image file here to upload, or Browse Maximum upload file size: 10 MB." at bounding box center [450, 607] width 407 height 167
click at [459, 605] on span "Browse" at bounding box center [450, 608] width 35 height 13
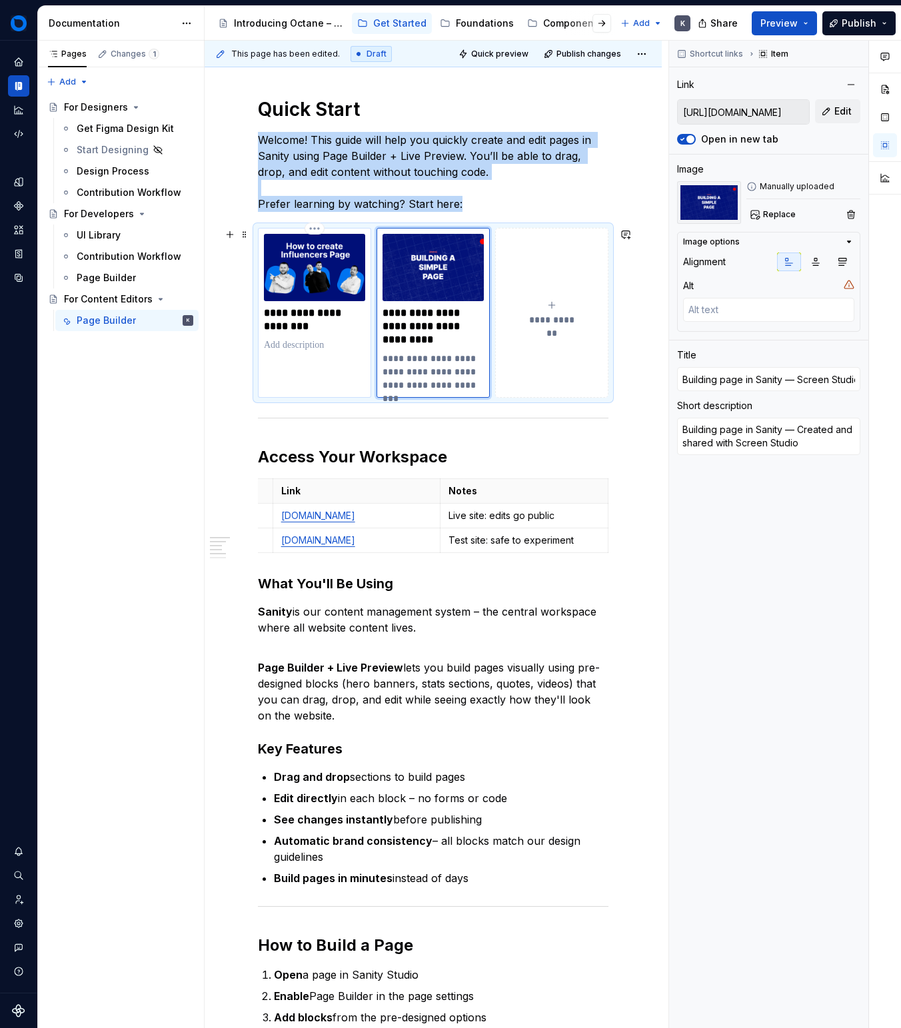
type textarea "*"
type input "[URL][DOMAIN_NAME]"
type input "Create Influencers Page"
click at [341, 281] on img at bounding box center [314, 267] width 101 height 67
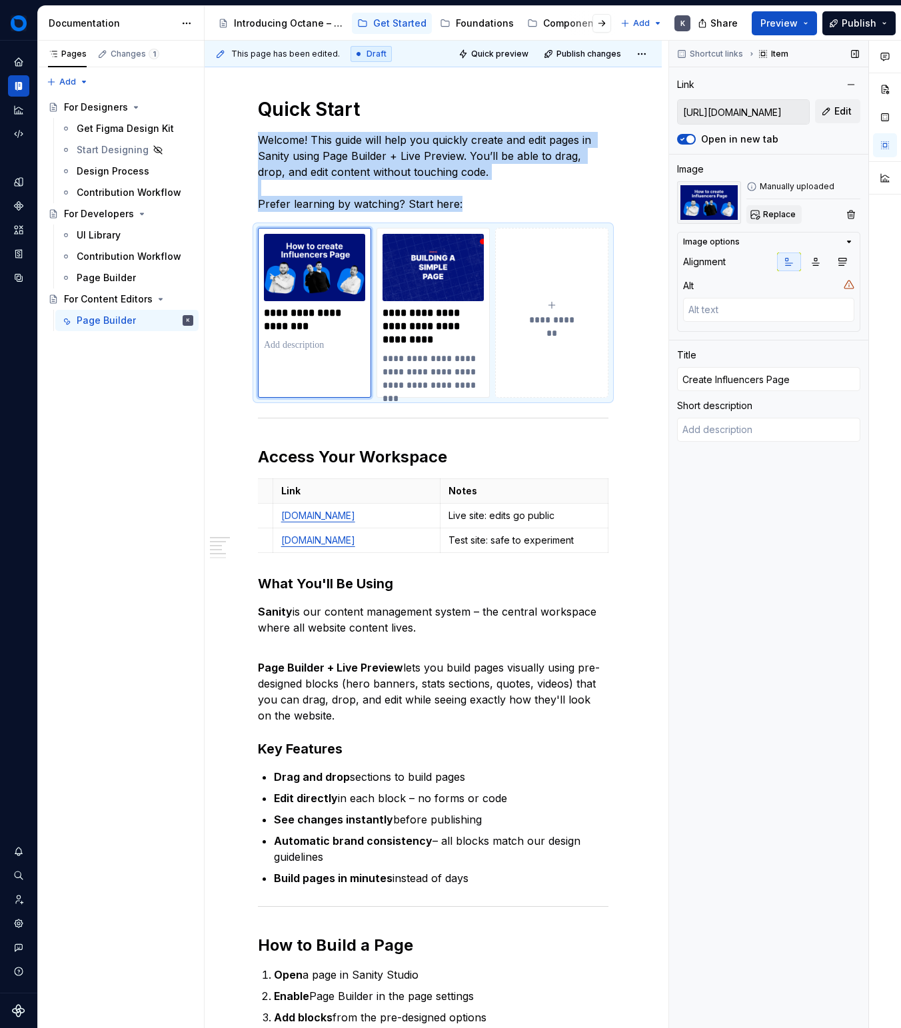
click at [767, 205] on button "Replace" at bounding box center [773, 214] width 55 height 19
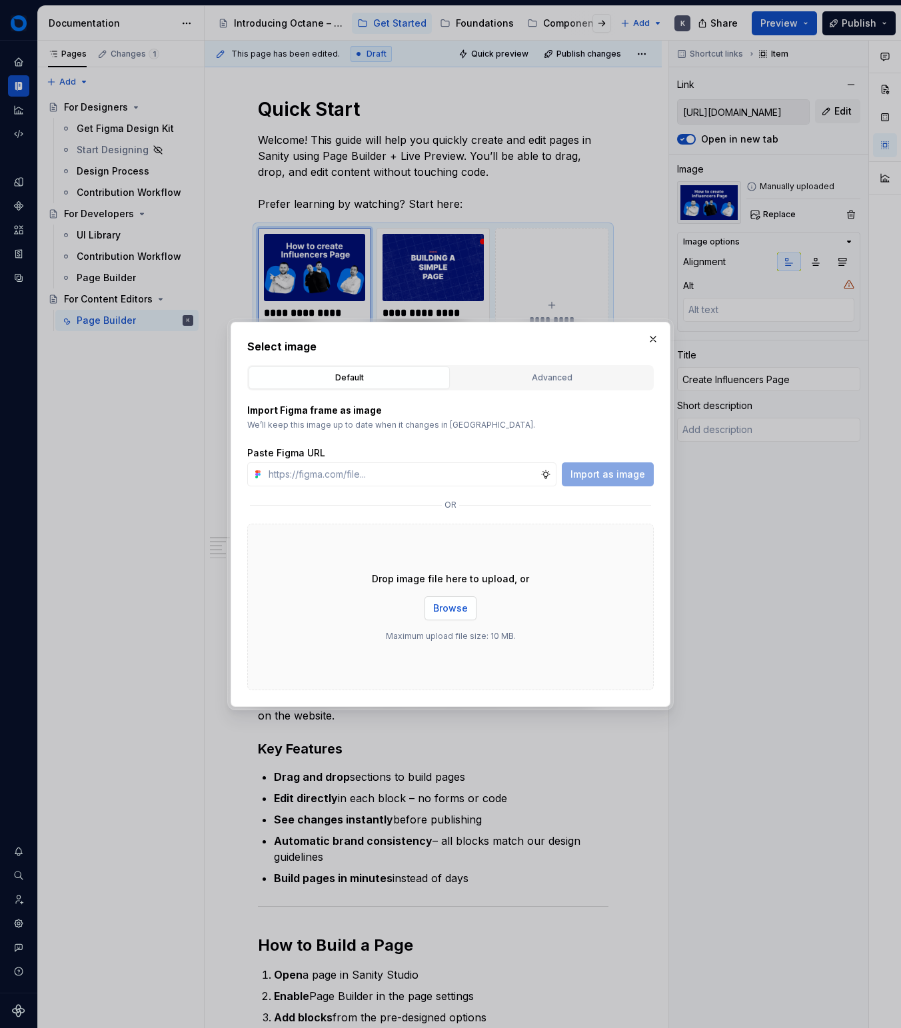
click at [453, 603] on span "Browse" at bounding box center [450, 608] width 35 height 13
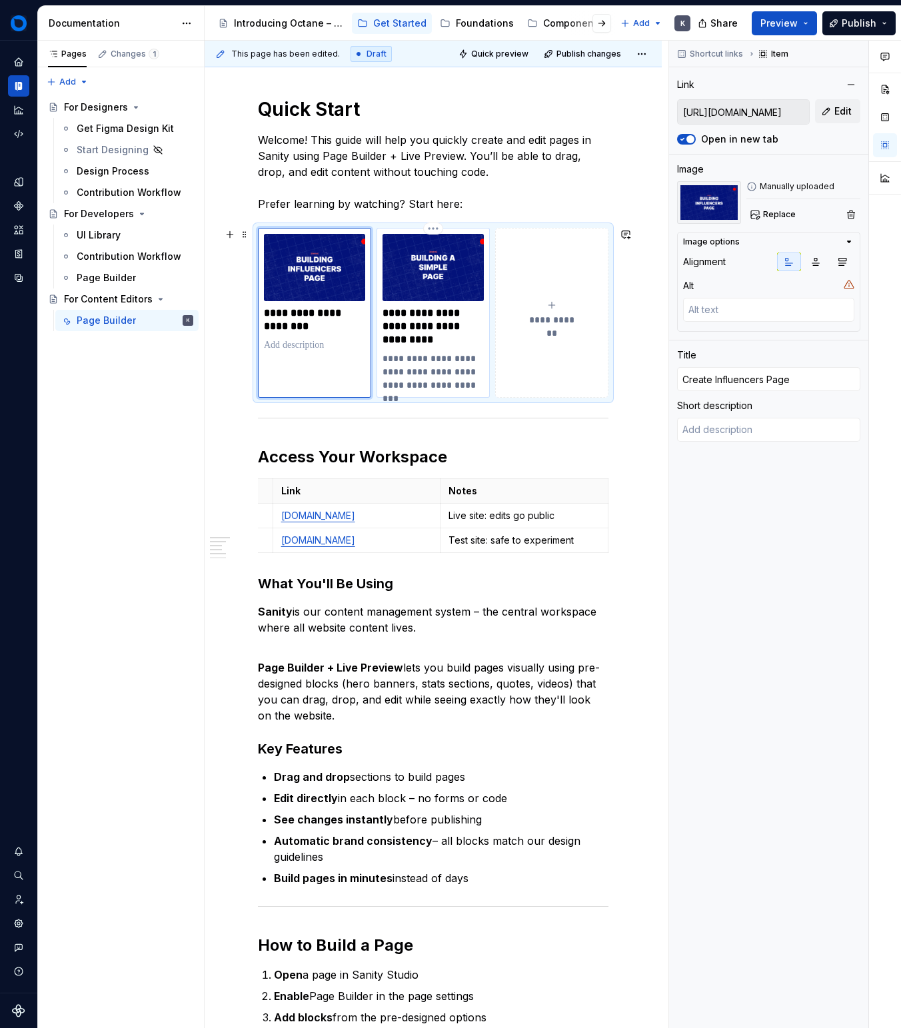
click at [451, 327] on p "**********" at bounding box center [433, 327] width 101 height 40
type textarea "*"
type input "[URL][DOMAIN_NAME]"
type input "Building page in Sanity — Screen Studio"
type textarea "Building page in Sanity — Created and shared with Screen Studio"
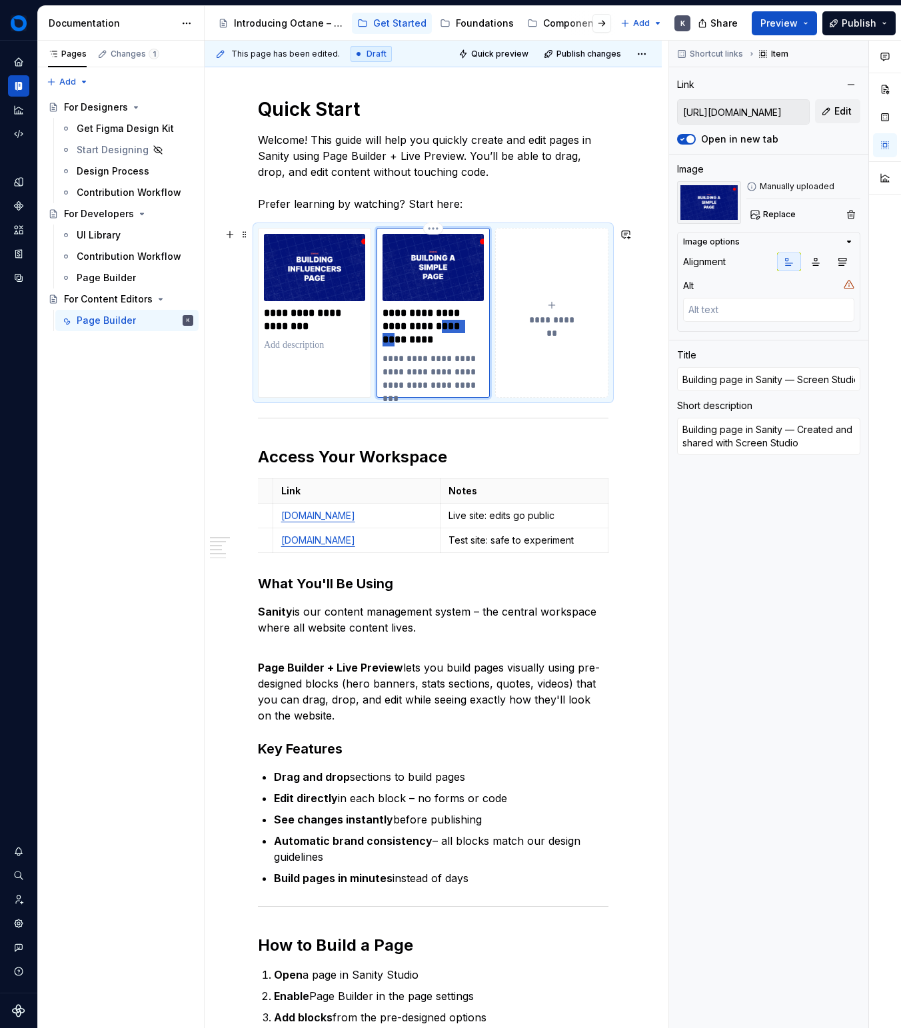
click at [451, 327] on p "**********" at bounding box center [433, 327] width 101 height 40
type textarea "*"
type input "C"
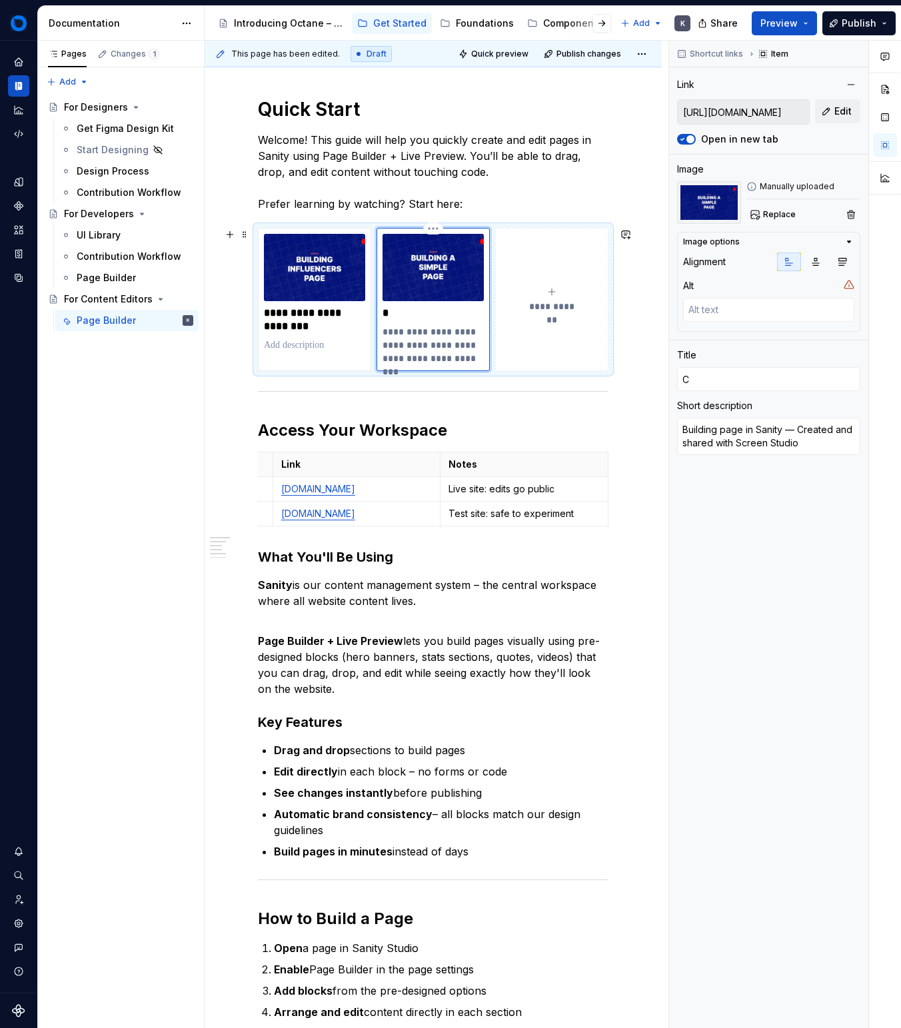
type textarea "*"
type input "Cr"
type textarea "*"
type input "Cre"
type textarea "*"
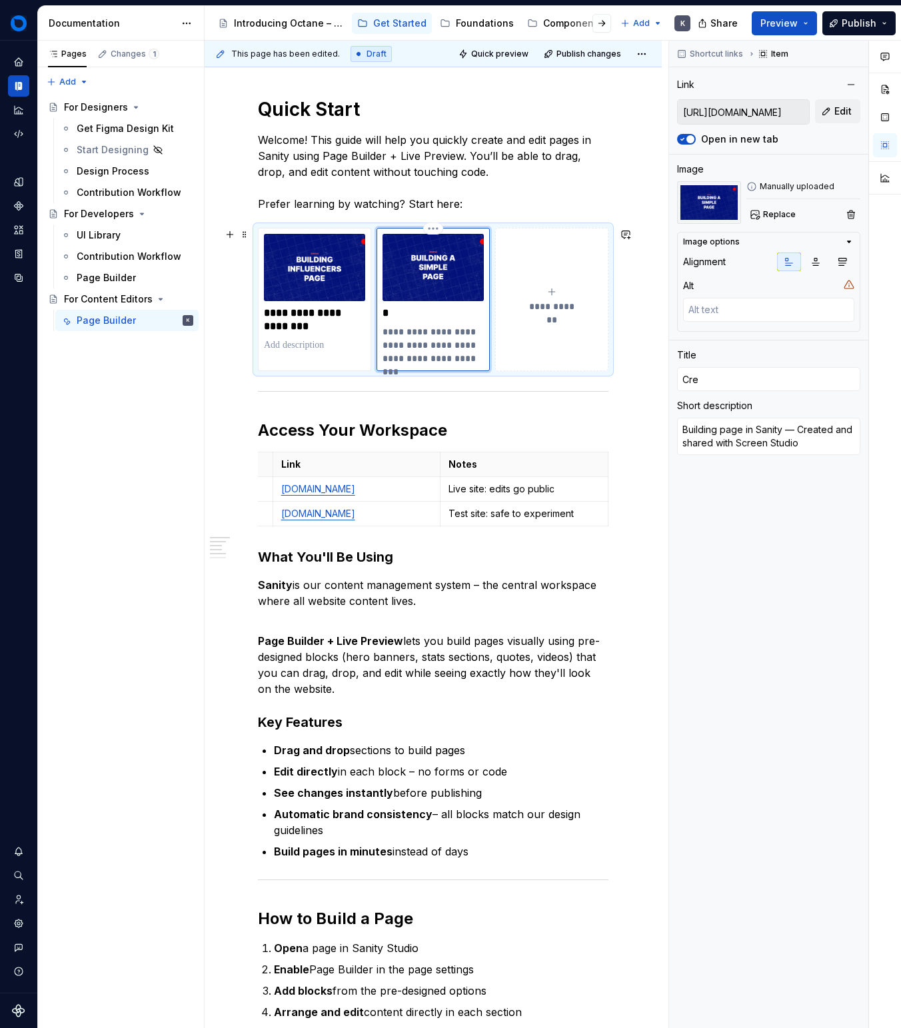
type input "Crea"
type textarea "*"
type input "Creat"
type textarea "*"
type input "Create"
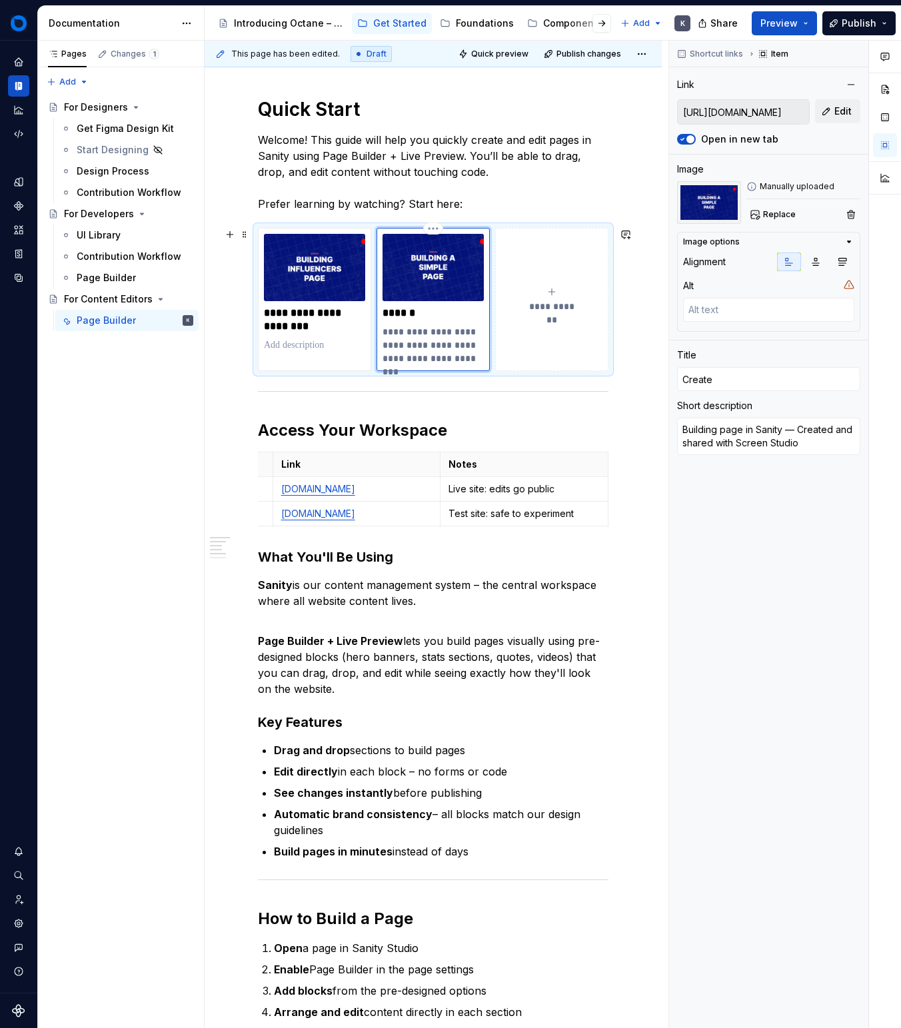
type textarea "*"
type input "Create"
type textarea "*"
type input "B"
type textarea "*"
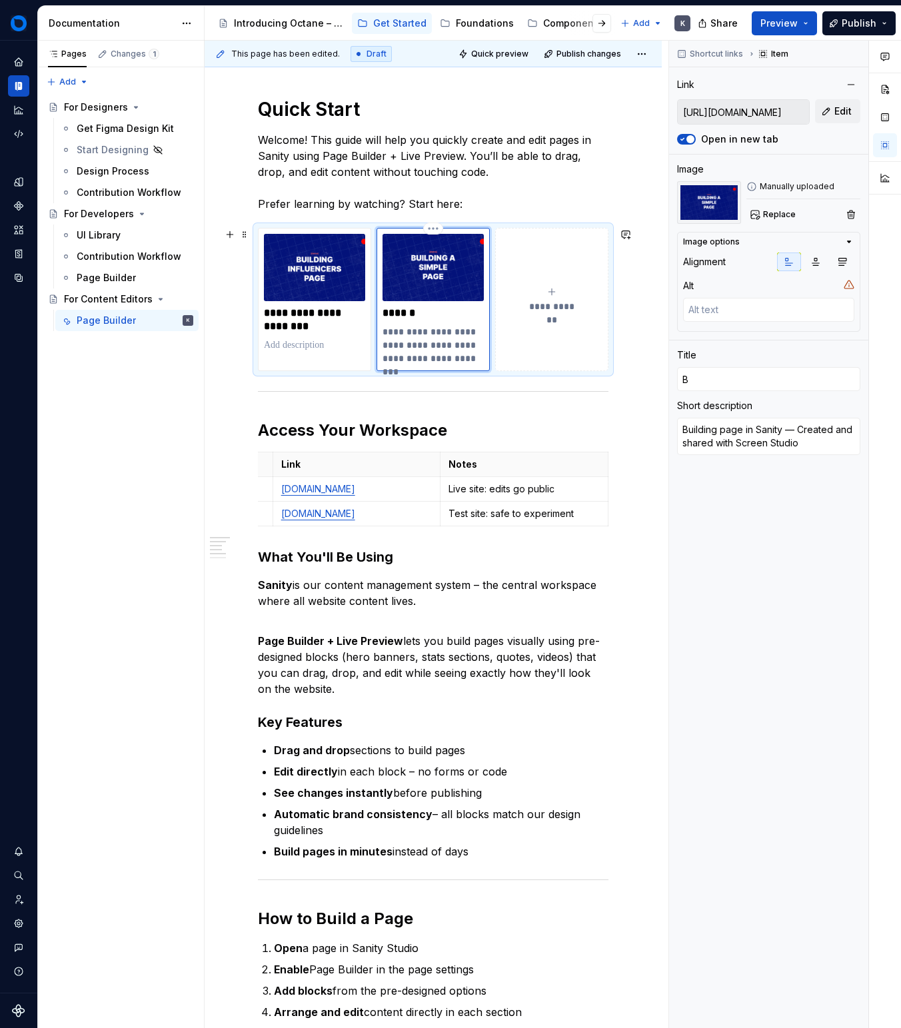
type input "Bu"
type textarea "*"
type input "[PERSON_NAME]"
type textarea "*"
type input "Buil"
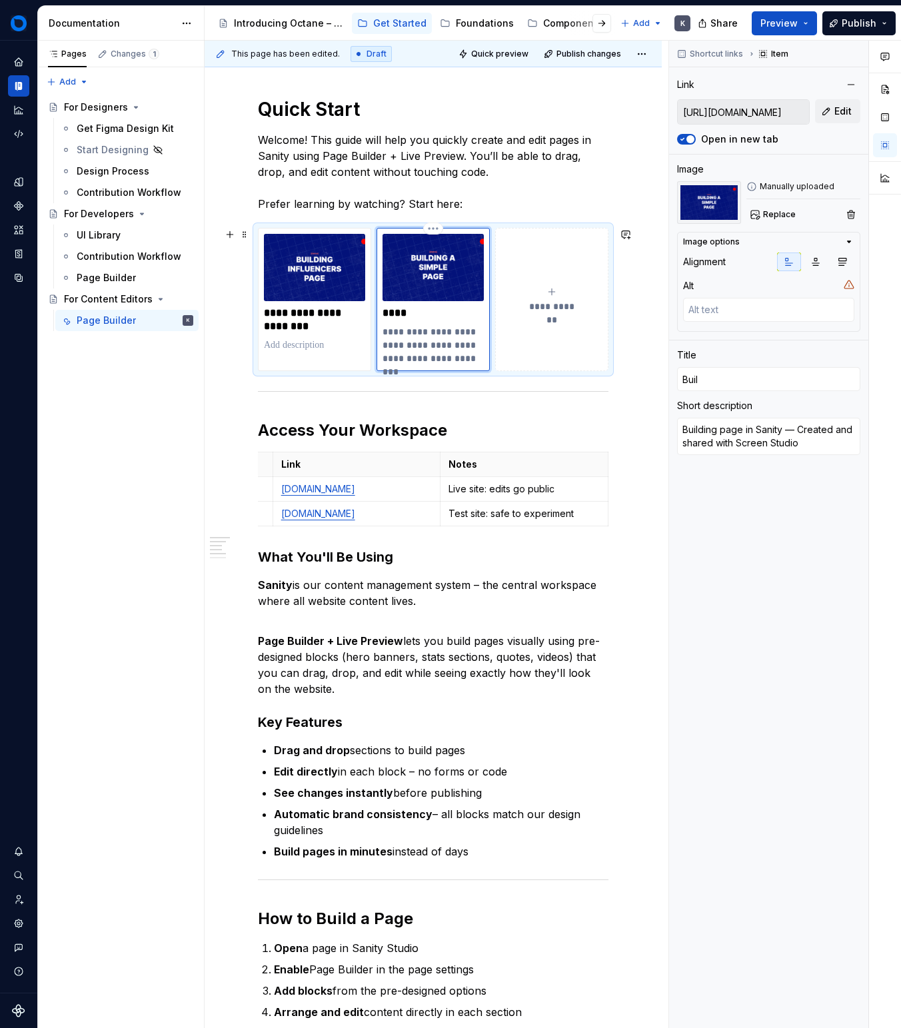
type textarea "*"
type input "[PERSON_NAME]"
type textarea "*"
type input "Bu"
type textarea "*"
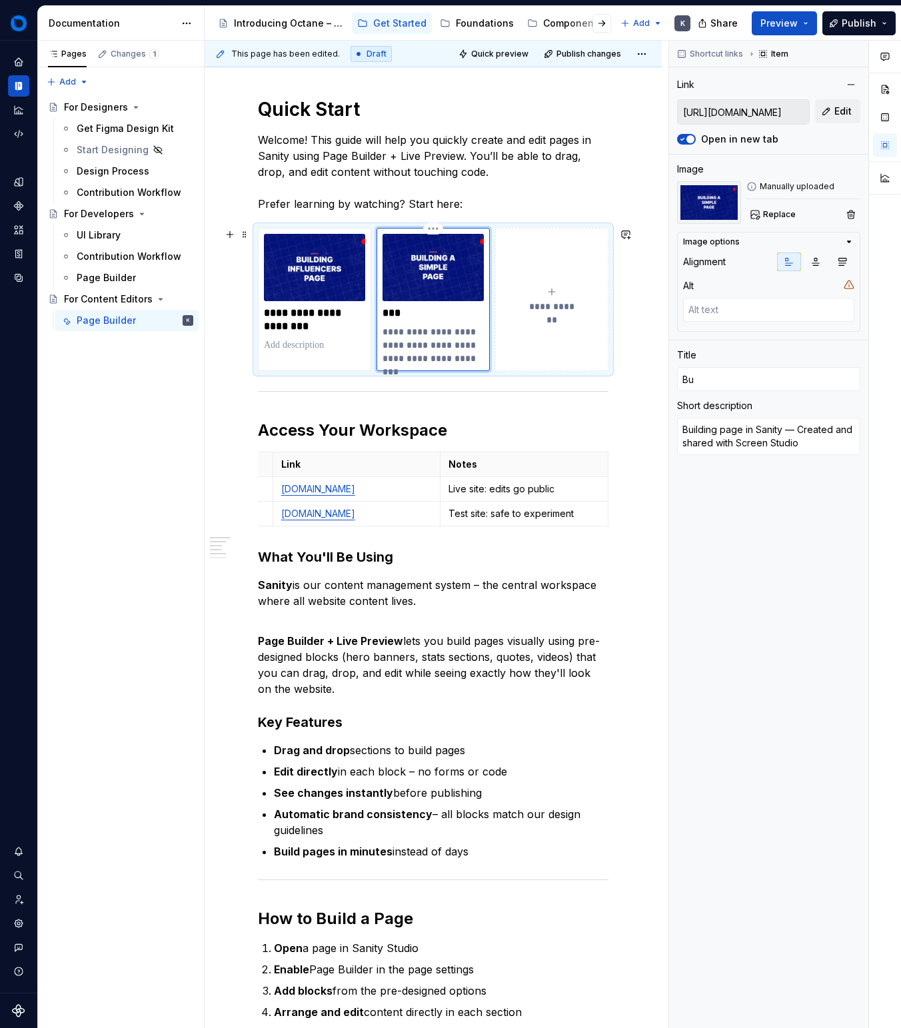
type input "B"
type textarea "*"
type input "C"
type textarea "*"
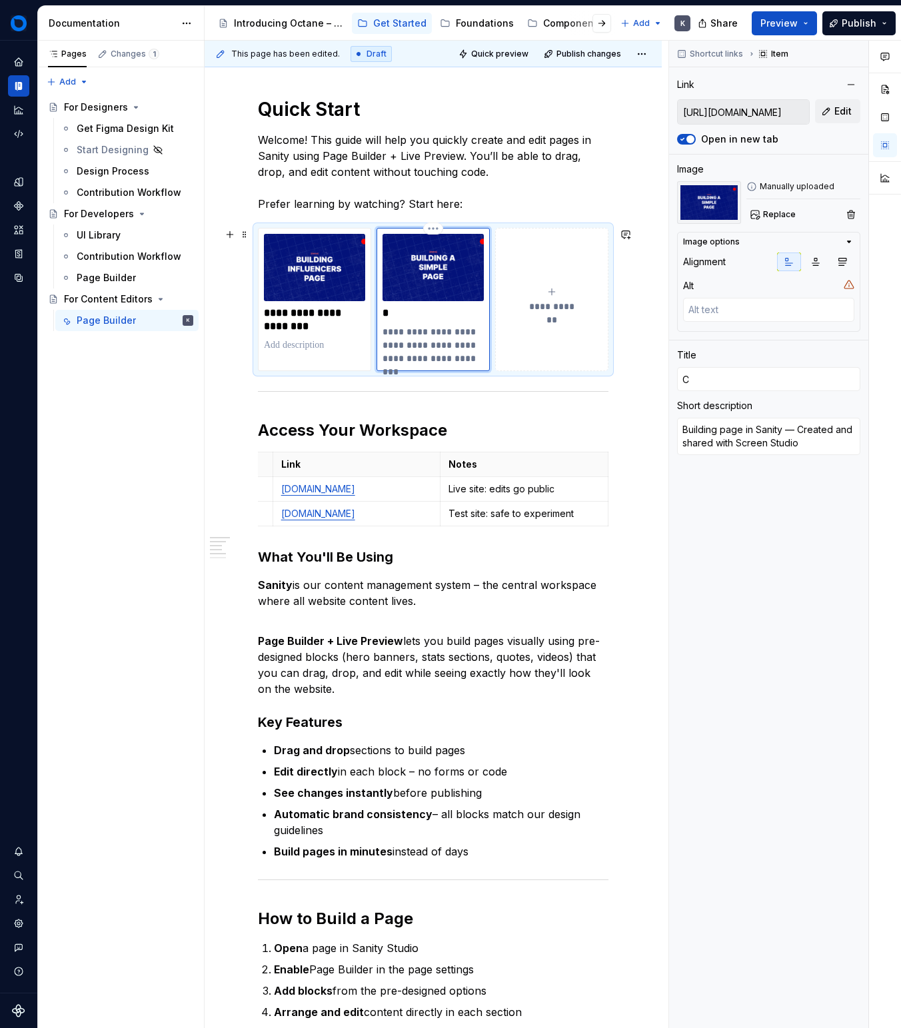
type input "Cr"
type textarea "*"
type input "Cre"
type textarea "*"
type input "Crea"
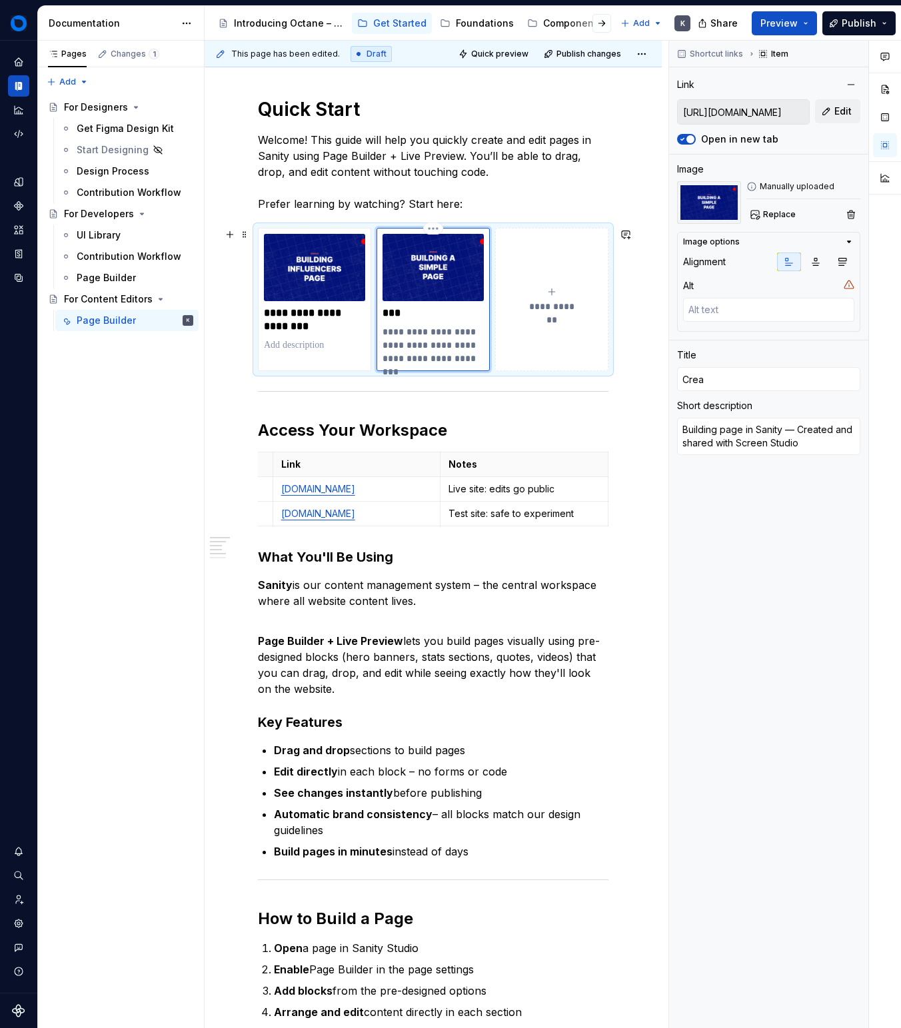
type textarea "*"
type input "Creat"
type textarea "*"
type input "Create"
type textarea "*"
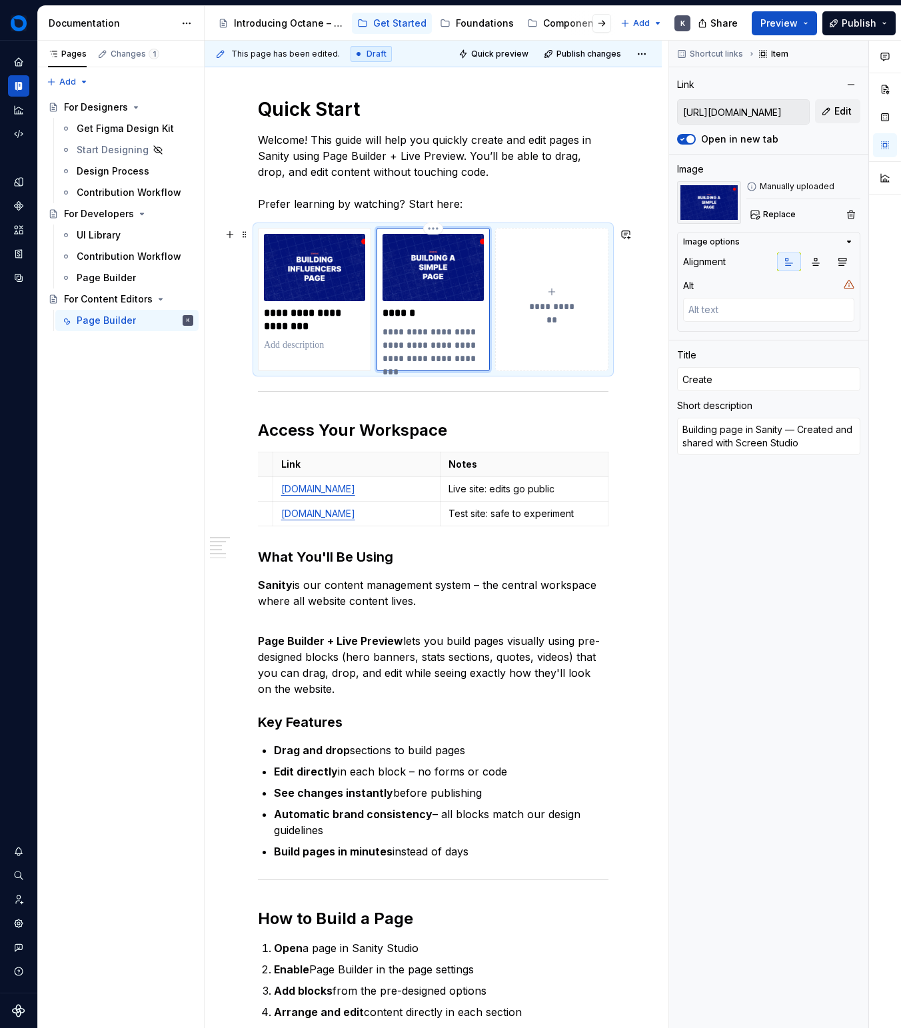
type input "Create"
type textarea "*"
type input "Create S"
type textarea "*"
type input "Create Si"
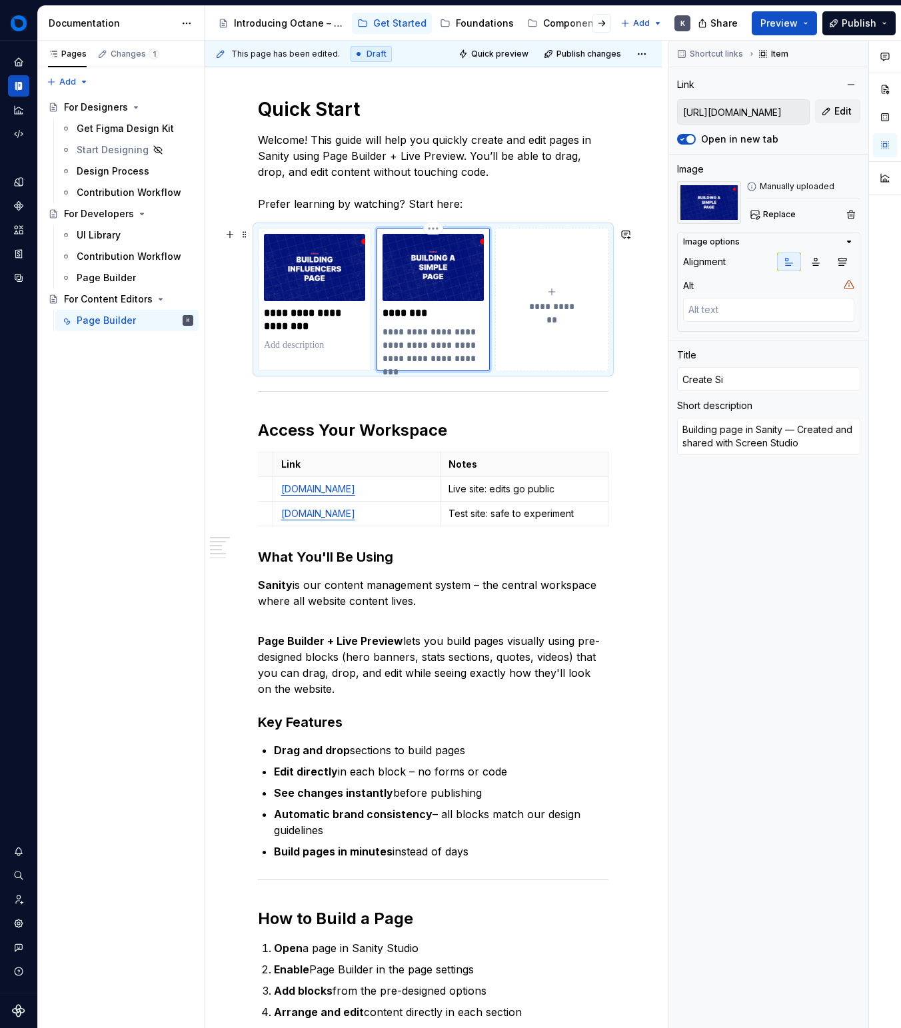
type textarea "*"
type input "Create Sim"
type textarea "*"
type input "Create Si"
type textarea "*"
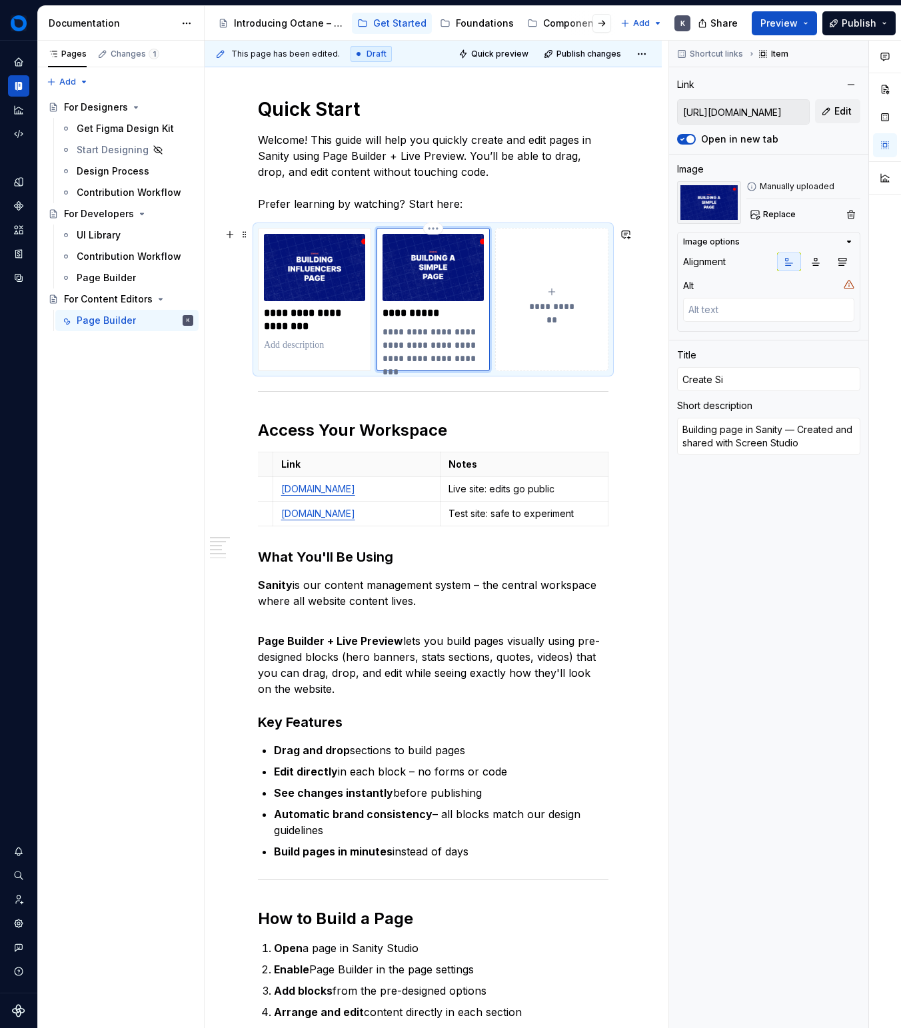
type input "Create S"
type textarea "*"
type input "Create A"
type textarea "*"
type input "Create A"
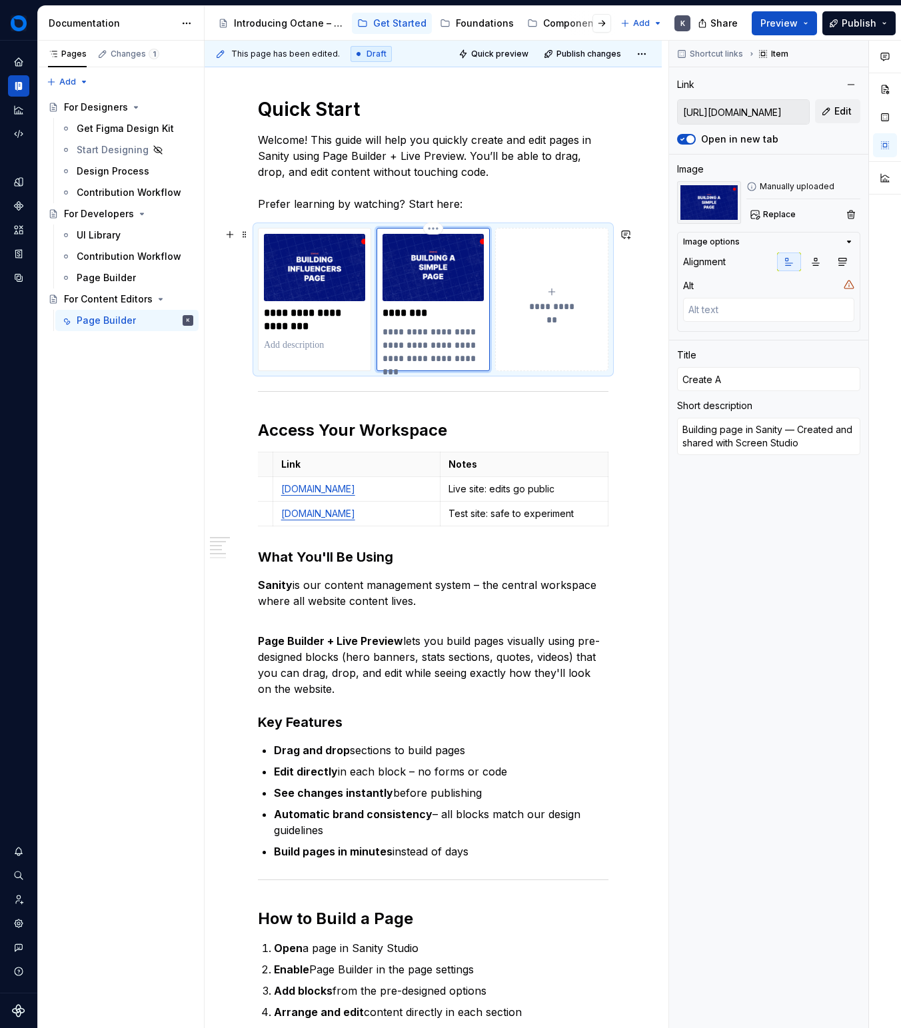
type textarea "*"
type input "Create A s"
type textarea "*"
type input "Create A"
type textarea "*"
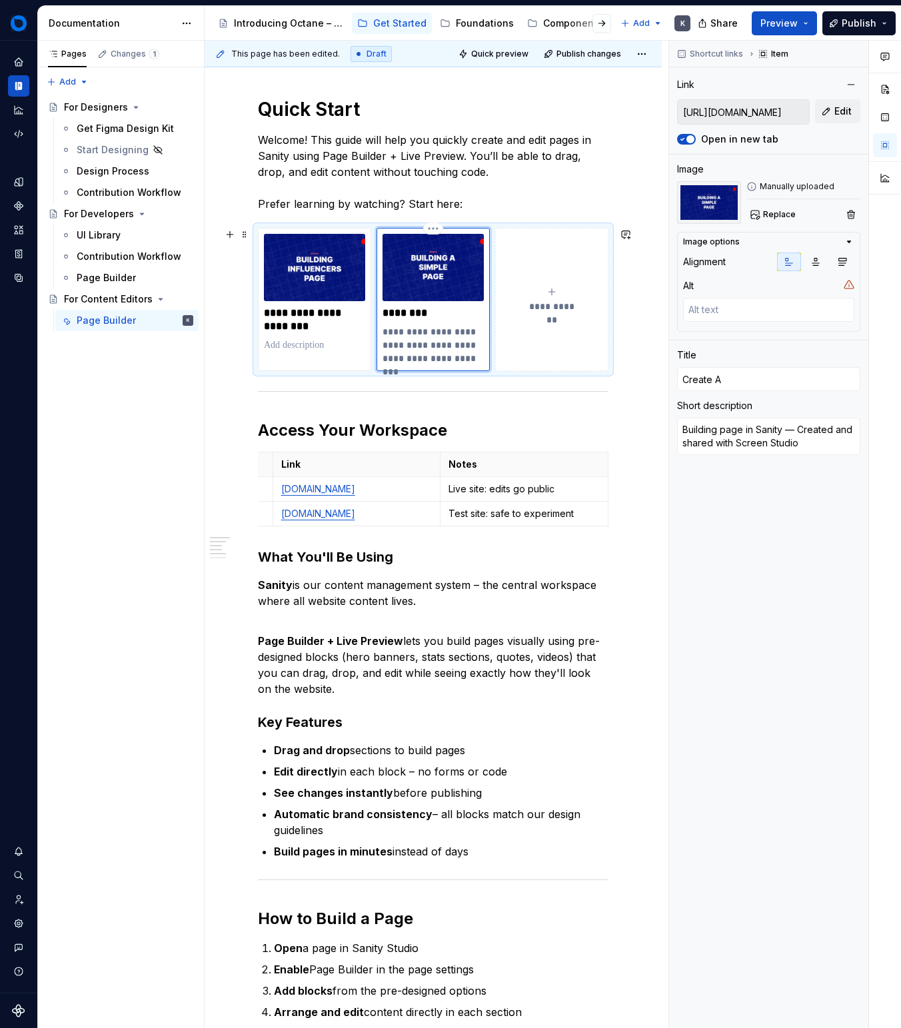
type input "Create A s"
type textarea "*"
type input "Create A si"
type textarea "*"
type input "Create A sim"
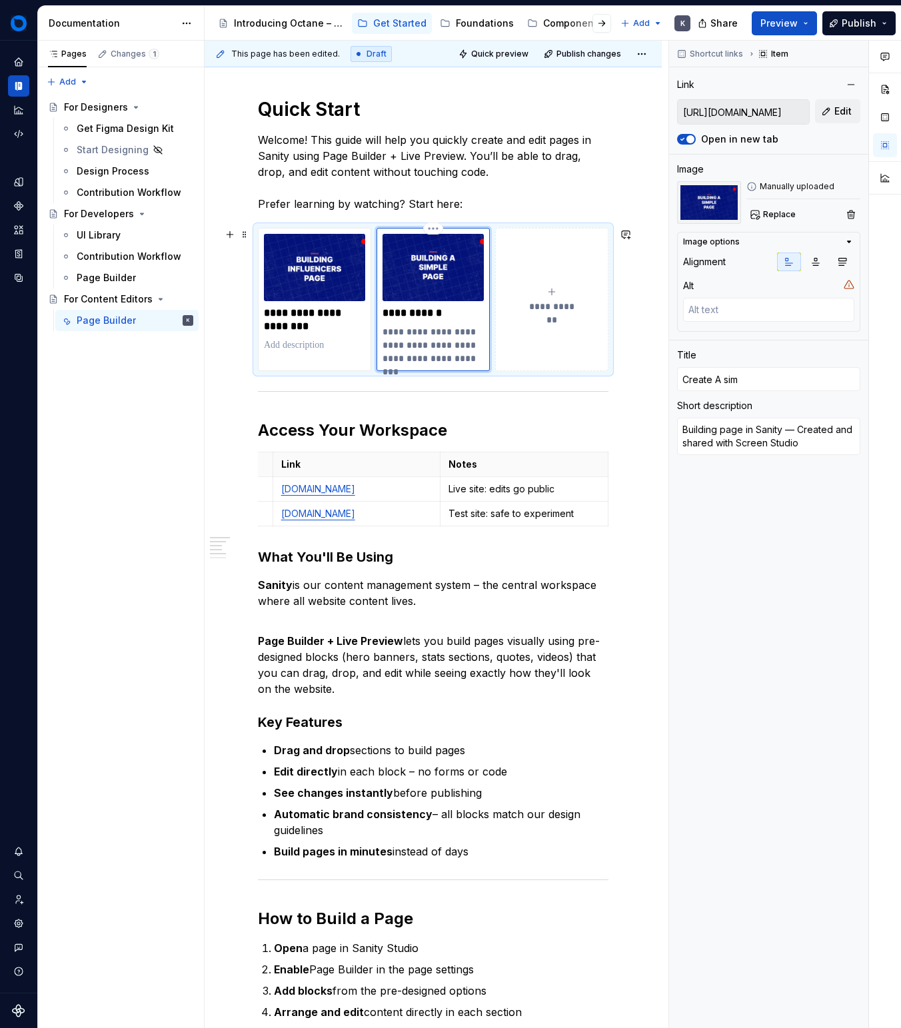
type textarea "*"
type input "Create A simpl"
click at [453, 349] on p "**********" at bounding box center [433, 345] width 101 height 40
click at [452, 349] on p "**********" at bounding box center [433, 345] width 101 height 40
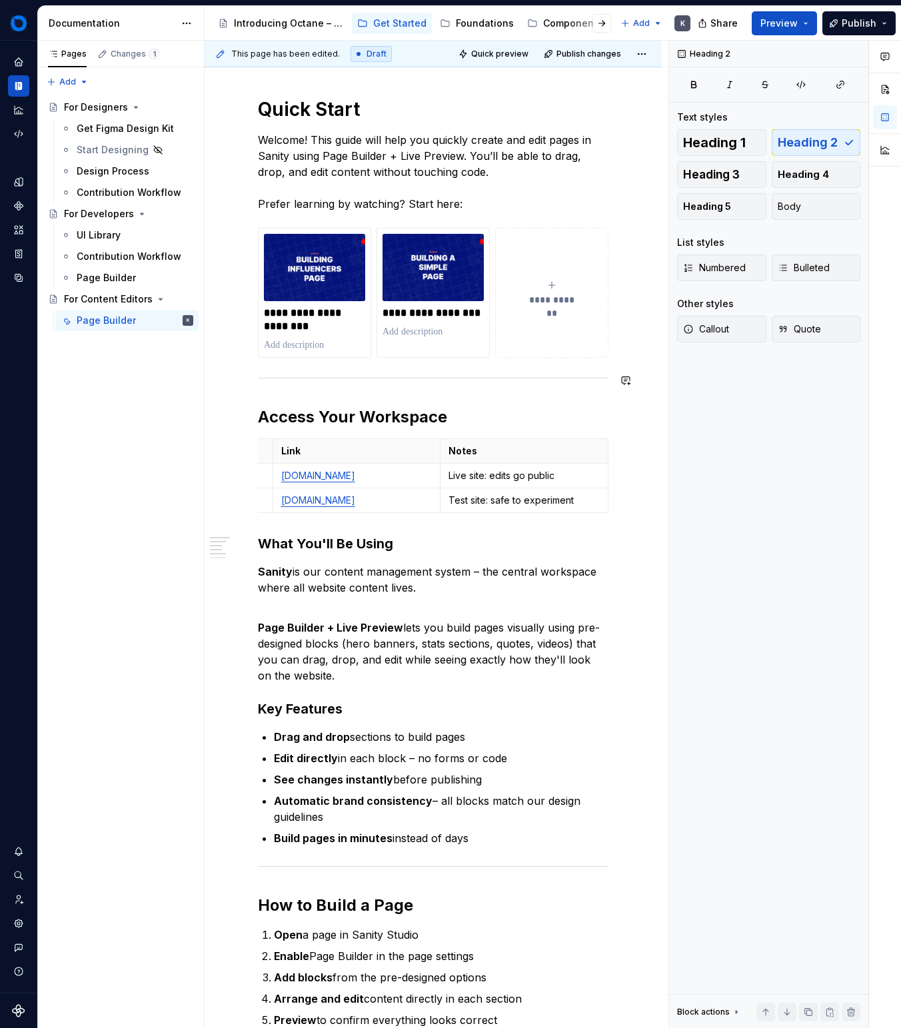
click at [475, 388] on div "**********" at bounding box center [433, 855] width 351 height 1612
click at [861, 24] on span "Publish" at bounding box center [859, 23] width 35 height 13
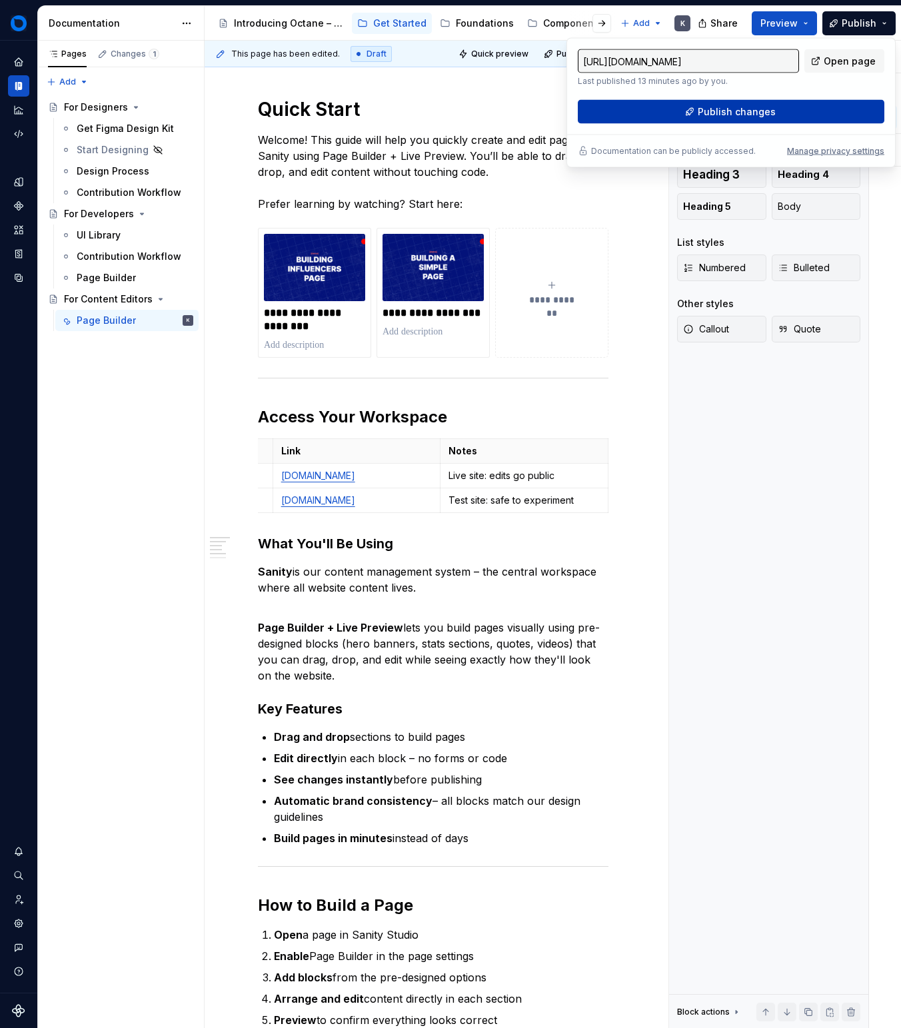
click at [754, 115] on span "Publish changes" at bounding box center [737, 111] width 78 height 13
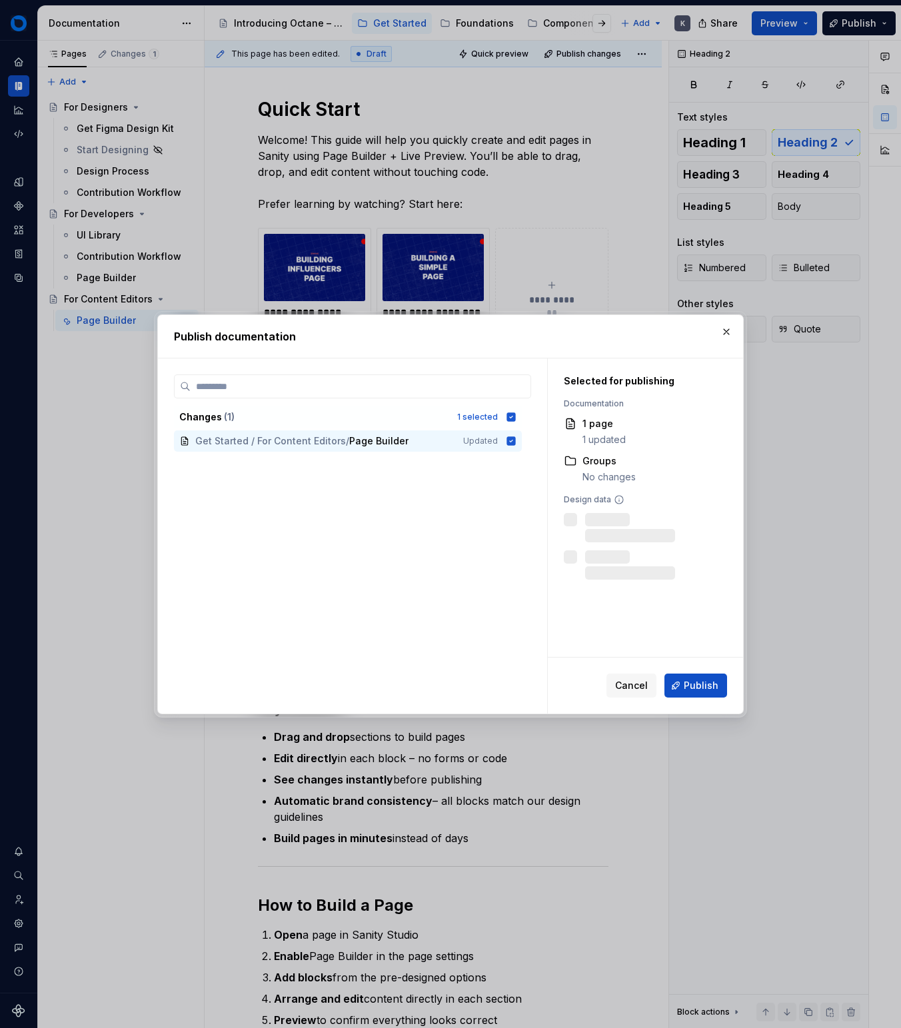
click at [683, 674] on button "Publish" at bounding box center [696, 686] width 63 height 24
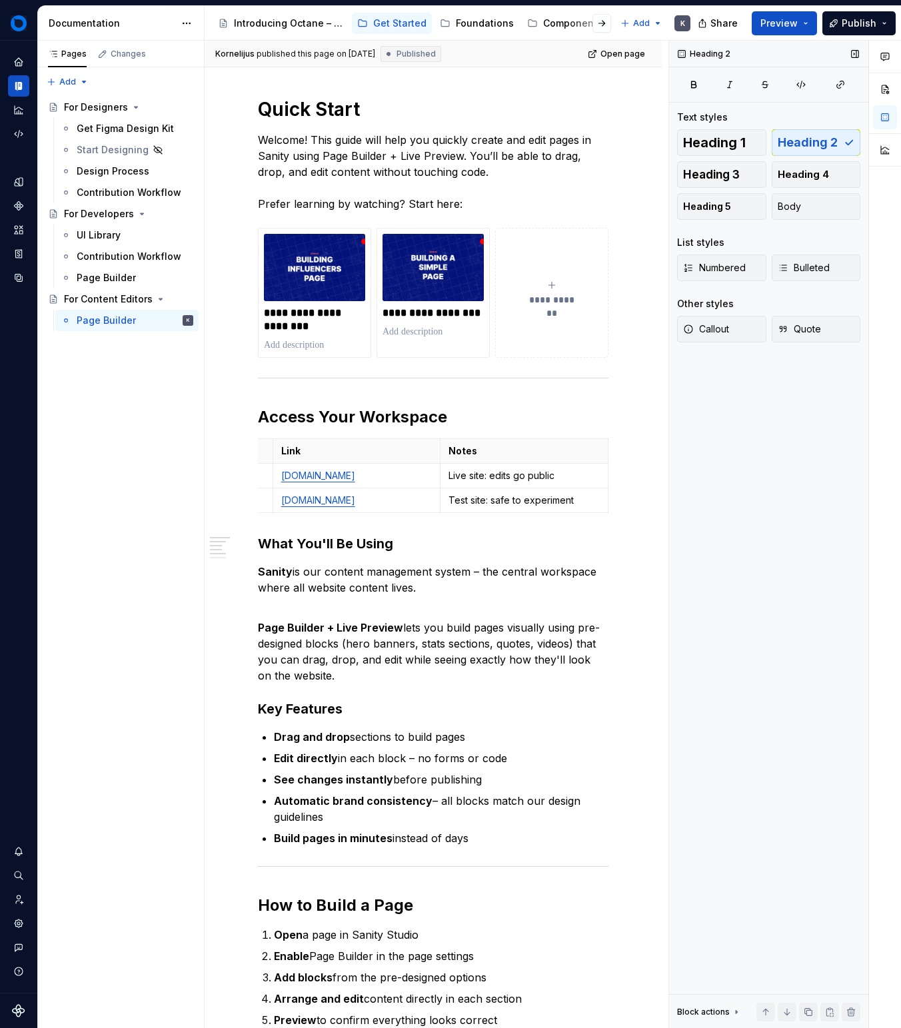
scroll to position [245, 0]
click at [840, 30] on button "Publish" at bounding box center [858, 23] width 73 height 24
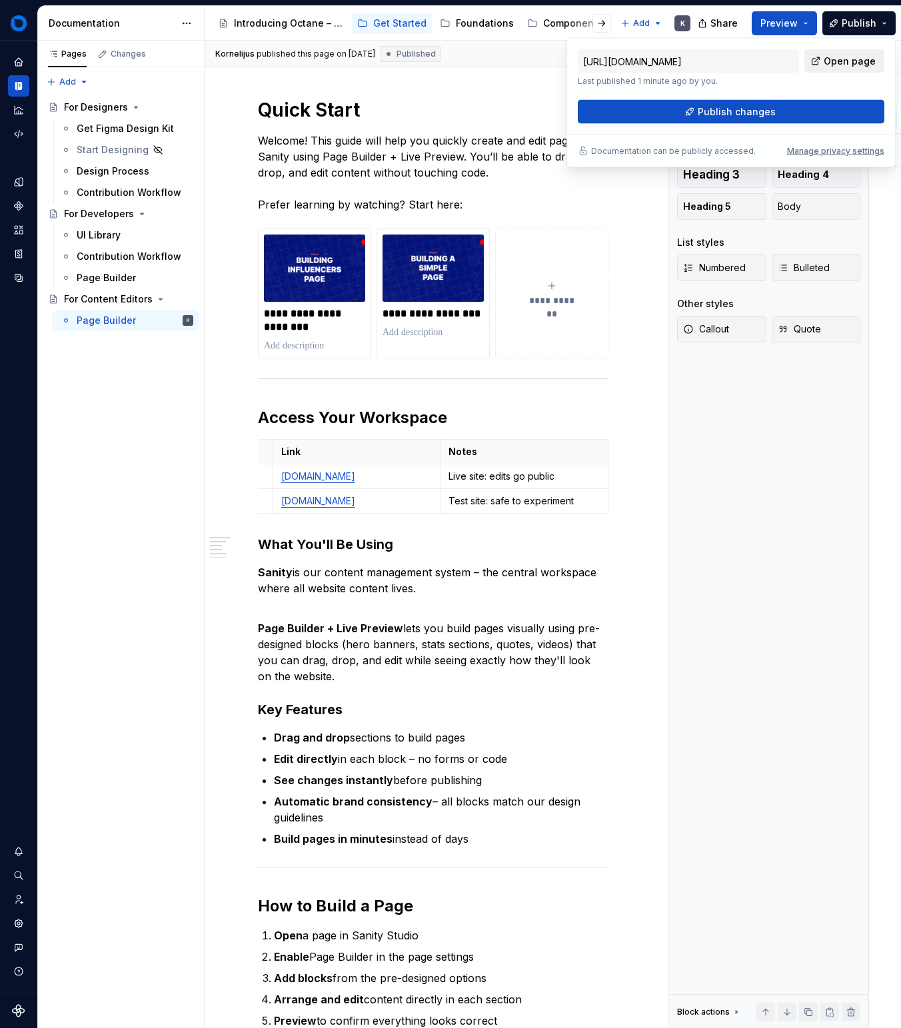
click at [814, 63] on link "Open page" at bounding box center [844, 61] width 80 height 24
click at [443, 163] on p "Welcome! This guide will help you quickly create and edit pages in Sanity using…" at bounding box center [433, 173] width 351 height 80
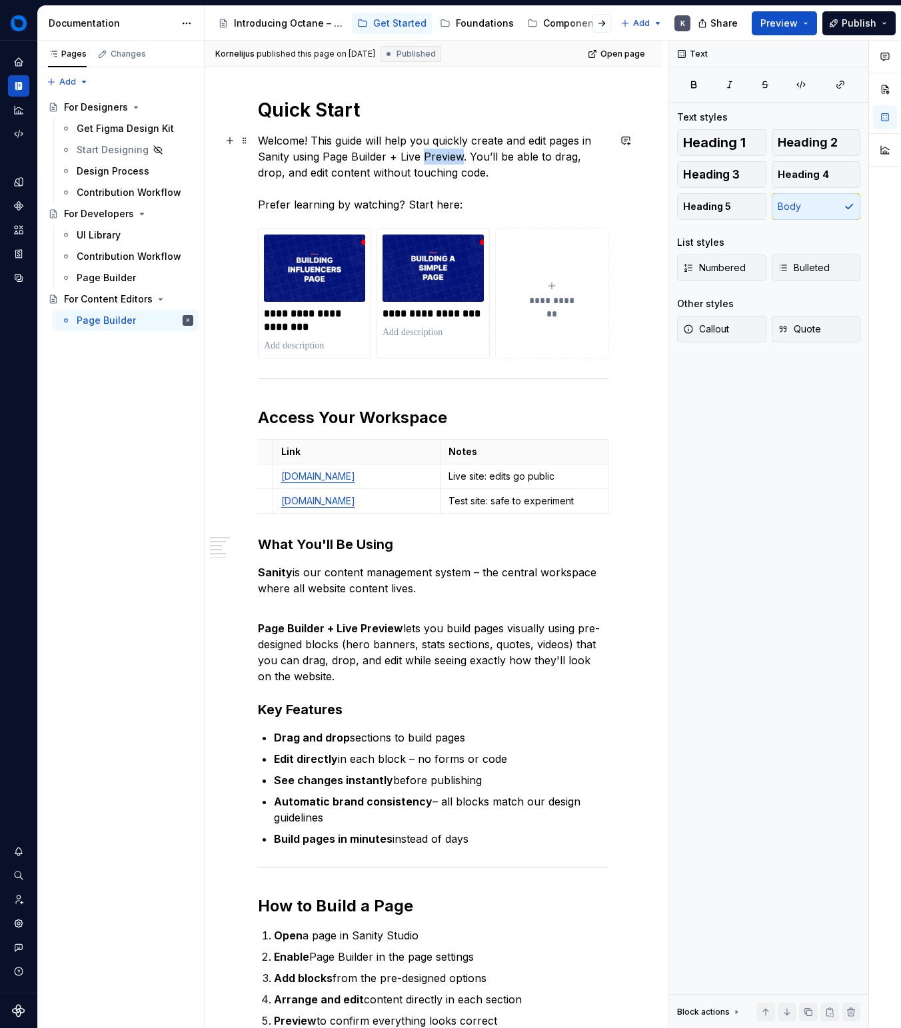
click at [443, 163] on p "Welcome! This guide will help you quickly create and edit pages in Sanity using…" at bounding box center [433, 173] width 351 height 80
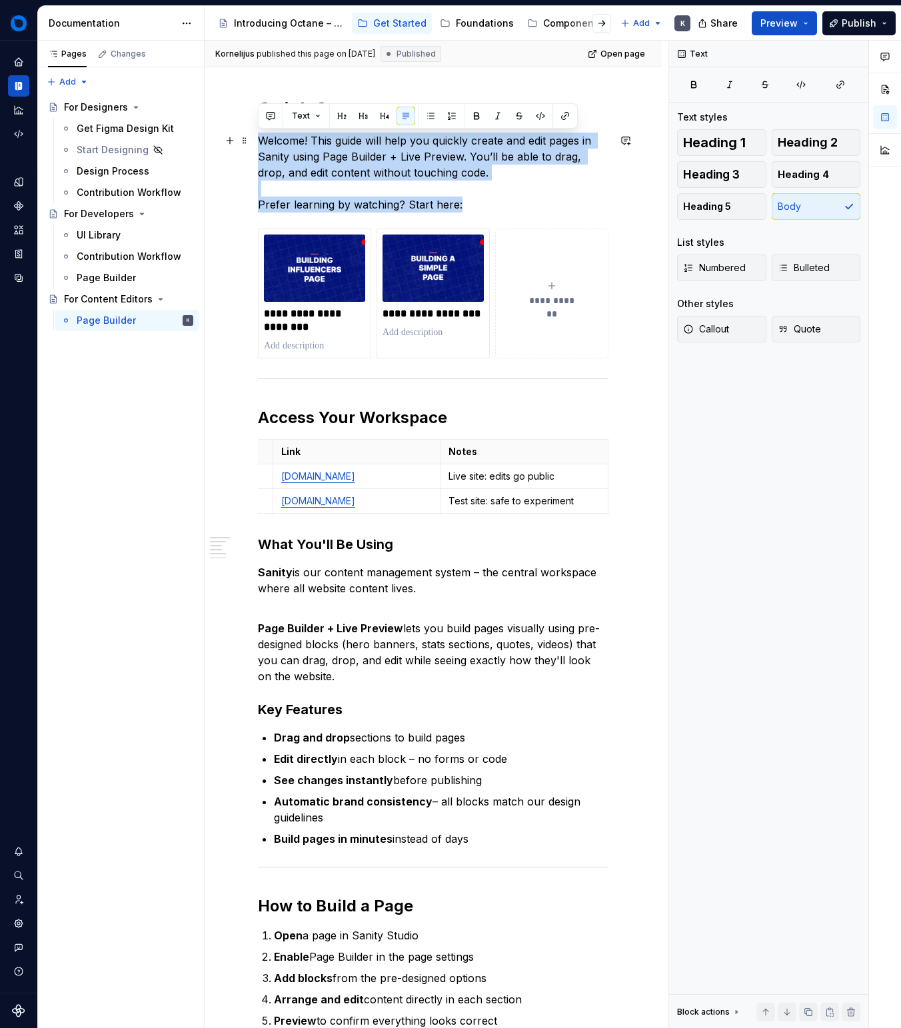
drag, startPoint x: 443, startPoint y: 163, endPoint x: 456, endPoint y: 162, distance: 13.3
click at [443, 163] on p "Welcome! This guide will help you quickly create and edit pages in Sanity using…" at bounding box center [433, 173] width 351 height 80
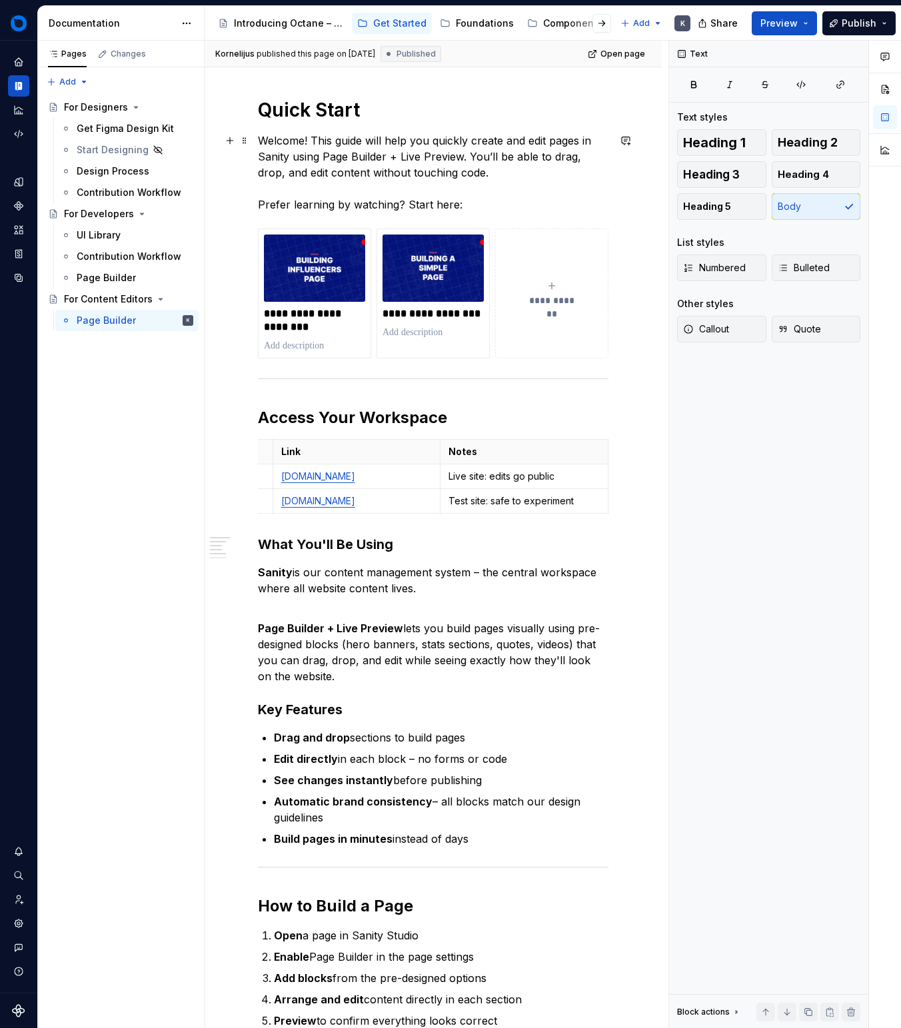
click at [510, 167] on p "Welcome! This guide will help you quickly create and edit pages in Sanity using…" at bounding box center [433, 173] width 351 height 80
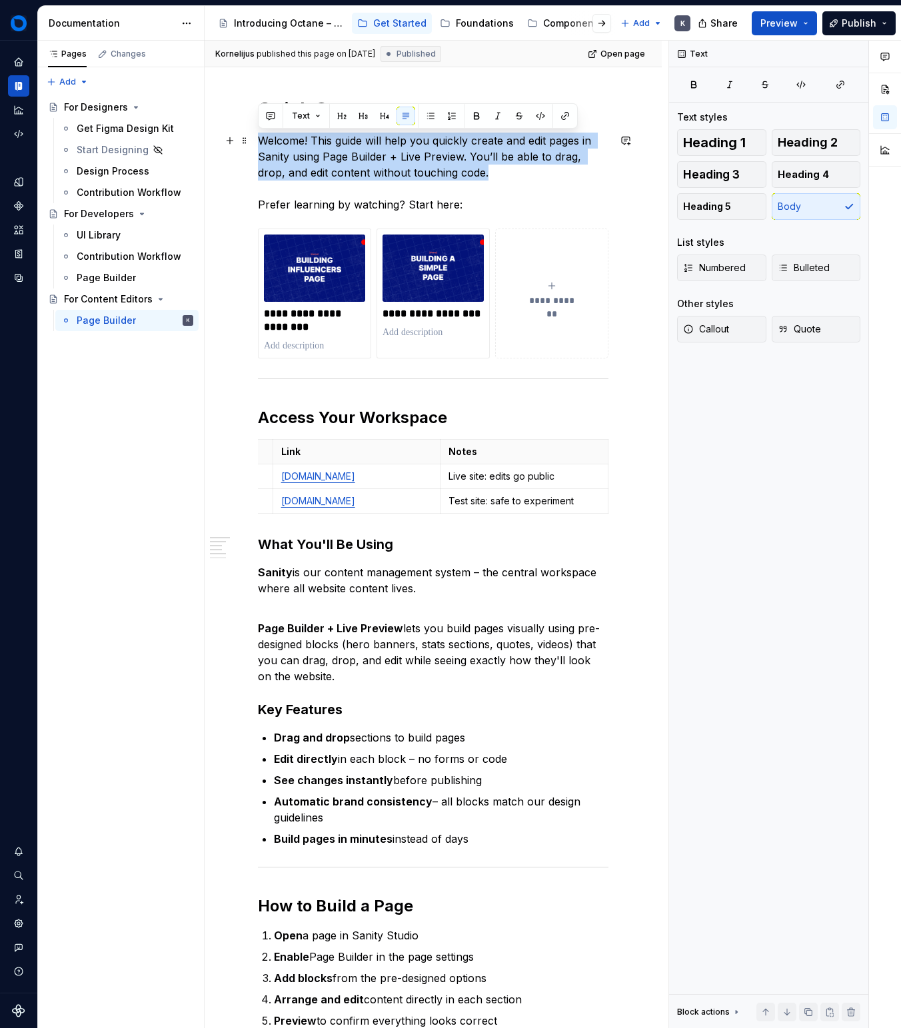
drag, startPoint x: 515, startPoint y: 170, endPoint x: 212, endPoint y: 143, distance: 304.5
click at [212, 143] on div "**********" at bounding box center [433, 1002] width 457 height 1969
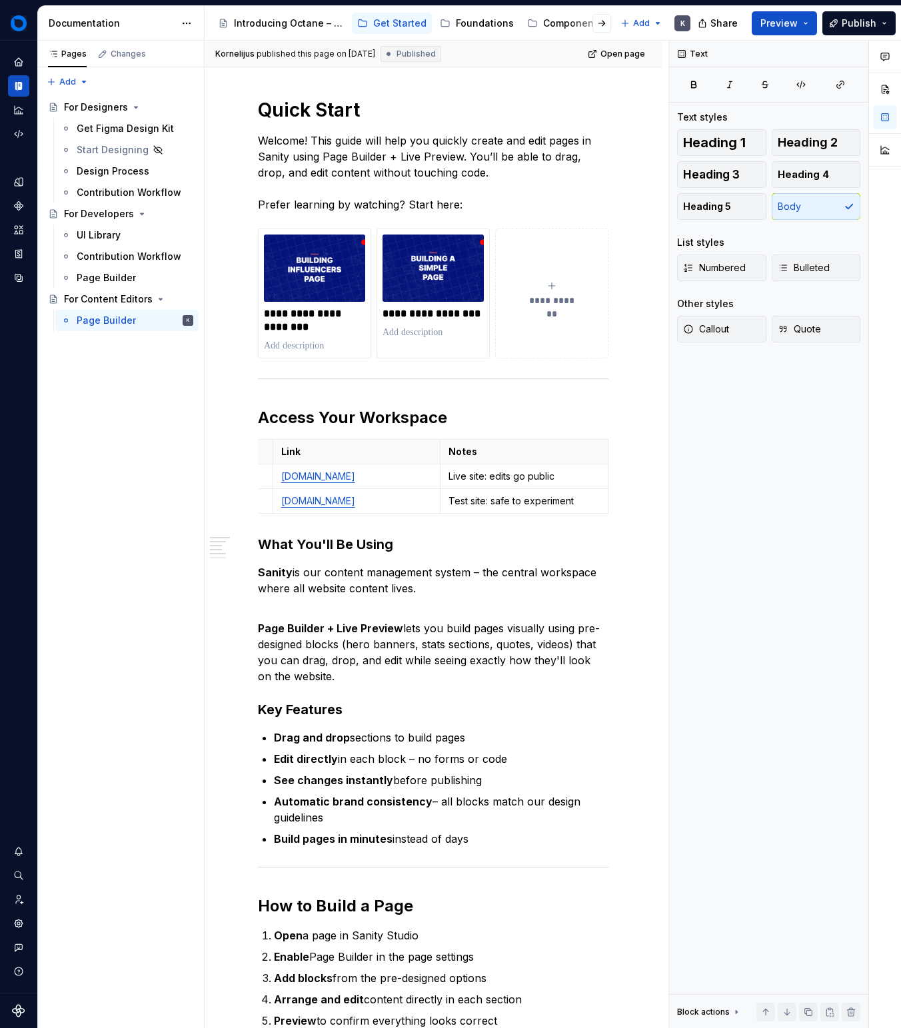
click at [332, 200] on p "Welcome! This guide will help you quickly create and edit pages in Sanity using…" at bounding box center [433, 173] width 351 height 80
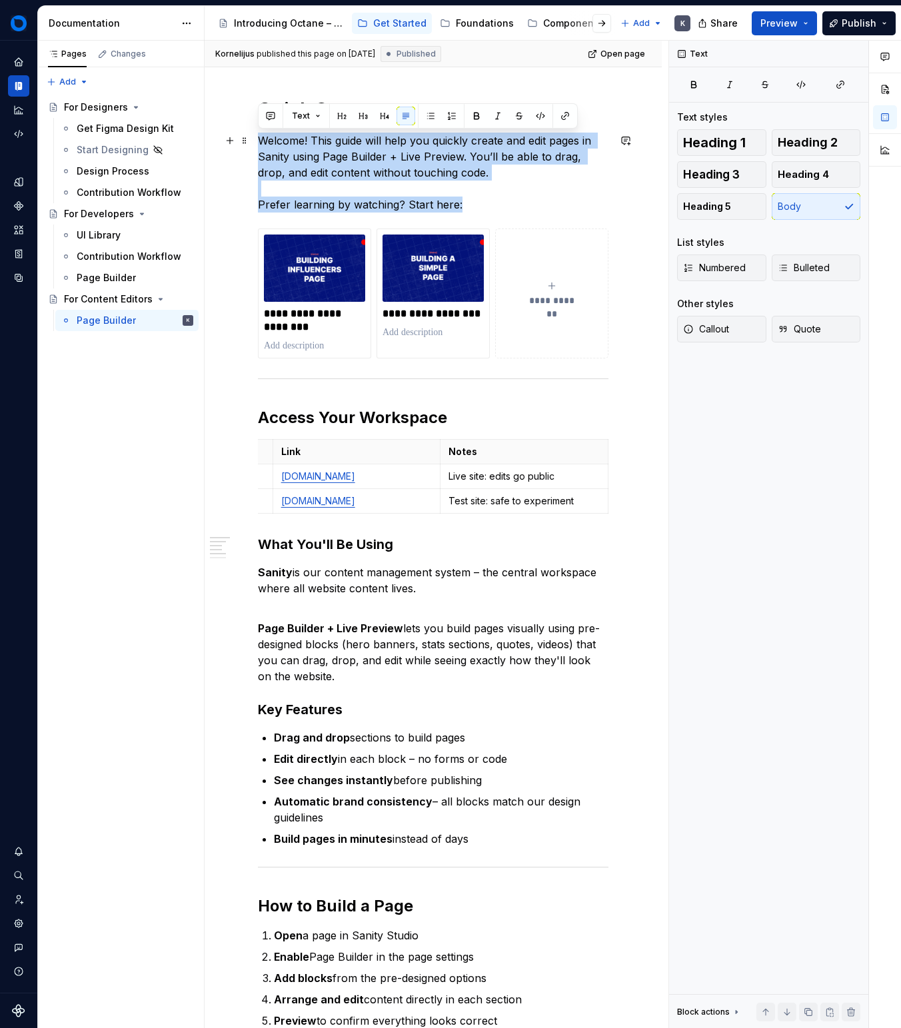
click at [332, 200] on p "Welcome! This guide will help you quickly create and edit pages in Sanity using…" at bounding box center [433, 173] width 351 height 80
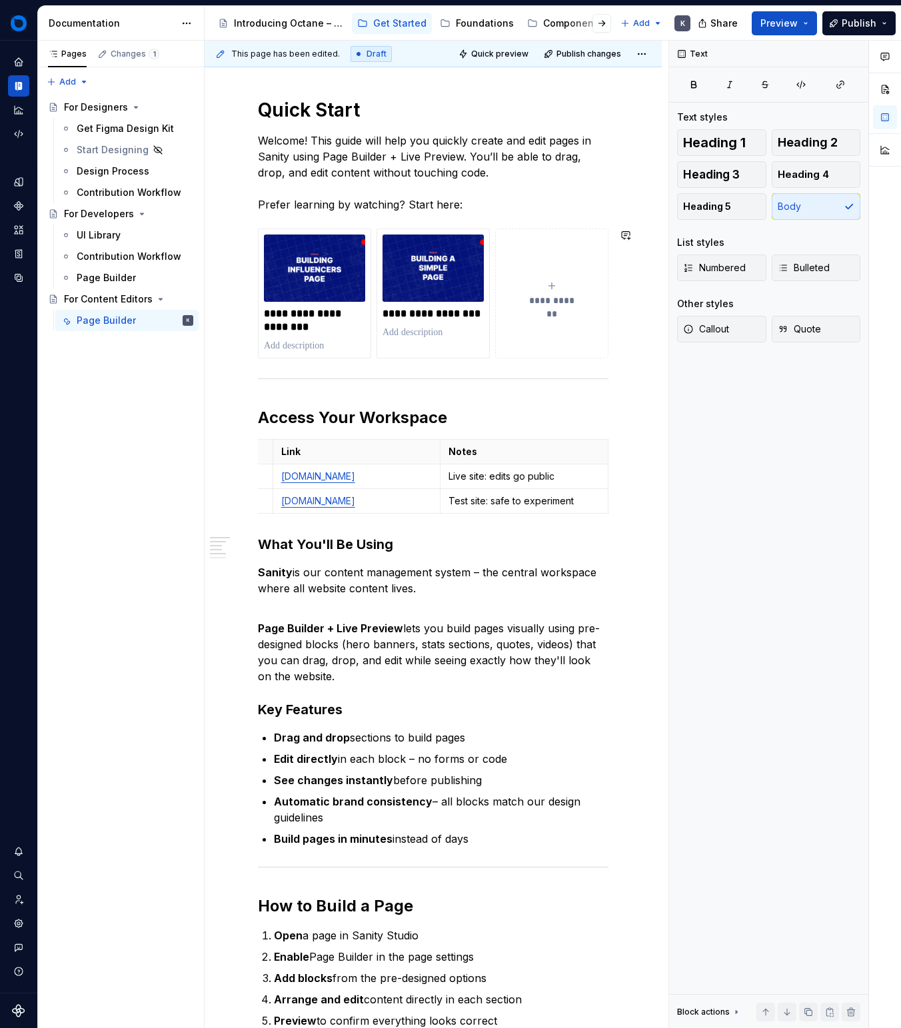
click at [459, 208] on p "Welcome! This guide will help you quickly create and edit pages in Sanity using…" at bounding box center [433, 173] width 351 height 80
click at [437, 309] on p "**********" at bounding box center [433, 313] width 101 height 13
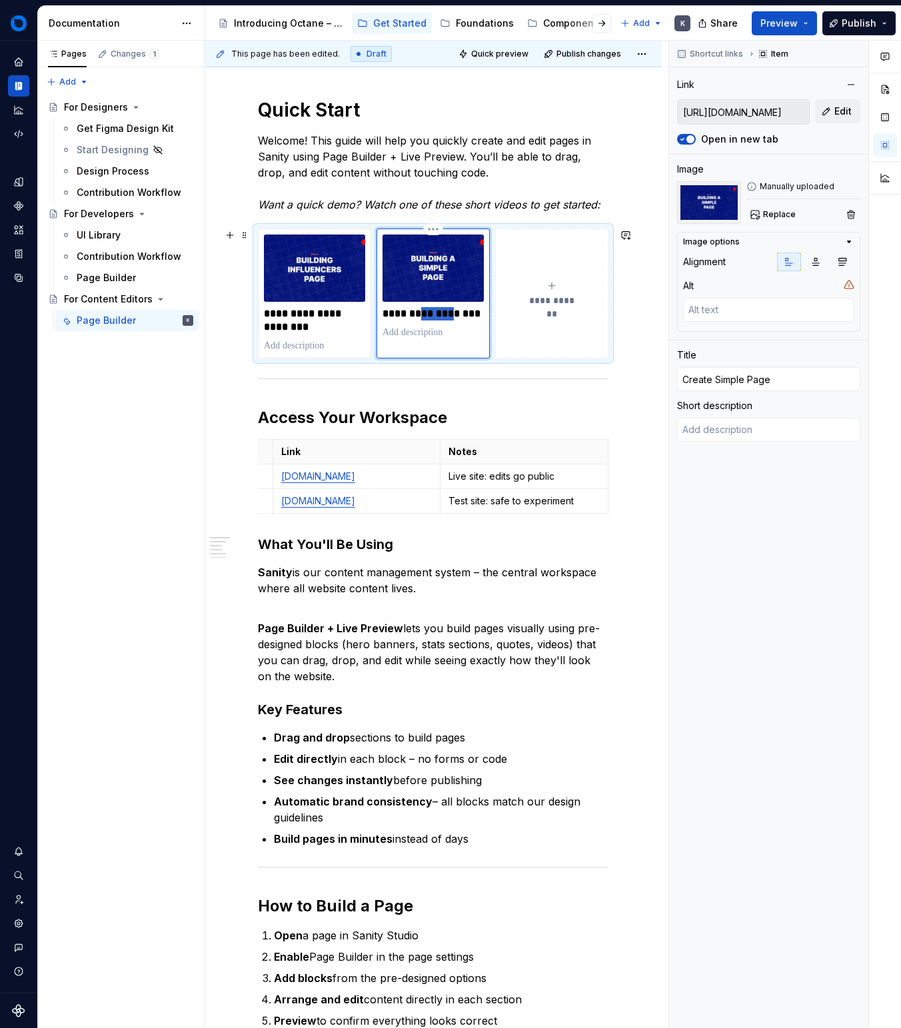
click at [437, 309] on p "**********" at bounding box center [433, 313] width 101 height 13
click at [469, 317] on p "**********" at bounding box center [433, 313] width 101 height 13
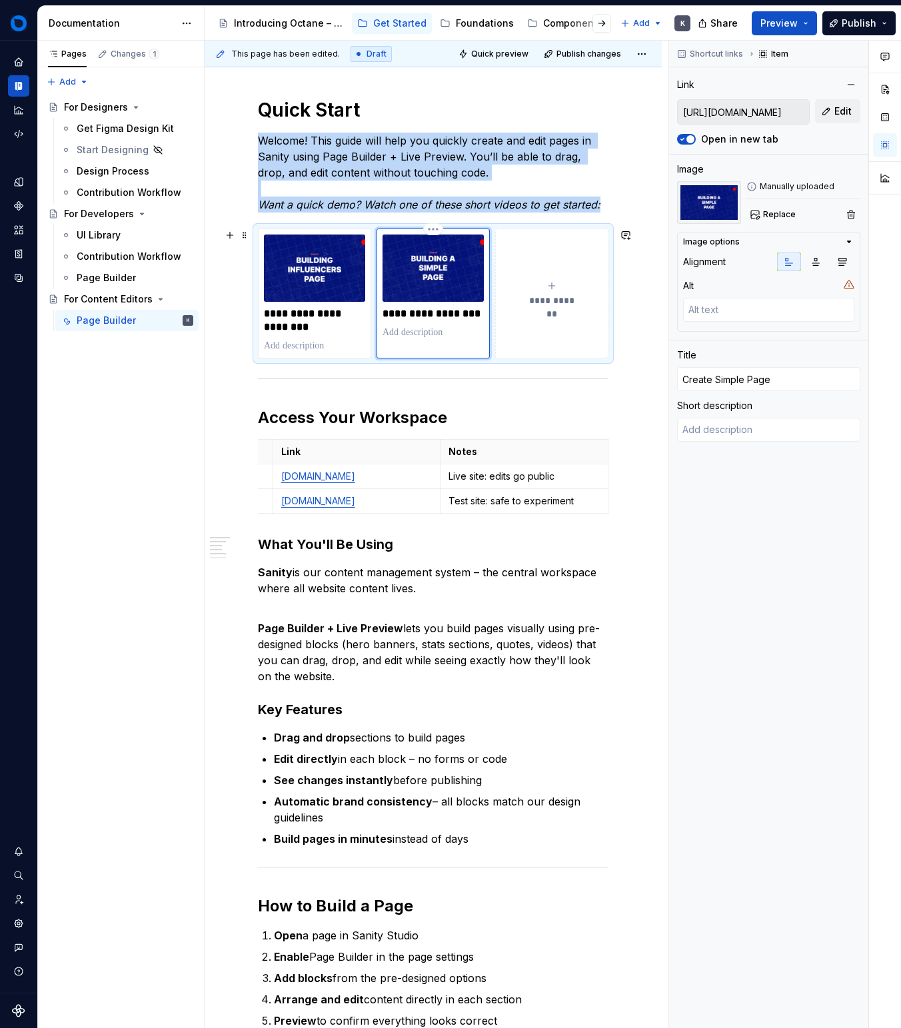
click at [476, 340] on div "**********" at bounding box center [433, 294] width 113 height 130
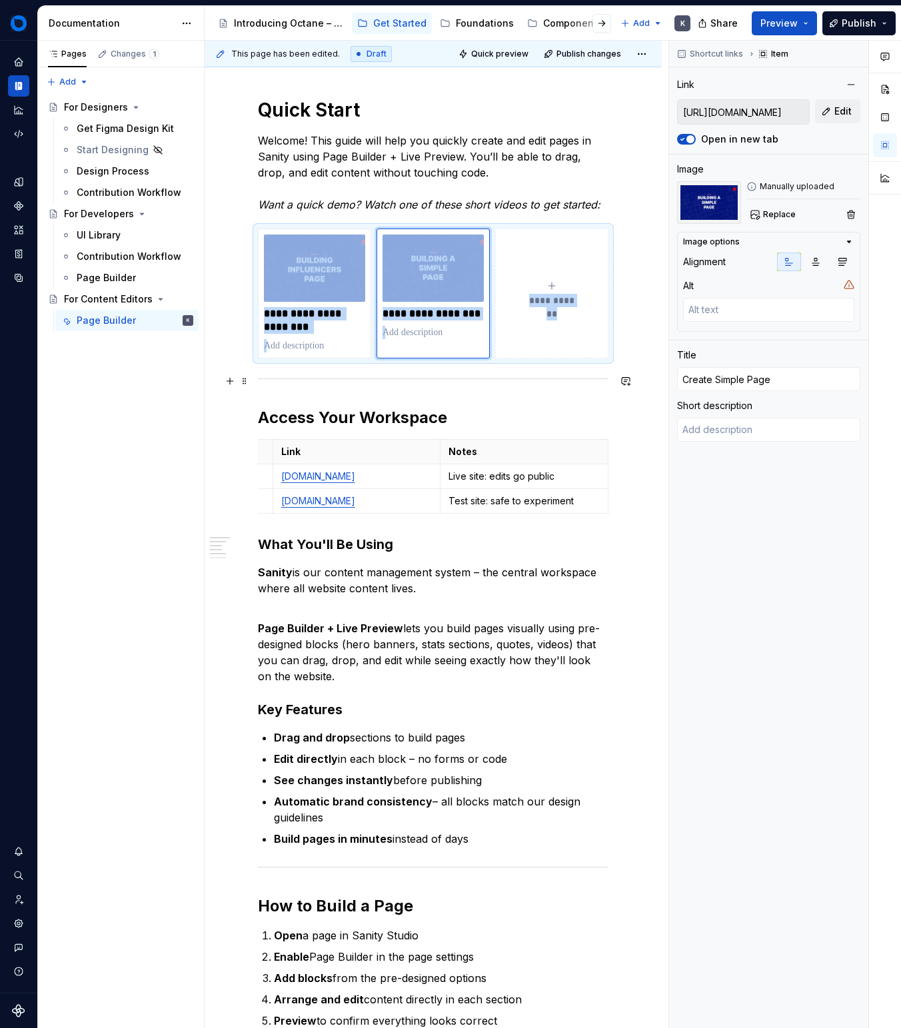
click at [431, 383] on div at bounding box center [433, 379] width 351 height 9
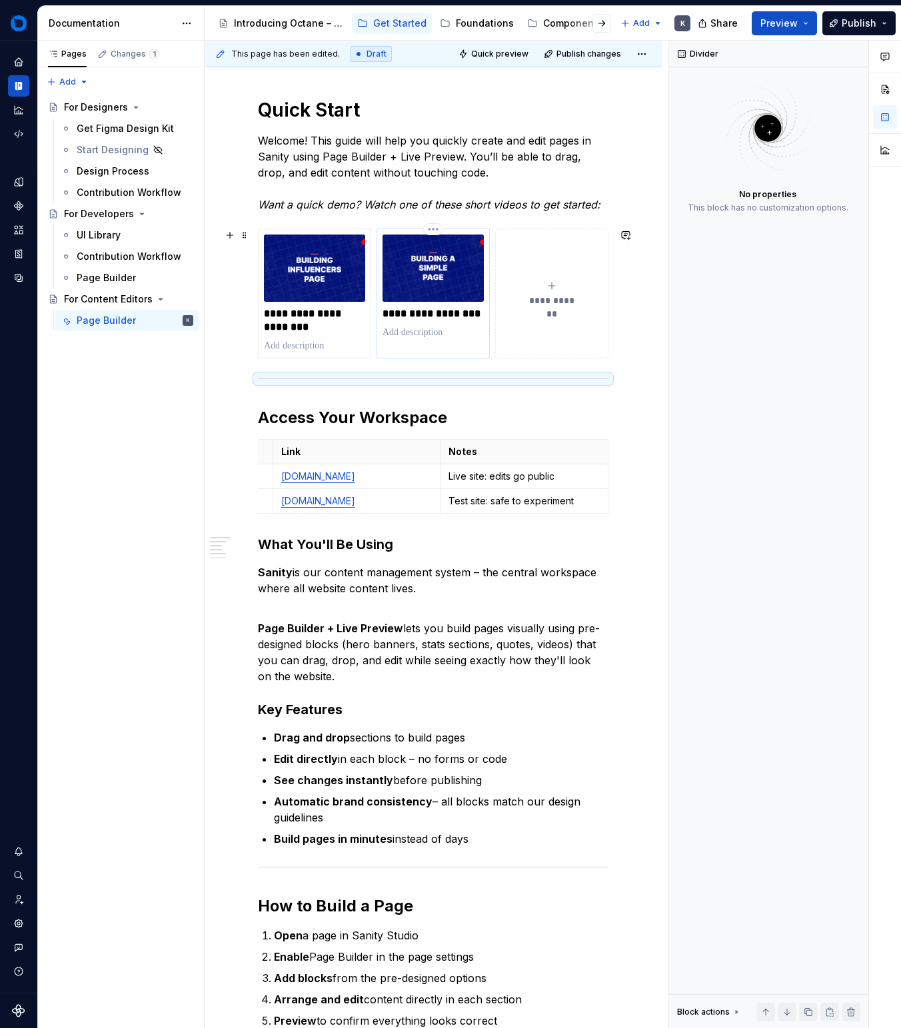
click at [423, 328] on p at bounding box center [433, 332] width 101 height 13
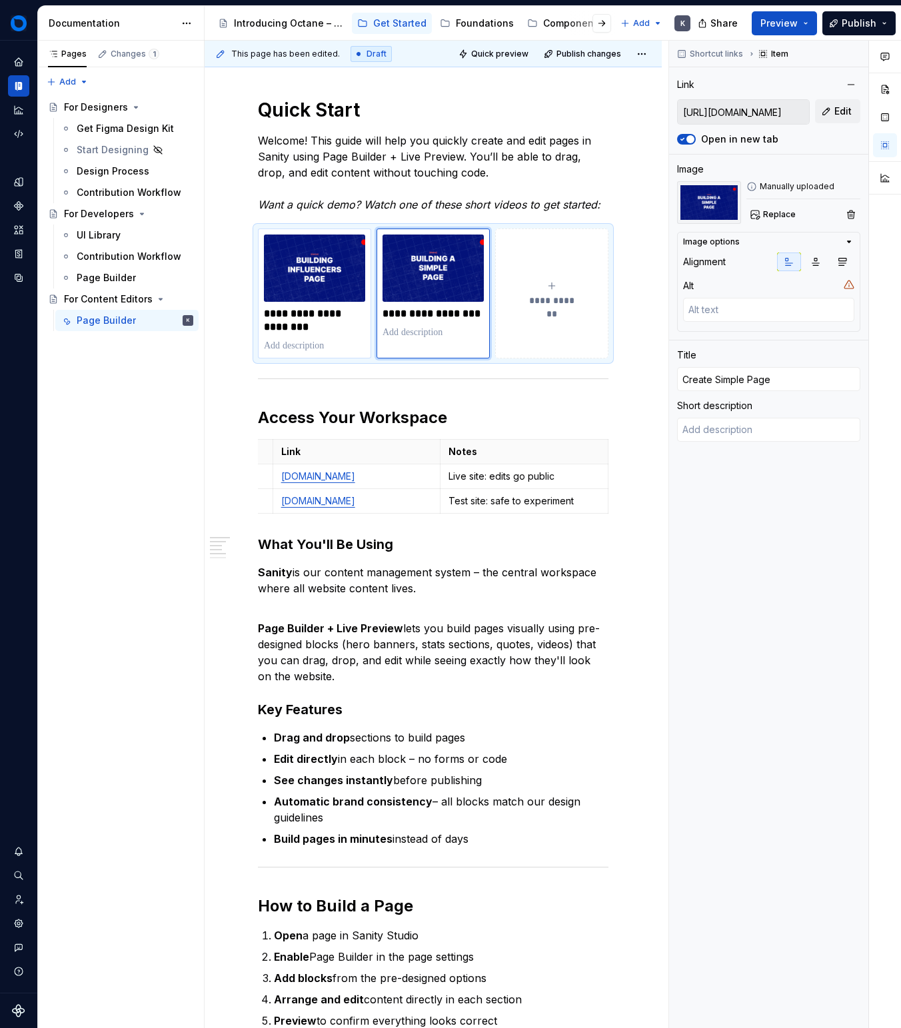
click at [305, 344] on p at bounding box center [314, 345] width 101 height 13
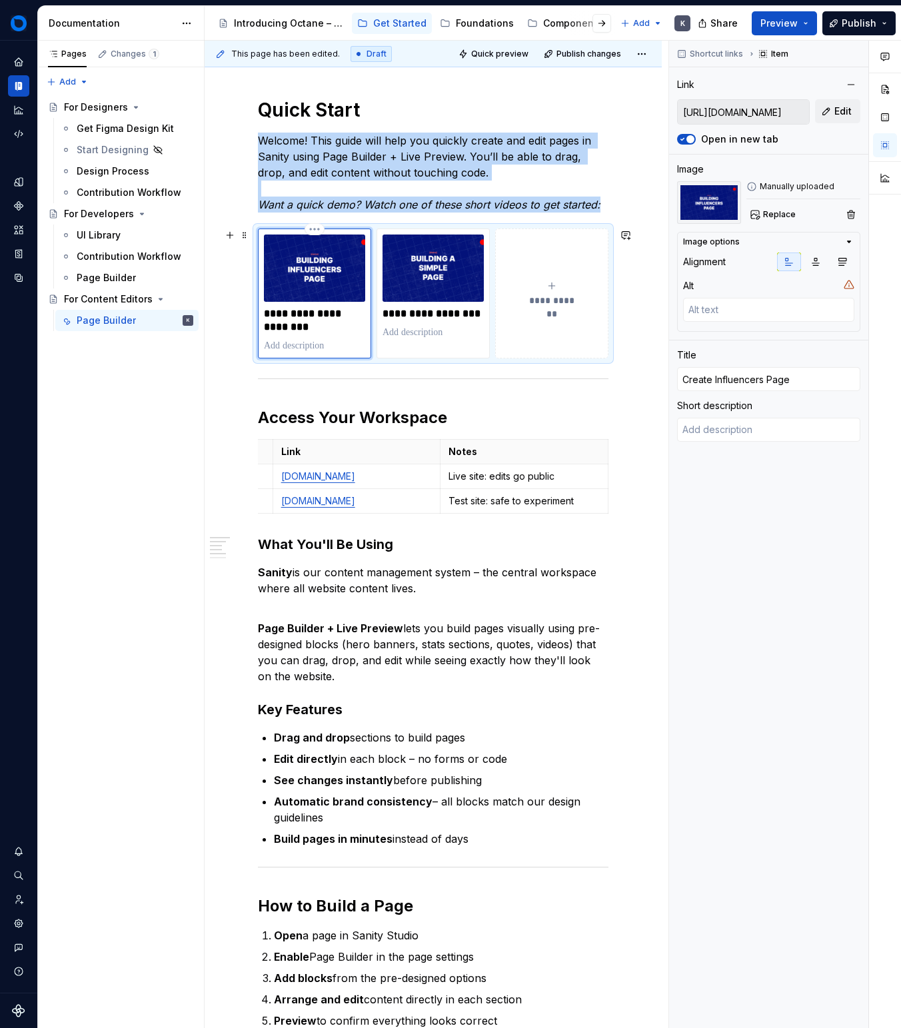
click at [315, 337] on div "**********" at bounding box center [314, 294] width 101 height 118
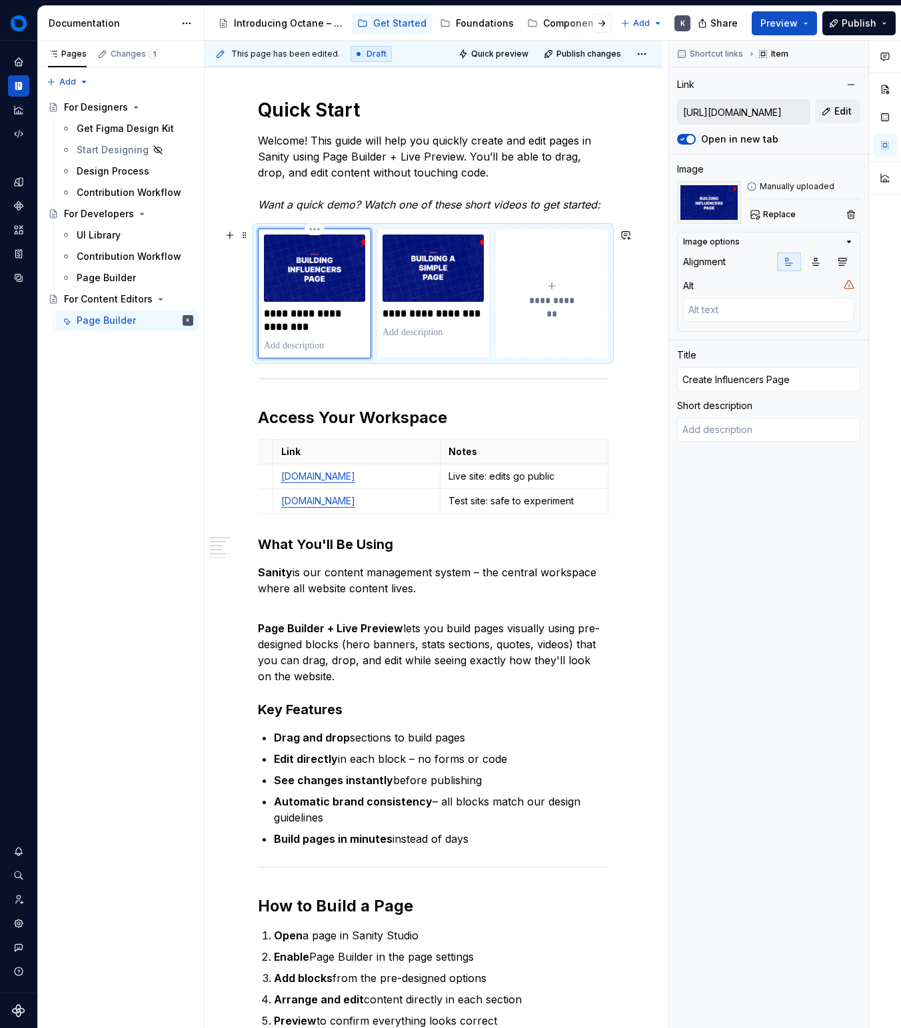
click at [311, 341] on p at bounding box center [314, 345] width 101 height 13
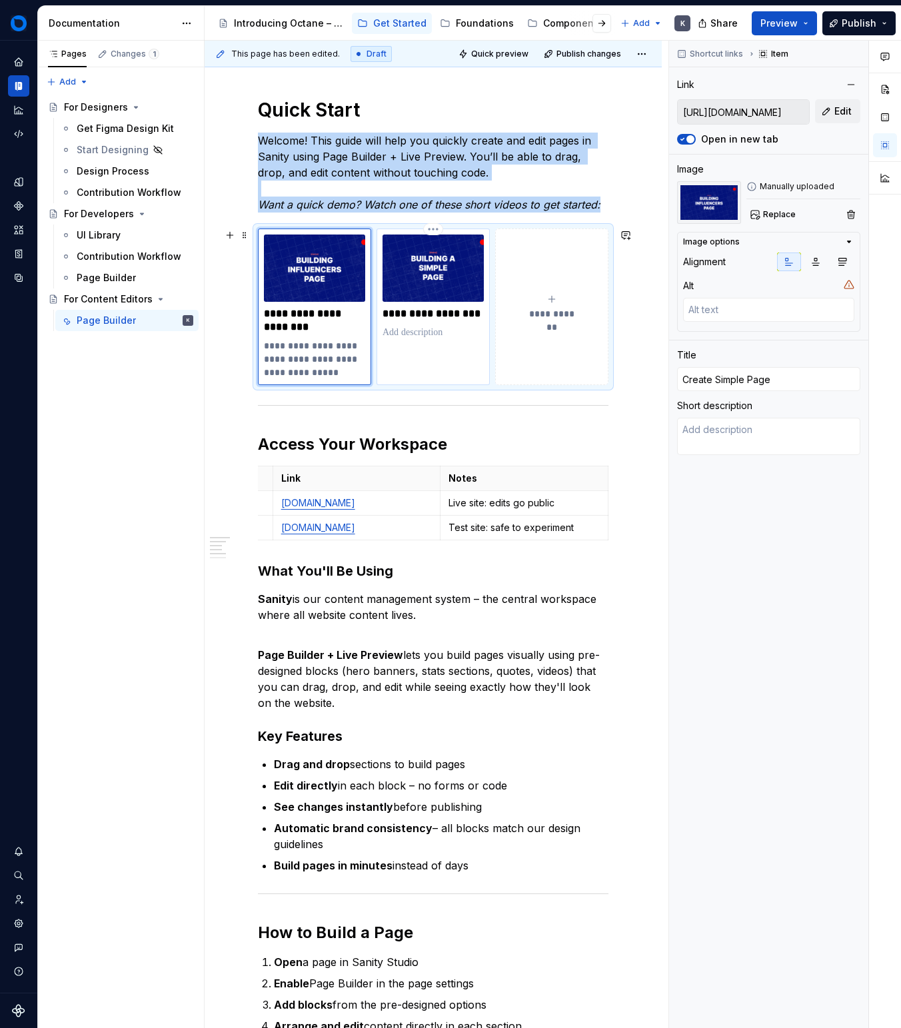
click at [431, 341] on div "**********" at bounding box center [433, 307] width 113 height 157
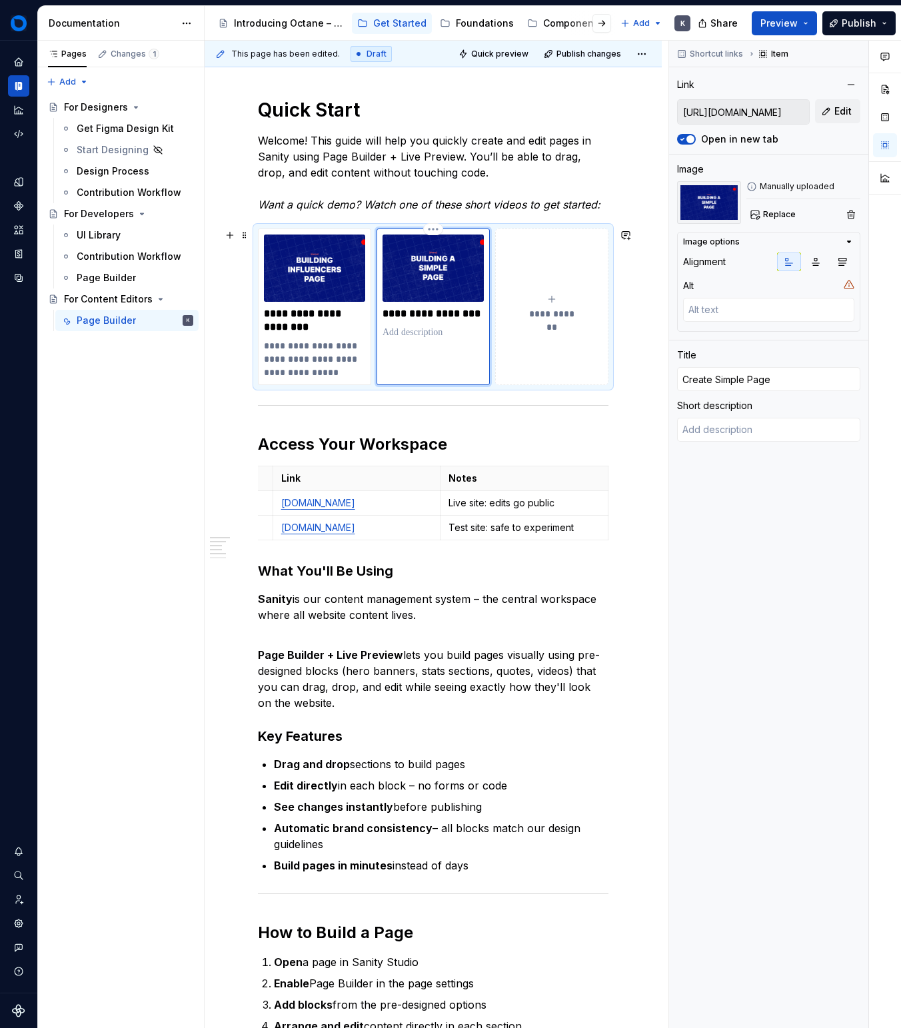
click at [434, 330] on p at bounding box center [433, 332] width 101 height 13
click at [439, 333] on p at bounding box center [433, 332] width 101 height 13
click at [484, 385] on div "**********" at bounding box center [433, 307] width 351 height 157
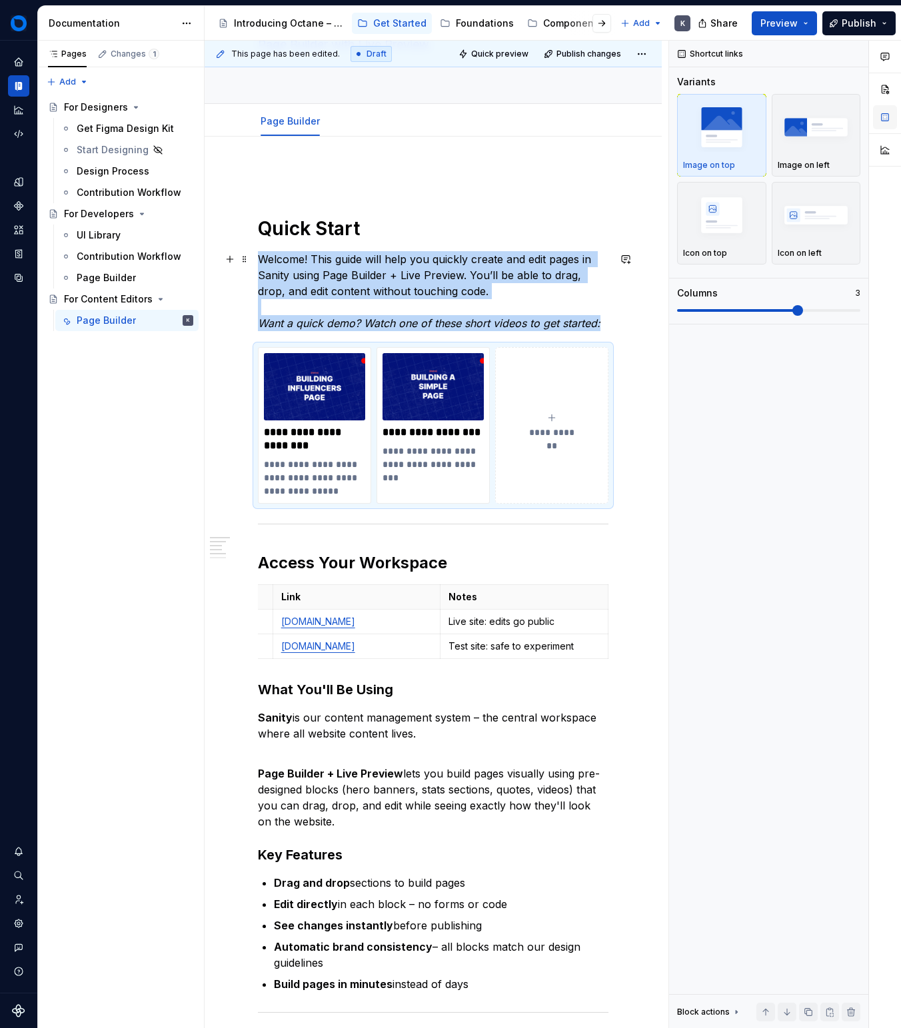
scroll to position [109, 0]
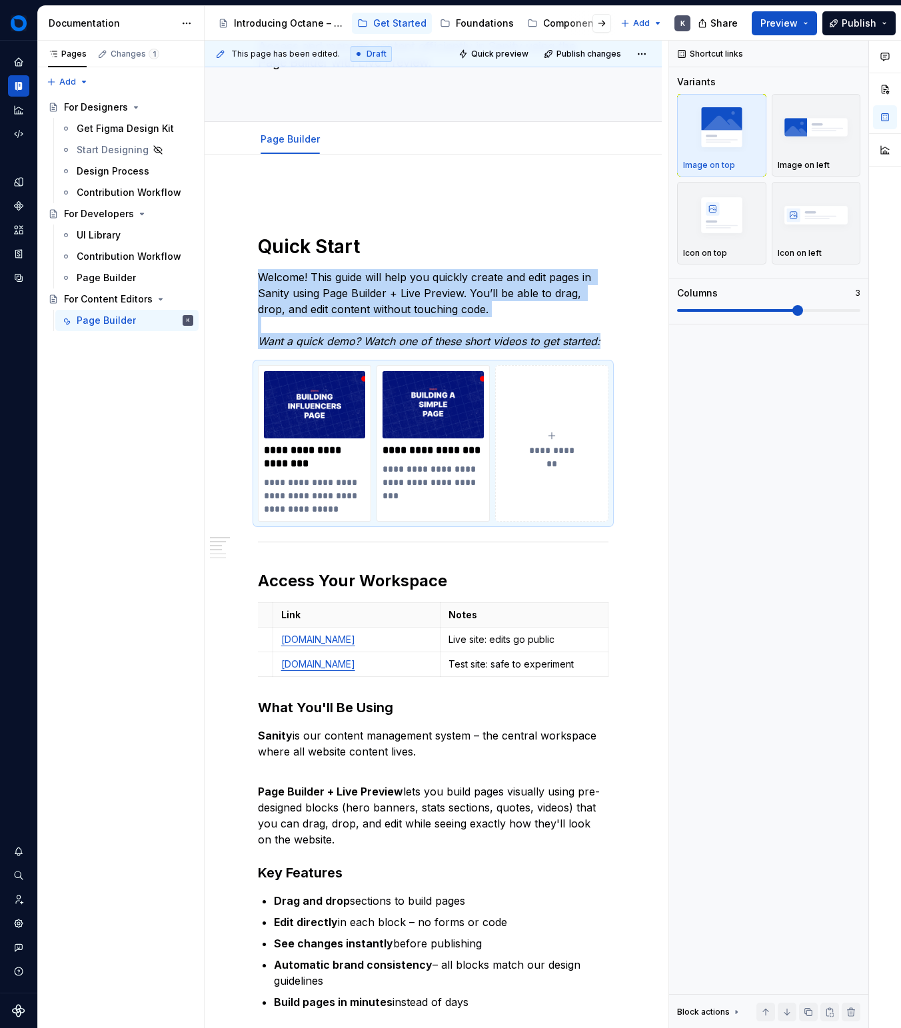
click at [341, 306] on p "Welcome! This guide will help you quickly create and edit pages in Sanity using…" at bounding box center [433, 309] width 351 height 80
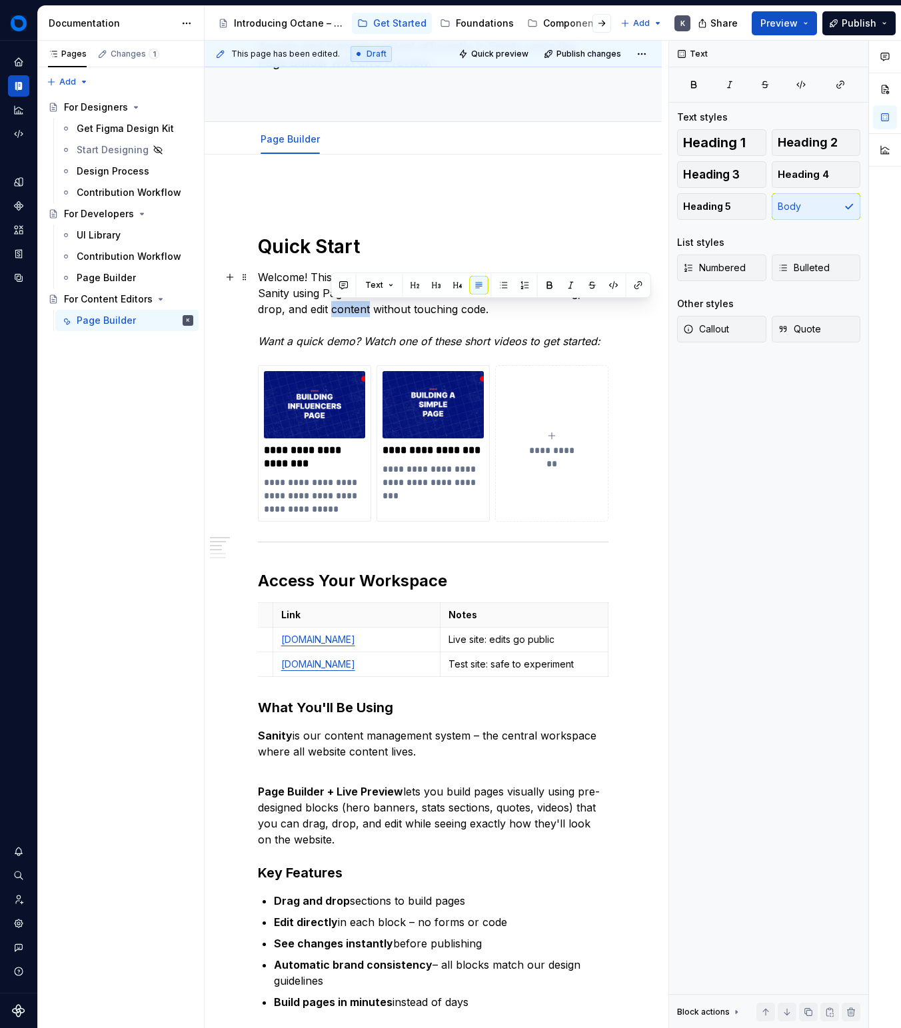
click at [341, 306] on p "Welcome! This guide will help you quickly create and edit pages in Sanity using…" at bounding box center [433, 309] width 351 height 80
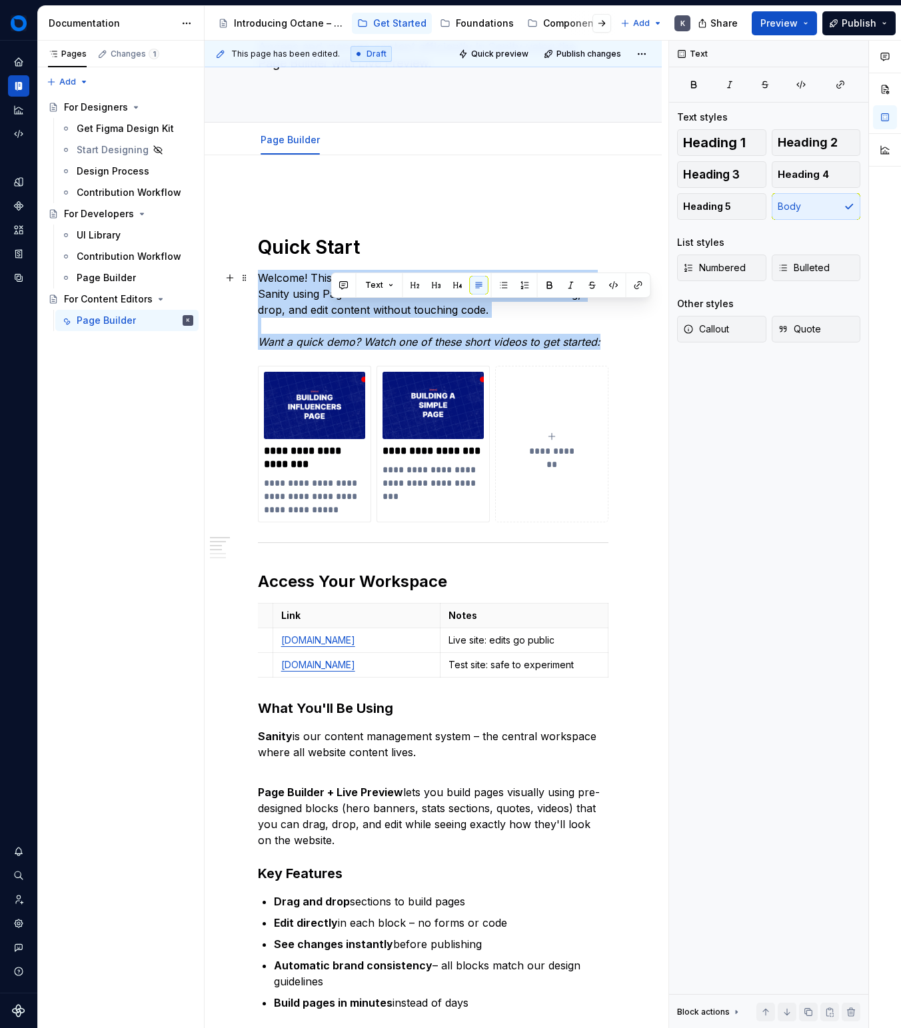
click at [341, 306] on p "Welcome! This guide will help you quickly create and edit pages in Sanity using…" at bounding box center [433, 310] width 351 height 80
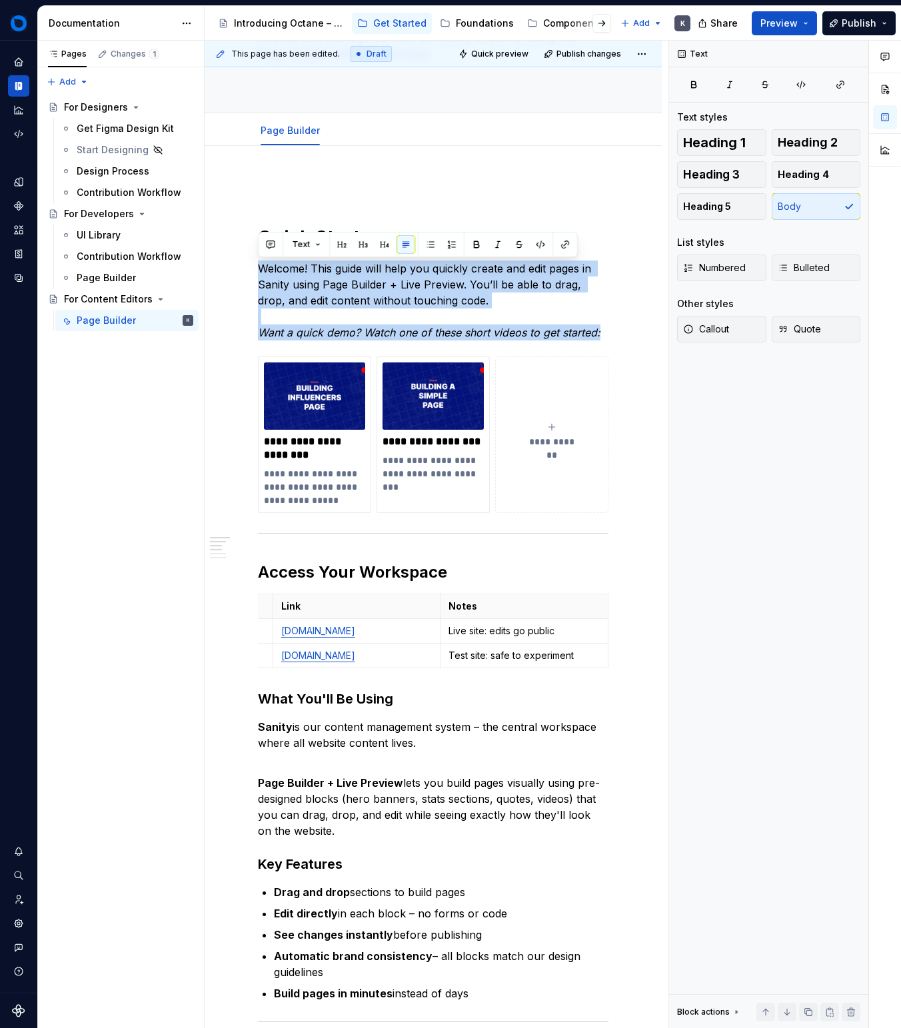
scroll to position [117, 0]
drag, startPoint x: 485, startPoint y: 297, endPoint x: 515, endPoint y: 297, distance: 30.0
click at [485, 297] on p "Welcome! This guide will help you quickly create and edit pages in Sanity using…" at bounding box center [433, 301] width 351 height 80
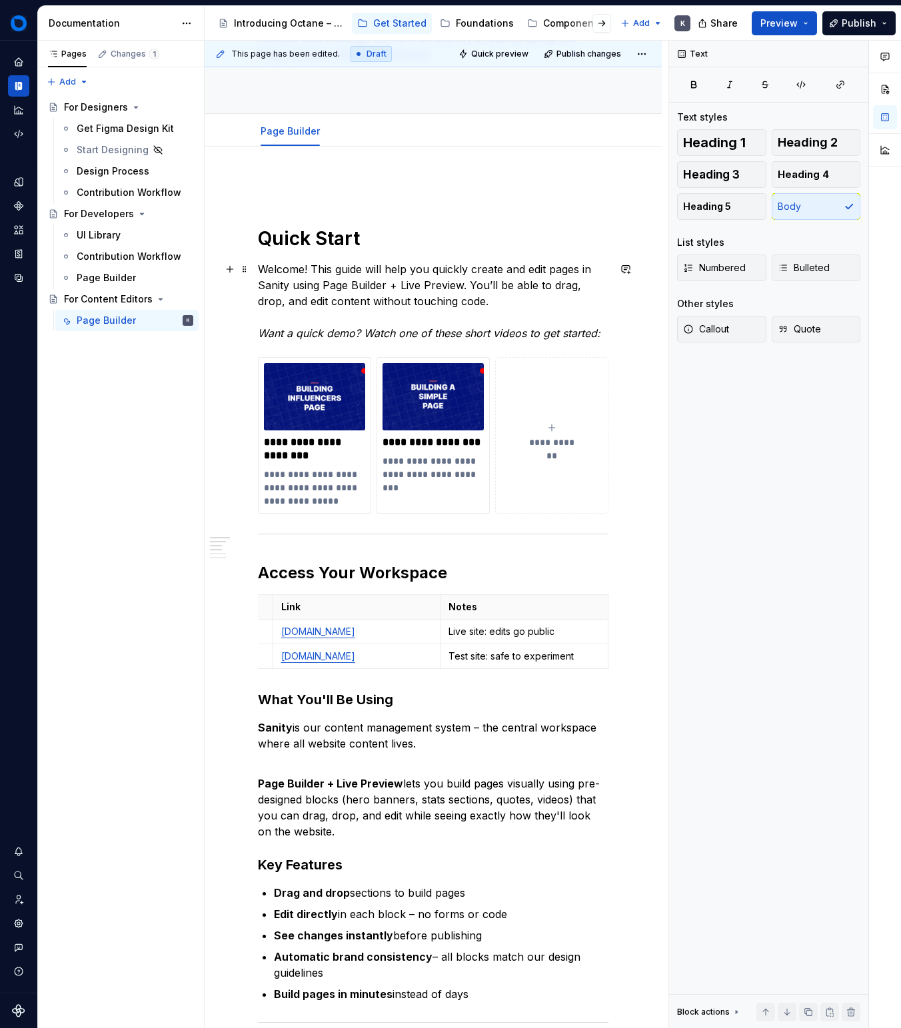
click at [515, 297] on p "Welcome! This guide will help you quickly create and edit pages in Sanity using…" at bounding box center [433, 301] width 351 height 80
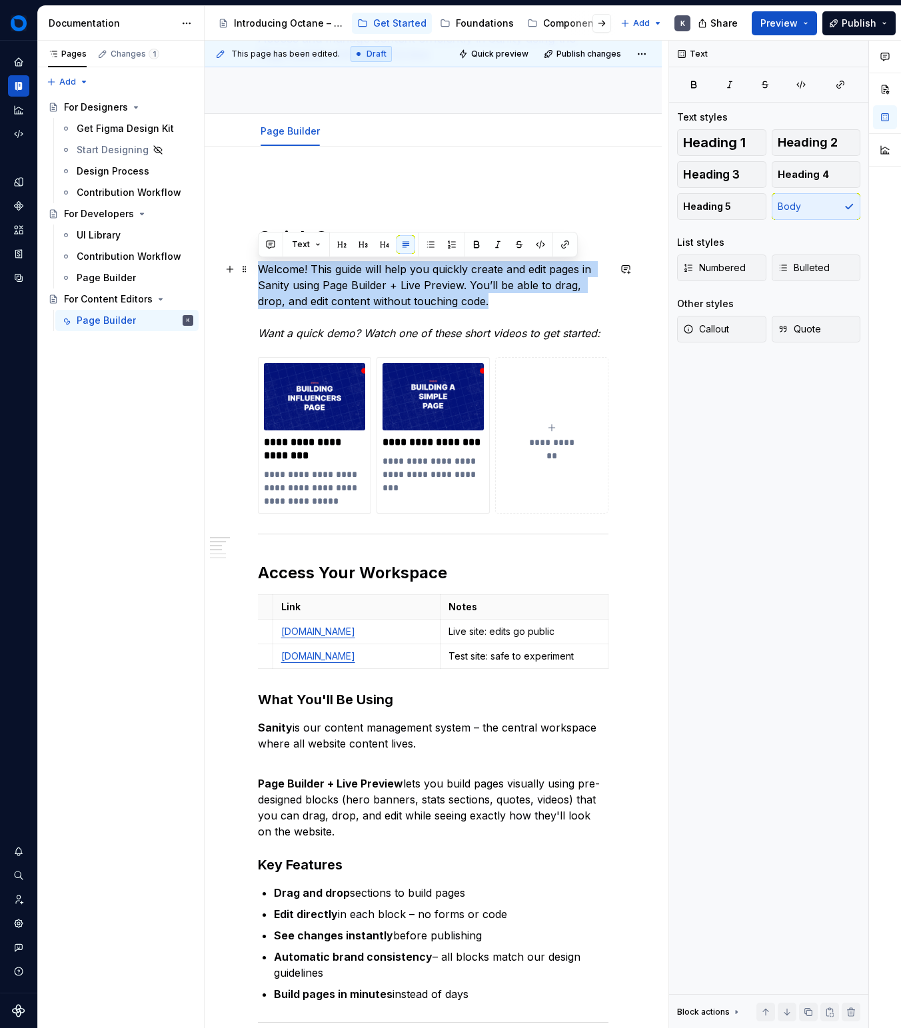
drag, startPoint x: 317, startPoint y: 289, endPoint x: 307, endPoint y: 287, distance: 10.8
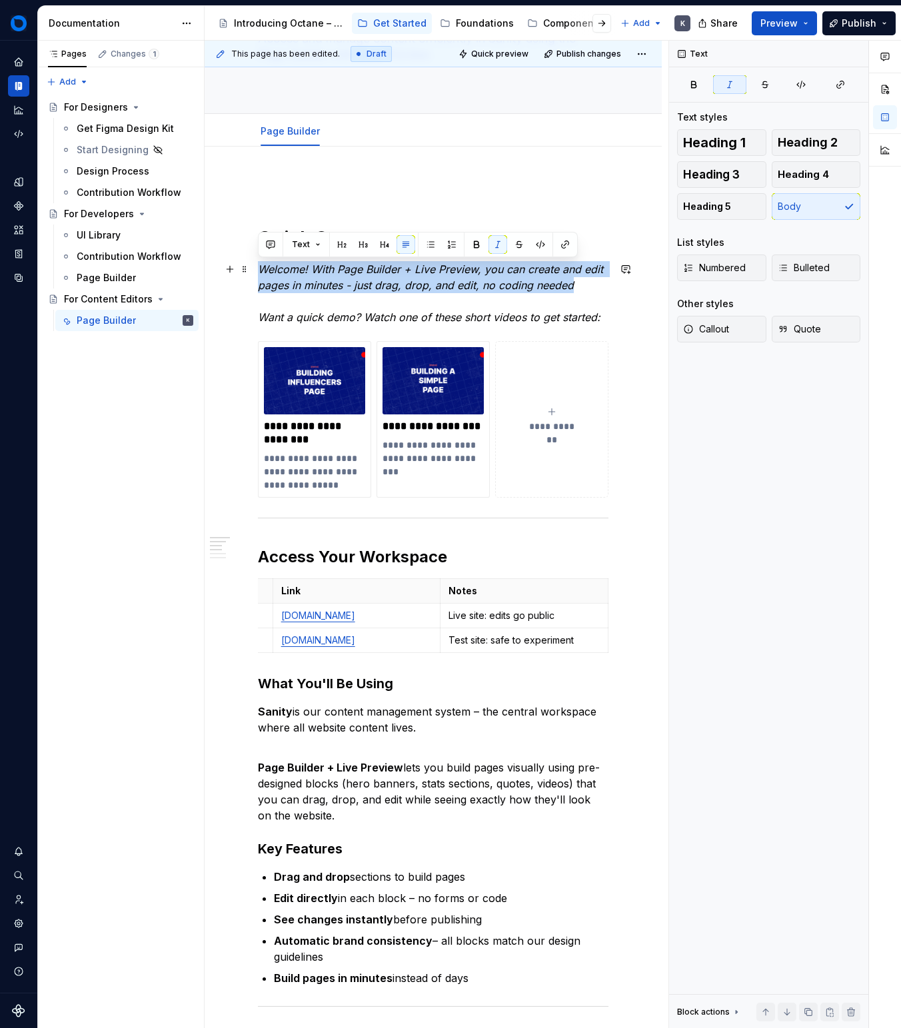
drag, startPoint x: 484, startPoint y: 281, endPoint x: 532, endPoint y: 298, distance: 50.8
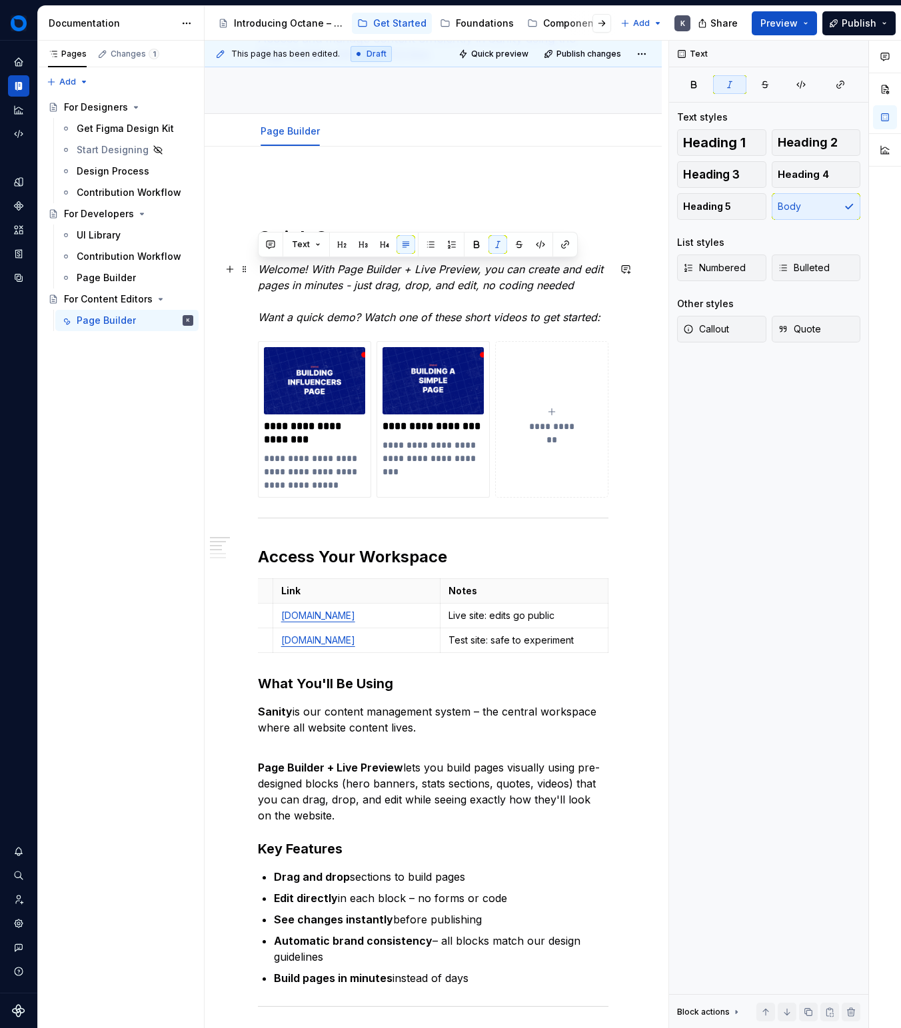
click at [572, 294] on p "Welcome! With Page Builder + Live Preview, you can create and edit pages in min…" at bounding box center [433, 293] width 351 height 64
click at [581, 285] on p "Welcome! With Page Builder + Live Preview, you can create and edit pages in min…" at bounding box center [433, 293] width 351 height 64
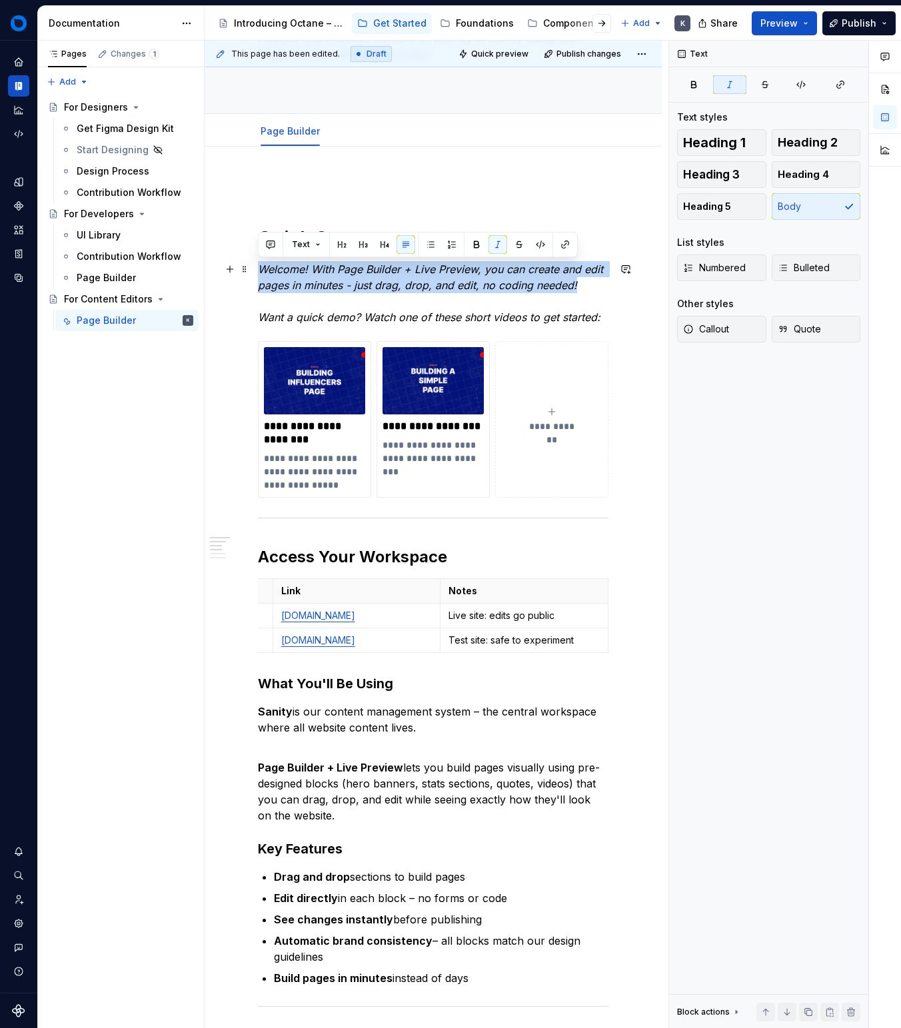
drag, startPoint x: 449, startPoint y: 283, endPoint x: 322, endPoint y: 260, distance: 129.4
click at [259, 266] on p "Welcome! With Page Builder + Live Preview, you can create and edit pages in min…" at bounding box center [433, 293] width 351 height 64
click at [495, 250] on button "button" at bounding box center [498, 244] width 19 height 19
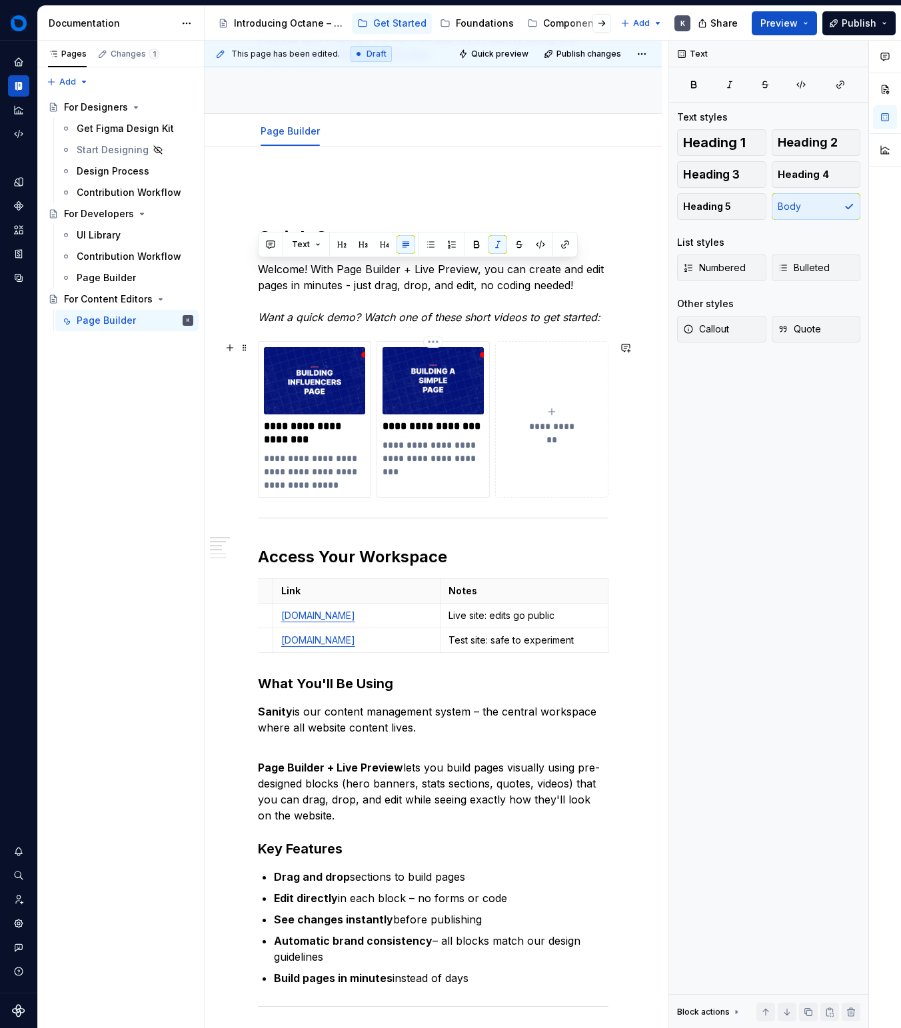
click at [507, 400] on button "**********" at bounding box center [551, 419] width 113 height 157
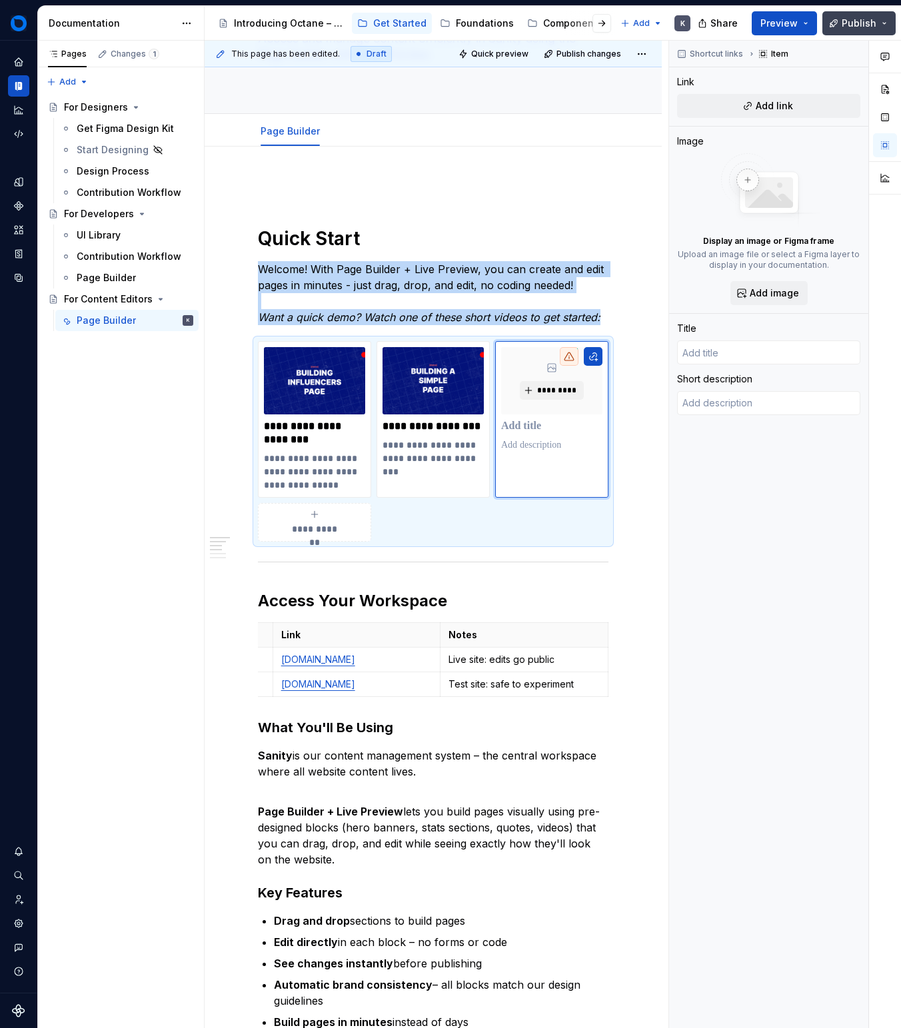
click at [861, 25] on span "Publish" at bounding box center [859, 23] width 35 height 13
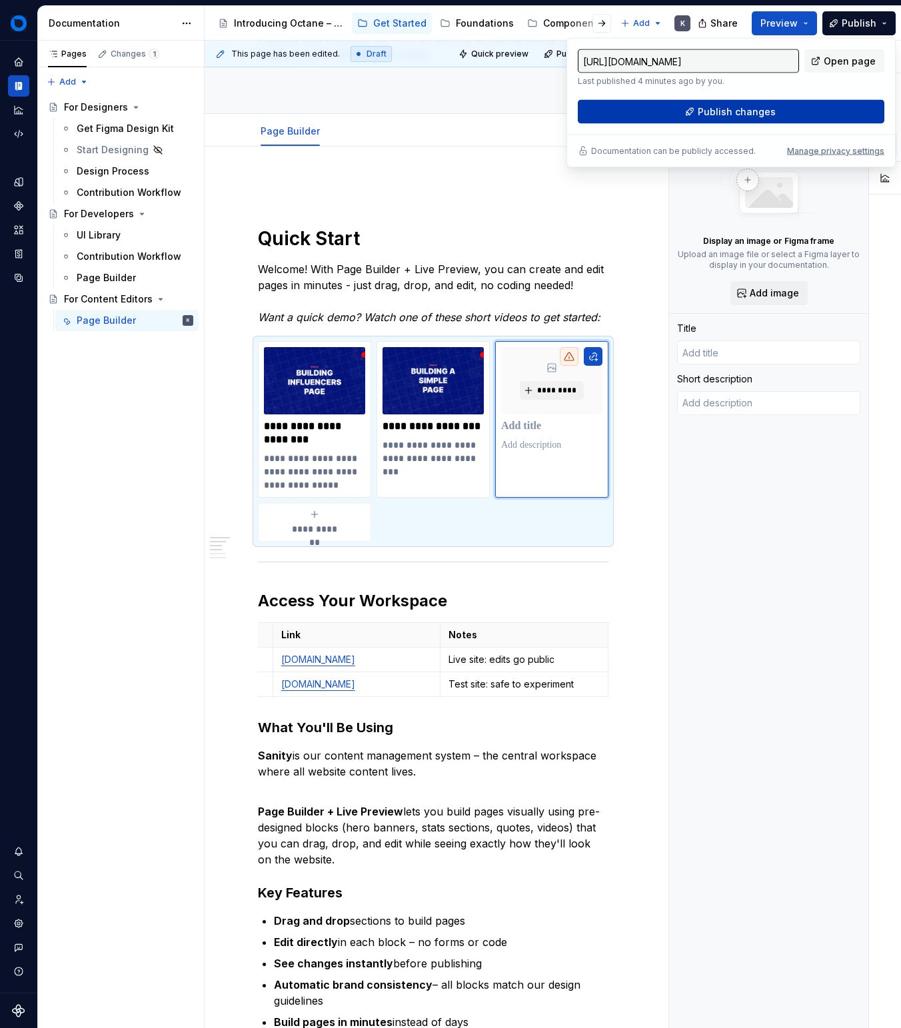
click at [762, 105] on span "Publish changes" at bounding box center [737, 111] width 78 height 13
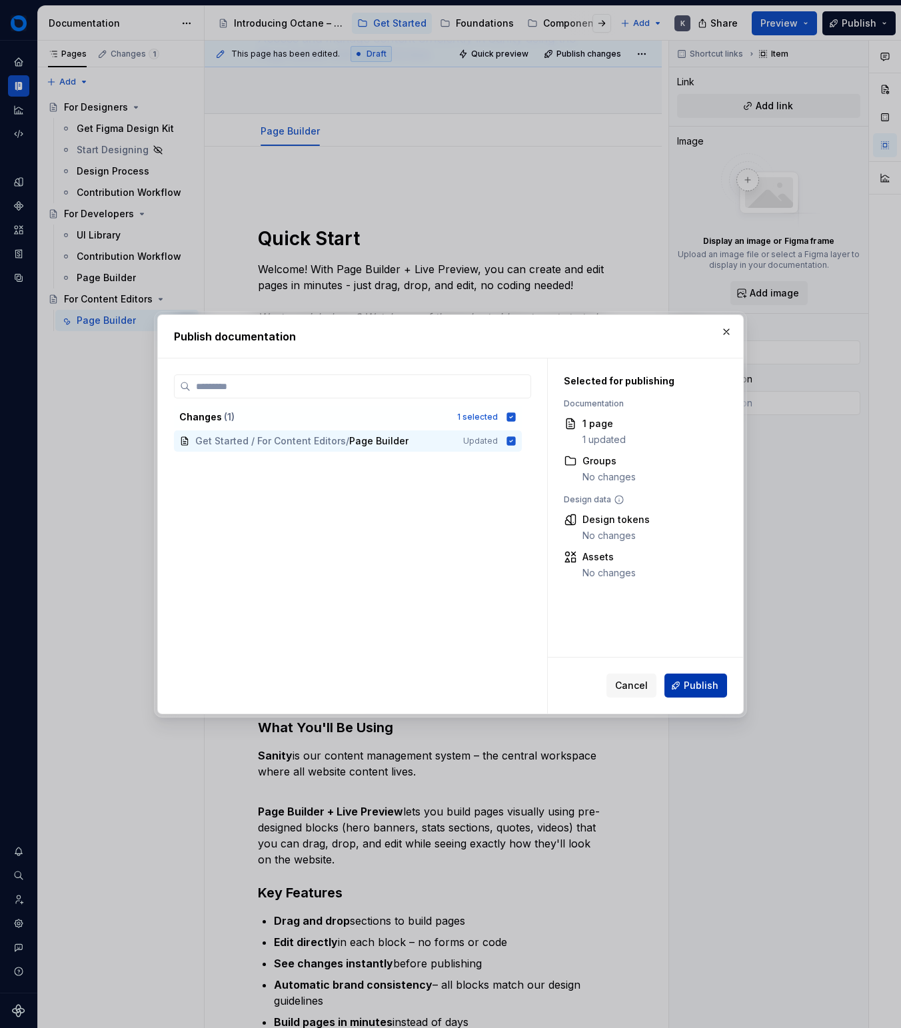
click at [691, 687] on span "Publish" at bounding box center [701, 685] width 35 height 13
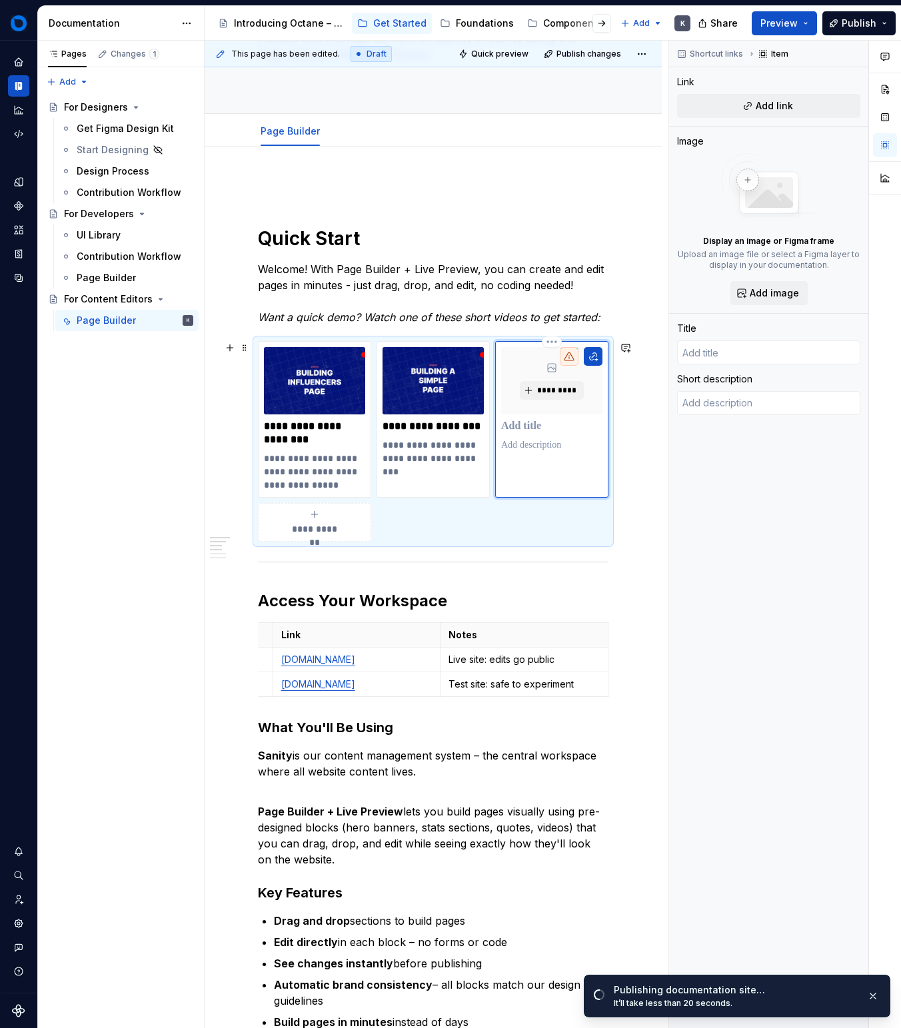
click at [556, 341] on html "Octane - cV Design System K Design system data Documentation Accessibility guid…" at bounding box center [450, 514] width 901 height 1028
click at [567, 371] on div "Delete item" at bounding box center [609, 364] width 87 height 13
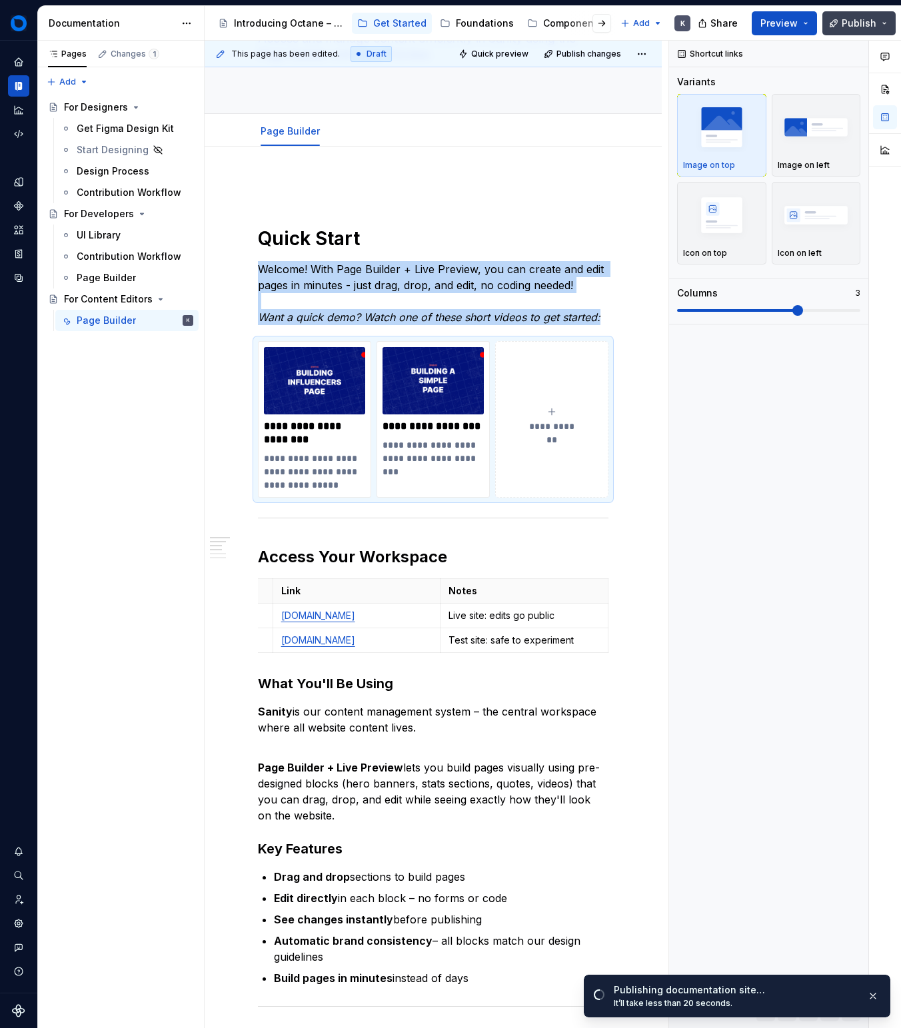
click at [866, 17] on span "Publish" at bounding box center [859, 23] width 35 height 13
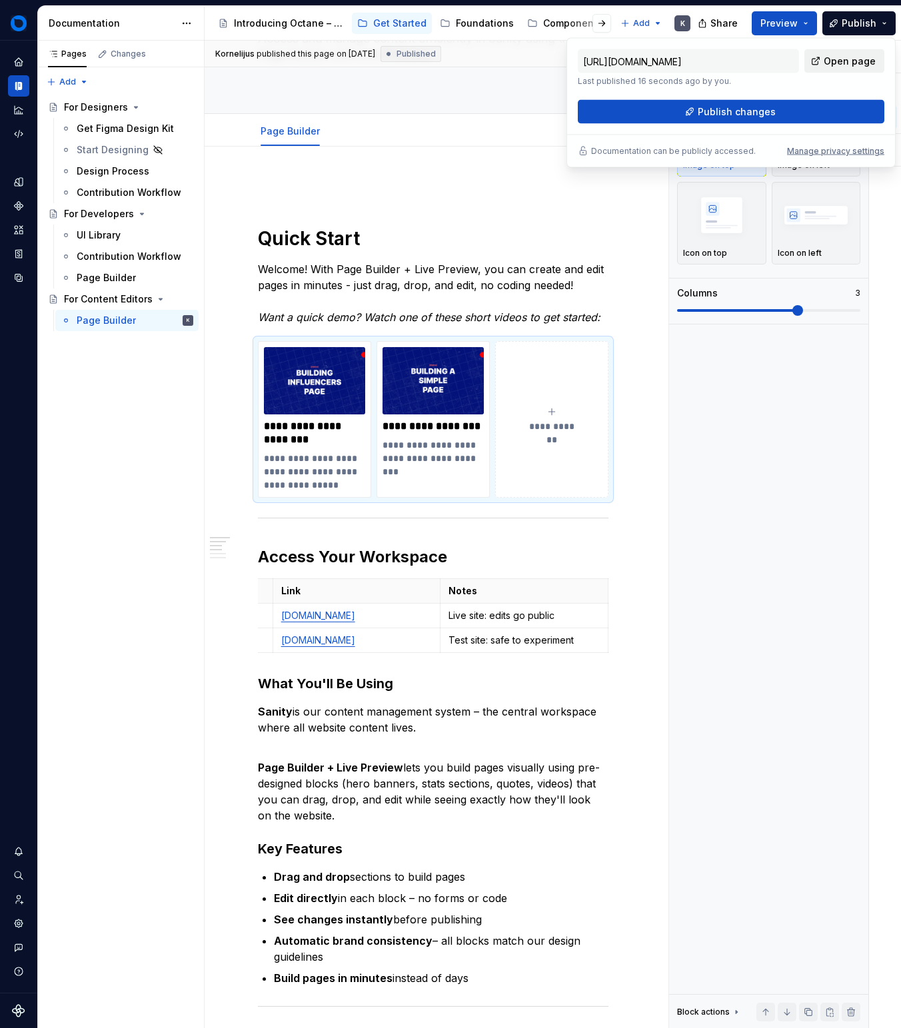
click at [821, 59] on link "Open page" at bounding box center [844, 61] width 80 height 24
